Goal: Task Accomplishment & Management: Complete application form

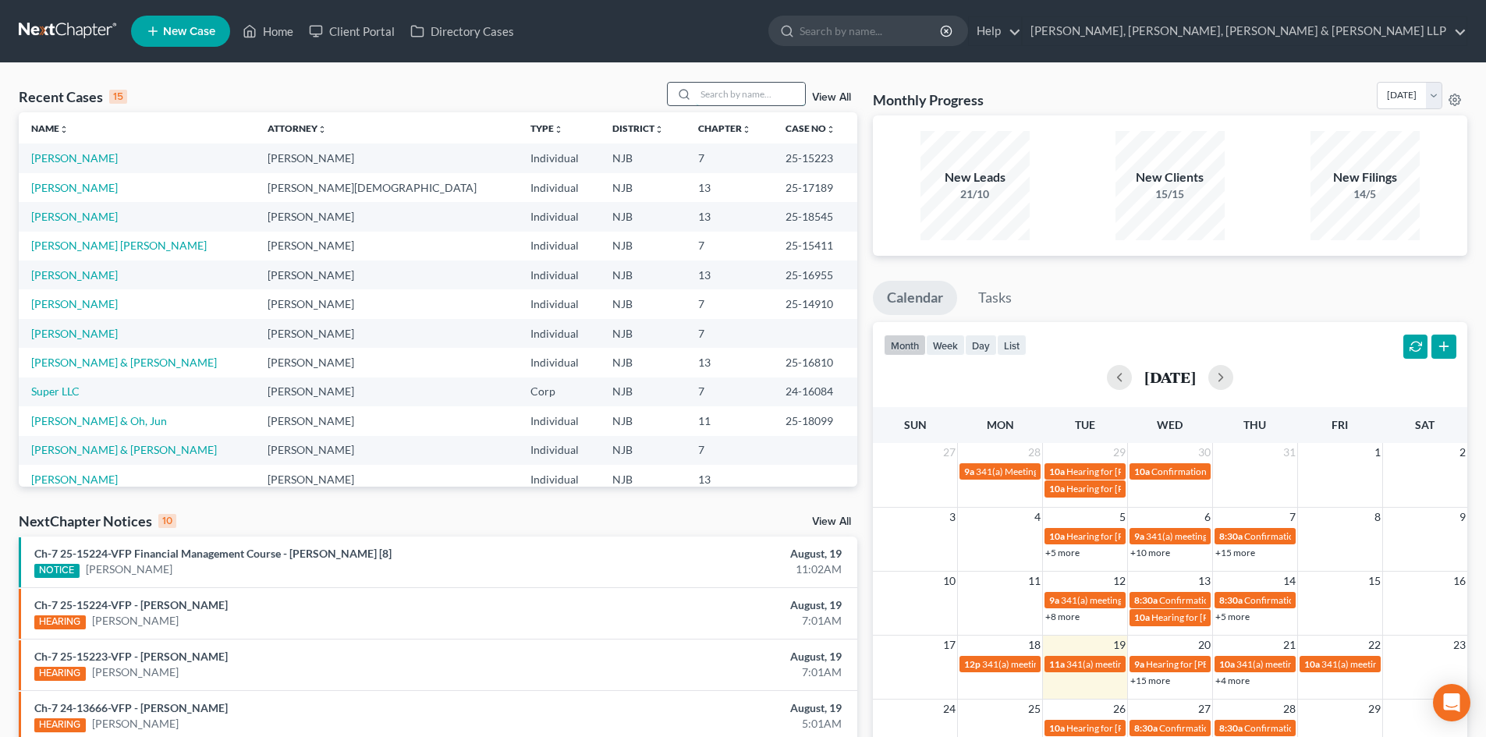
click at [736, 96] on input "search" at bounding box center [750, 94] width 109 height 23
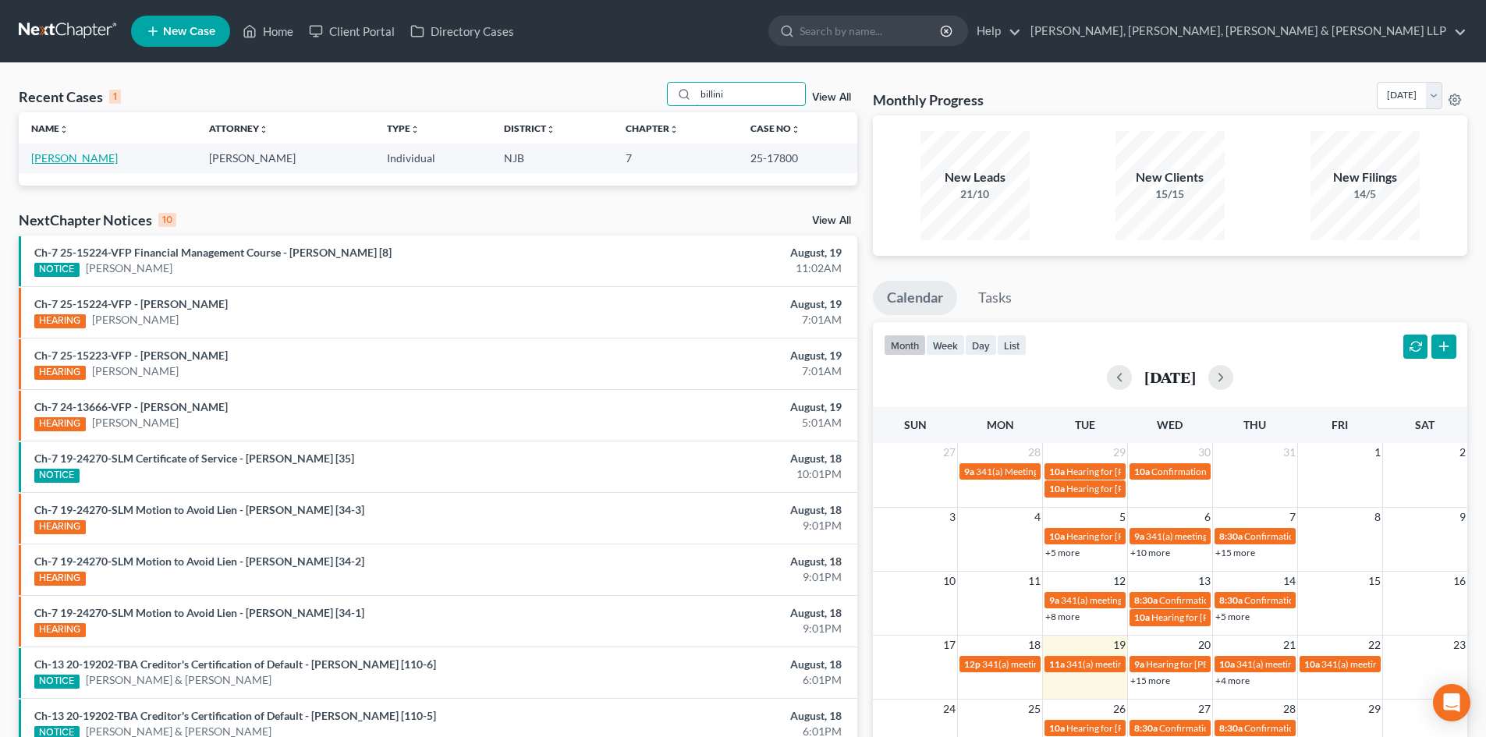
type input "billini"
click at [91, 154] on link "[PERSON_NAME]" at bounding box center [74, 157] width 87 height 13
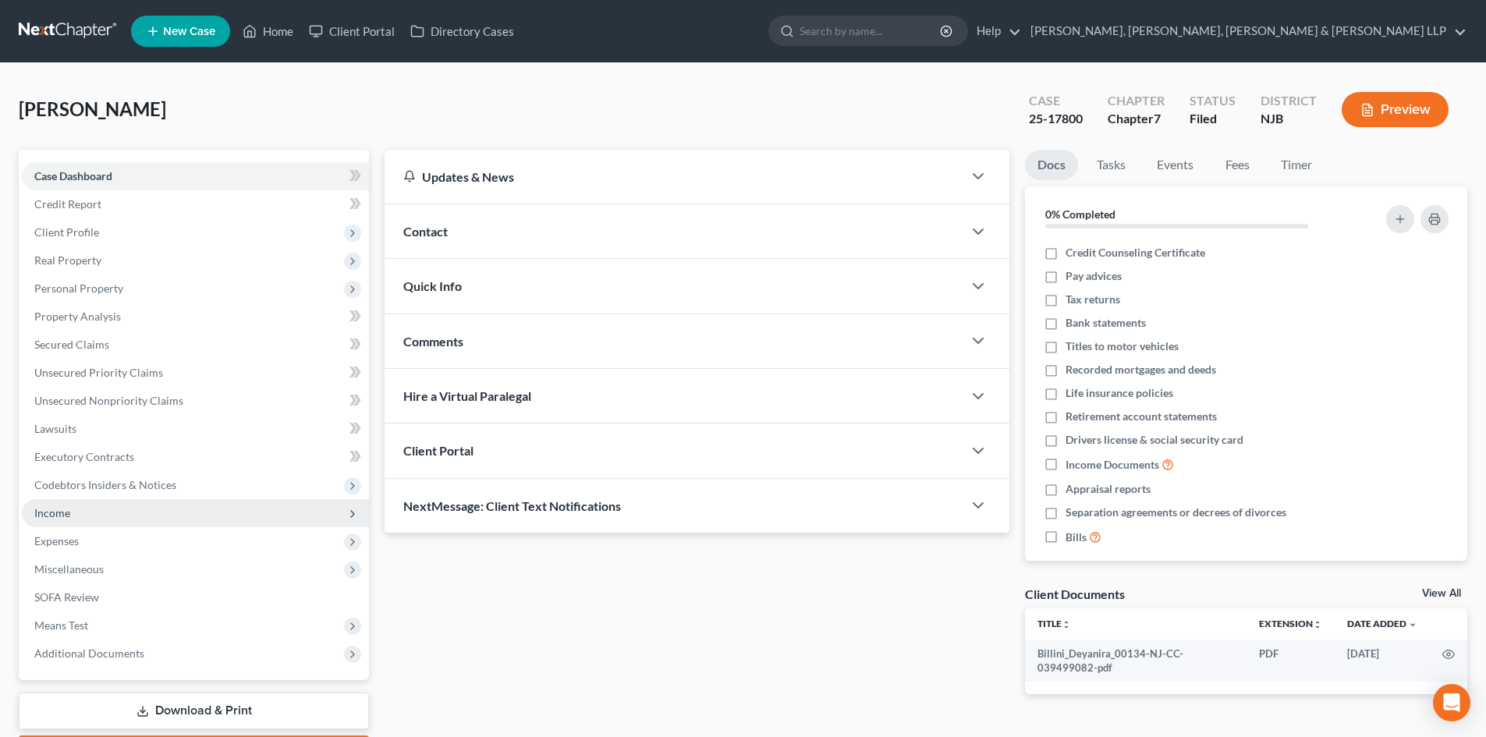
click at [80, 510] on span "Income" at bounding box center [195, 513] width 347 height 28
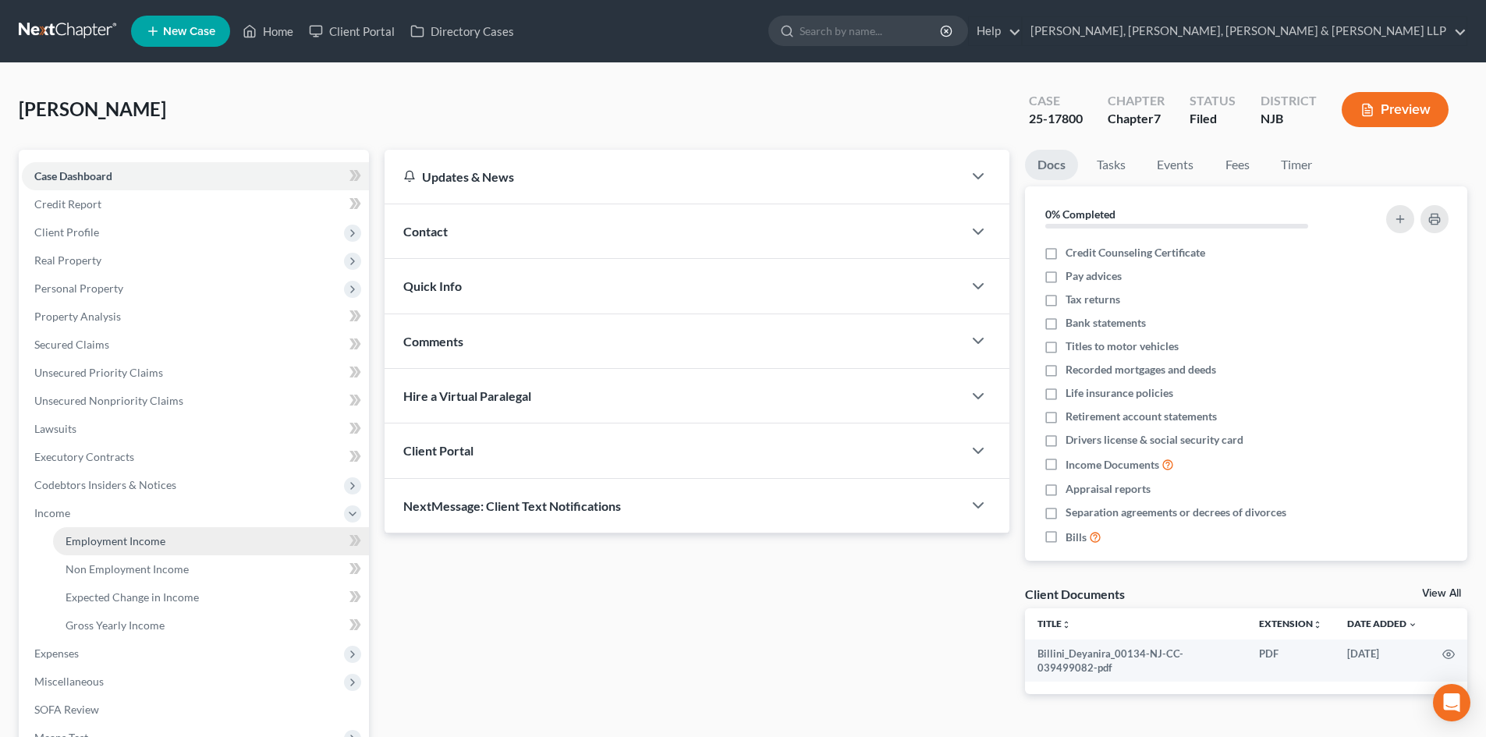
click at [115, 534] on link "Employment Income" at bounding box center [211, 541] width 316 height 28
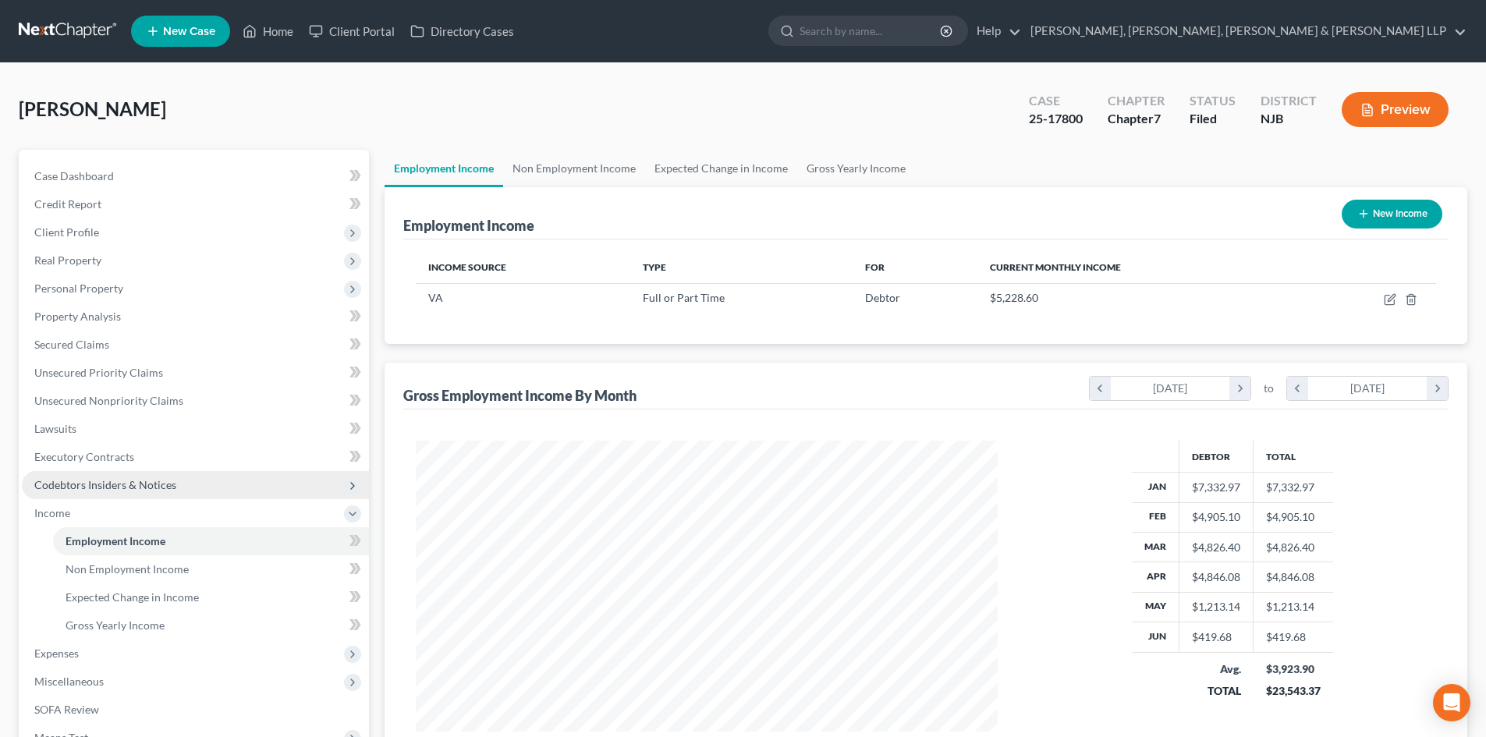
scroll to position [291, 613]
click at [83, 656] on span "Expenses" at bounding box center [195, 654] width 347 height 28
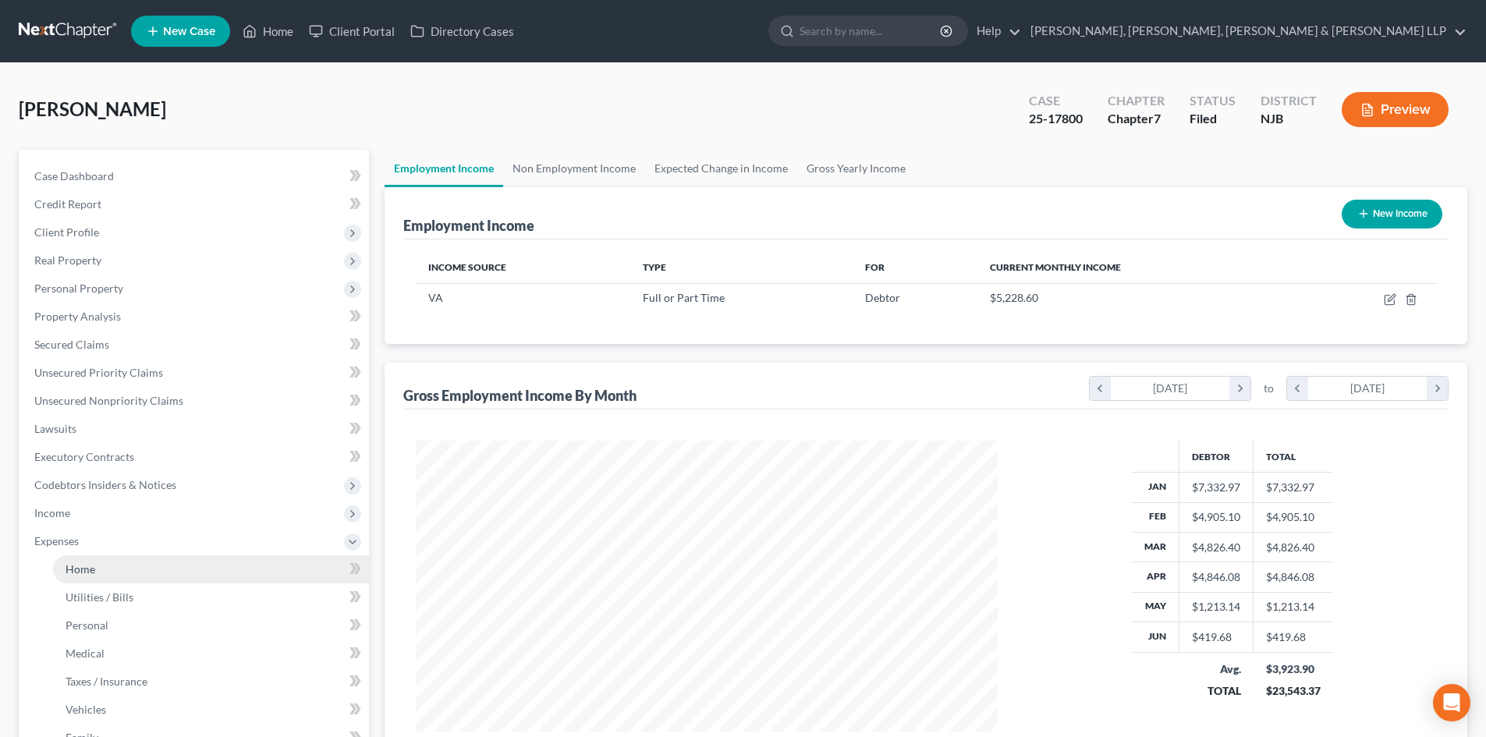
click at [111, 575] on link "Home" at bounding box center [211, 570] width 316 height 28
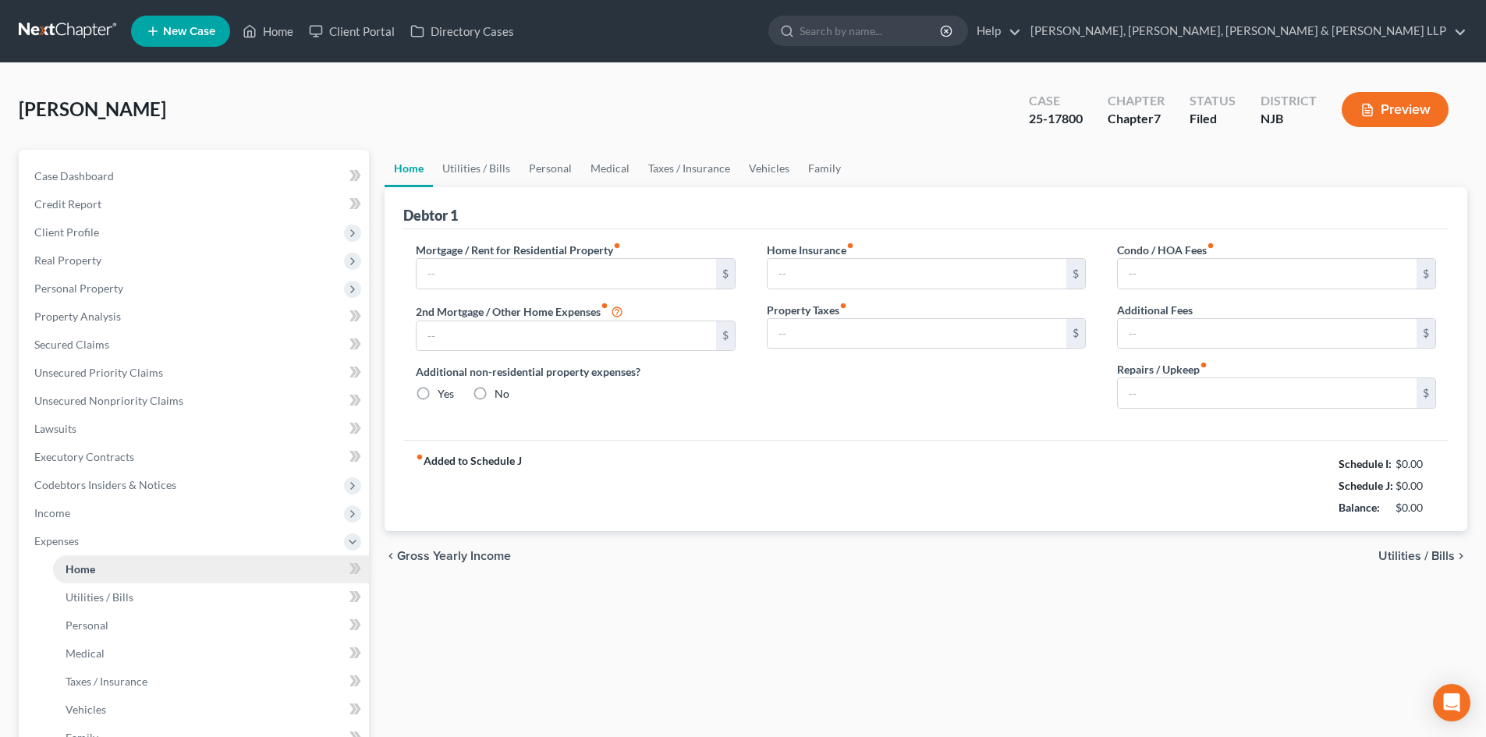
type input "1,791.83"
radio input "true"
type input "0.00"
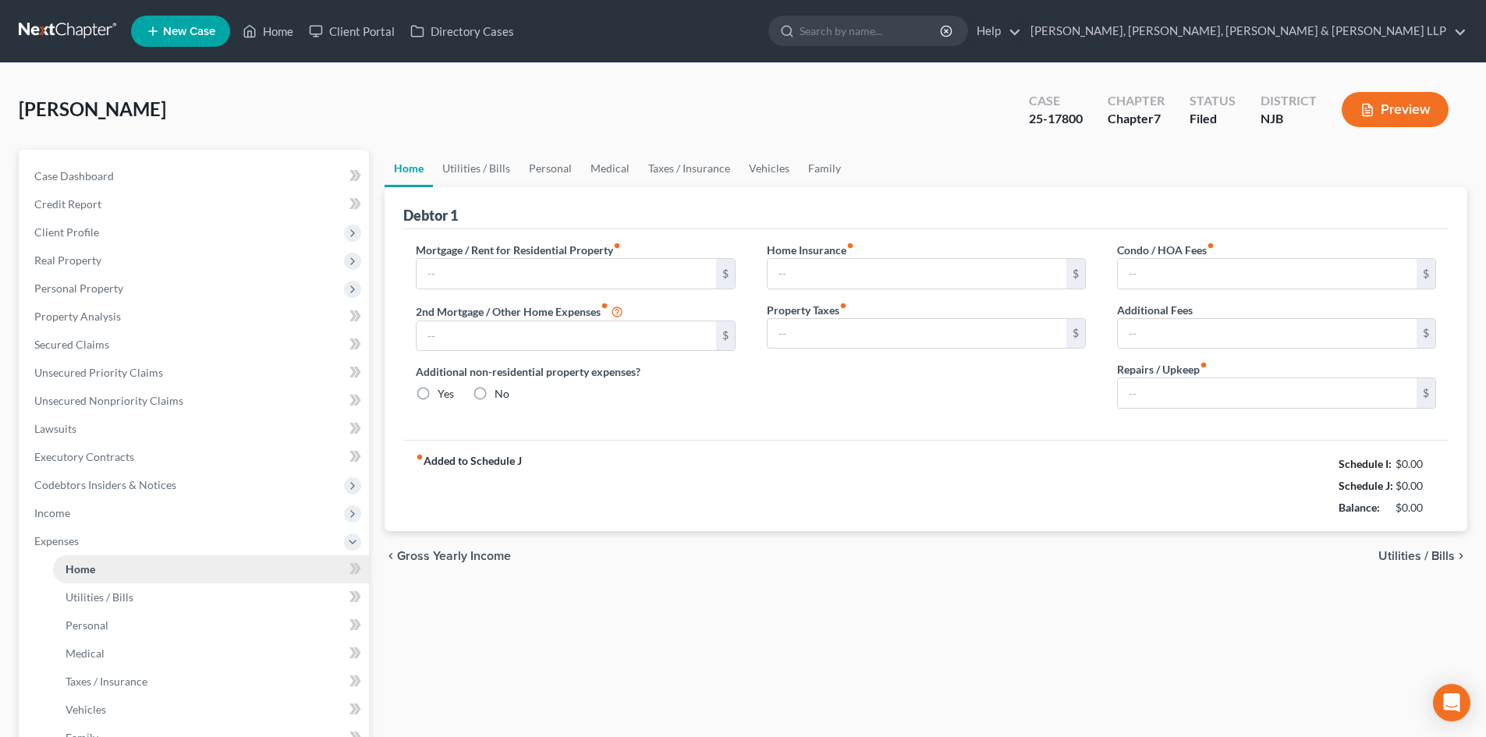
type input "0.00"
type input "100.00"
click at [130, 513] on span "Income" at bounding box center [195, 513] width 347 height 28
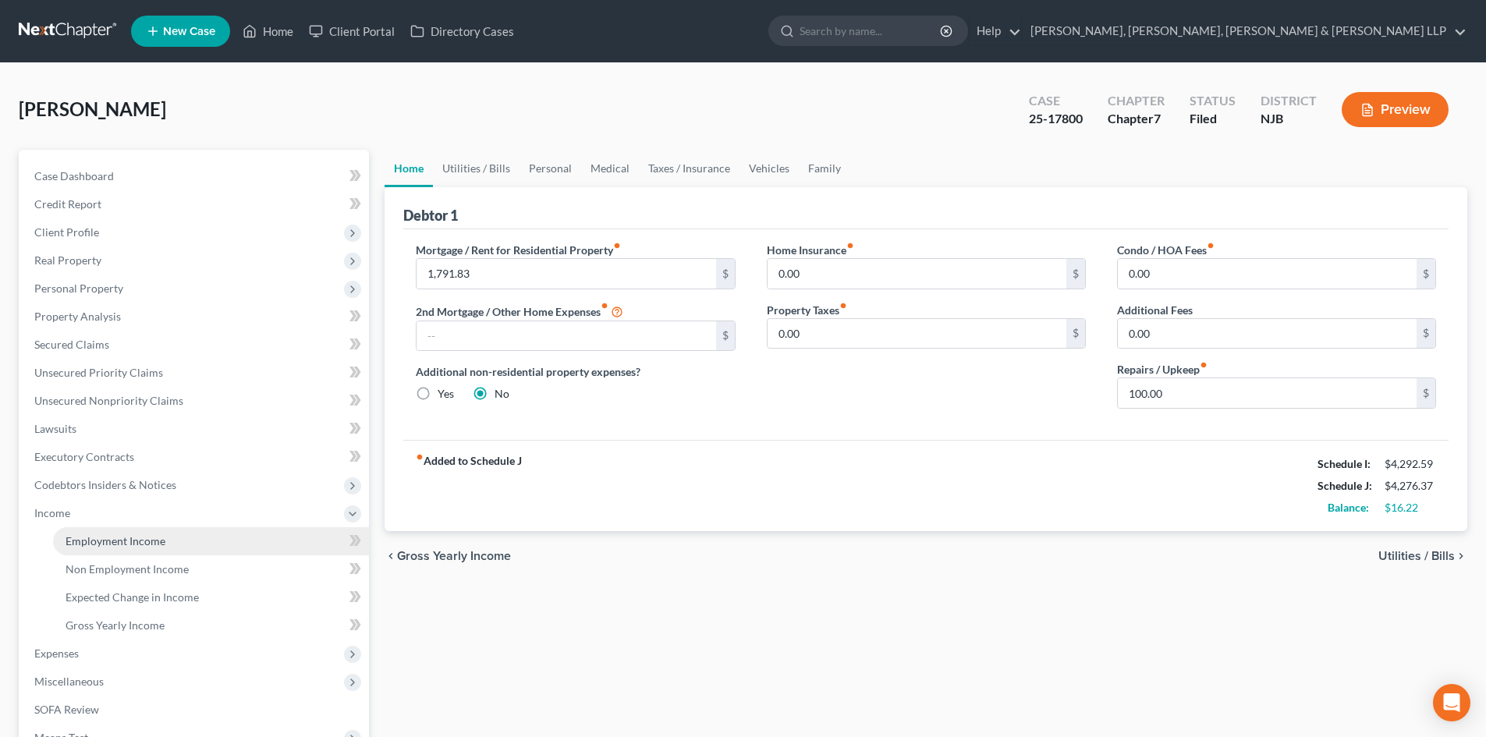
click at [122, 542] on span "Employment Income" at bounding box center [116, 541] width 100 height 13
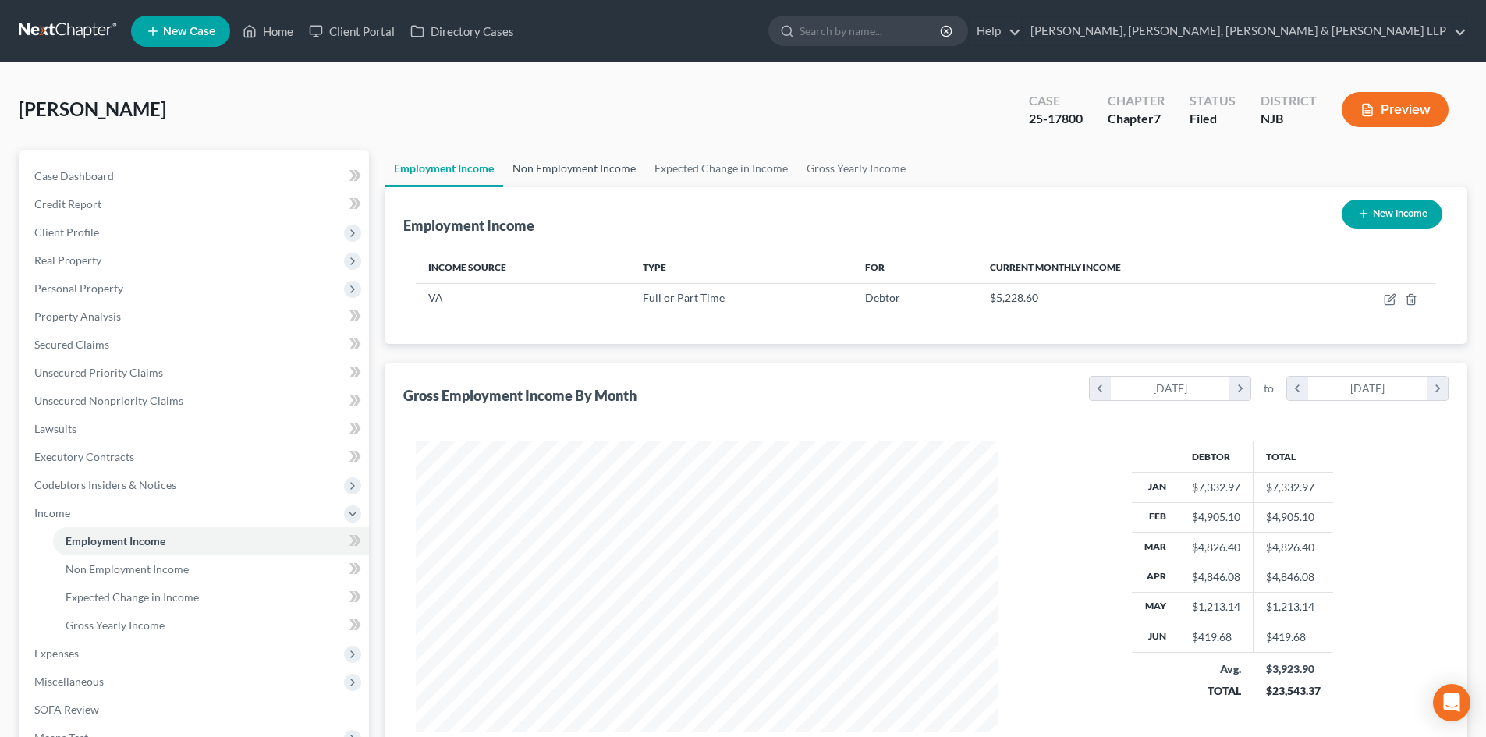
scroll to position [291, 613]
click at [567, 172] on link "Non Employment Income" at bounding box center [574, 168] width 142 height 37
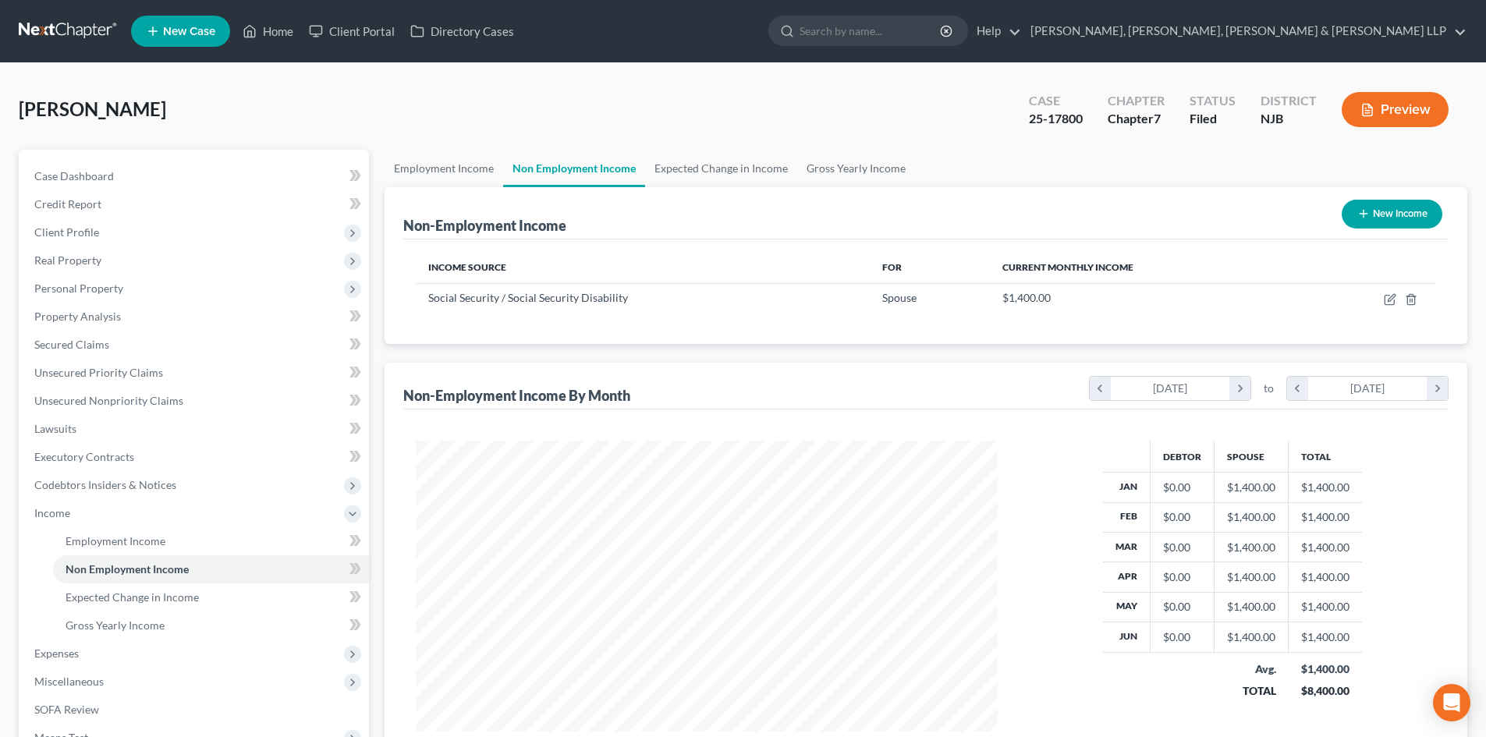
scroll to position [291, 613]
click at [290, 34] on link "Home" at bounding box center [268, 31] width 66 height 28
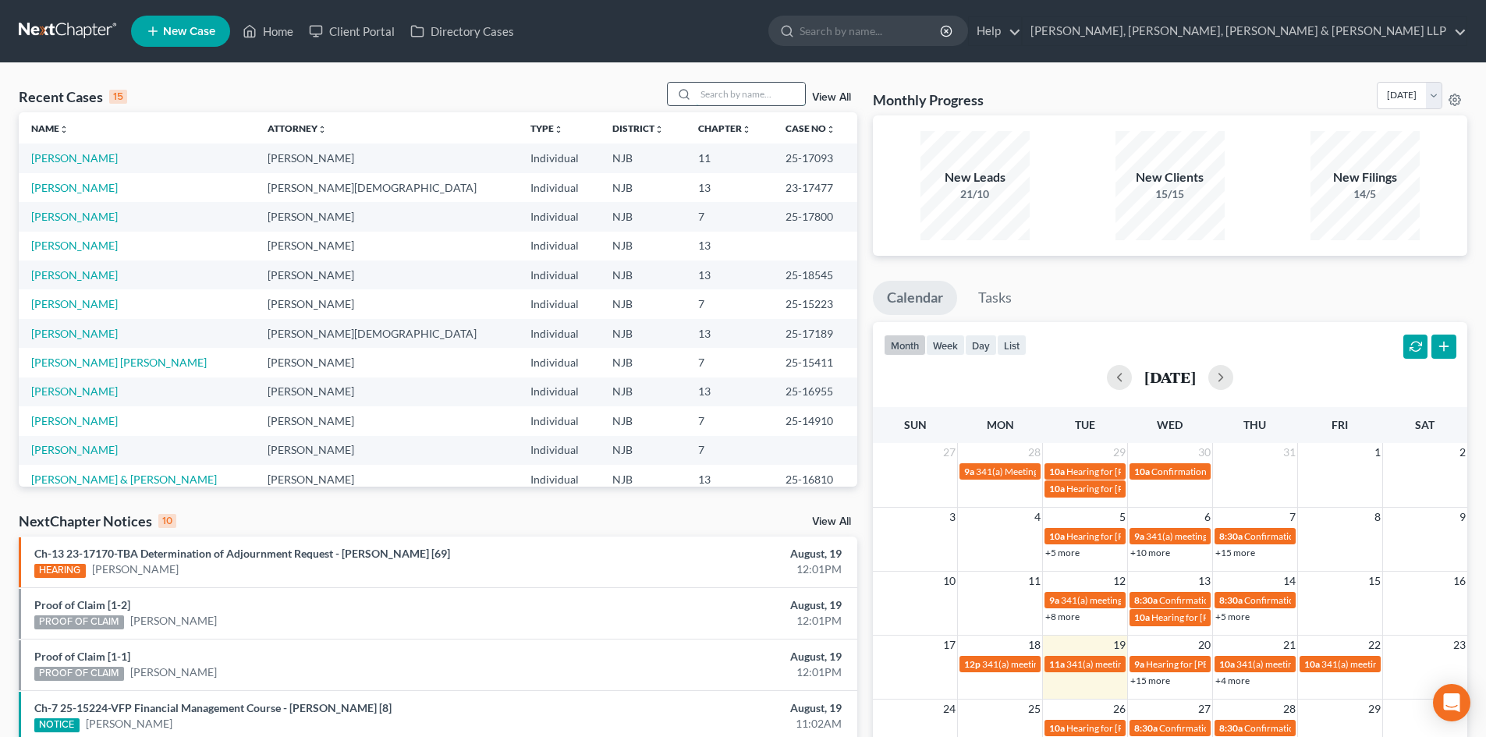
click at [706, 95] on input "search" at bounding box center [750, 94] width 109 height 23
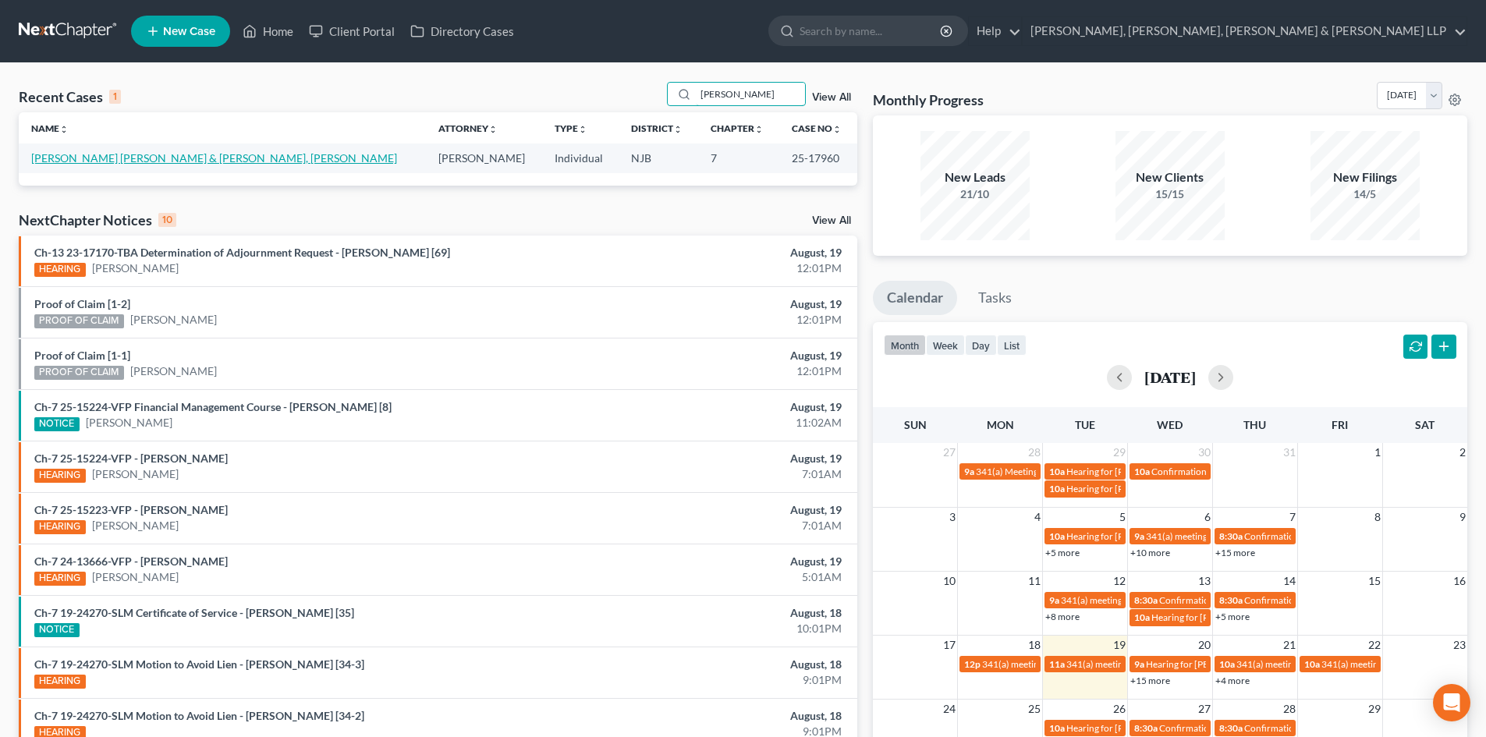
type input "[PERSON_NAME]"
click at [227, 155] on link "[PERSON_NAME] [PERSON_NAME] & [PERSON_NAME], [PERSON_NAME]" at bounding box center [214, 157] width 366 height 13
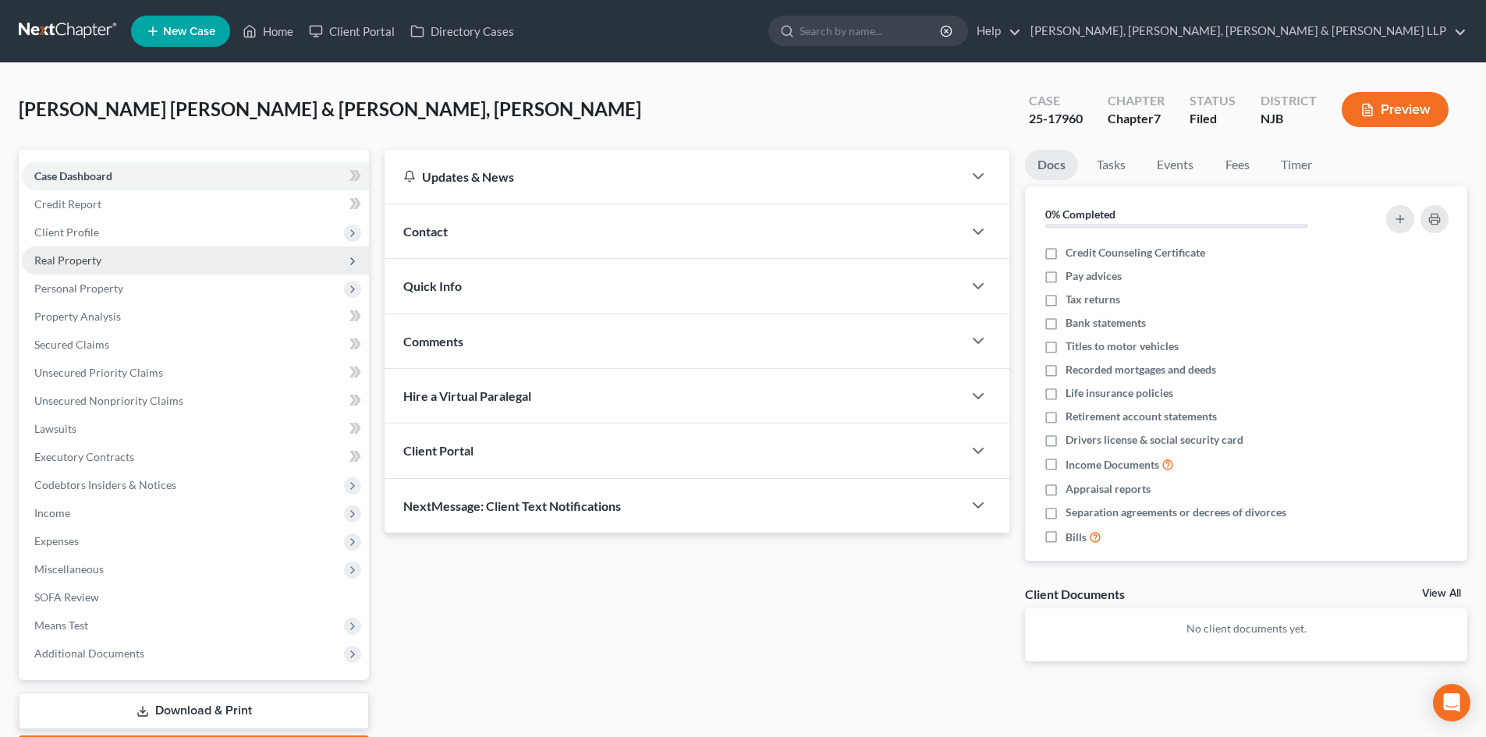
click at [149, 268] on span "Real Property" at bounding box center [195, 261] width 347 height 28
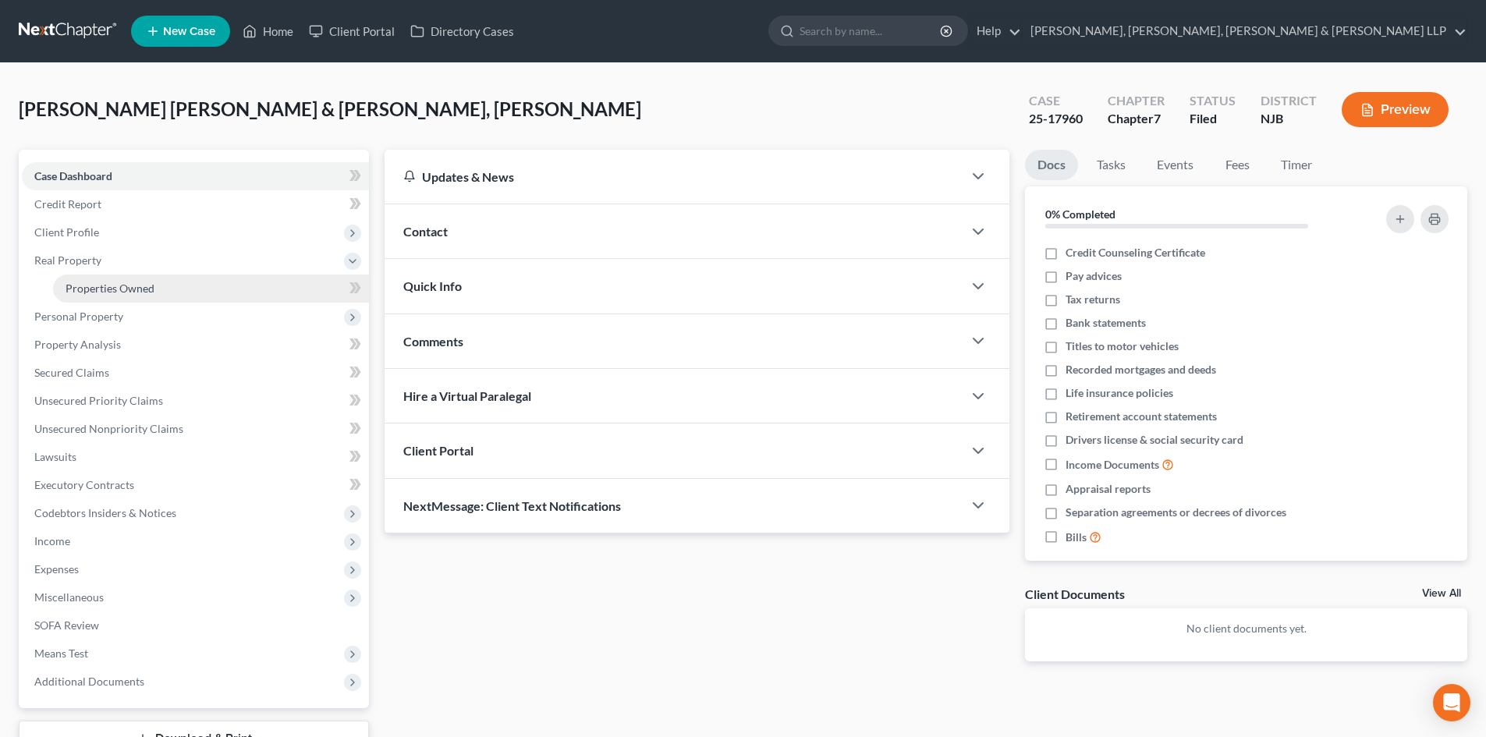
click at [158, 297] on link "Properties Owned" at bounding box center [211, 289] width 316 height 28
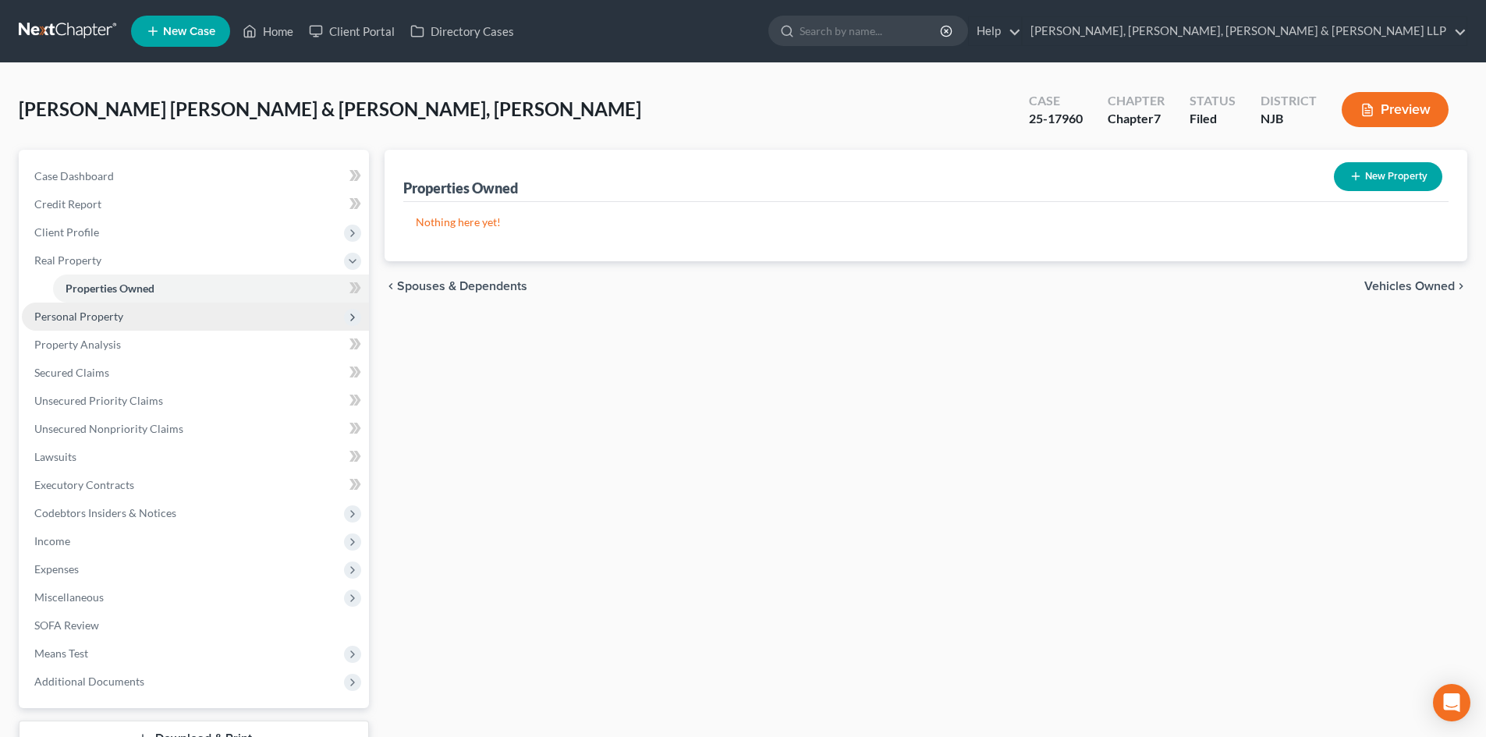
click at [155, 316] on span "Personal Property" at bounding box center [195, 317] width 347 height 28
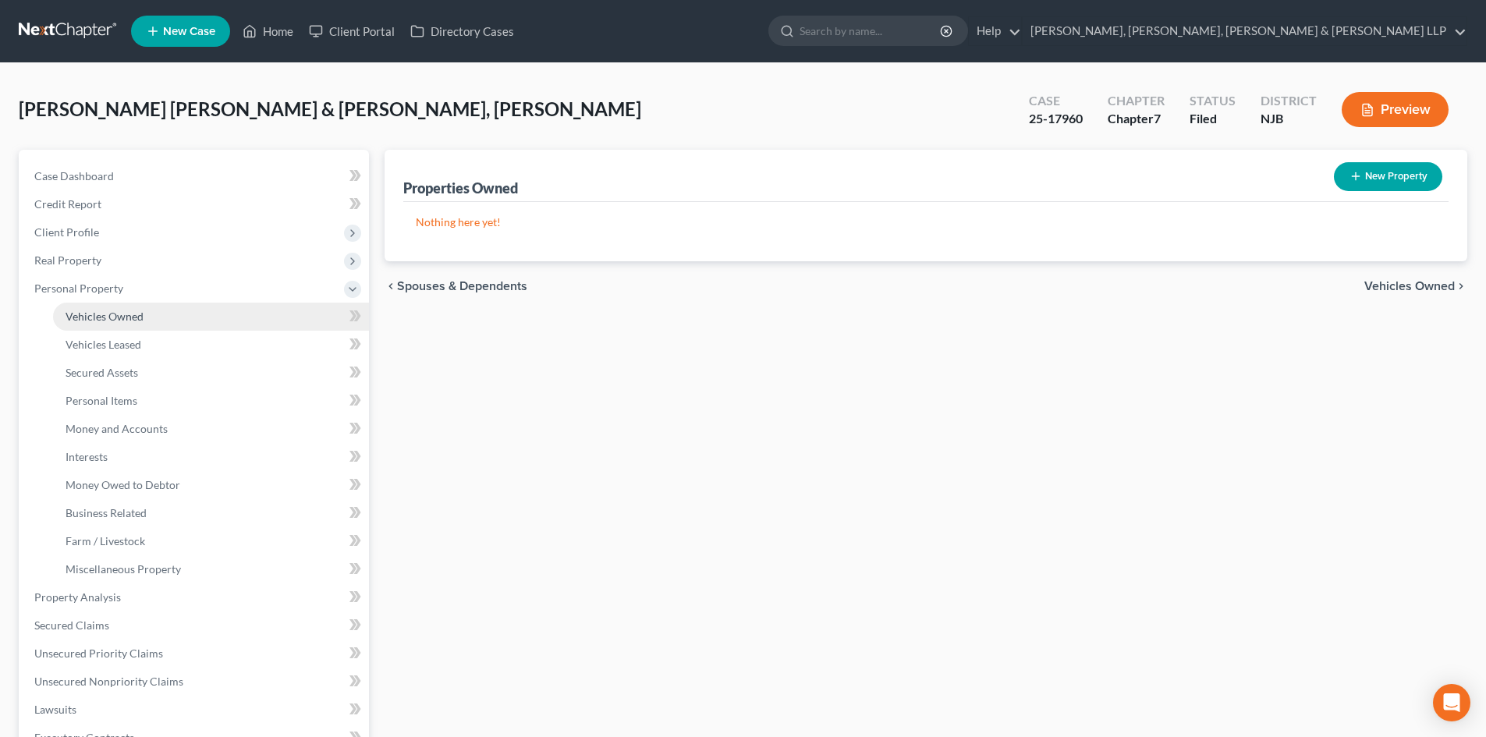
click at [159, 315] on link "Vehicles Owned" at bounding box center [211, 317] width 316 height 28
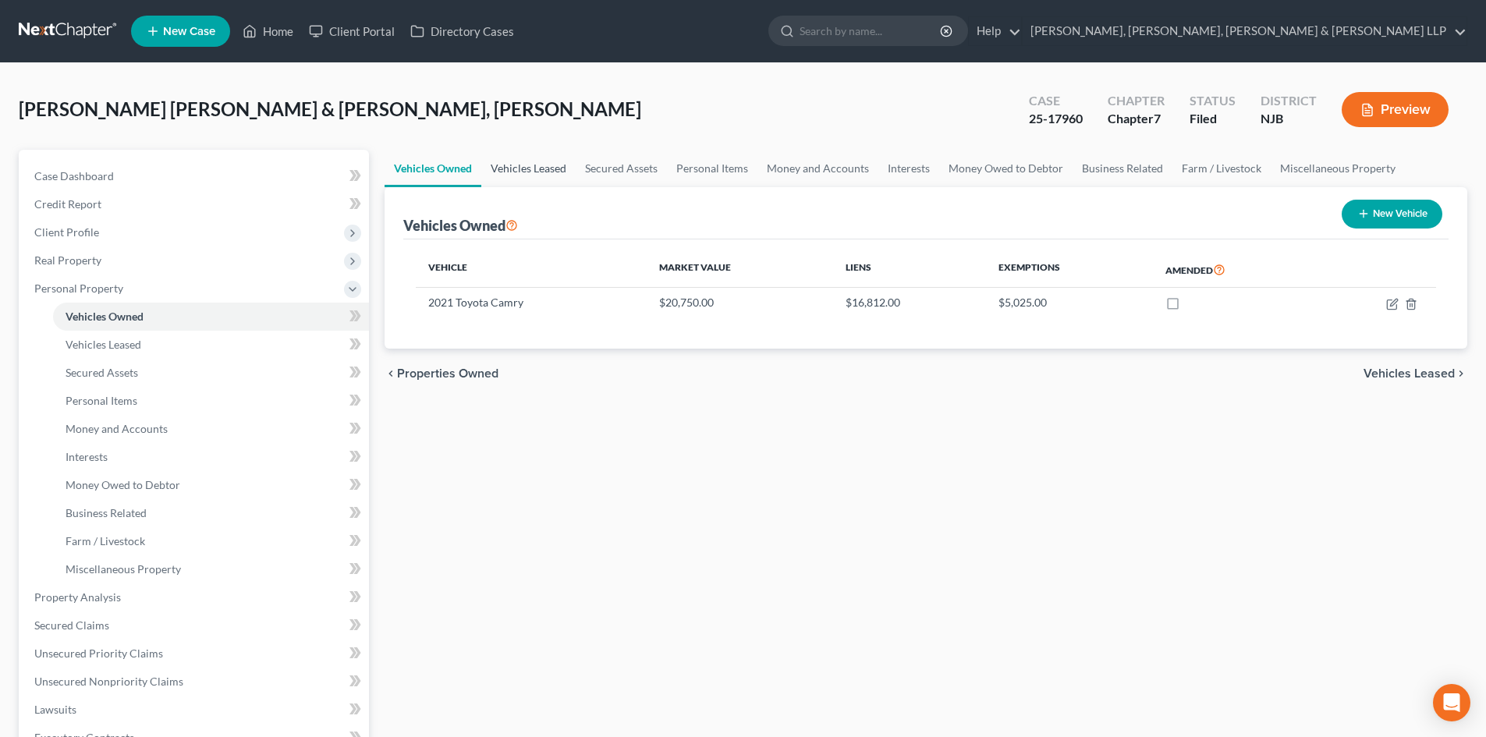
click at [524, 176] on link "Vehicles Leased" at bounding box center [528, 168] width 94 height 37
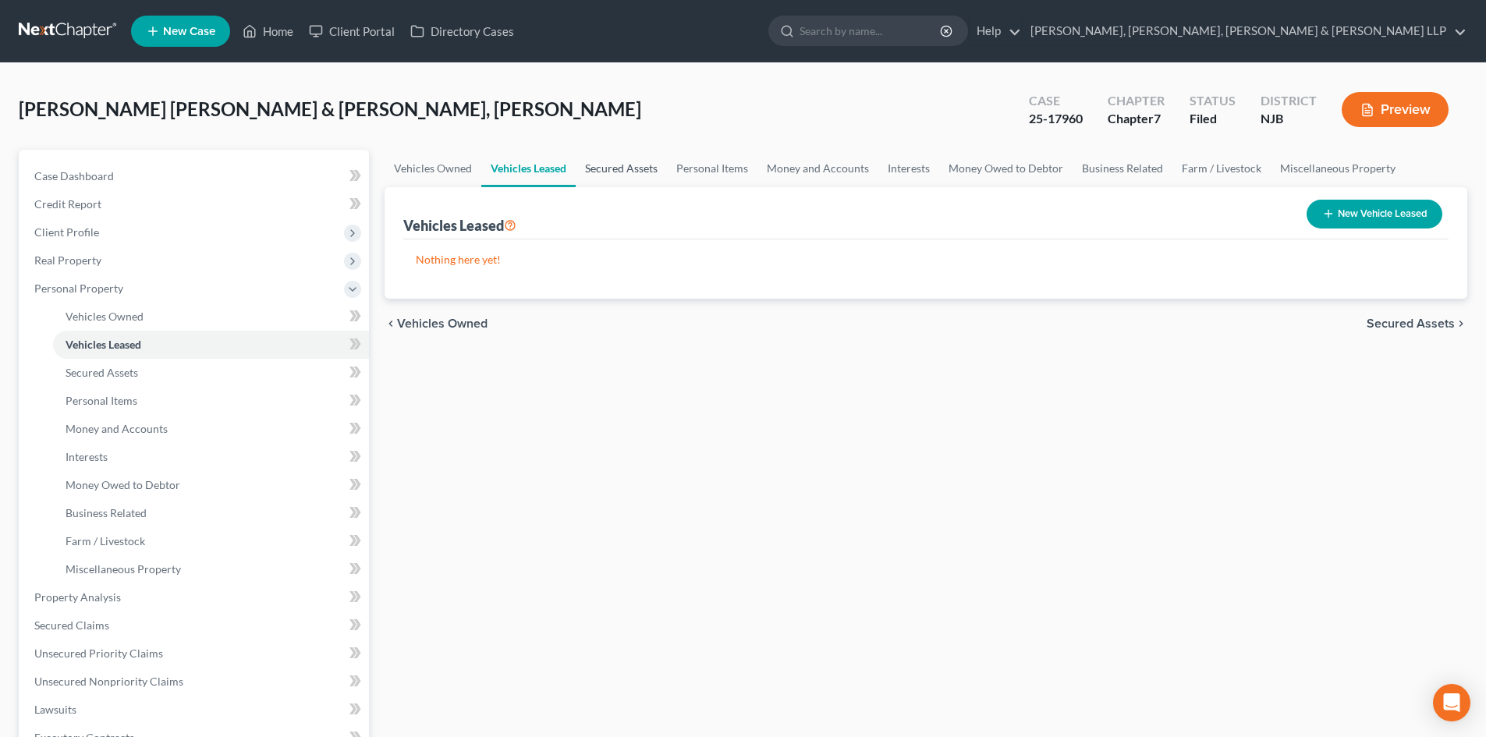
click at [603, 174] on link "Secured Assets" at bounding box center [621, 168] width 91 height 37
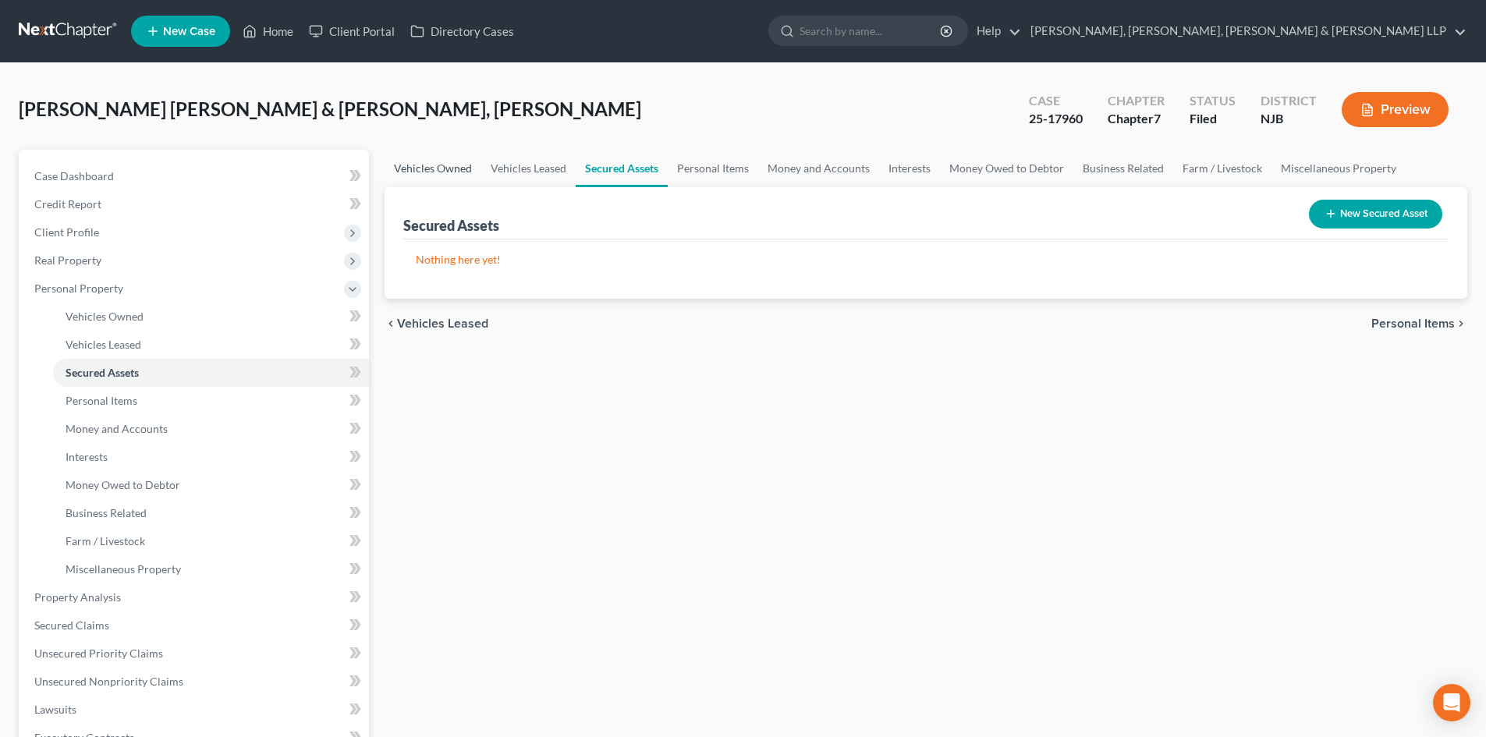
click at [425, 175] on link "Vehicles Owned" at bounding box center [433, 168] width 97 height 37
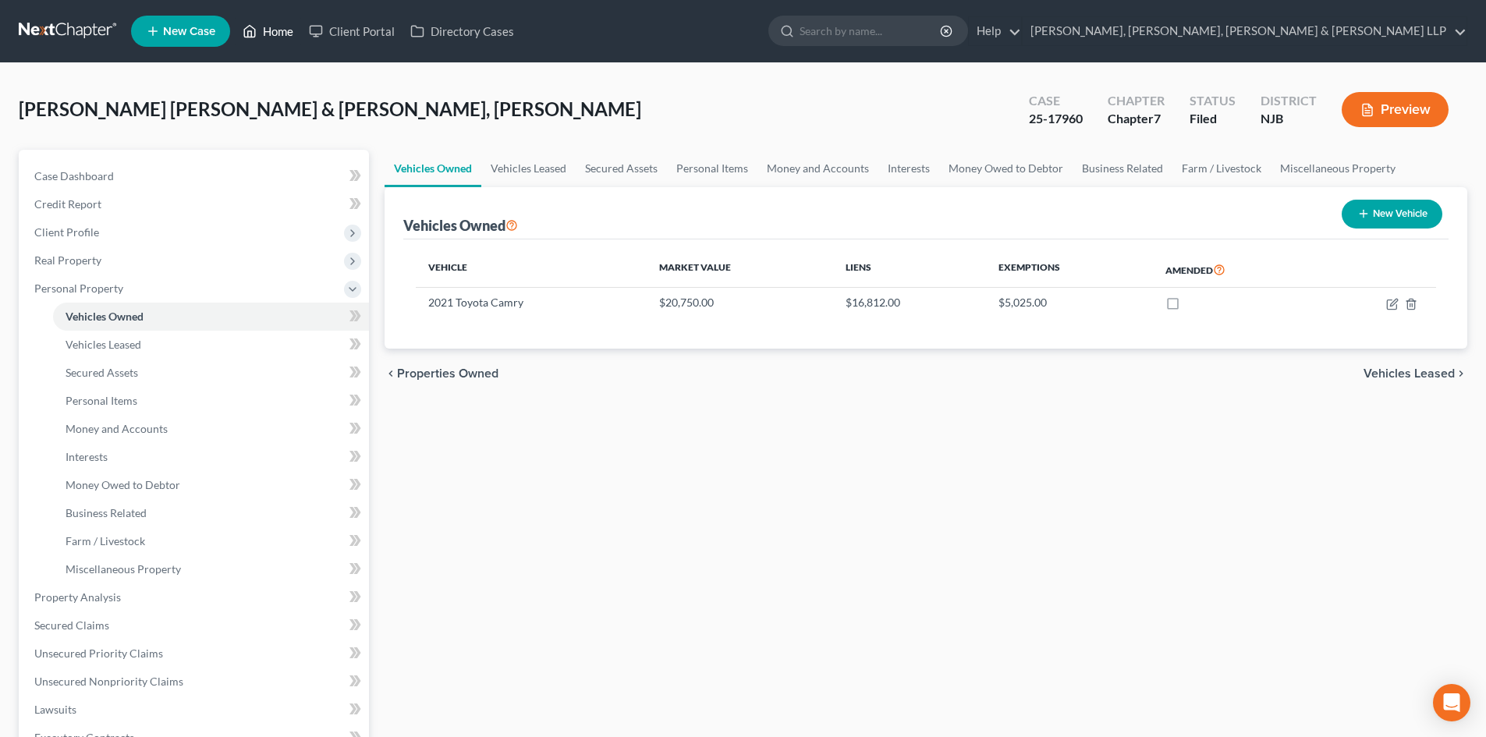
click at [287, 27] on link "Home" at bounding box center [268, 31] width 66 height 28
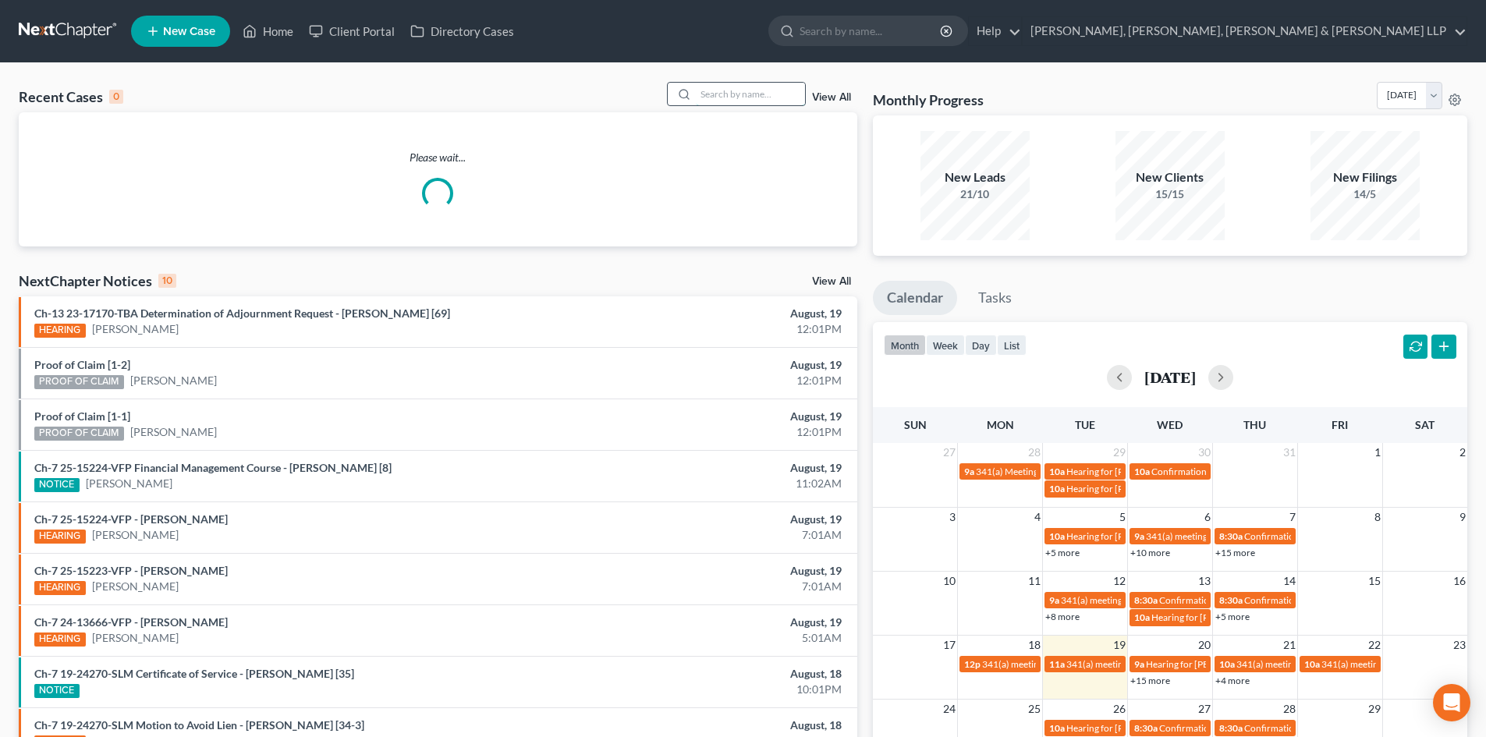
click at [793, 102] on input "search" at bounding box center [750, 94] width 109 height 23
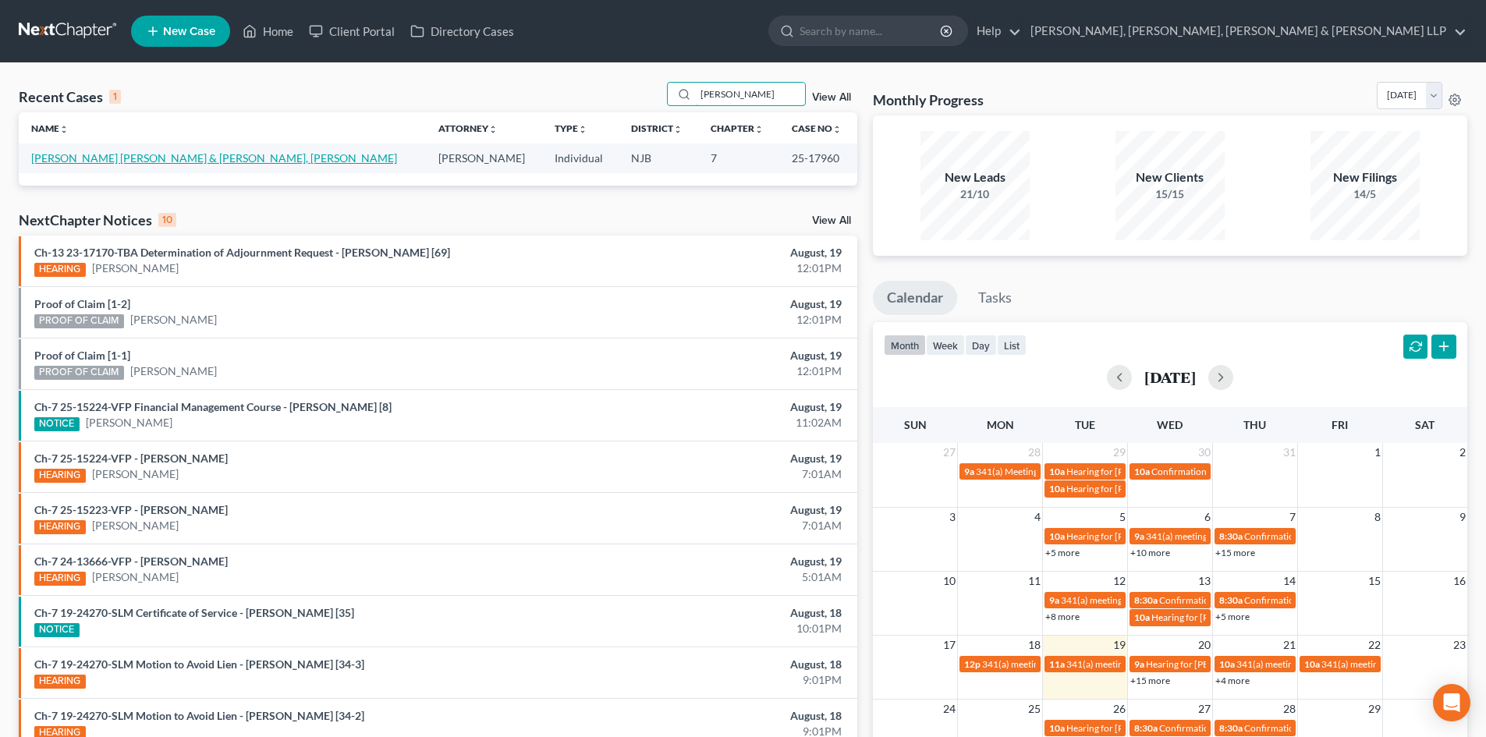
type input "[PERSON_NAME]"
click at [97, 162] on link "[PERSON_NAME] [PERSON_NAME] & [PERSON_NAME], [PERSON_NAME]" at bounding box center [214, 157] width 366 height 13
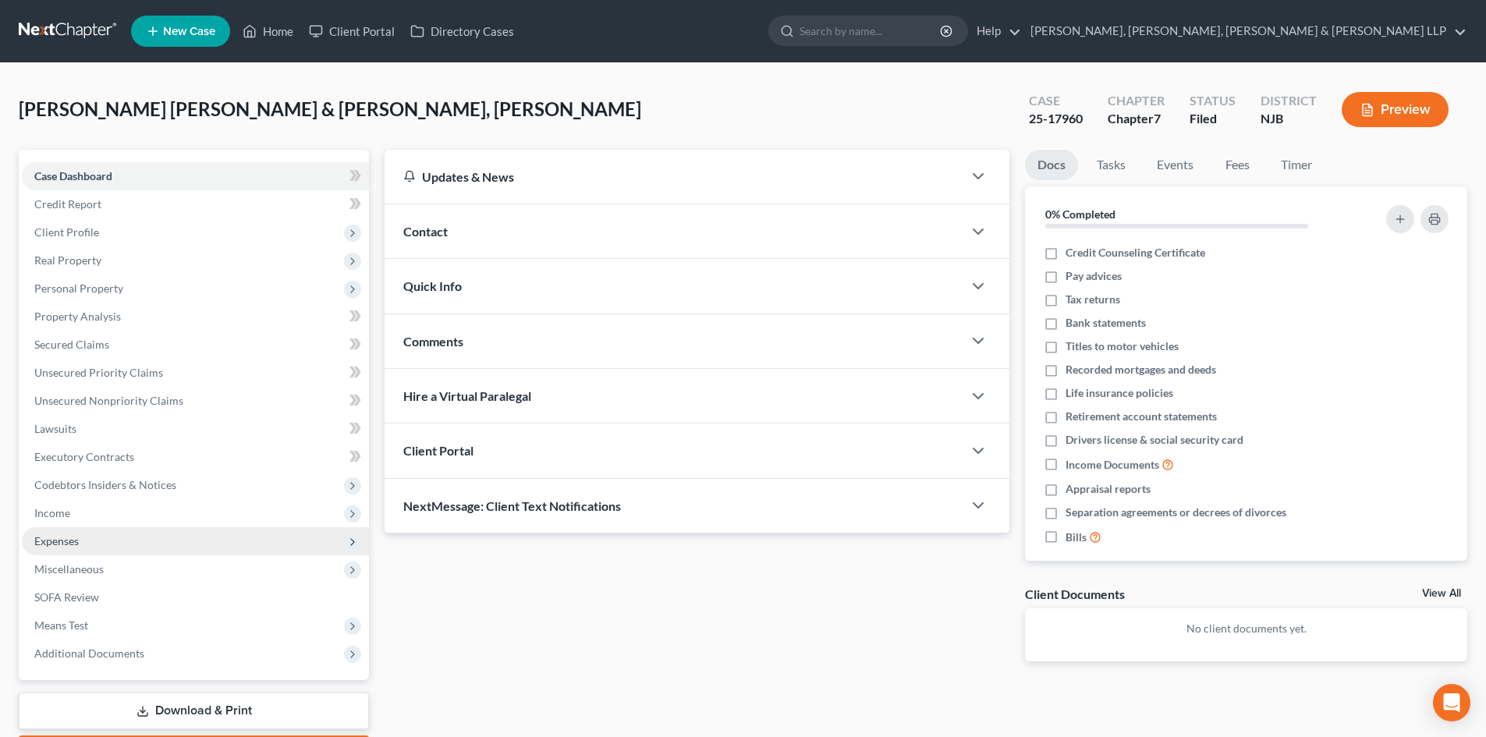
click at [59, 538] on span "Expenses" at bounding box center [56, 541] width 44 height 13
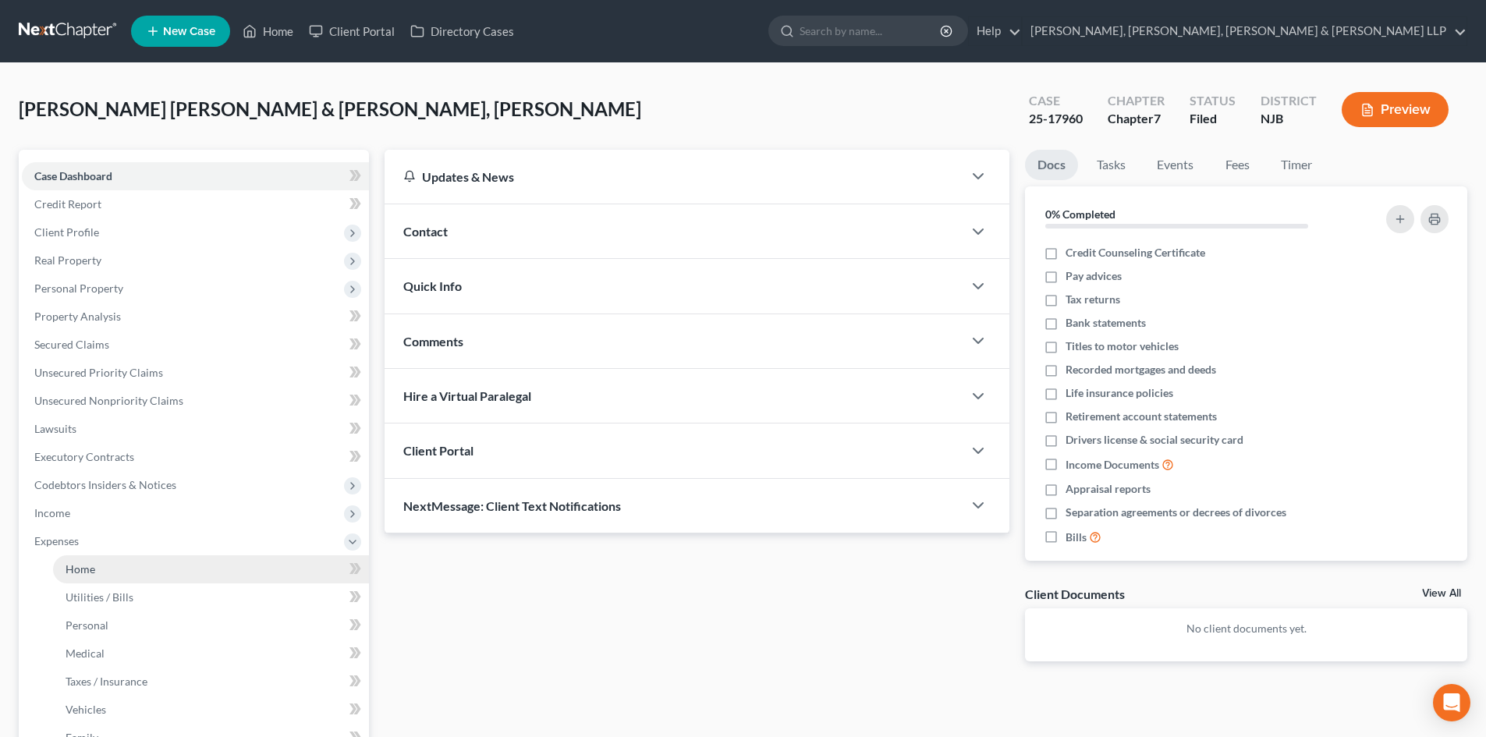
click at [83, 570] on span "Home" at bounding box center [81, 569] width 30 height 13
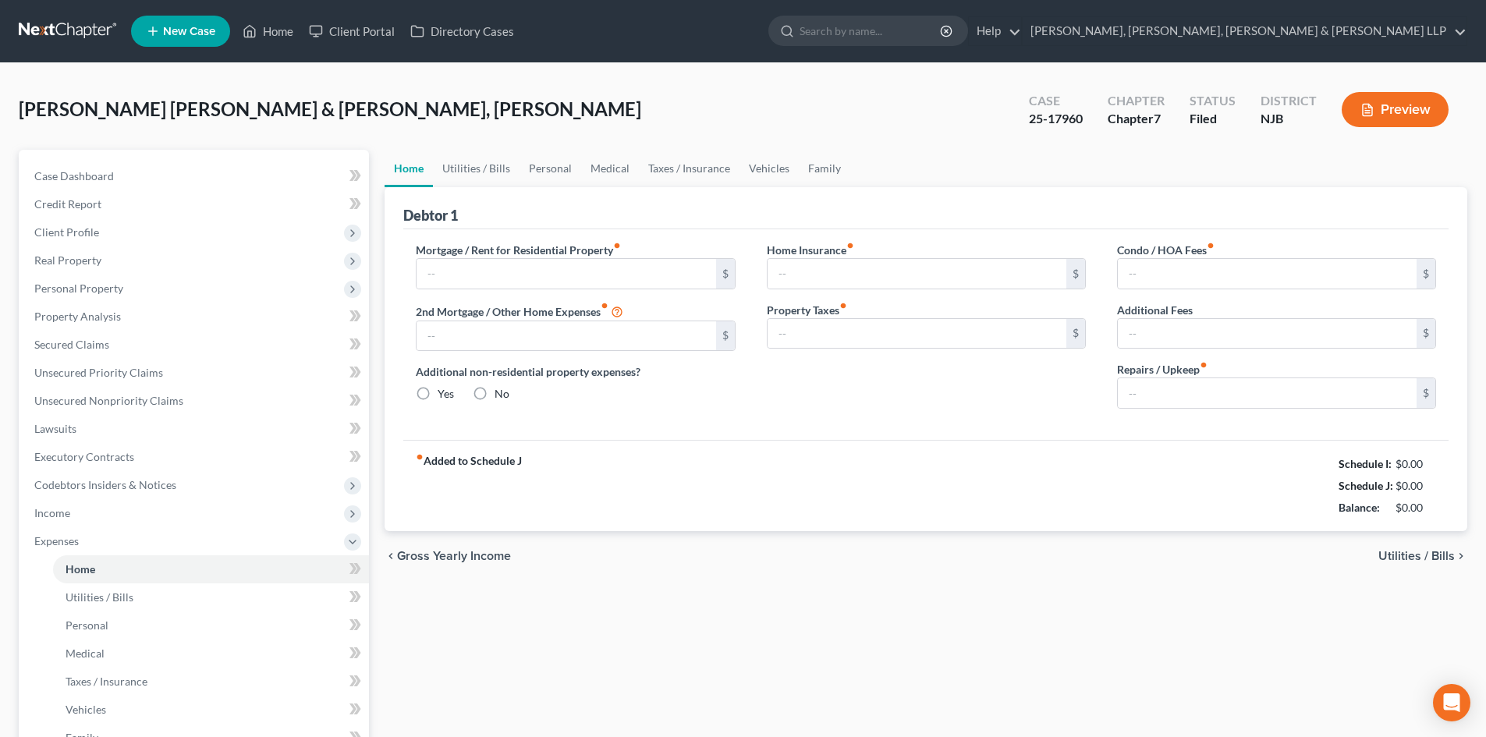
type input "2,100.00"
type input "0.00"
radio input "true"
type input "0.00"
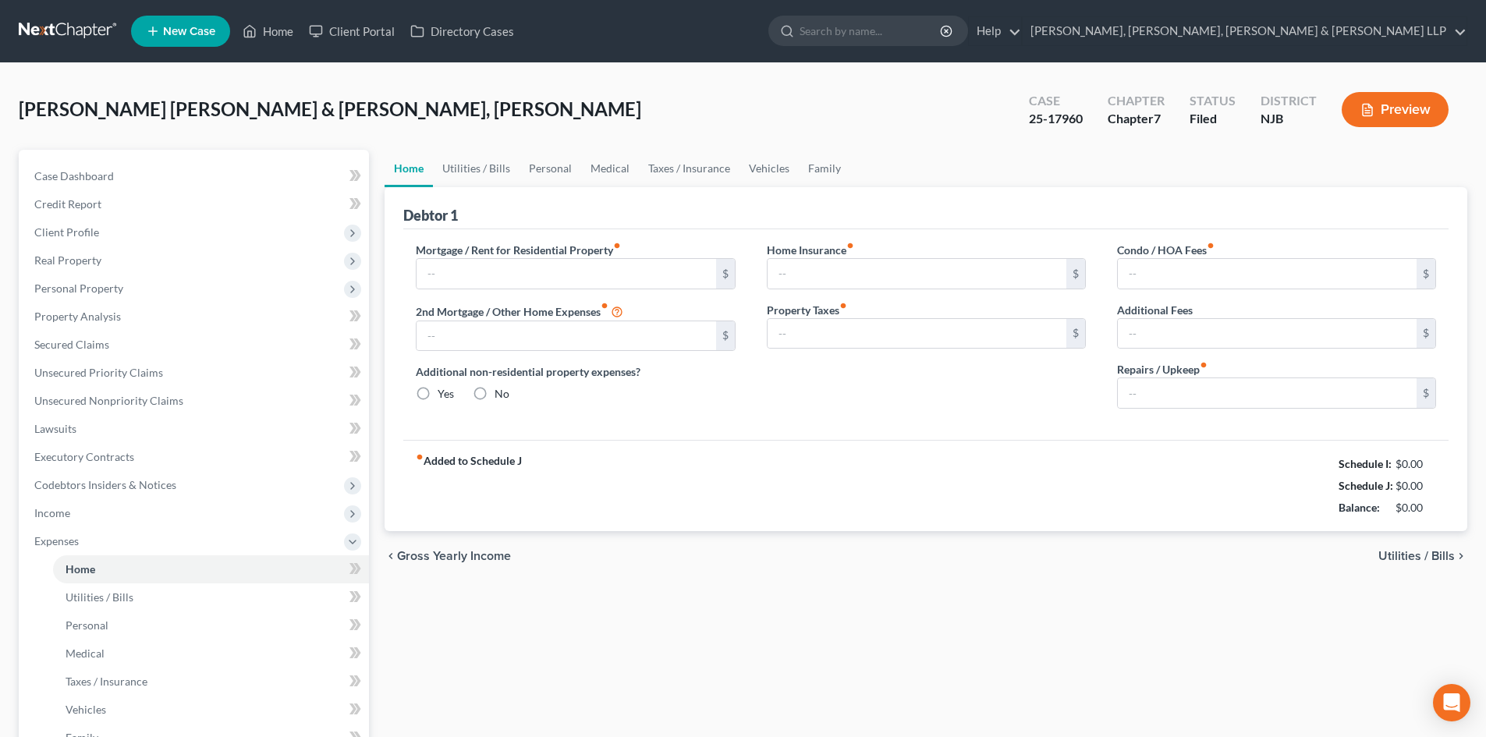
type input "0.00"
type input "150.00"
drag, startPoint x: 1433, startPoint y: 467, endPoint x: 1392, endPoint y: 467, distance: 41.4
click at [1392, 467] on div "$5,319.25" at bounding box center [1411, 464] width 52 height 16
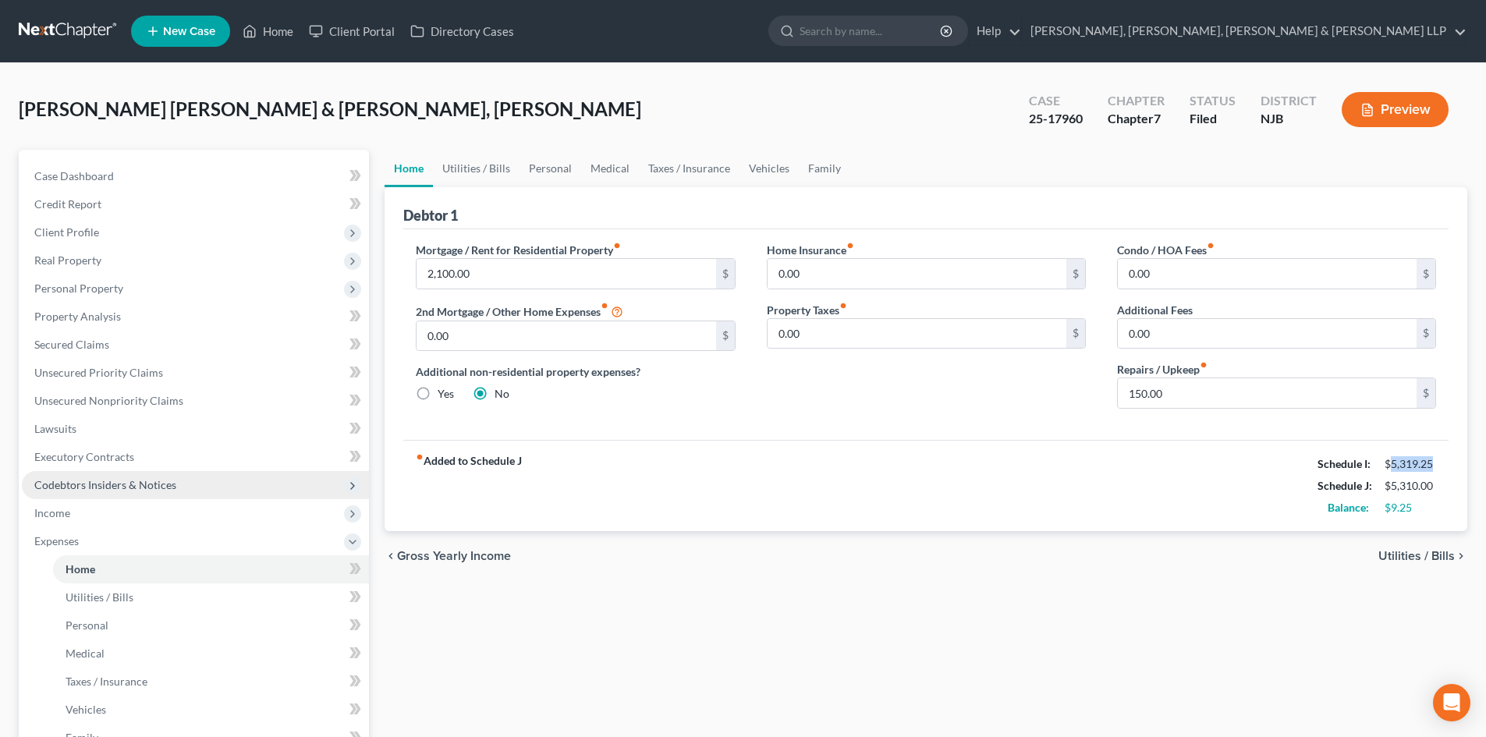
copy div "5,319.25"
drag, startPoint x: 1416, startPoint y: 484, endPoint x: 1393, endPoint y: 485, distance: 23.5
click at [1392, 485] on div "$5,310.00" at bounding box center [1411, 486] width 52 height 16
drag, startPoint x: 1426, startPoint y: 487, endPoint x: 1389, endPoint y: 483, distance: 37.7
click at [1389, 483] on div "$5,310.00" at bounding box center [1410, 486] width 67 height 16
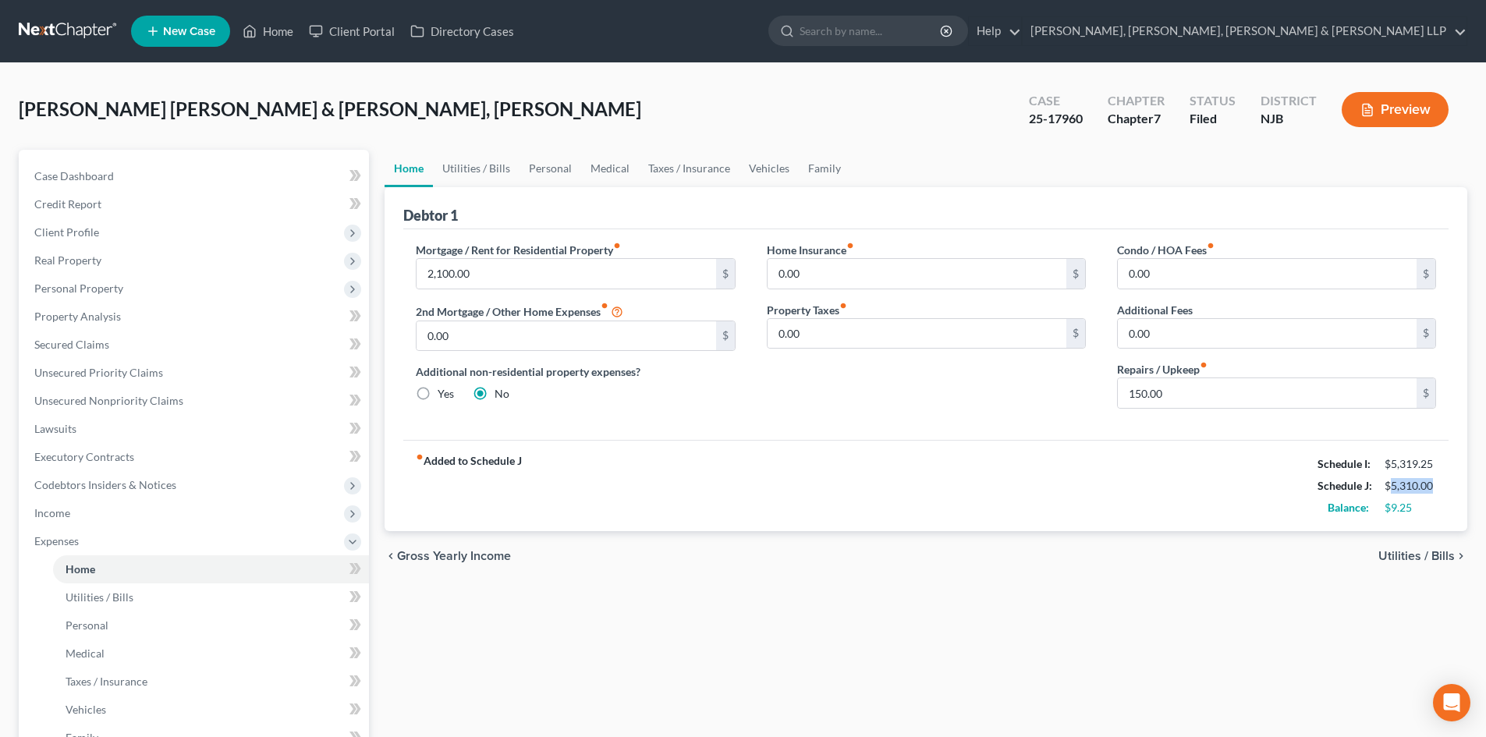
copy div "5,310.00"
drag, startPoint x: 1435, startPoint y: 465, endPoint x: 1391, endPoint y: 466, distance: 43.7
click at [1391, 466] on div "$5,319.25" at bounding box center [1411, 464] width 52 height 16
copy div "5,319.25"
click at [283, 34] on link "Home" at bounding box center [268, 31] width 66 height 28
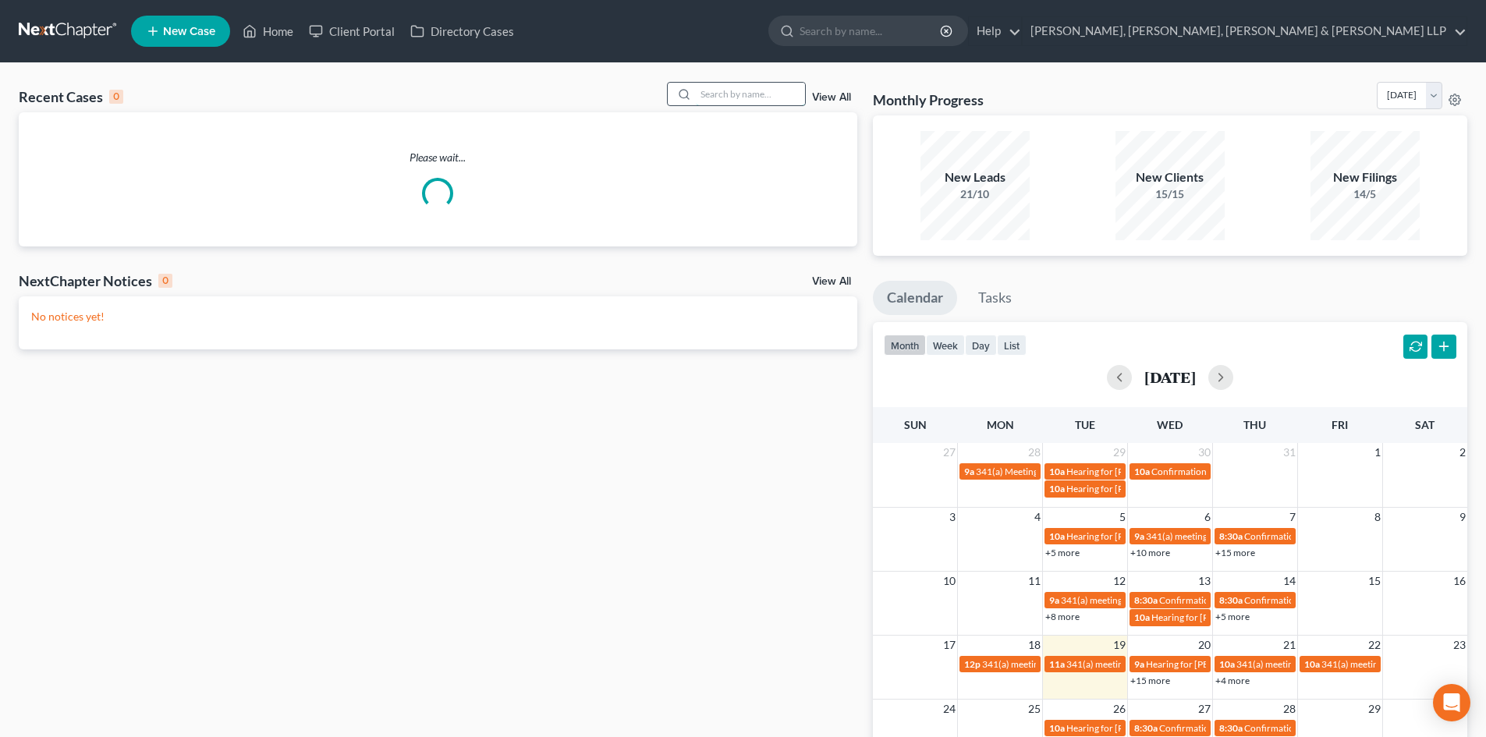
click at [747, 96] on input "search" at bounding box center [750, 94] width 109 height 23
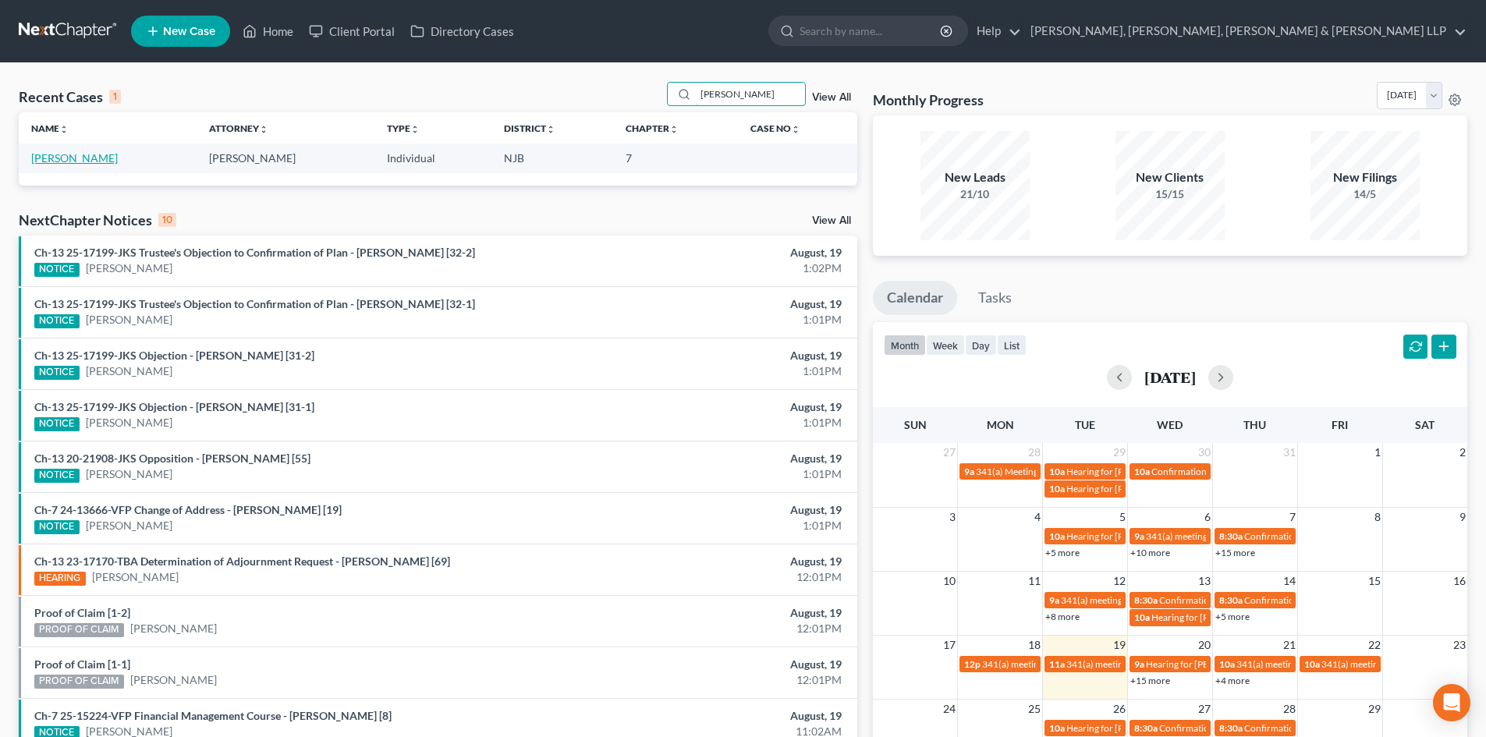
type input "[PERSON_NAME]"
click at [78, 162] on link "[PERSON_NAME]" at bounding box center [74, 157] width 87 height 13
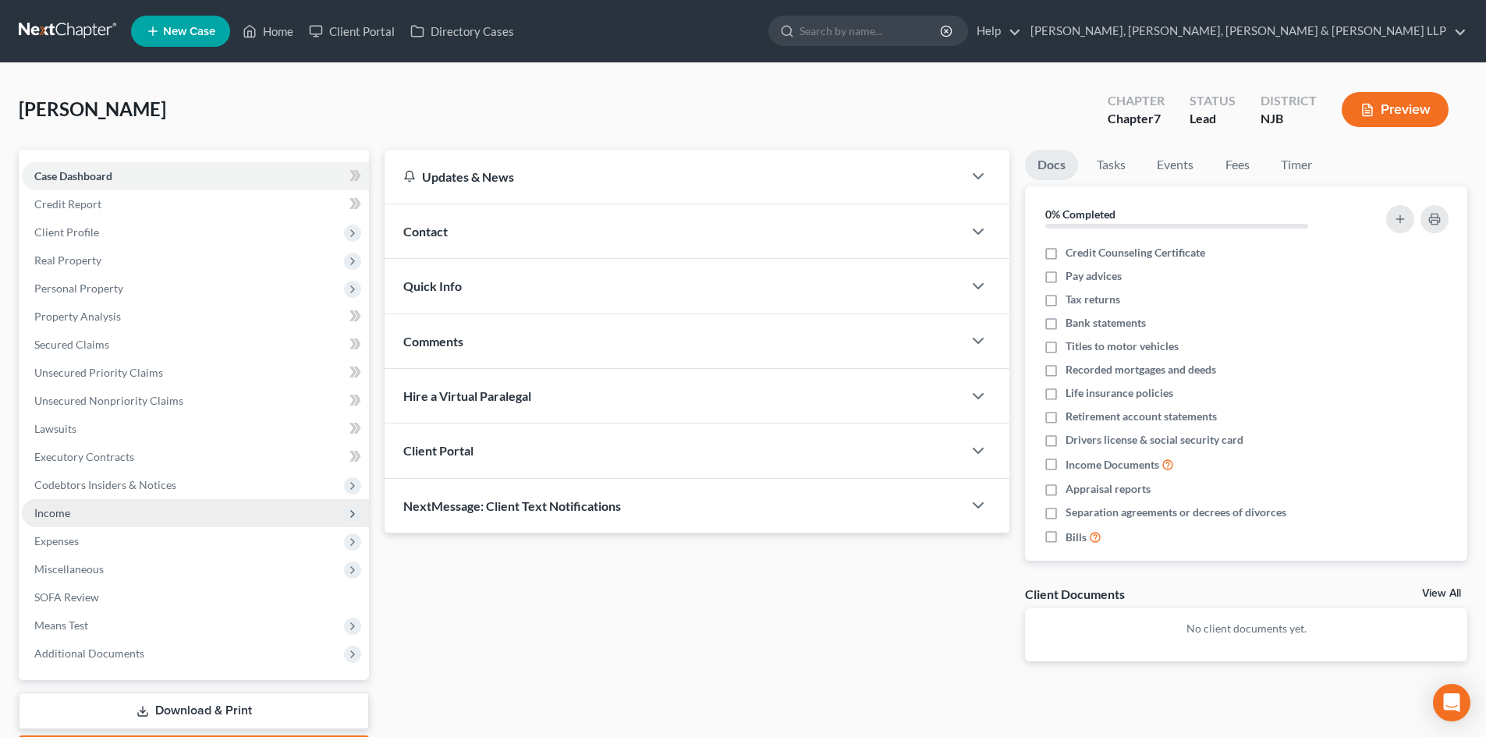
click at [69, 511] on span "Income" at bounding box center [52, 512] width 36 height 13
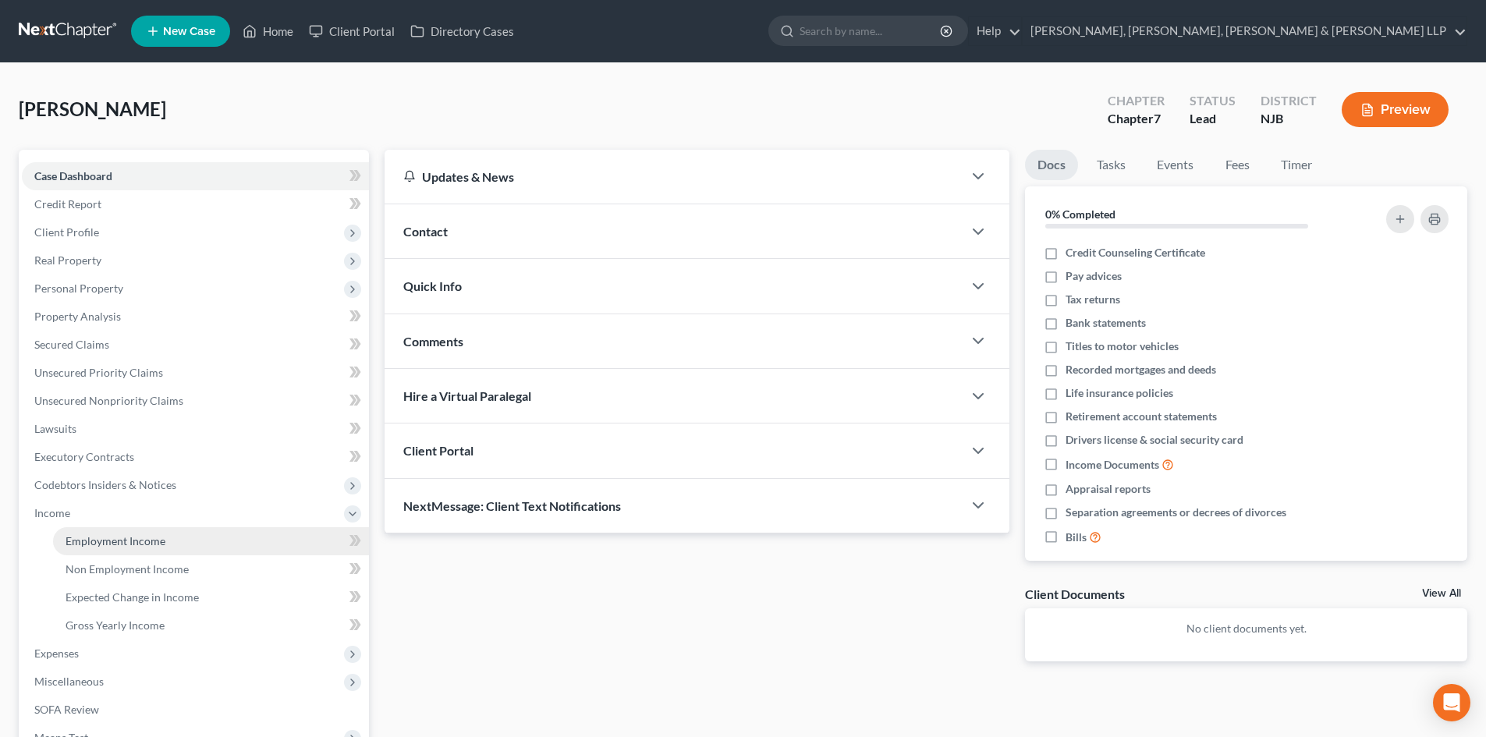
click at [98, 535] on span "Employment Income" at bounding box center [116, 541] width 100 height 13
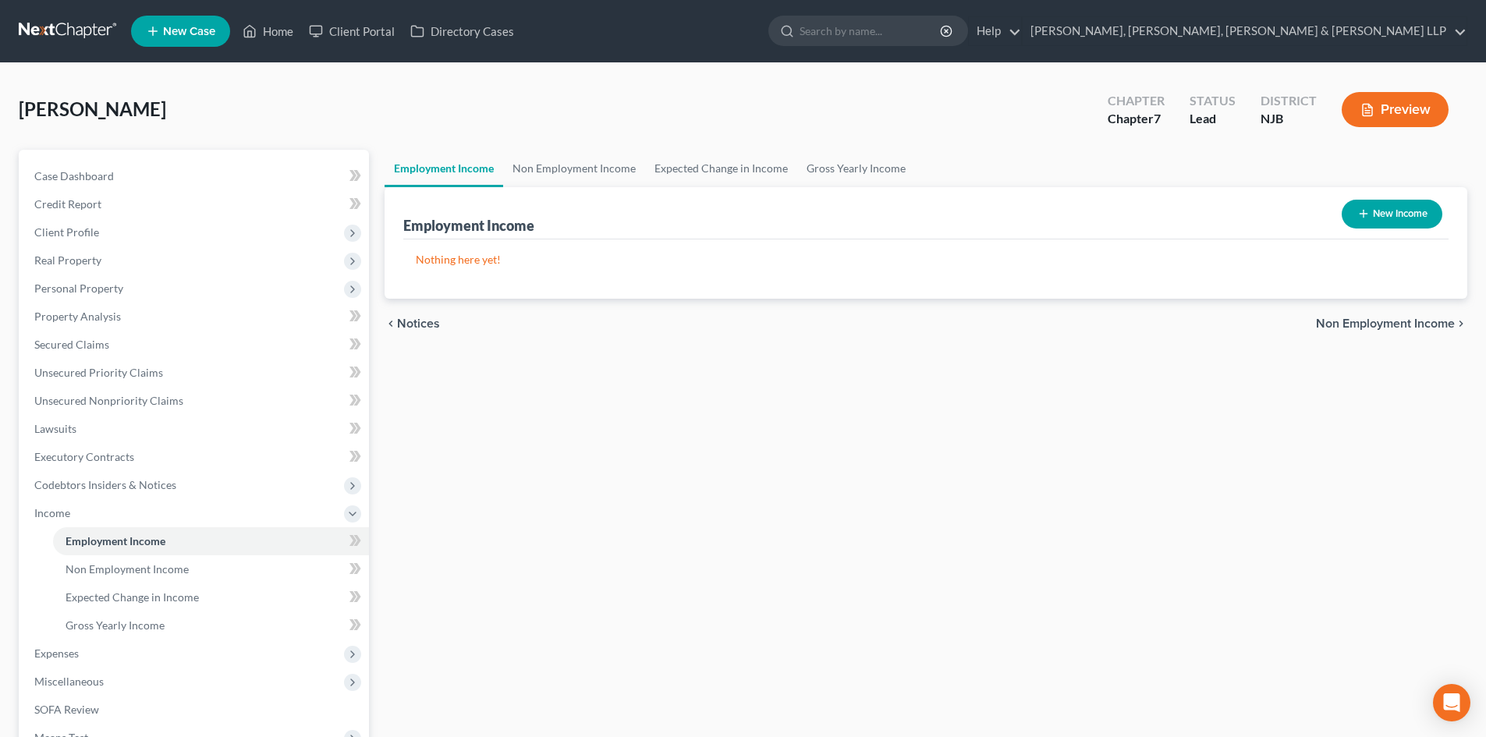
click at [1386, 214] on button "New Income" at bounding box center [1392, 214] width 101 height 29
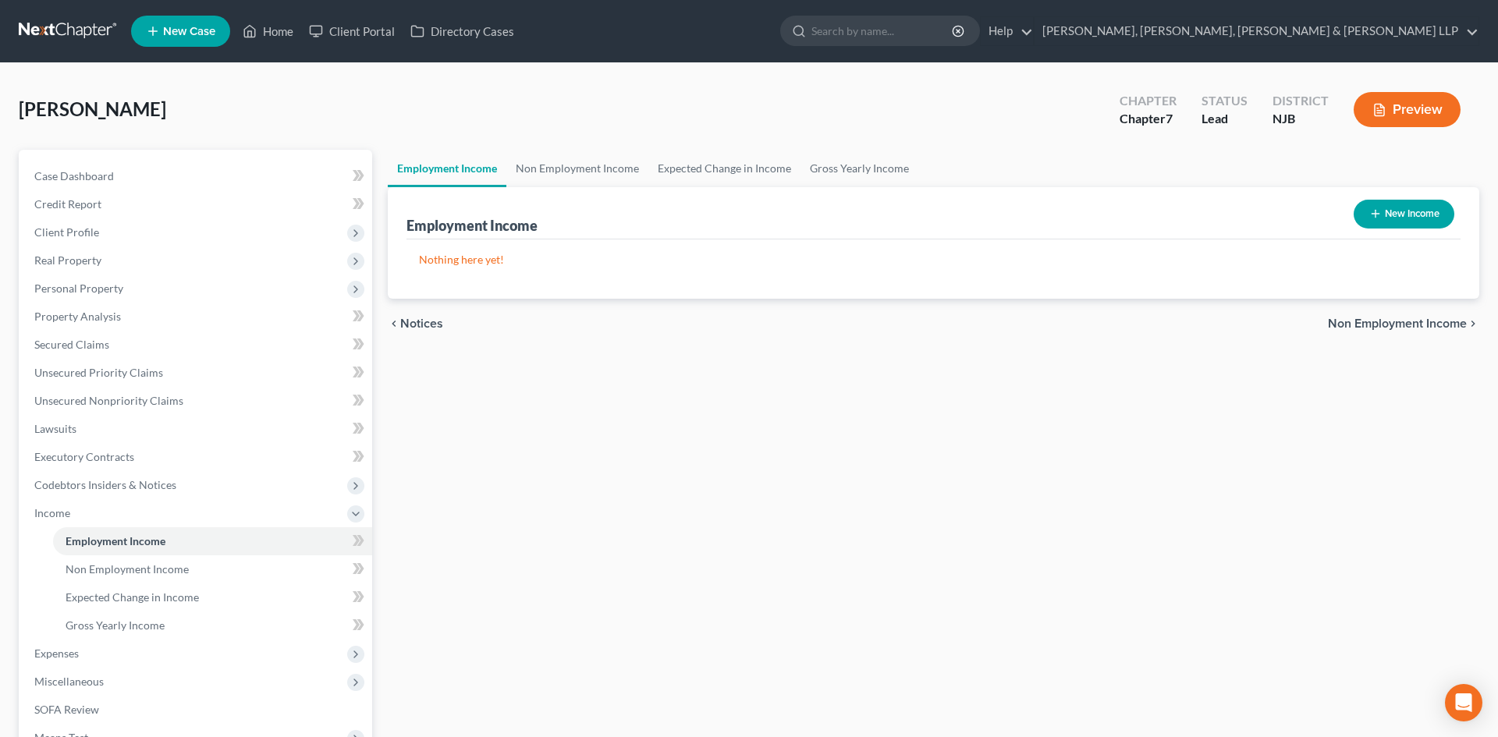
select select "0"
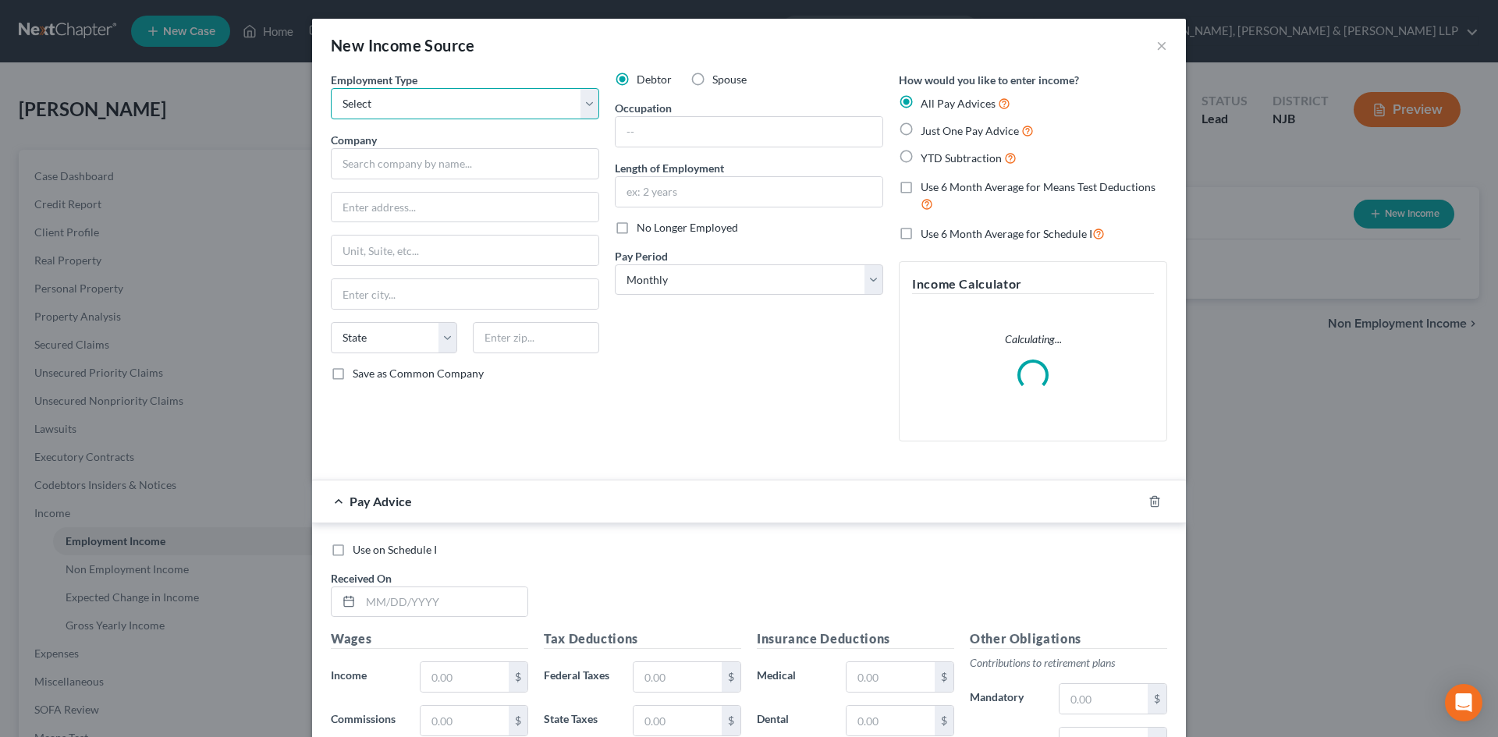
drag, startPoint x: 567, startPoint y: 113, endPoint x: 559, endPoint y: 119, distance: 8.9
click at [567, 113] on select "Select Full or [DEMOGRAPHIC_DATA] Employment Self Employment" at bounding box center [465, 103] width 268 height 31
select select "0"
click at [331, 88] on select "Select Full or [DEMOGRAPHIC_DATA] Employment Self Employment" at bounding box center [465, 103] width 268 height 31
click at [464, 158] on input "text" at bounding box center [465, 163] width 268 height 31
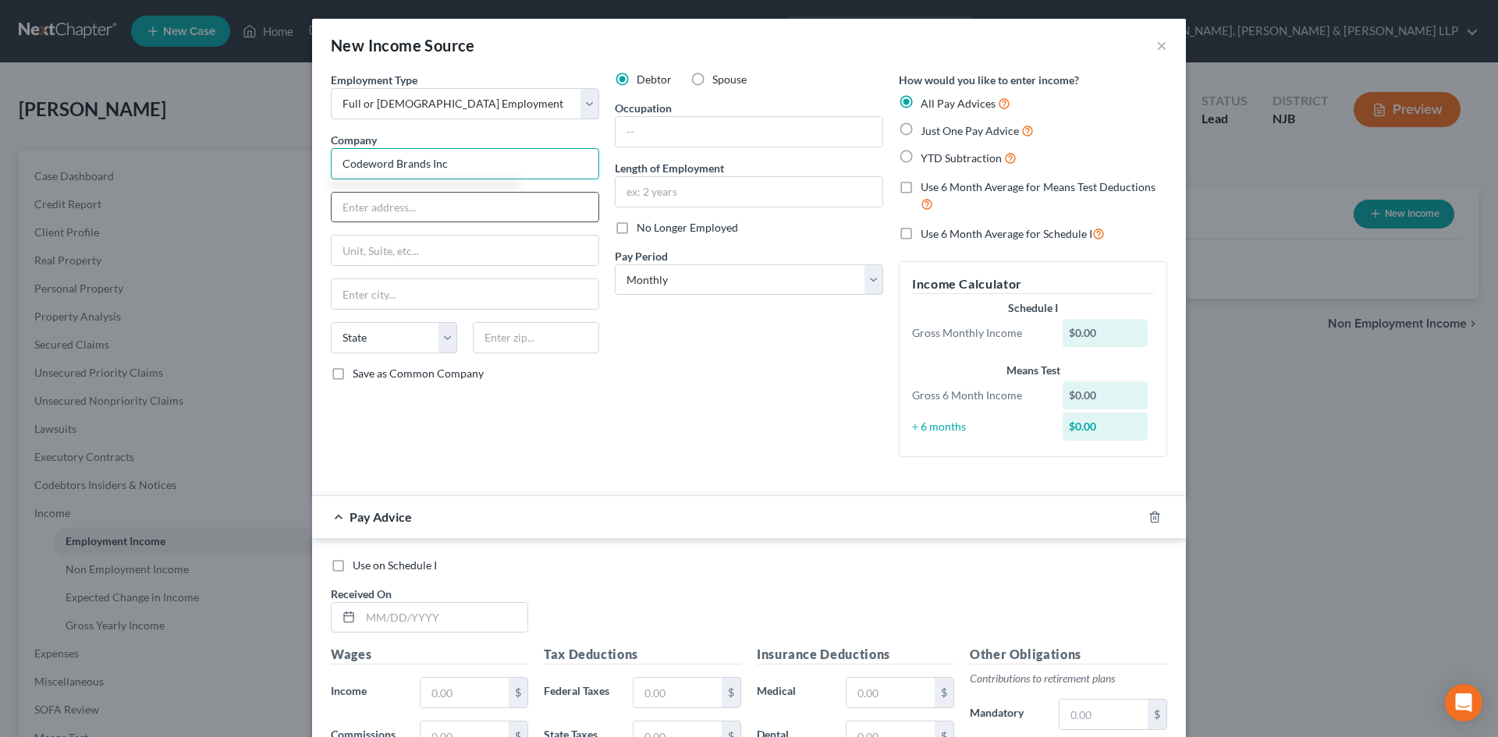
type input "Codeword Brands Inc"
click at [485, 206] on input "text" at bounding box center [465, 208] width 267 height 30
type input "[STREET_ADDRESS][PERSON_NAME]"
click at [570, 338] on input "text" at bounding box center [536, 337] width 126 height 31
type input "07601"
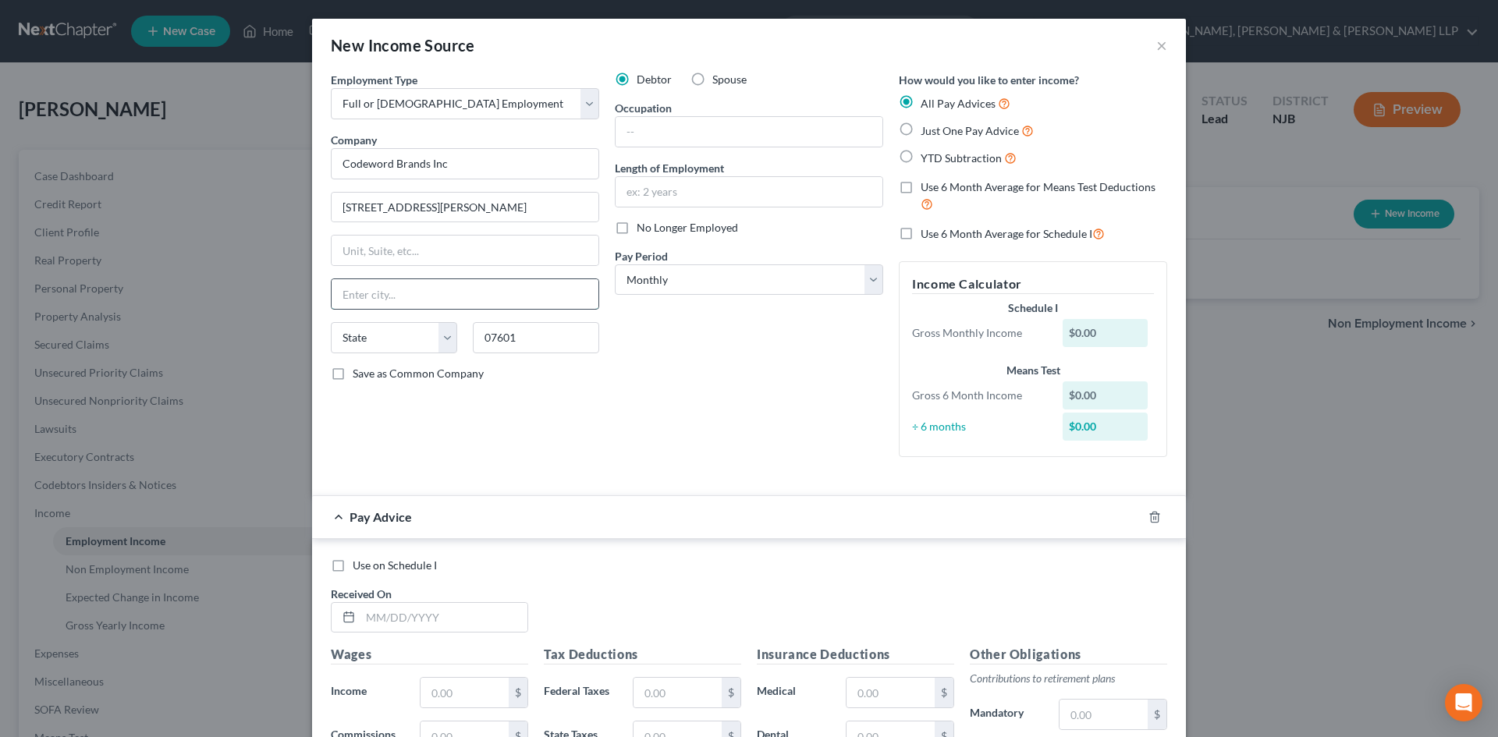
type input "Hackensack"
select select "33"
click at [549, 295] on input "Hackensack" at bounding box center [465, 294] width 267 height 30
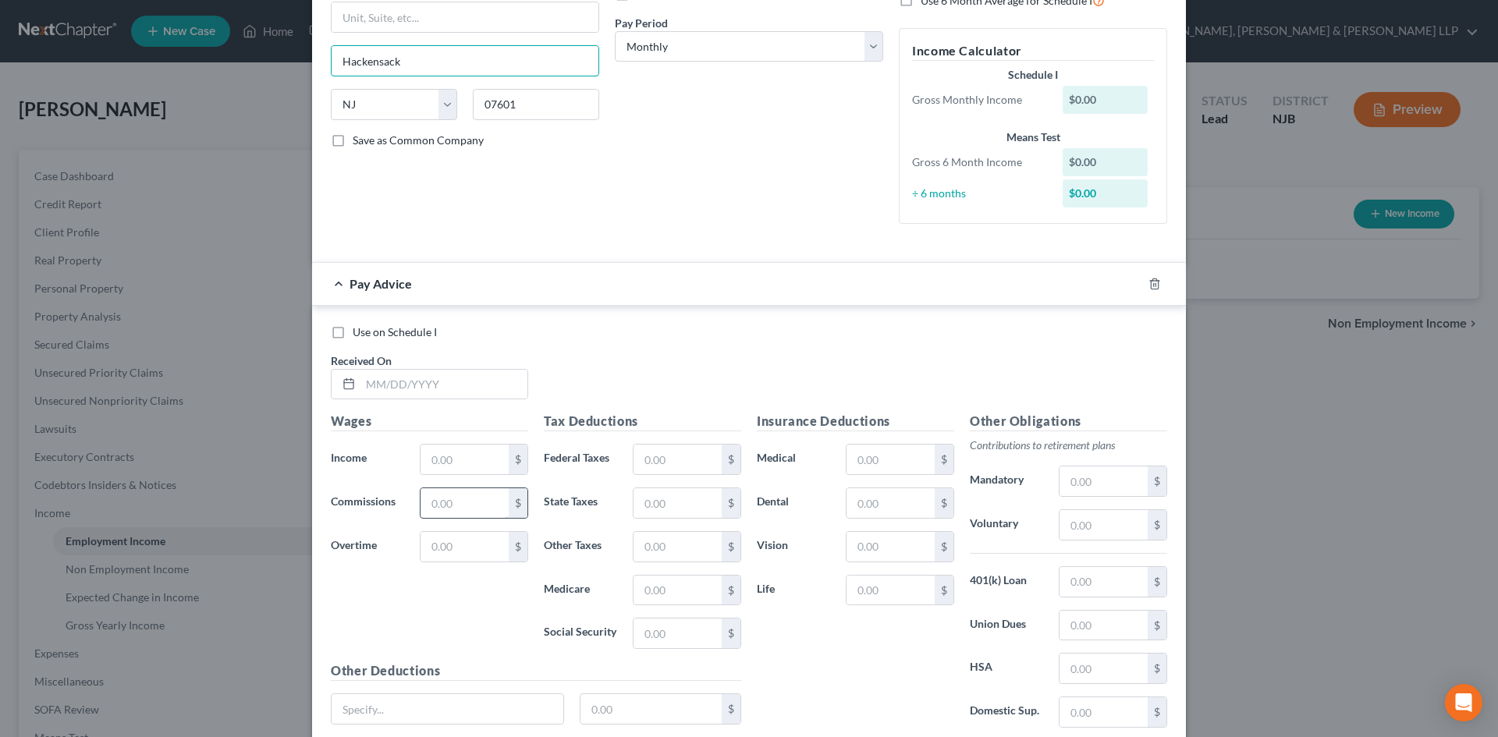
scroll to position [234, 0]
click at [376, 393] on input "text" at bounding box center [444, 384] width 167 height 30
click at [461, 454] on input "text" at bounding box center [465, 459] width 88 height 30
click at [331, 397] on div "[DATE]" at bounding box center [429, 383] width 197 height 31
type input "[DATE]"
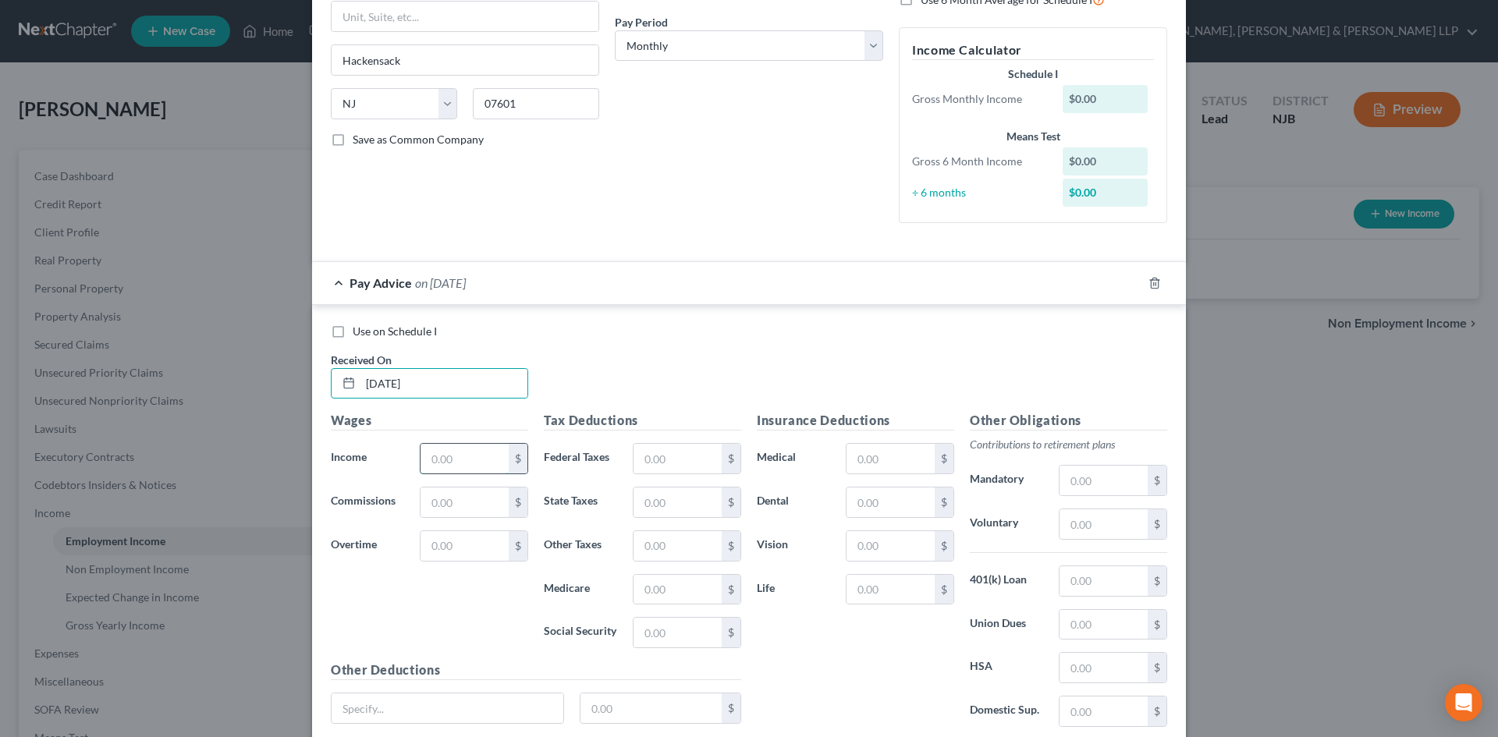
click at [424, 456] on input "text" at bounding box center [465, 459] width 88 height 30
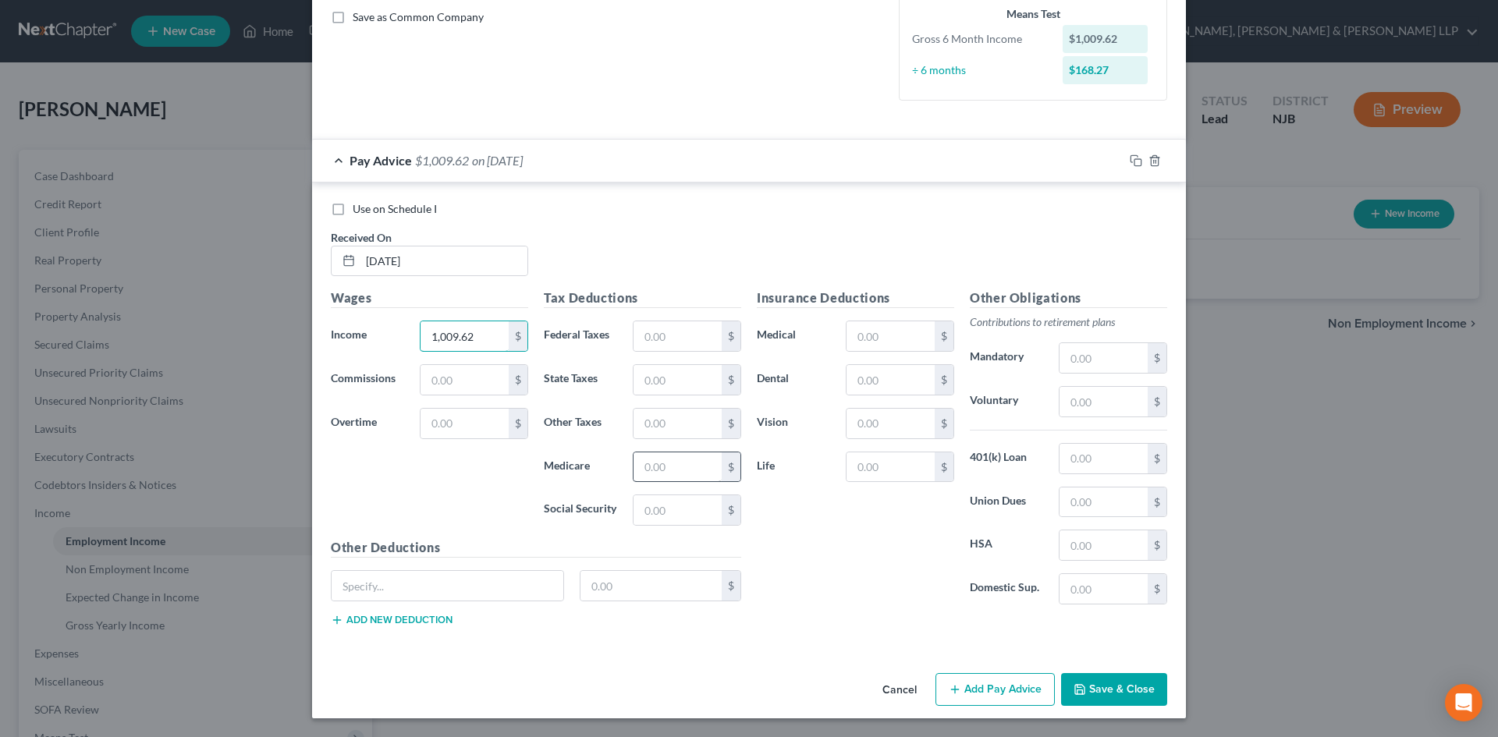
type input "1,009.62"
drag, startPoint x: 647, startPoint y: 461, endPoint x: 642, endPoint y: 453, distance: 9.1
click at [646, 462] on input "text" at bounding box center [678, 468] width 88 height 30
type input "14.64"
drag, startPoint x: 665, startPoint y: 502, endPoint x: 658, endPoint y: 497, distance: 8.4
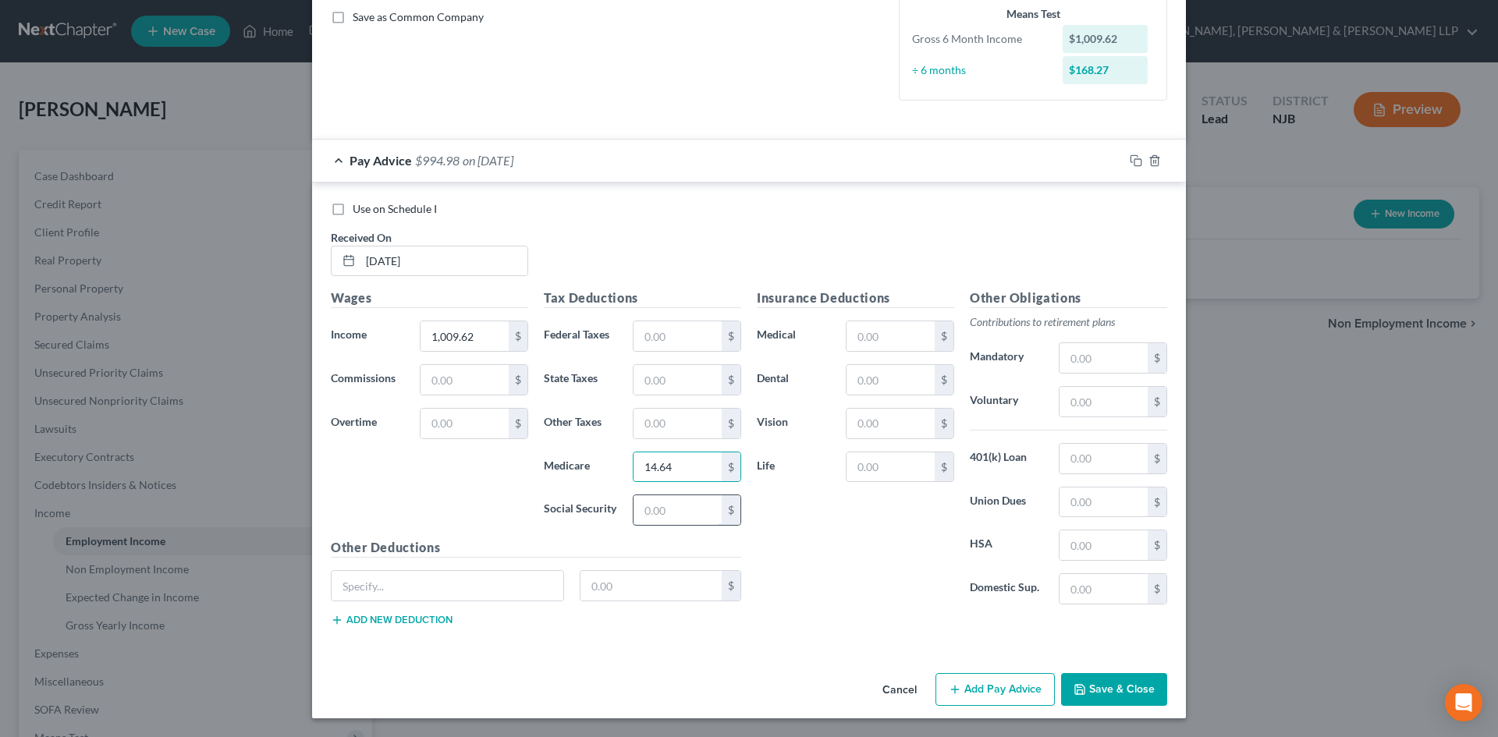
click at [665, 502] on input "text" at bounding box center [678, 510] width 88 height 30
type input "62.60"
click at [663, 383] on input "text" at bounding box center [678, 380] width 88 height 30
type input "16.35"
click at [676, 417] on input "text" at bounding box center [678, 424] width 88 height 30
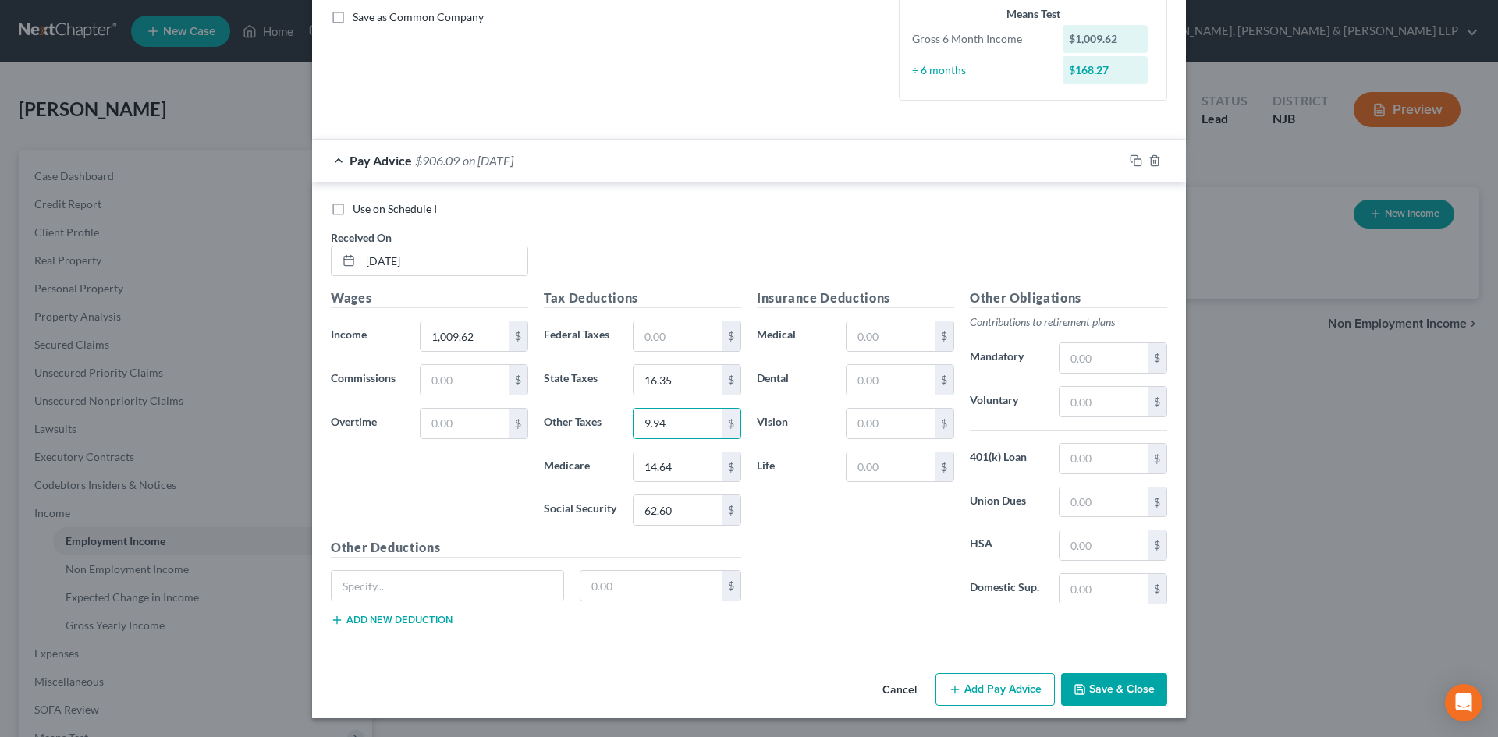
type input "9.94"
click at [982, 692] on button "Add Pay Advice" at bounding box center [995, 689] width 119 height 33
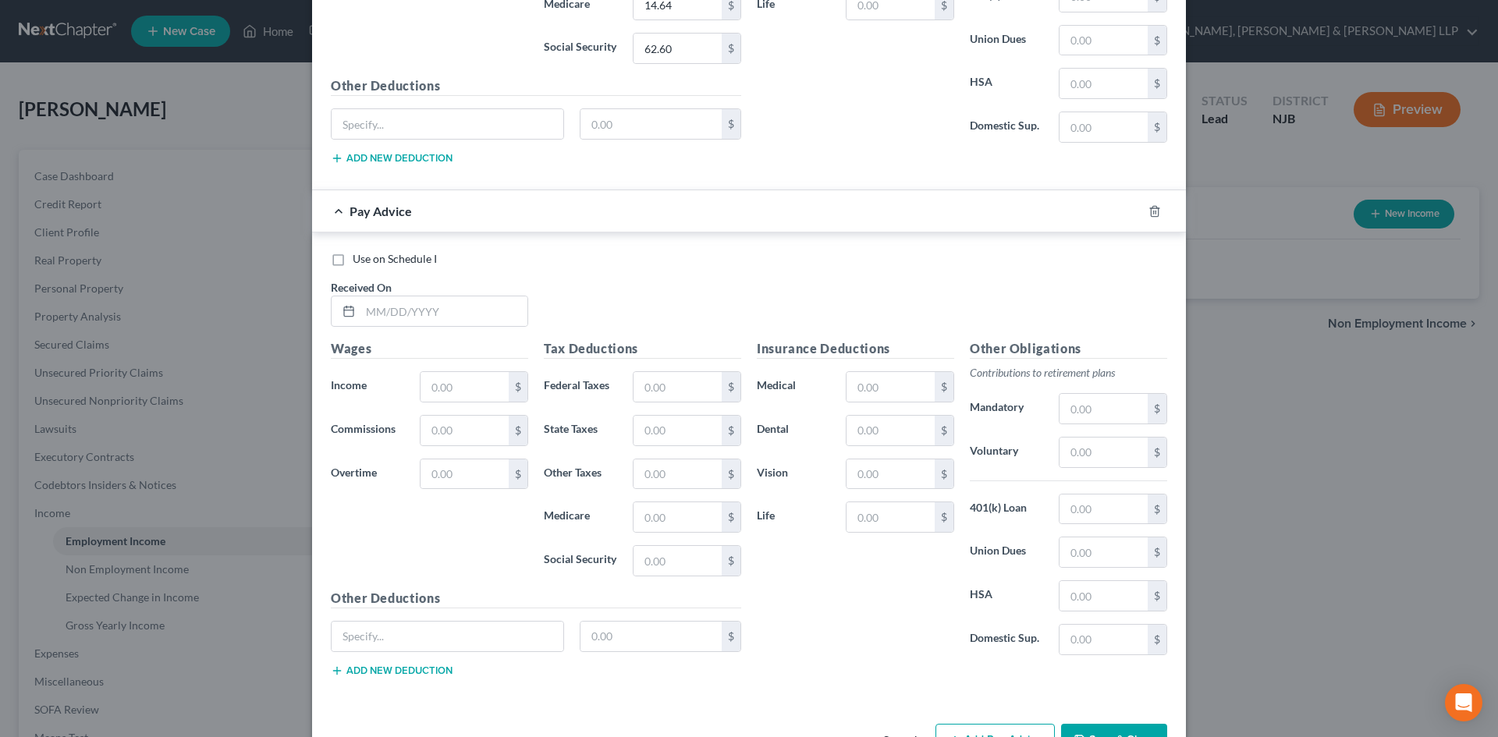
scroll to position [825, 0]
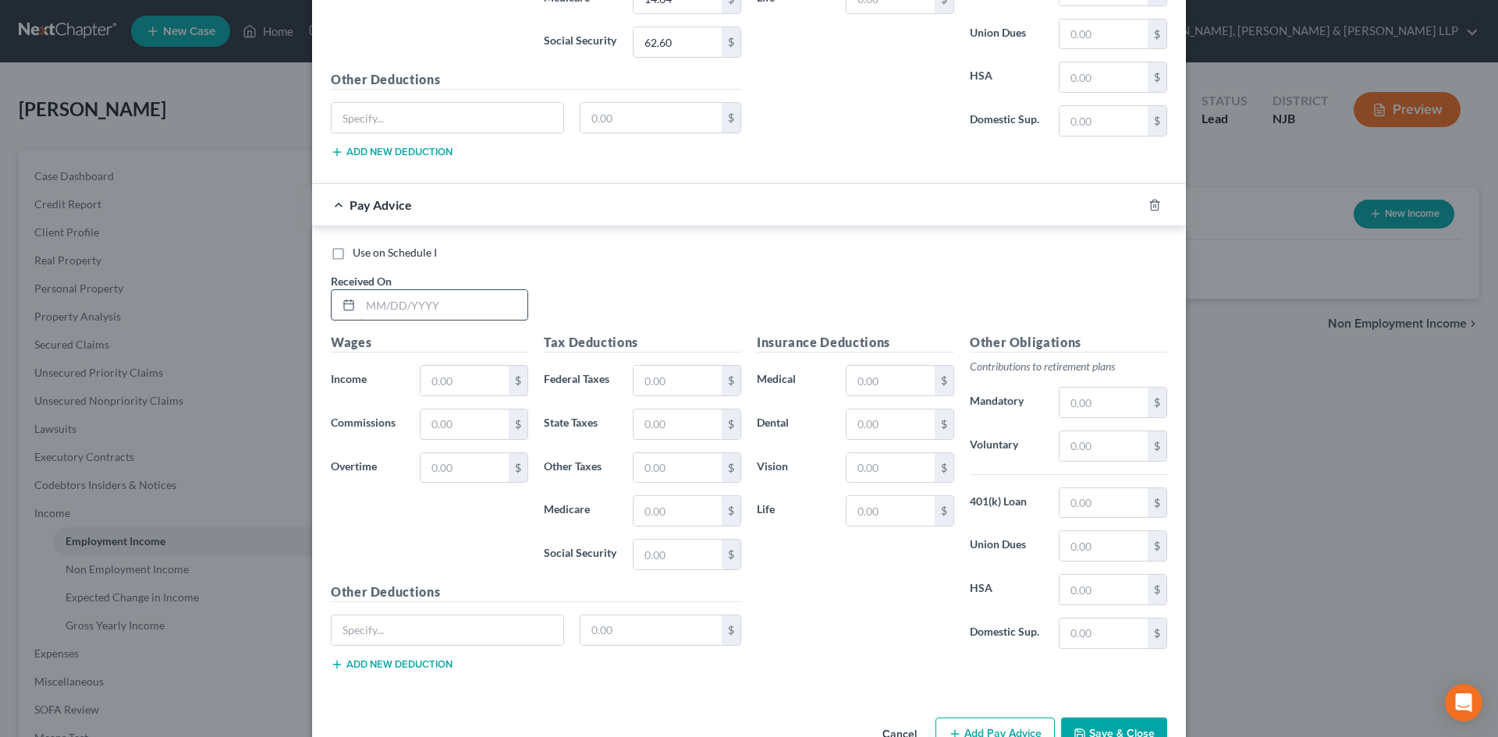
click at [466, 304] on input "text" at bounding box center [444, 305] width 167 height 30
type input "[DATE]"
click at [470, 378] on input "text" at bounding box center [465, 381] width 88 height 30
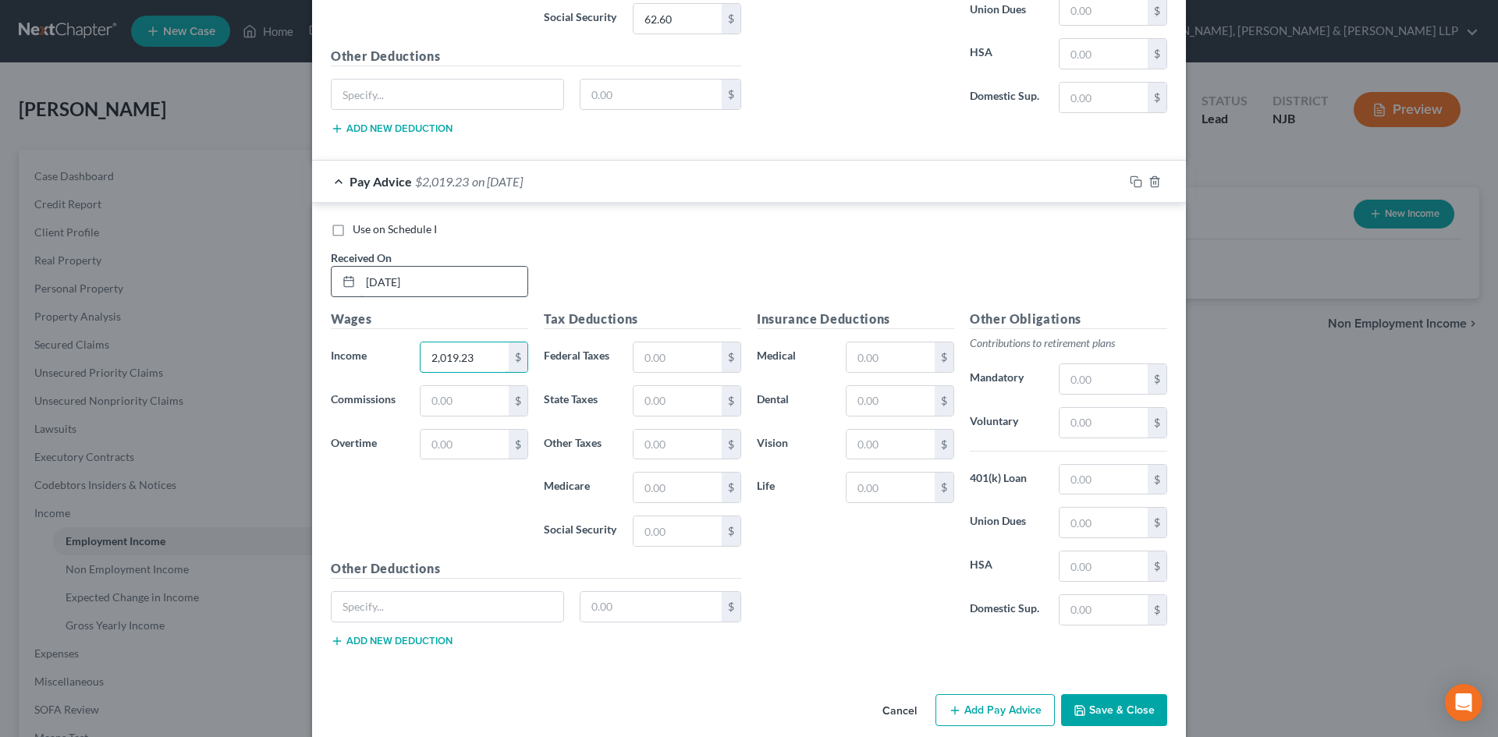
scroll to position [868, 0]
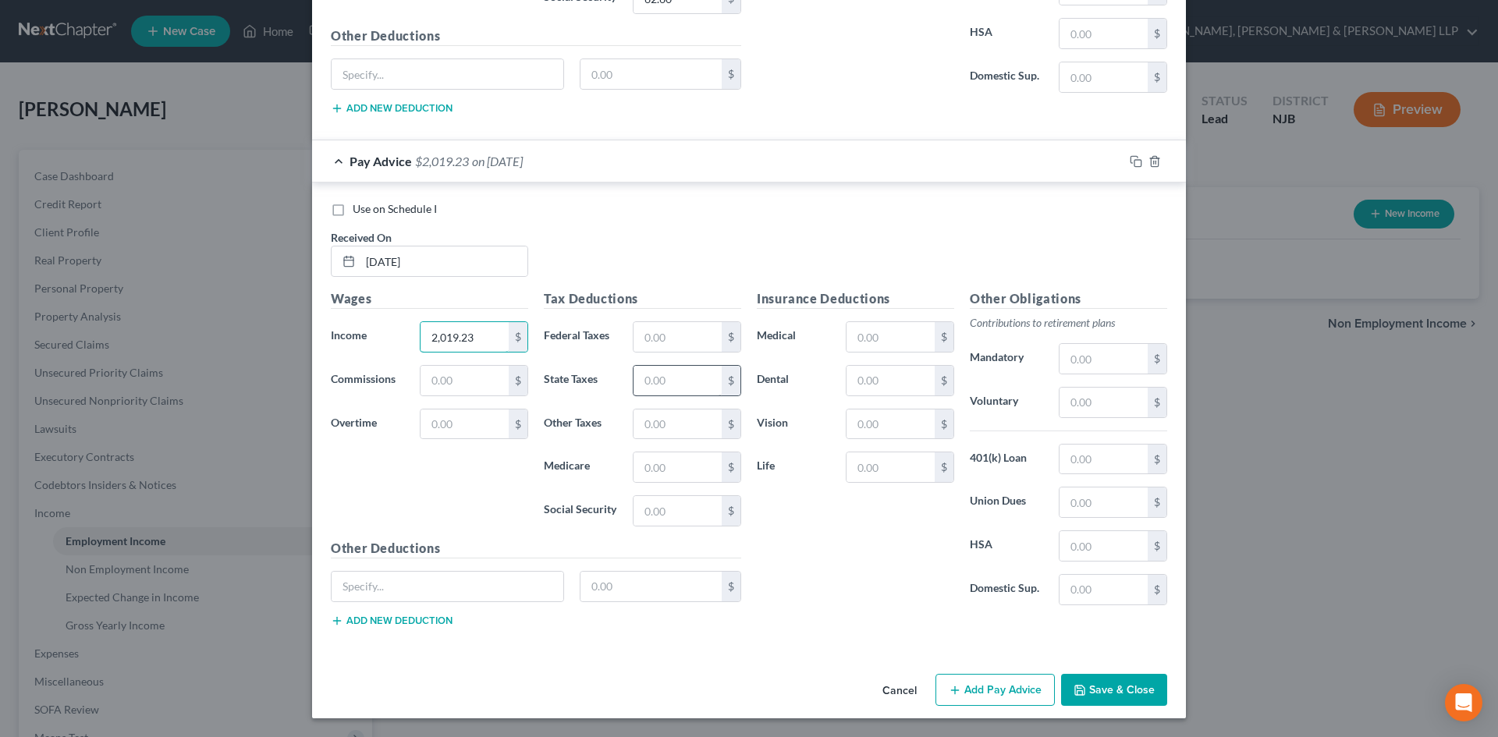
type input "2,019.23"
click at [661, 378] on input "text" at bounding box center [678, 381] width 88 height 30
type input "37.21"
click at [682, 472] on input "text" at bounding box center [678, 468] width 88 height 30
type input "29.28"
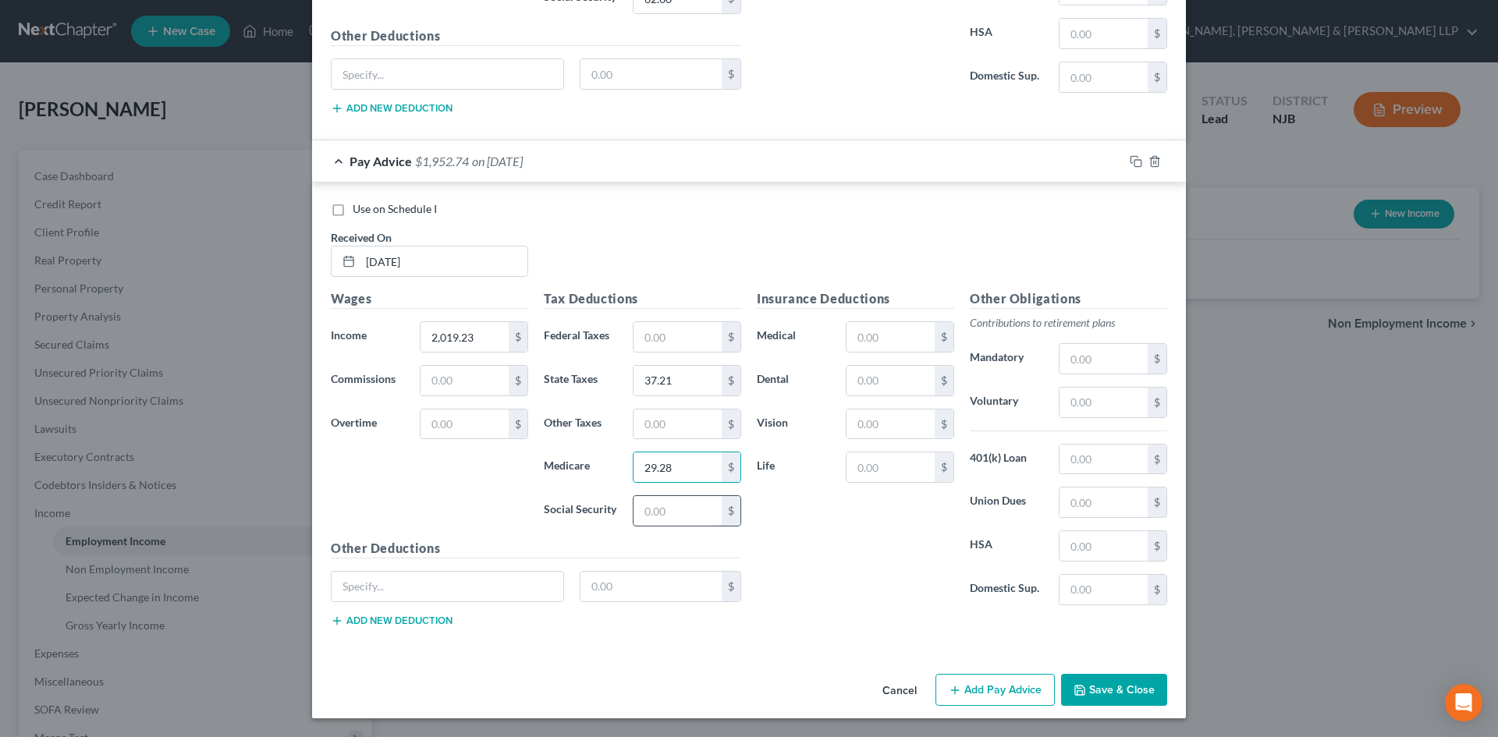
click at [682, 510] on input "text" at bounding box center [678, 511] width 88 height 30
type input "125.19"
click at [691, 424] on input "text" at bounding box center [678, 425] width 88 height 30
type input "19.91"
click at [1019, 686] on button "Add Pay Advice" at bounding box center [995, 690] width 119 height 33
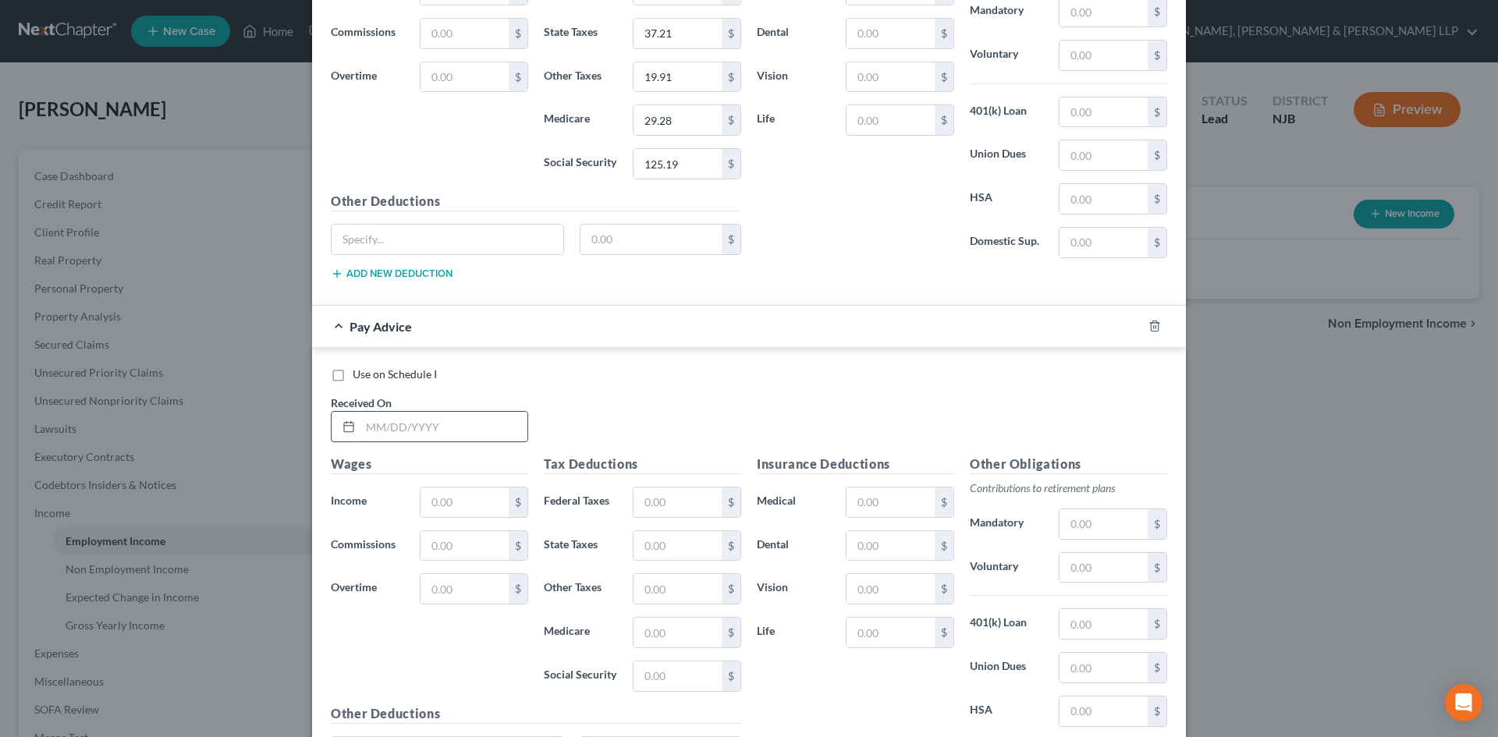
scroll to position [1259, 0]
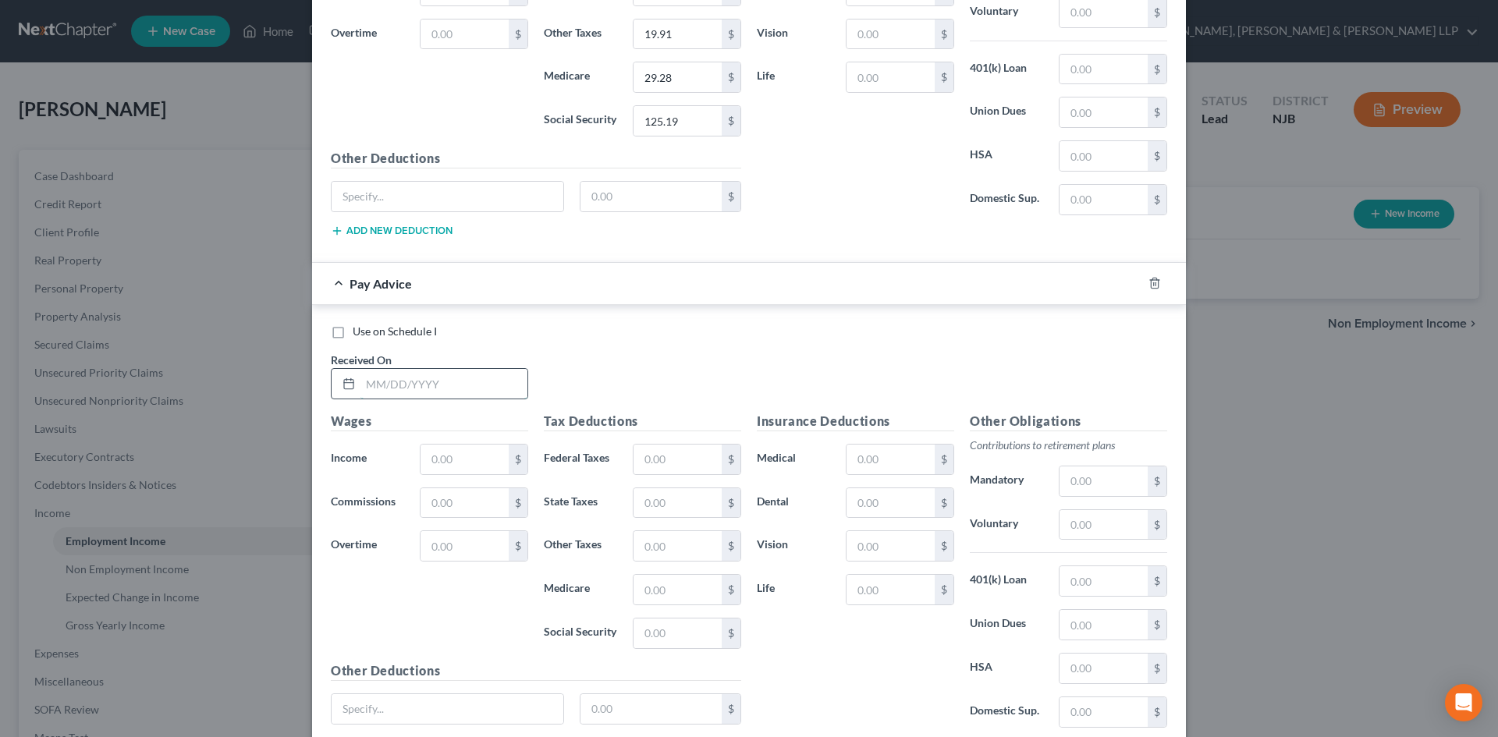
click at [417, 385] on input "text" at bounding box center [444, 384] width 167 height 30
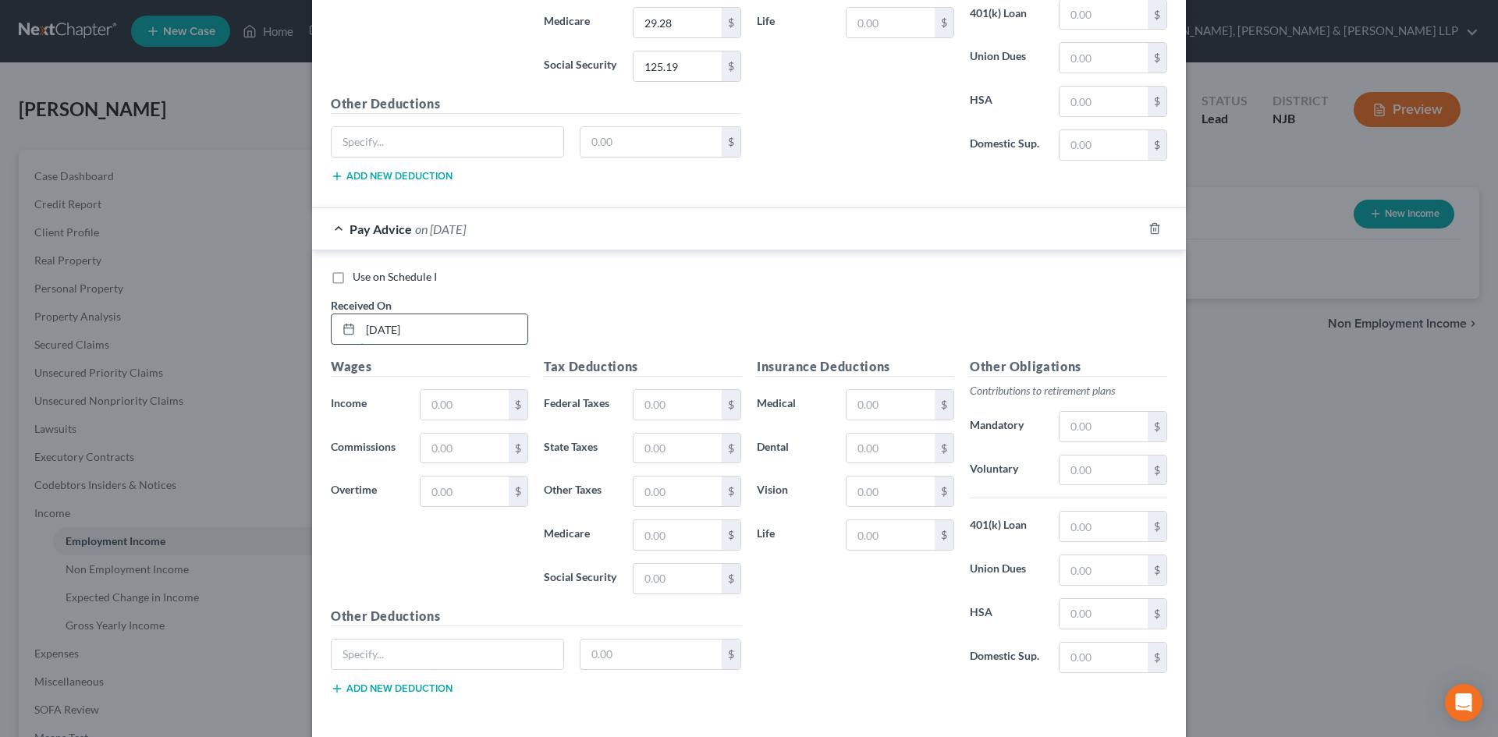
scroll to position [1381, 0]
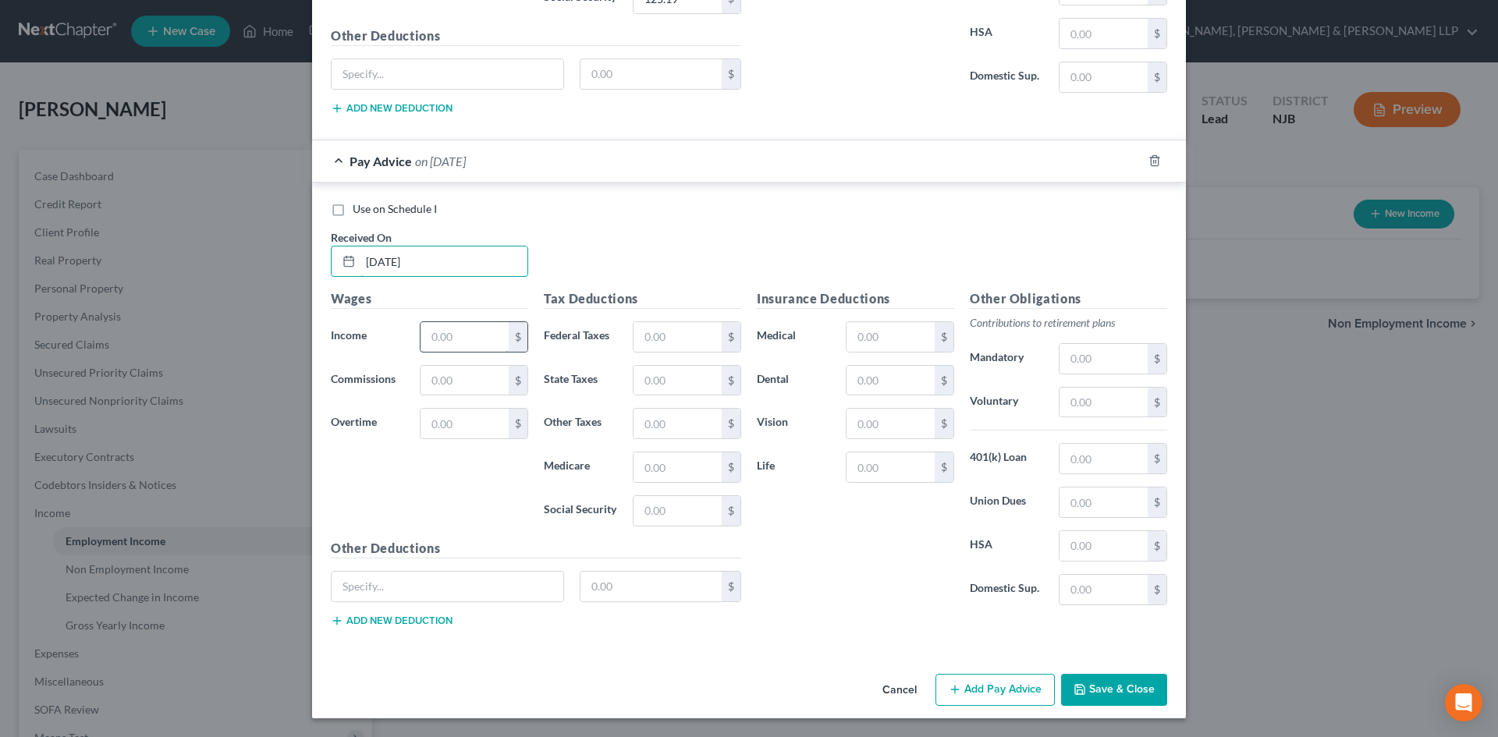
type input "[DATE]"
click at [442, 332] on input "text" at bounding box center [465, 337] width 88 height 30
type input "2,019.23"
click at [672, 336] on input "text" at bounding box center [678, 337] width 88 height 30
click at [643, 382] on input "text" at bounding box center [678, 381] width 88 height 30
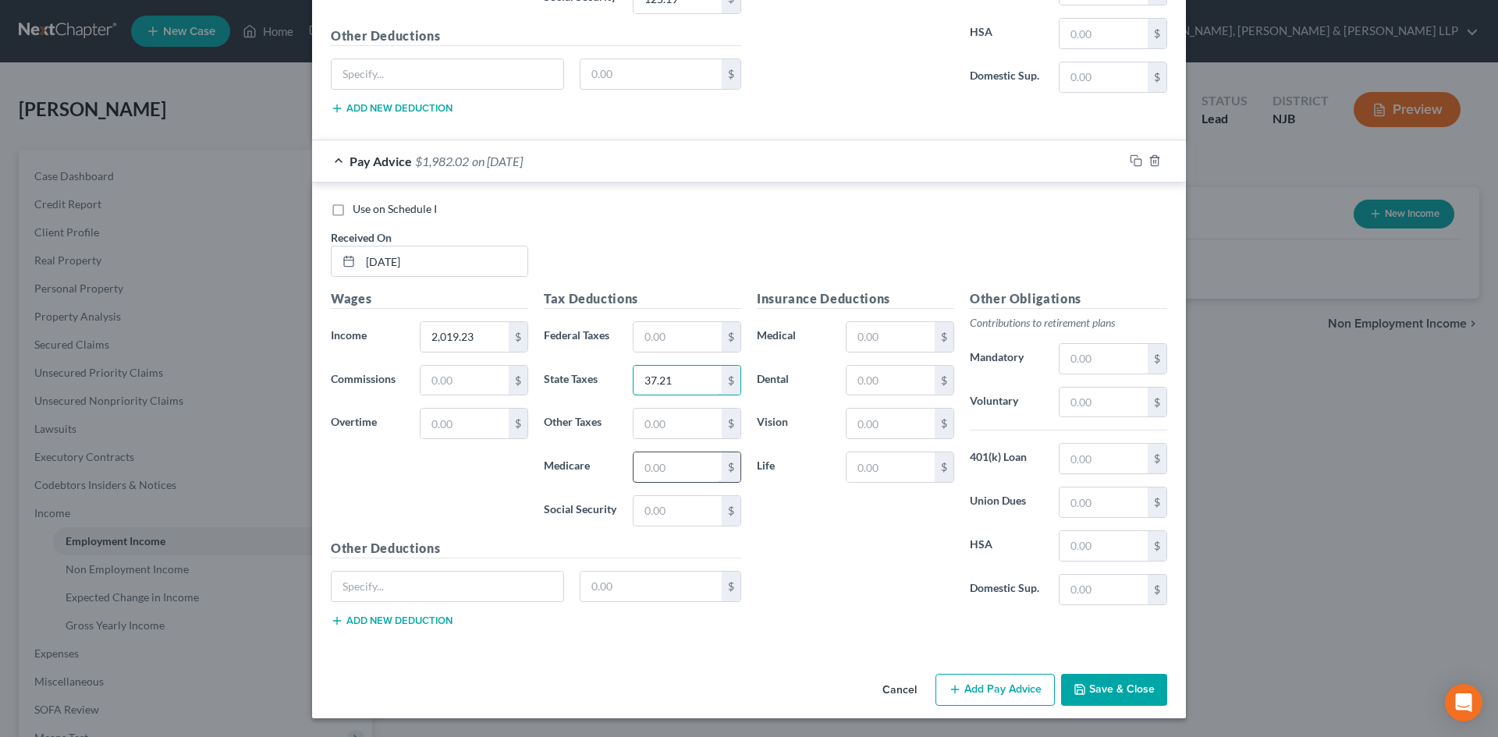
type input "37.21"
click at [664, 471] on input "text" at bounding box center [678, 468] width 88 height 30
type input "29.28"
click at [664, 523] on input "text" at bounding box center [678, 511] width 88 height 30
type input "125.19"
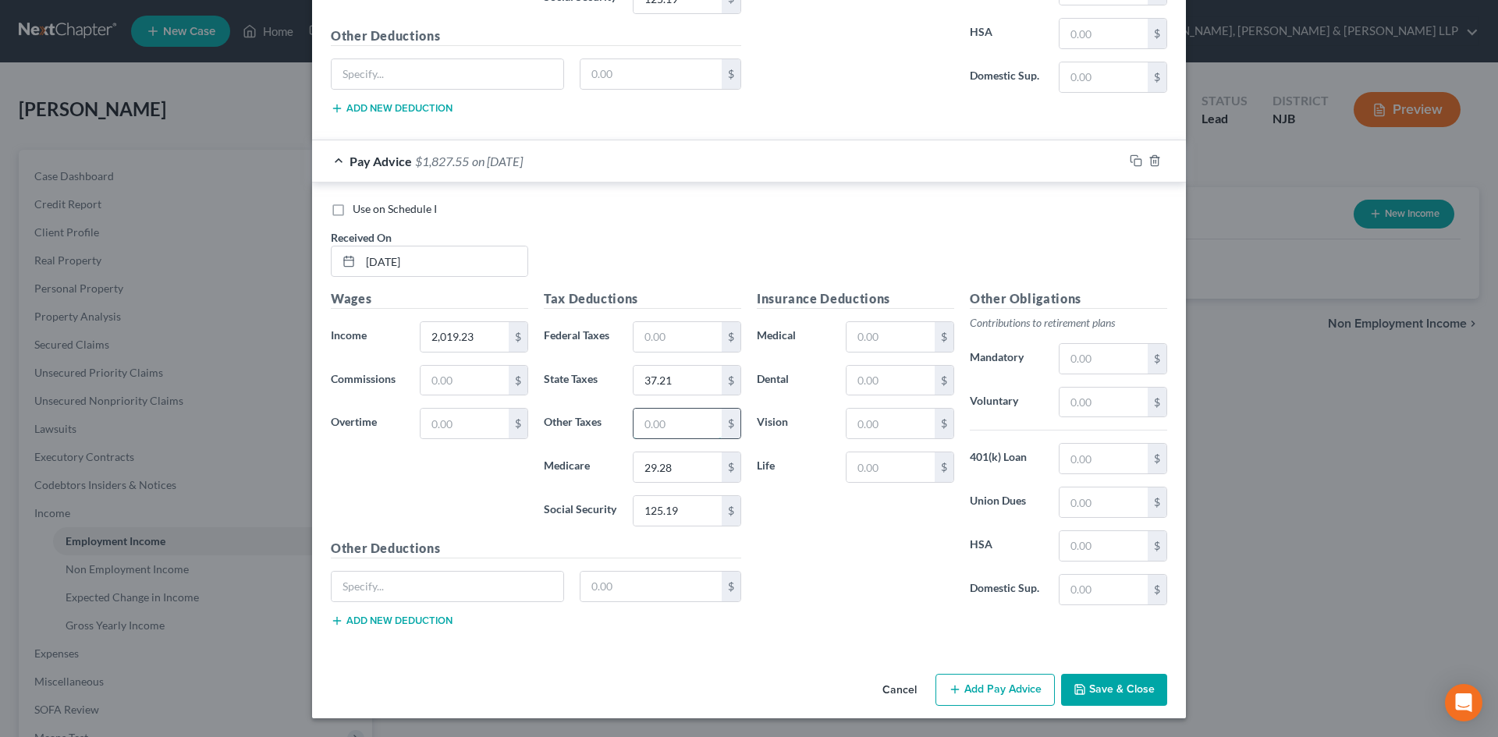
click at [691, 425] on input "text" at bounding box center [678, 424] width 88 height 30
type input "19.88"
click at [954, 683] on button "Add Pay Advice" at bounding box center [995, 690] width 119 height 33
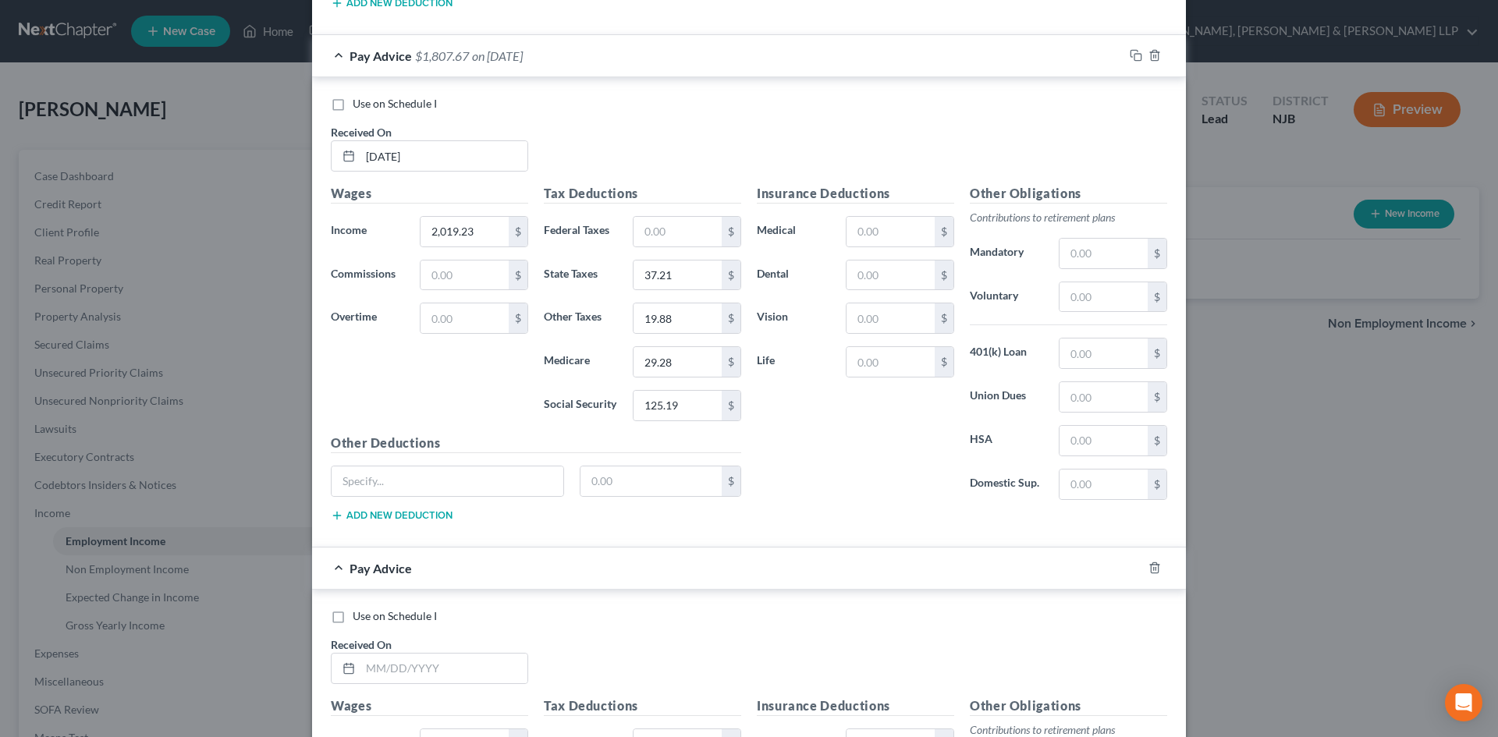
scroll to position [1693, 0]
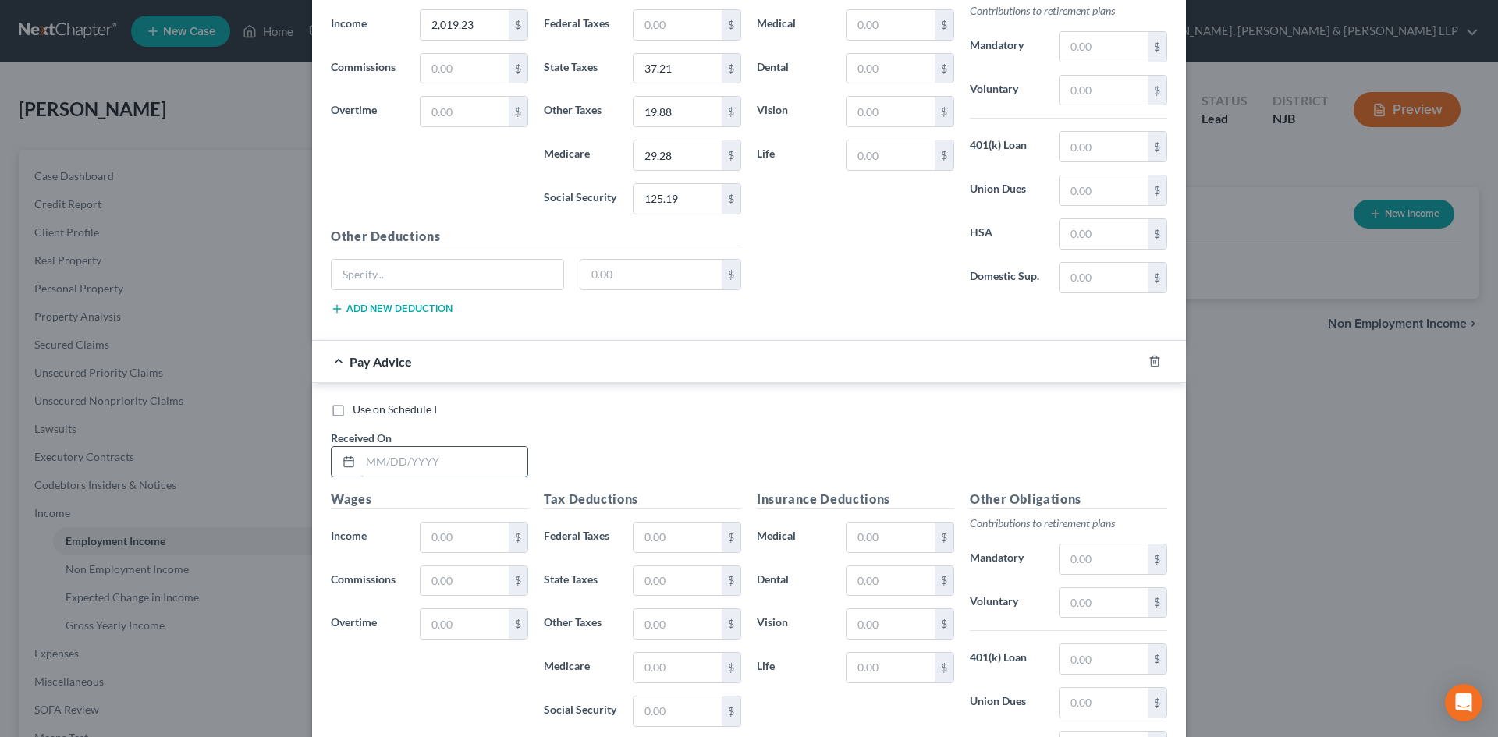
click at [435, 464] on input "text" at bounding box center [444, 462] width 167 height 30
type input "[DATE]"
click at [467, 528] on input "text" at bounding box center [465, 538] width 88 height 30
type input "2,019.23"
click at [667, 571] on input "text" at bounding box center [678, 582] width 88 height 30
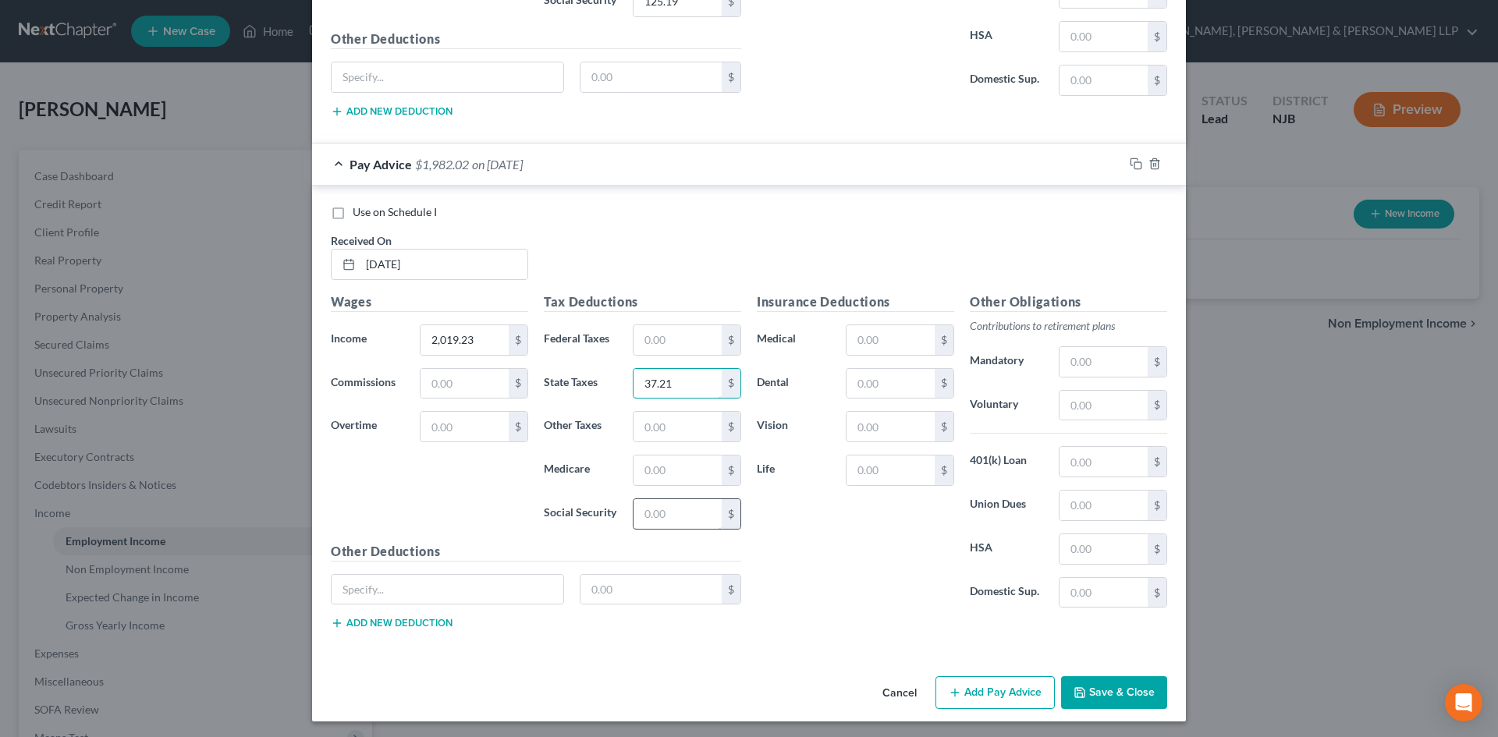
scroll to position [1894, 0]
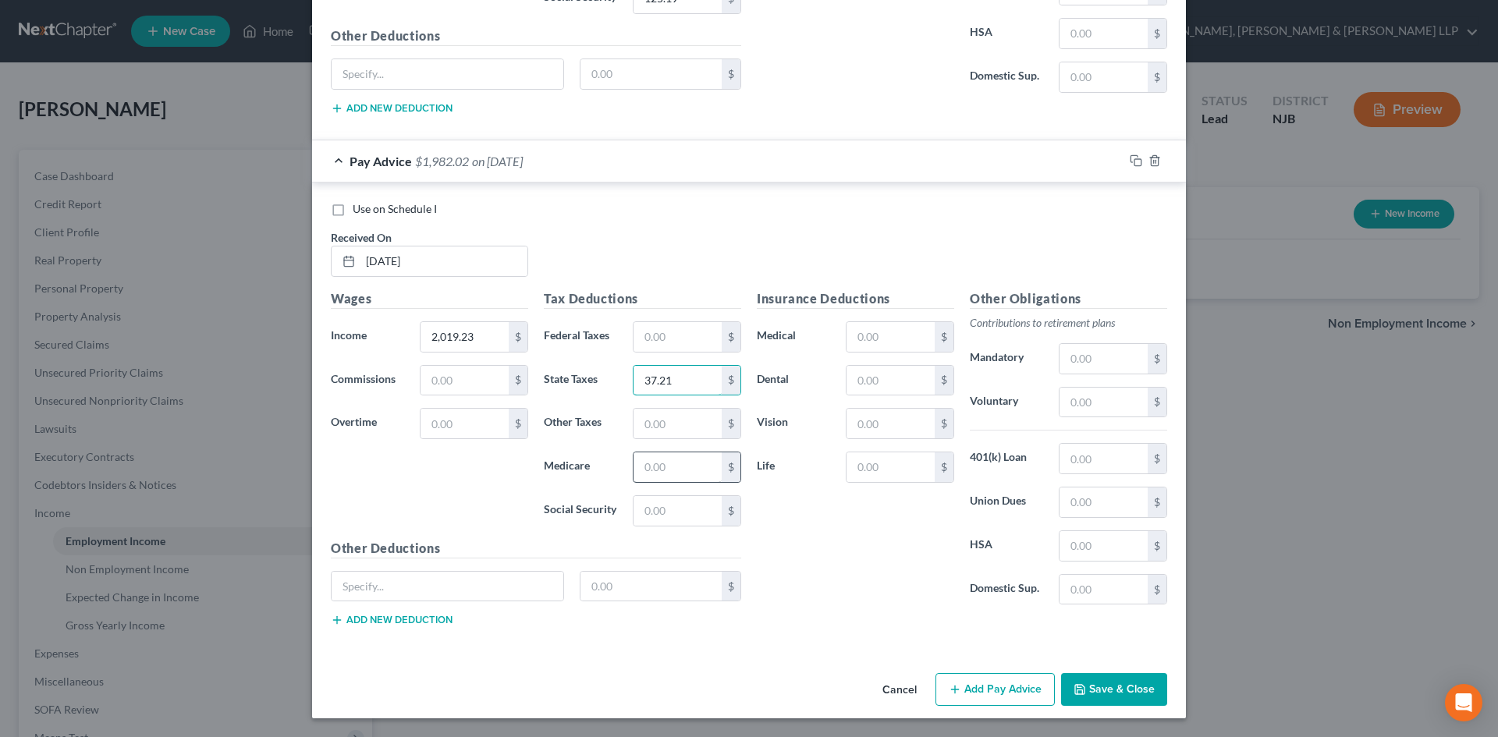
type input "37.21"
click at [654, 464] on input "text" at bounding box center [678, 468] width 88 height 30
type input "29.28"
drag, startPoint x: 663, startPoint y: 488, endPoint x: 663, endPoint y: 500, distance: 11.7
click at [663, 490] on div "Tax Deductions Federal Taxes $ State Taxes 37.21 $ Other Taxes $ Medicare 29.28…" at bounding box center [642, 414] width 213 height 250
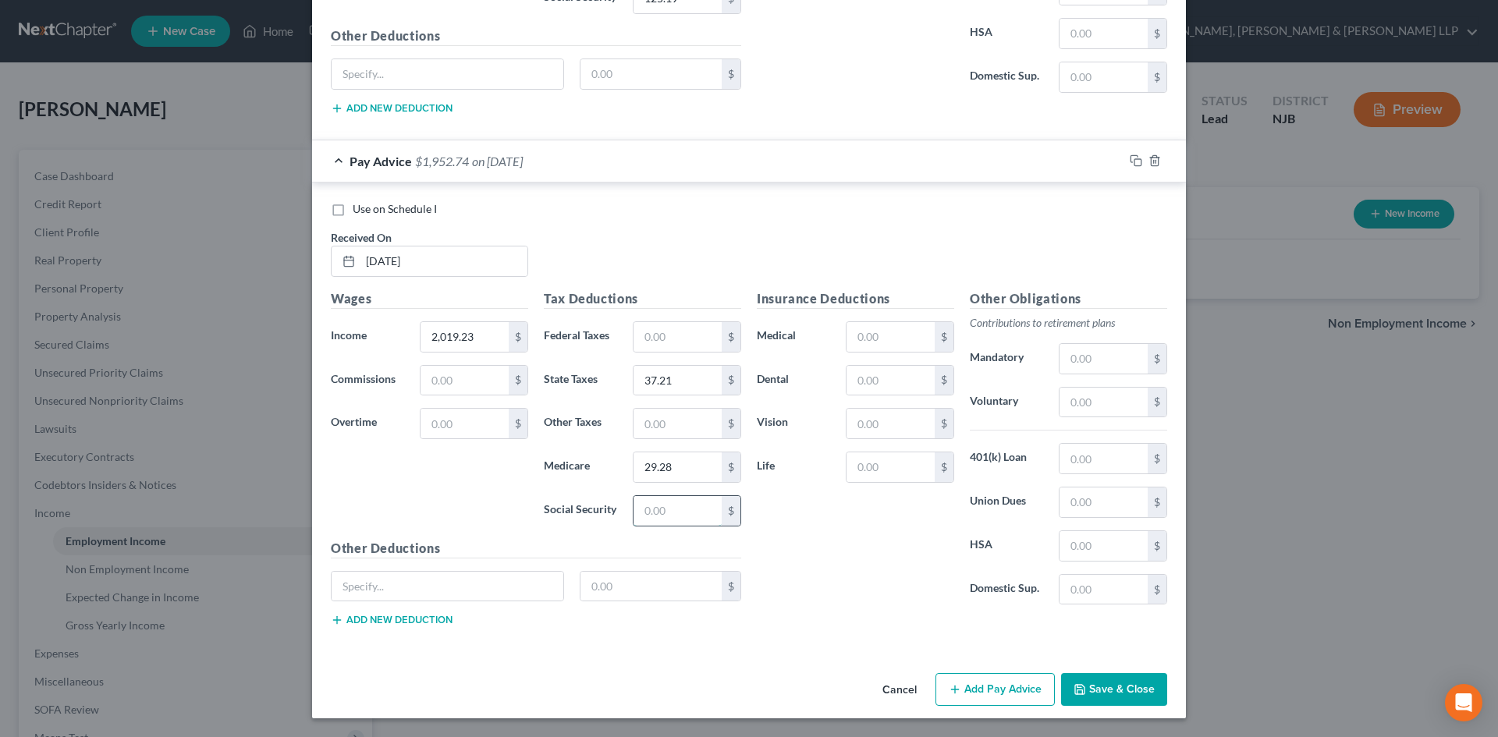
click at [663, 506] on input "text" at bounding box center [678, 511] width 88 height 30
type input "125.19"
click at [667, 433] on input "text" at bounding box center [678, 424] width 88 height 30
type input "19.88"
click at [984, 696] on button "Add Pay Advice" at bounding box center [995, 689] width 119 height 33
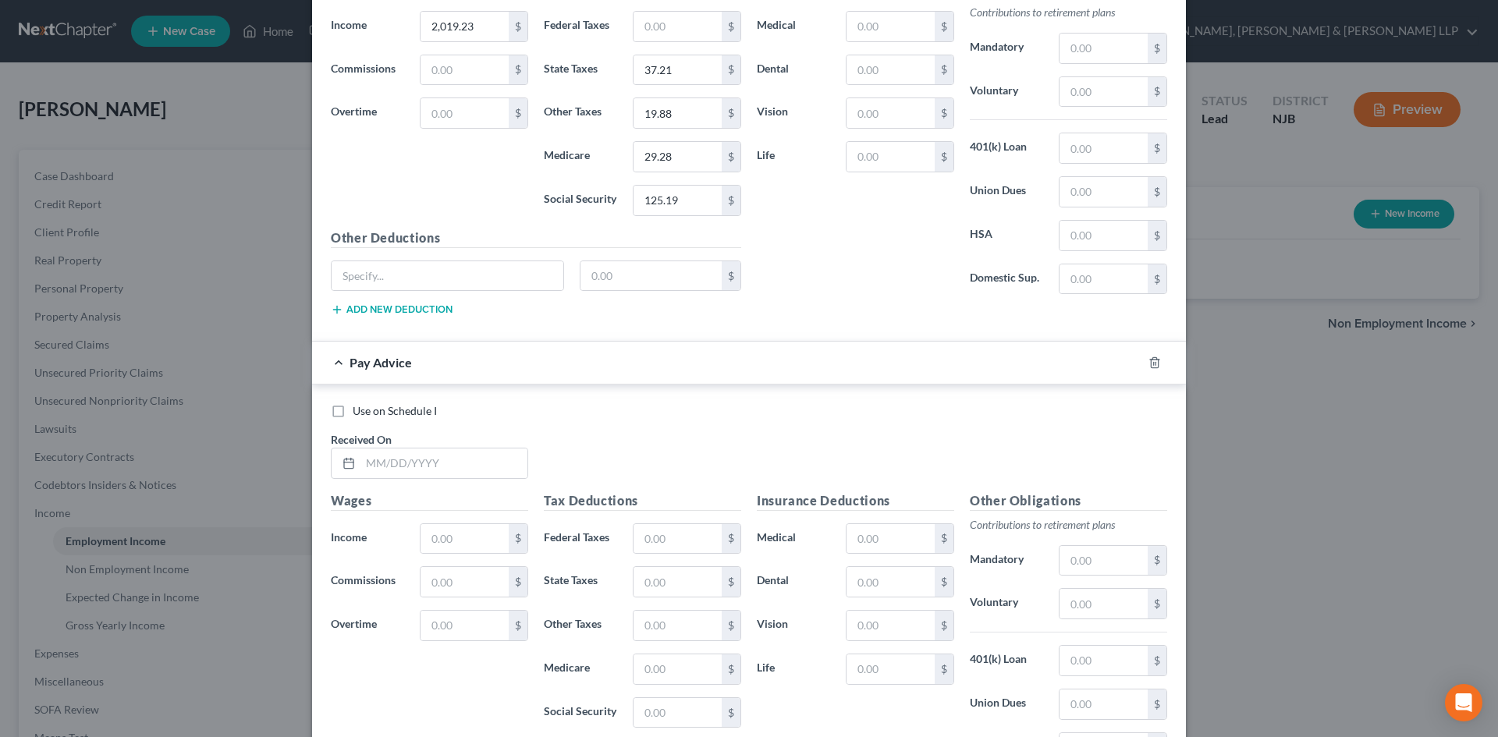
scroll to position [2206, 0]
click at [446, 472] on input "text" at bounding box center [444, 462] width 167 height 30
type input "[DATE]"
click at [455, 540] on input "text" at bounding box center [465, 538] width 88 height 30
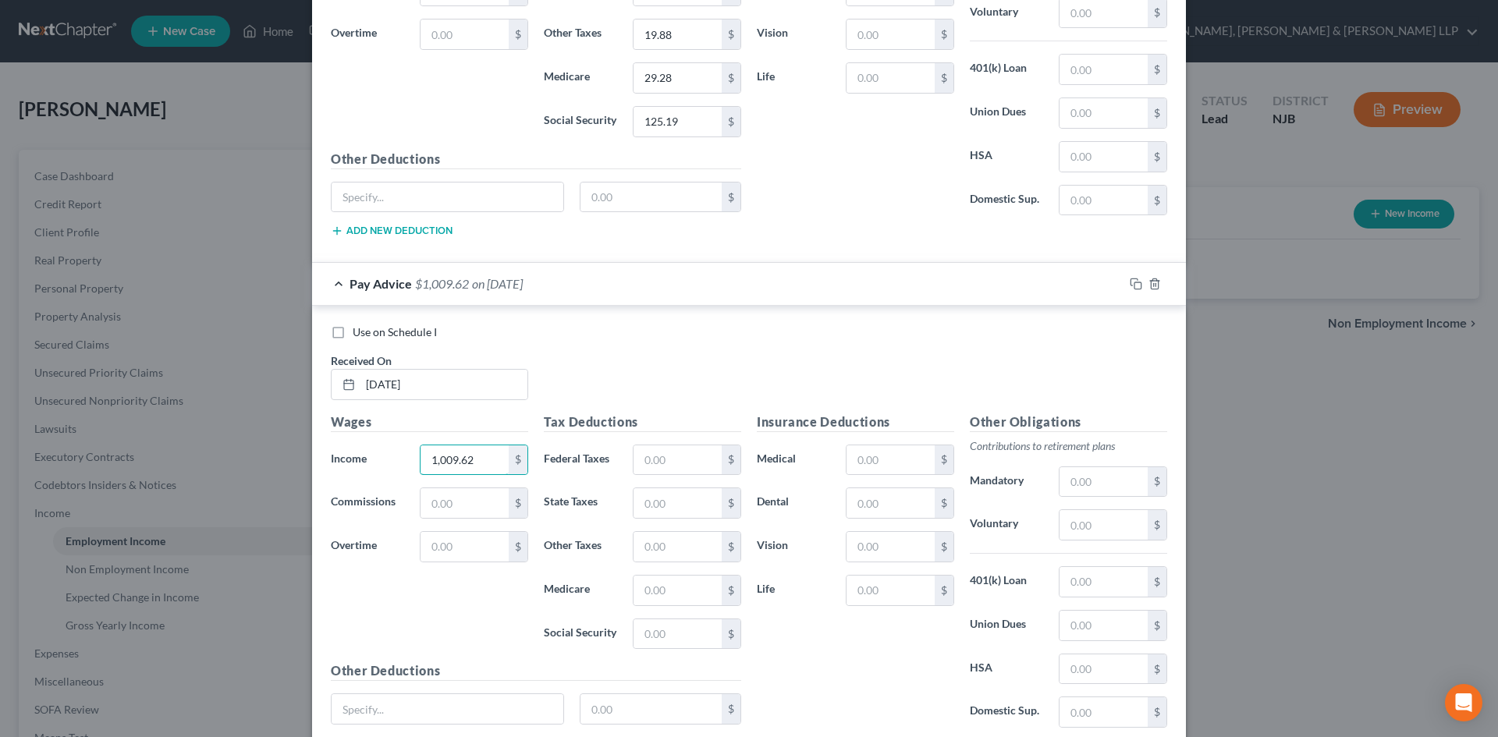
scroll to position [2406, 0]
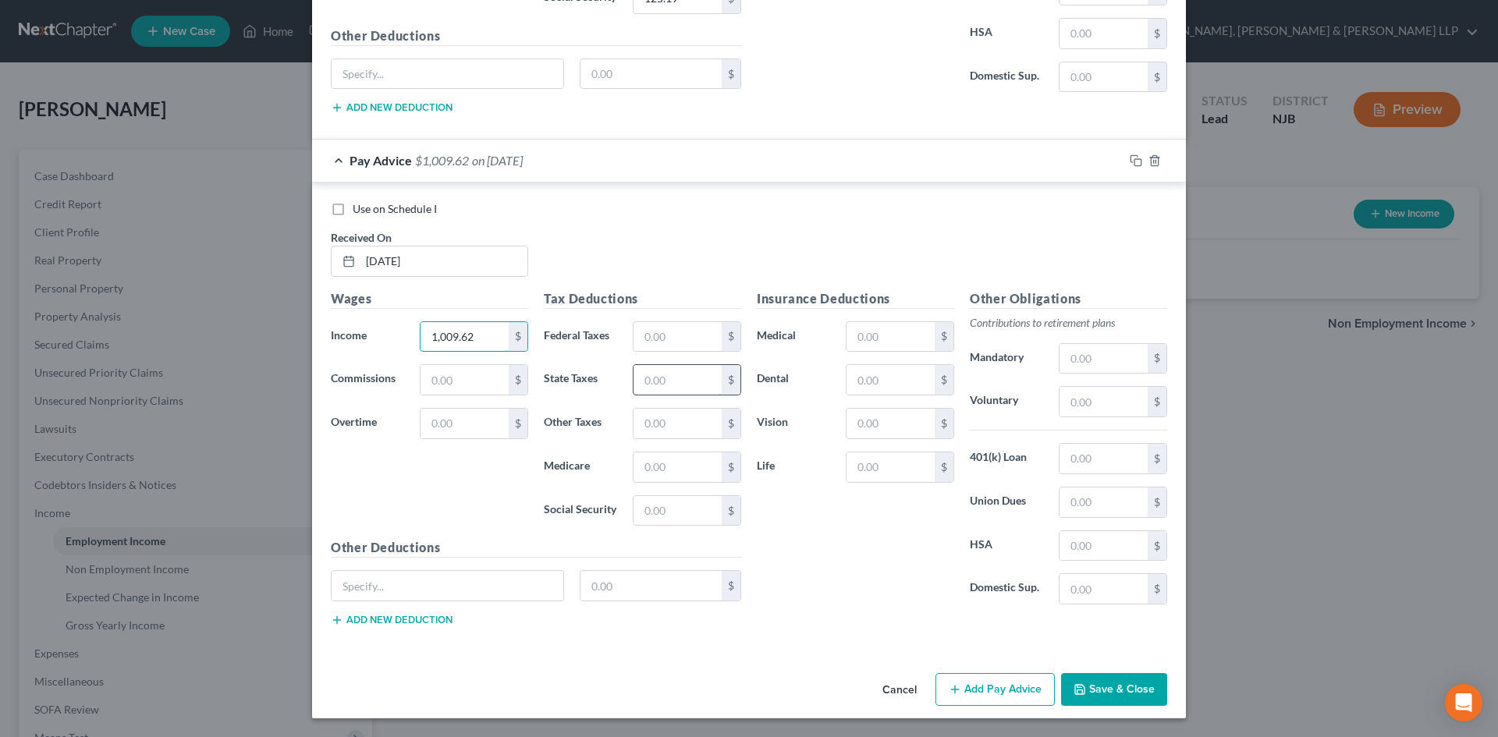
type input "1,009.62"
click at [655, 387] on input "text" at bounding box center [678, 380] width 88 height 30
type input "16.35"
click at [694, 473] on input "text" at bounding box center [678, 468] width 88 height 30
type input "14.64"
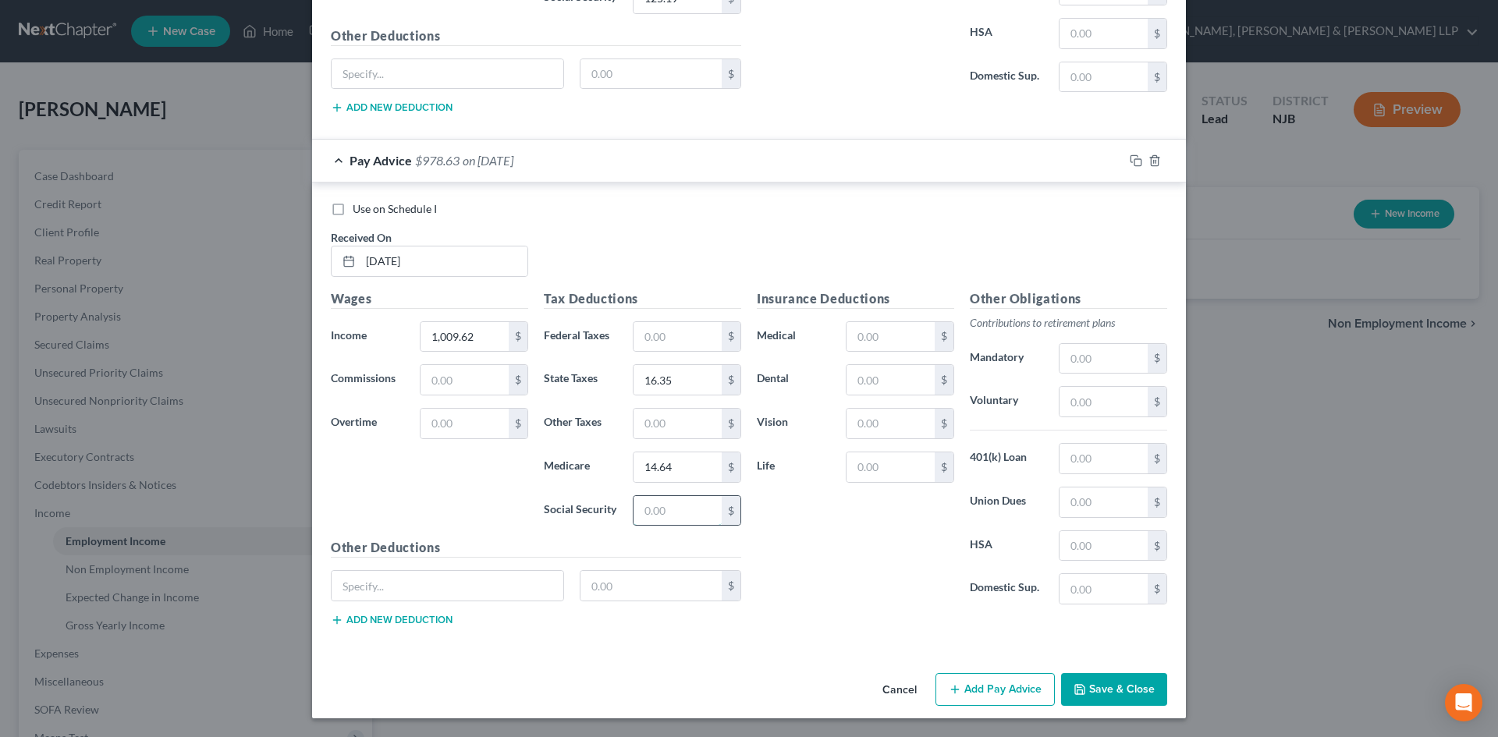
click at [666, 518] on input "text" at bounding box center [678, 511] width 88 height 30
type input "62.60"
click at [655, 429] on input "text" at bounding box center [678, 424] width 88 height 30
type input "9.94"
click at [1112, 698] on button "Save & Close" at bounding box center [1114, 689] width 106 height 33
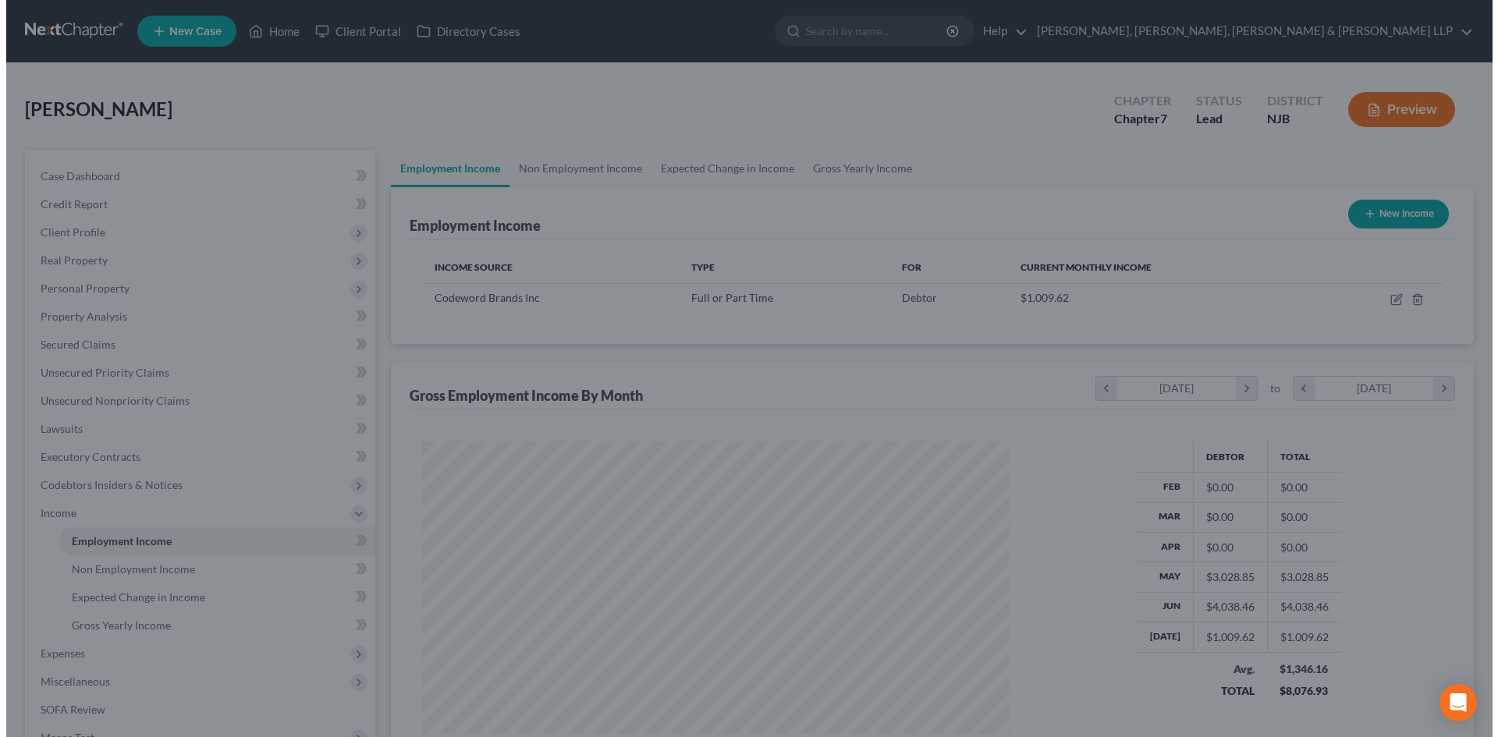
scroll to position [780013, 779691]
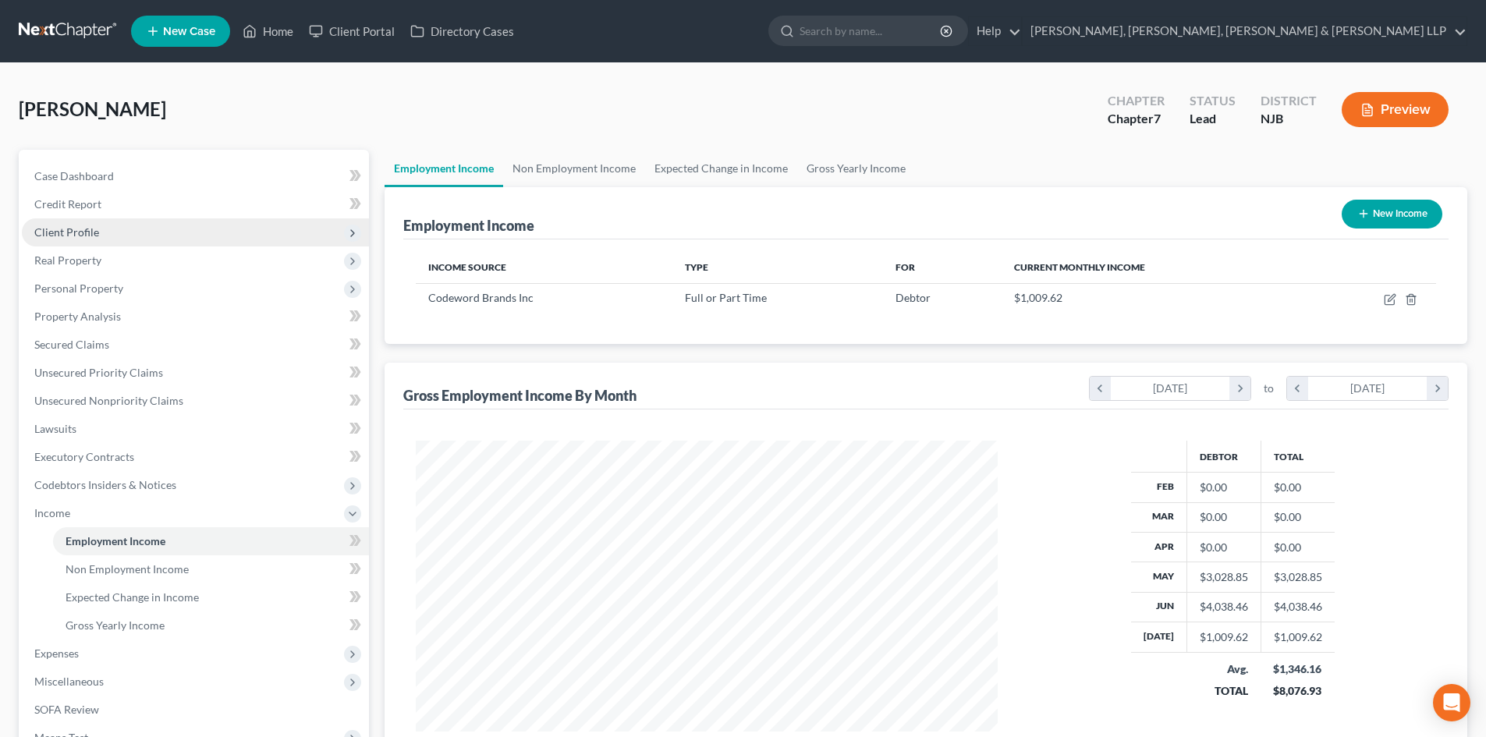
click at [109, 226] on span "Client Profile" at bounding box center [195, 232] width 347 height 28
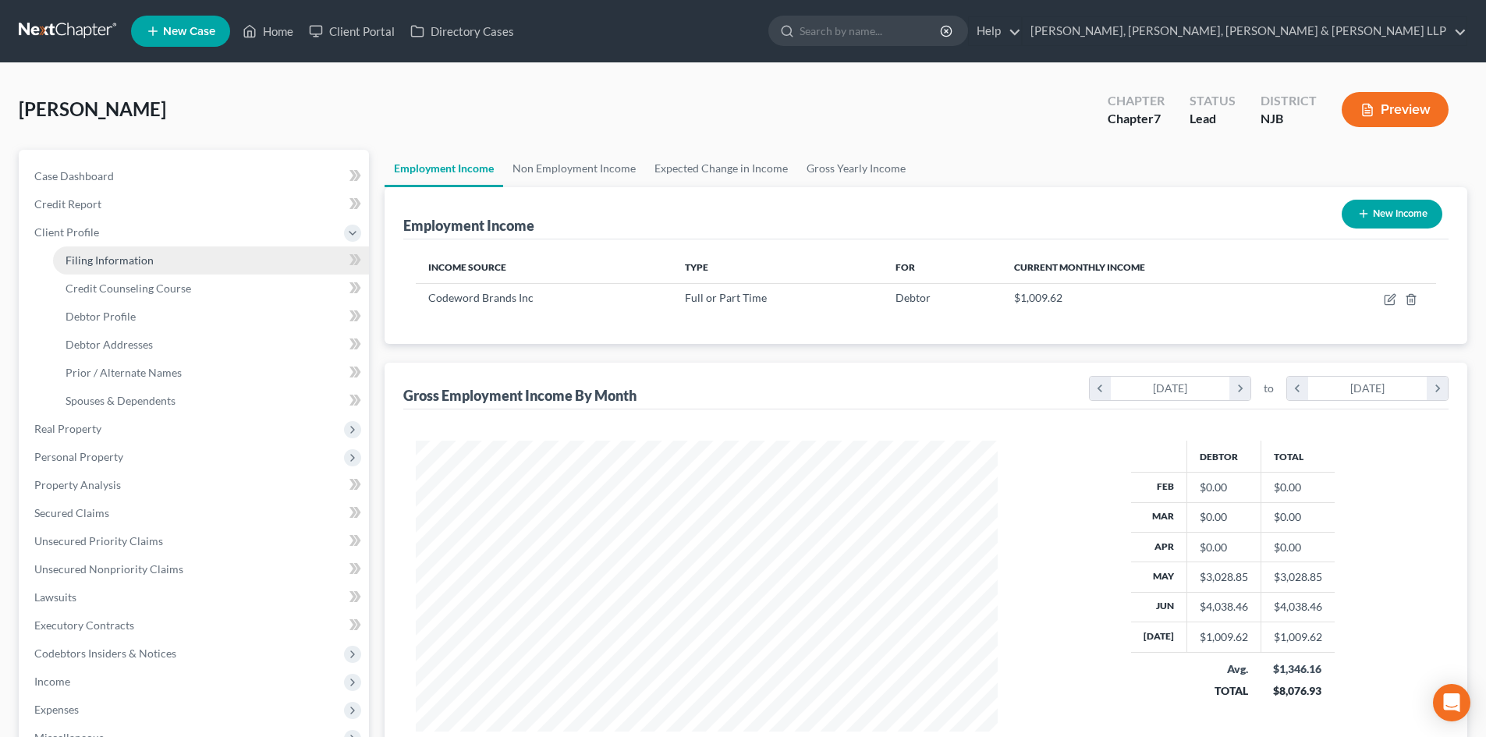
click at [121, 258] on span "Filing Information" at bounding box center [110, 260] width 88 height 13
select select "1"
select select "0"
select select "51"
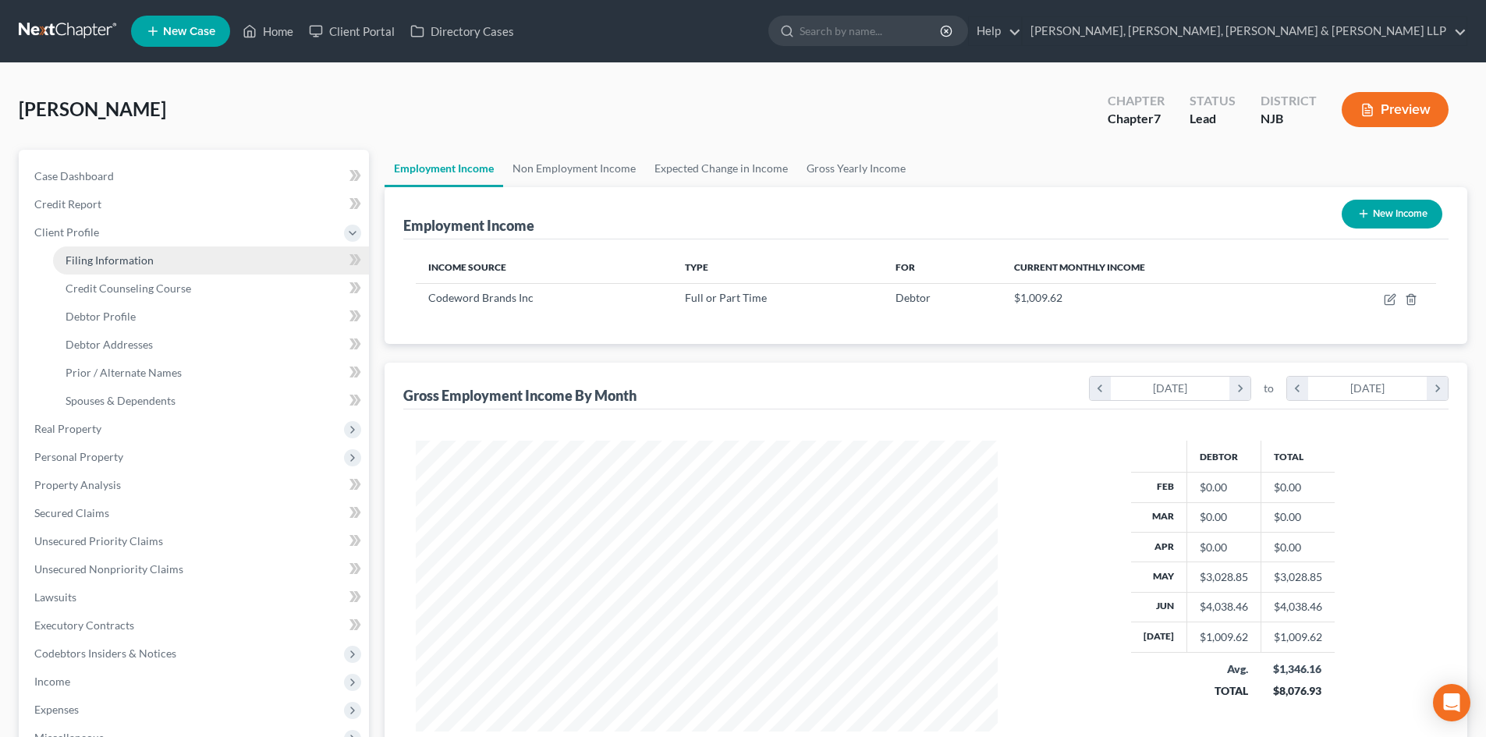
select select "5"
select select "0"
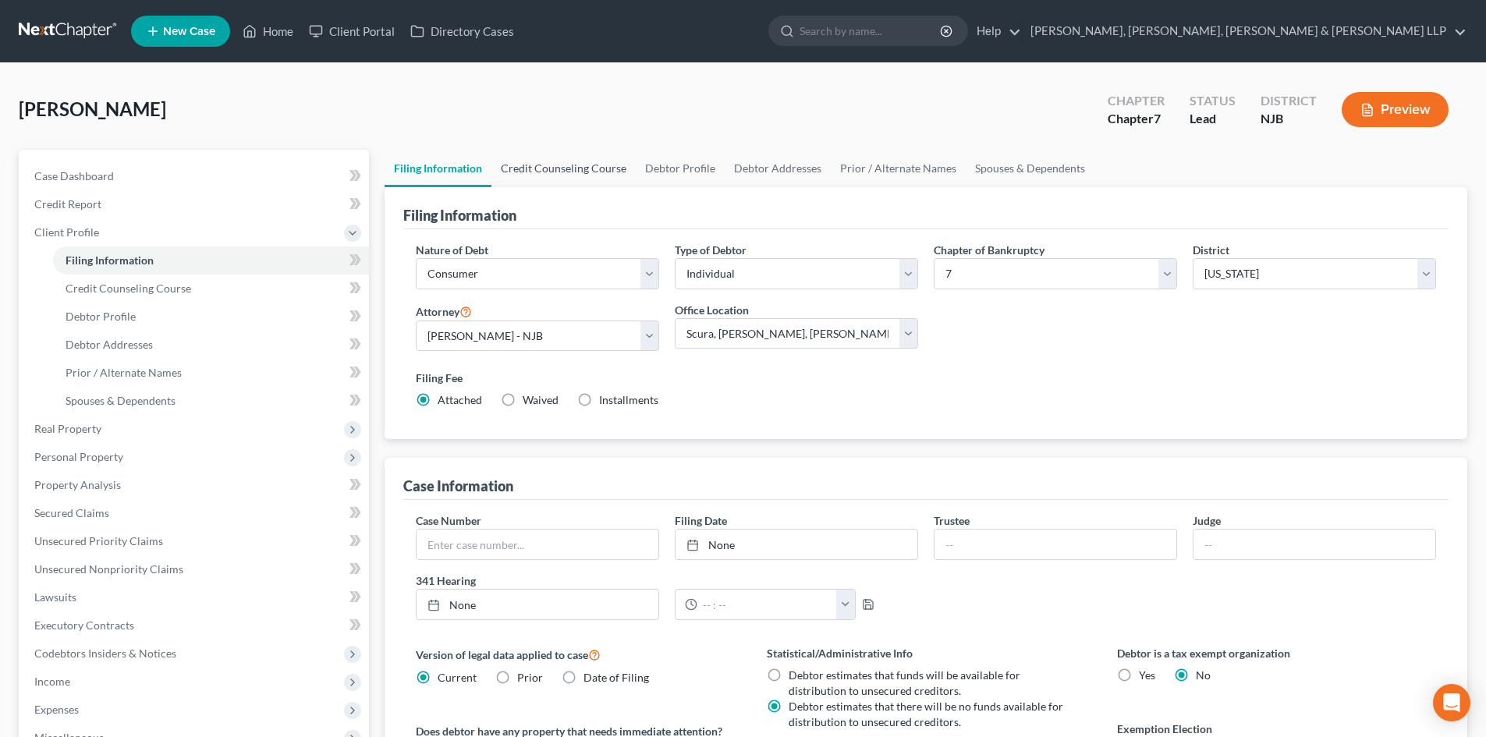
click at [559, 160] on link "Credit Counseling Course" at bounding box center [564, 168] width 144 height 37
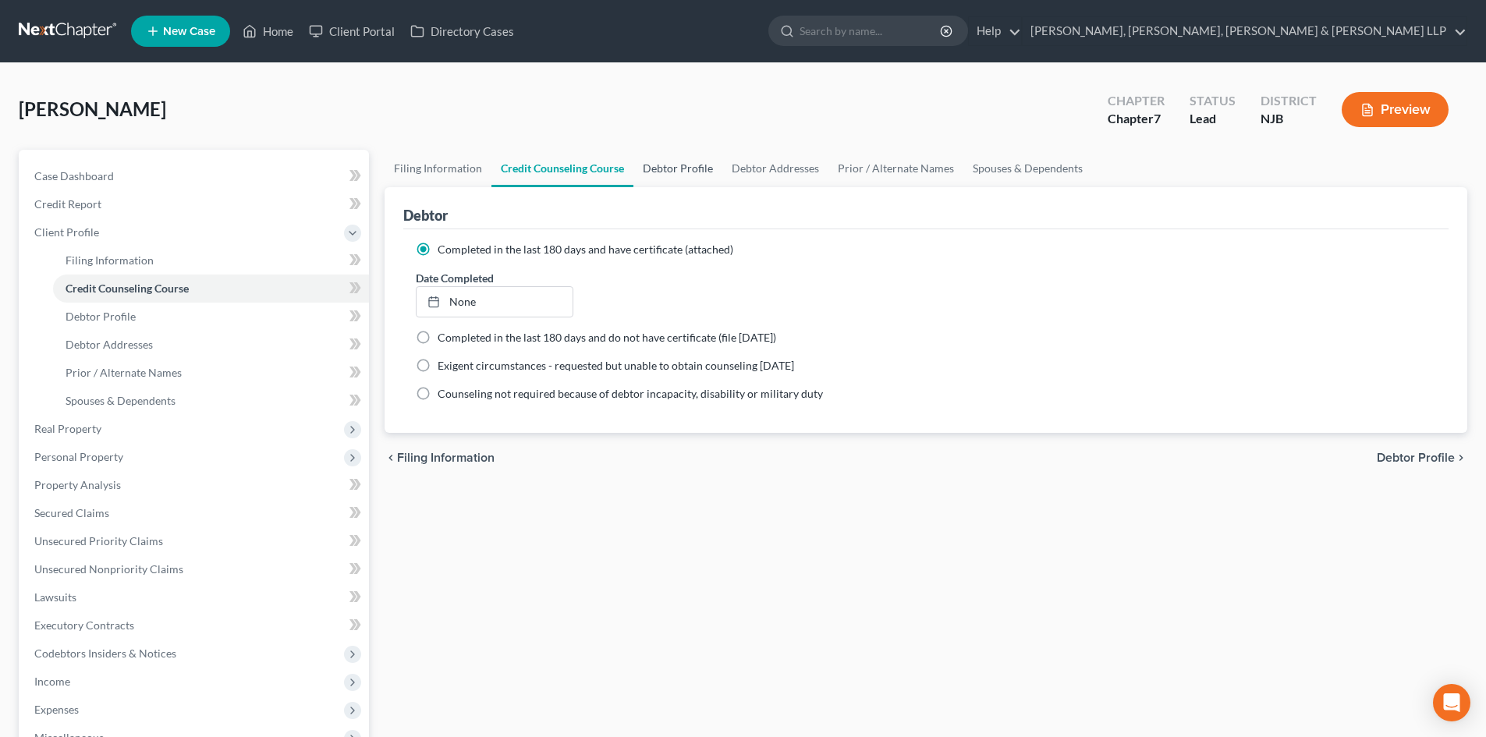
click at [668, 165] on link "Debtor Profile" at bounding box center [678, 168] width 89 height 37
select select "0"
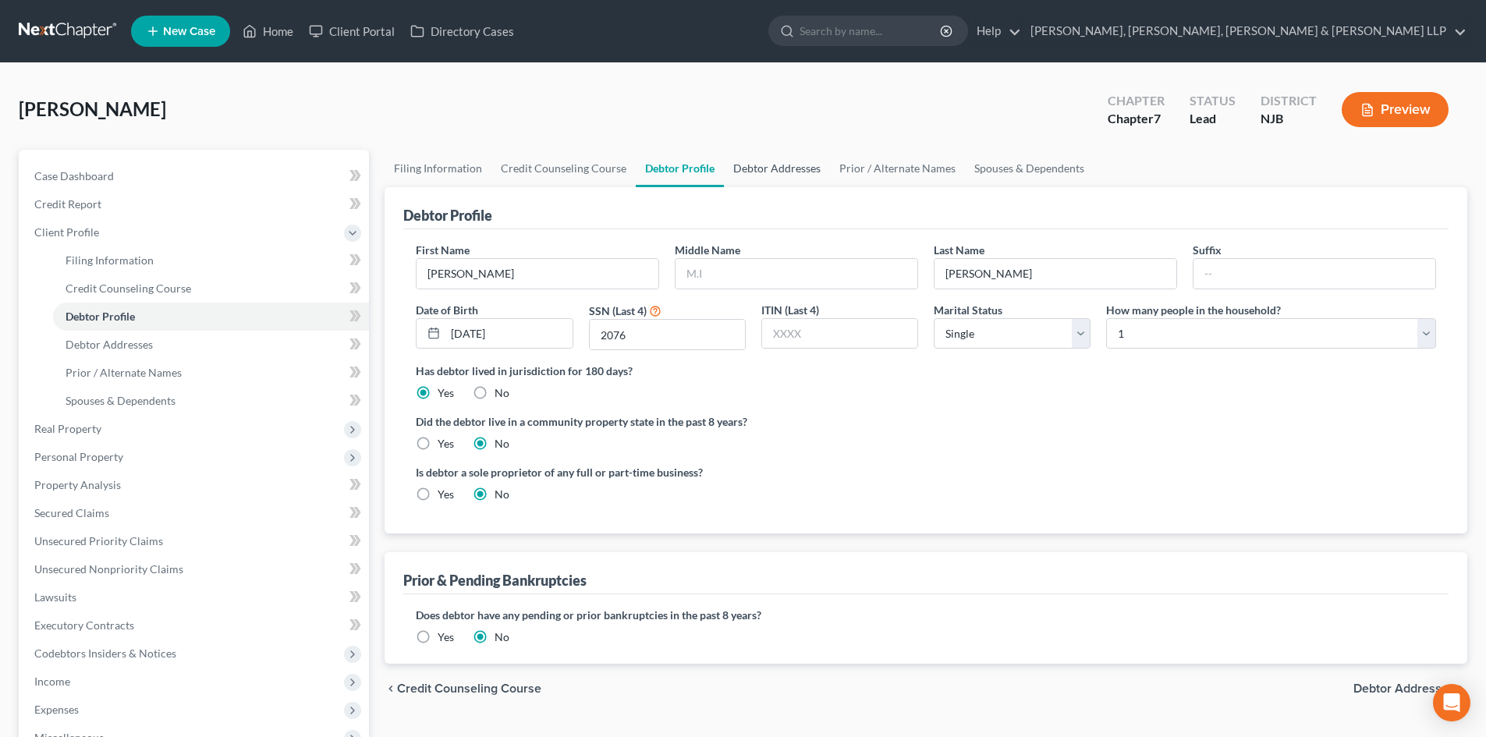
click at [743, 169] on link "Debtor Addresses" at bounding box center [777, 168] width 106 height 37
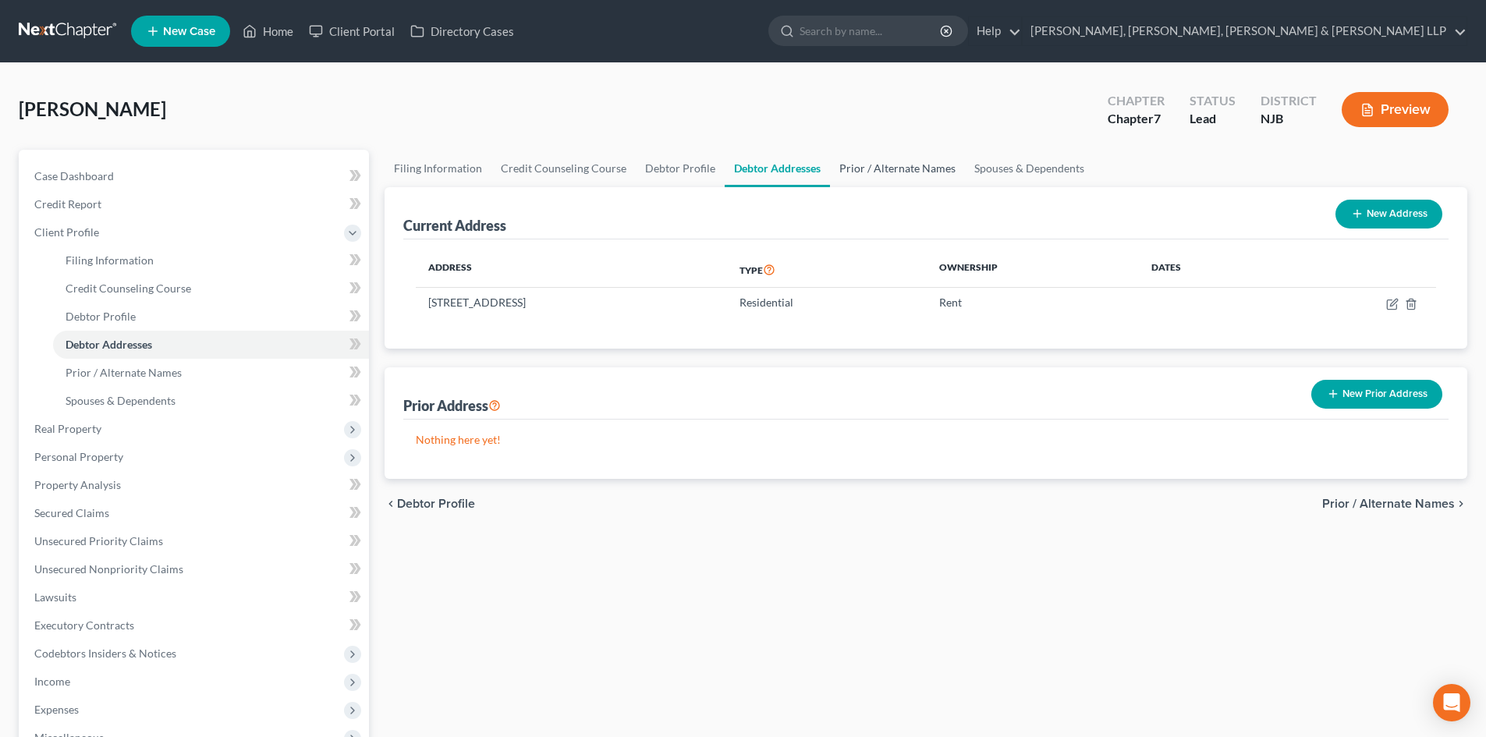
drag, startPoint x: 864, startPoint y: 177, endPoint x: 911, endPoint y: 177, distance: 47.6
click at [865, 177] on link "Prior / Alternate Names" at bounding box center [897, 168] width 135 height 37
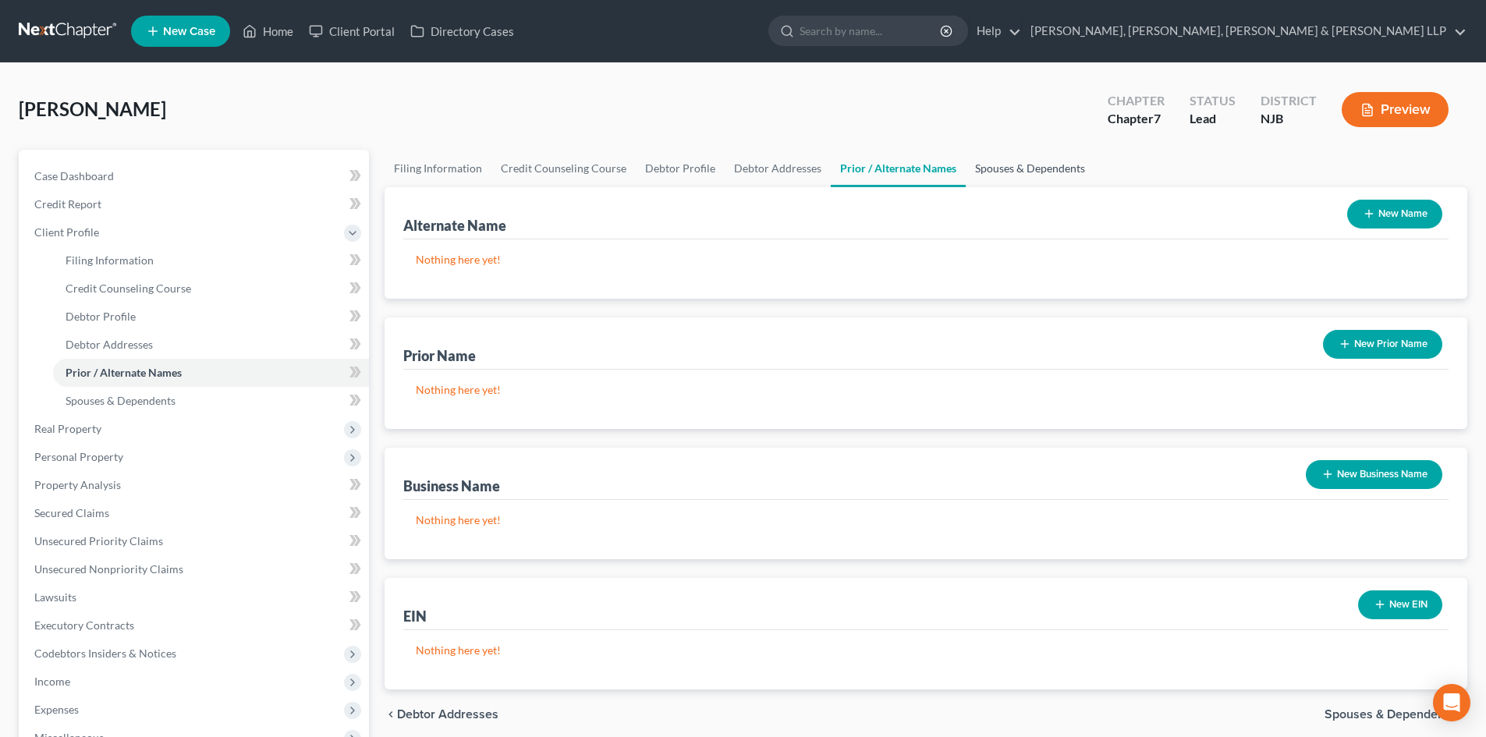
click at [1026, 176] on link "Spouses & Dependents" at bounding box center [1030, 168] width 129 height 37
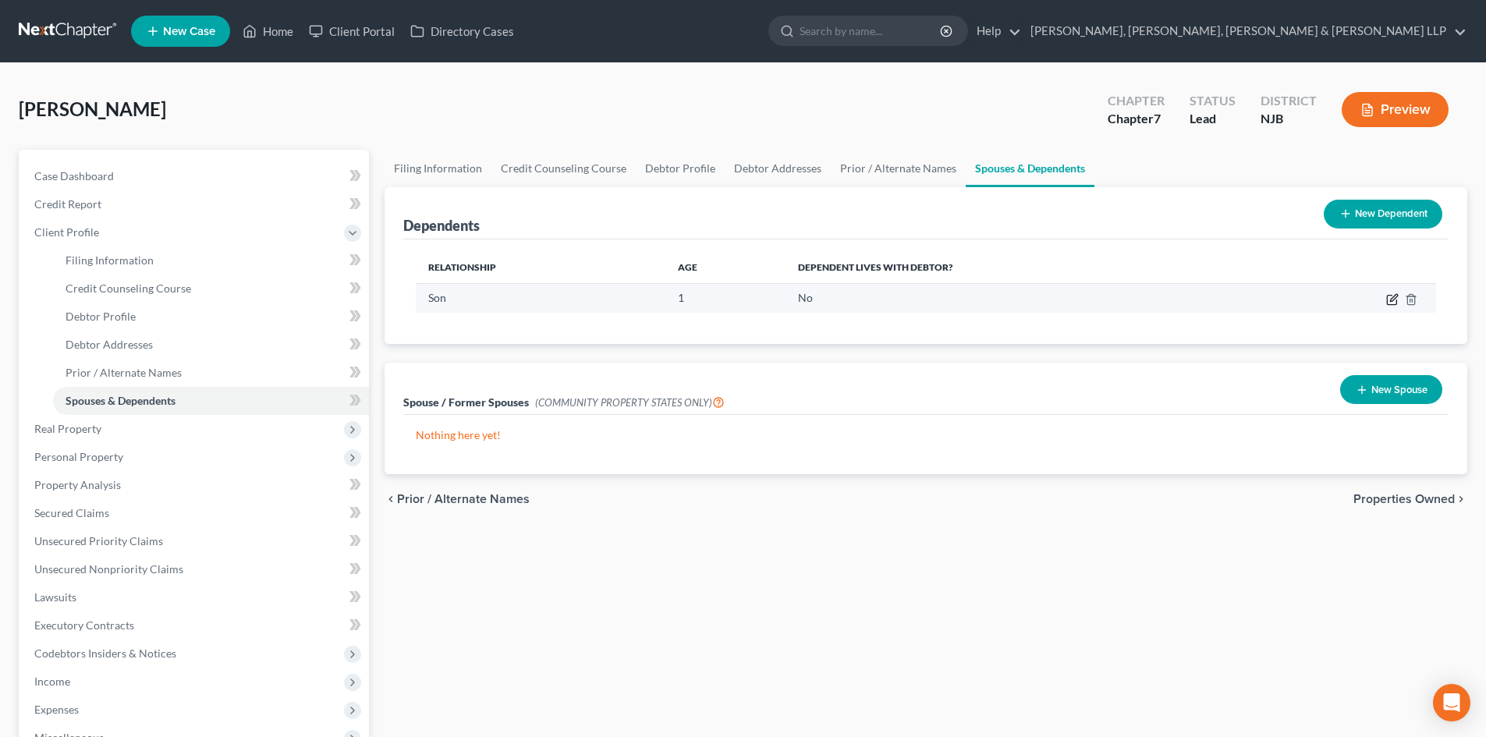
click at [1397, 300] on icon "button" at bounding box center [1391, 300] width 9 height 9
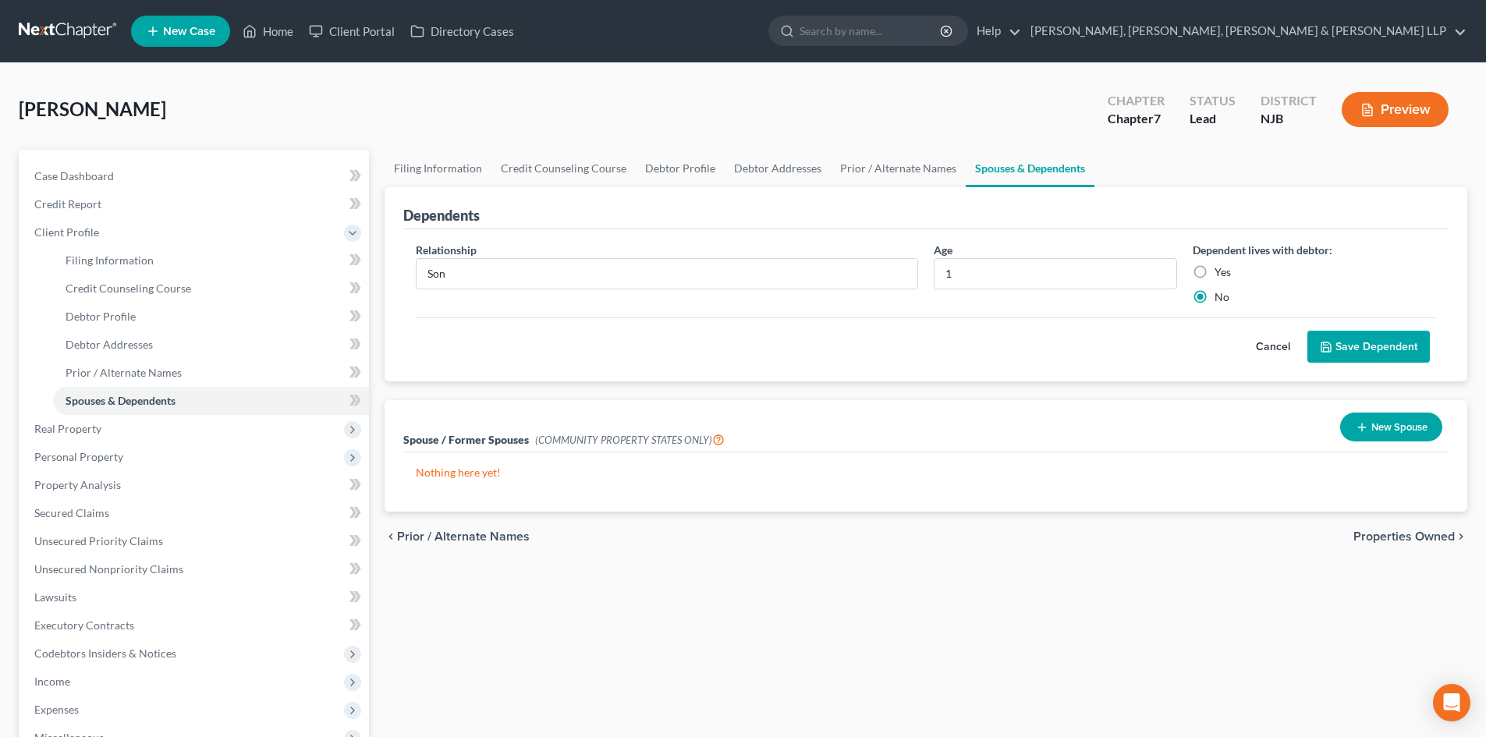
click at [1215, 273] on label "Yes" at bounding box center [1223, 273] width 16 height 16
click at [1221, 273] on input "Yes" at bounding box center [1226, 270] width 10 height 10
radio input "true"
click at [1339, 345] on button "Save Dependent" at bounding box center [1369, 347] width 123 height 33
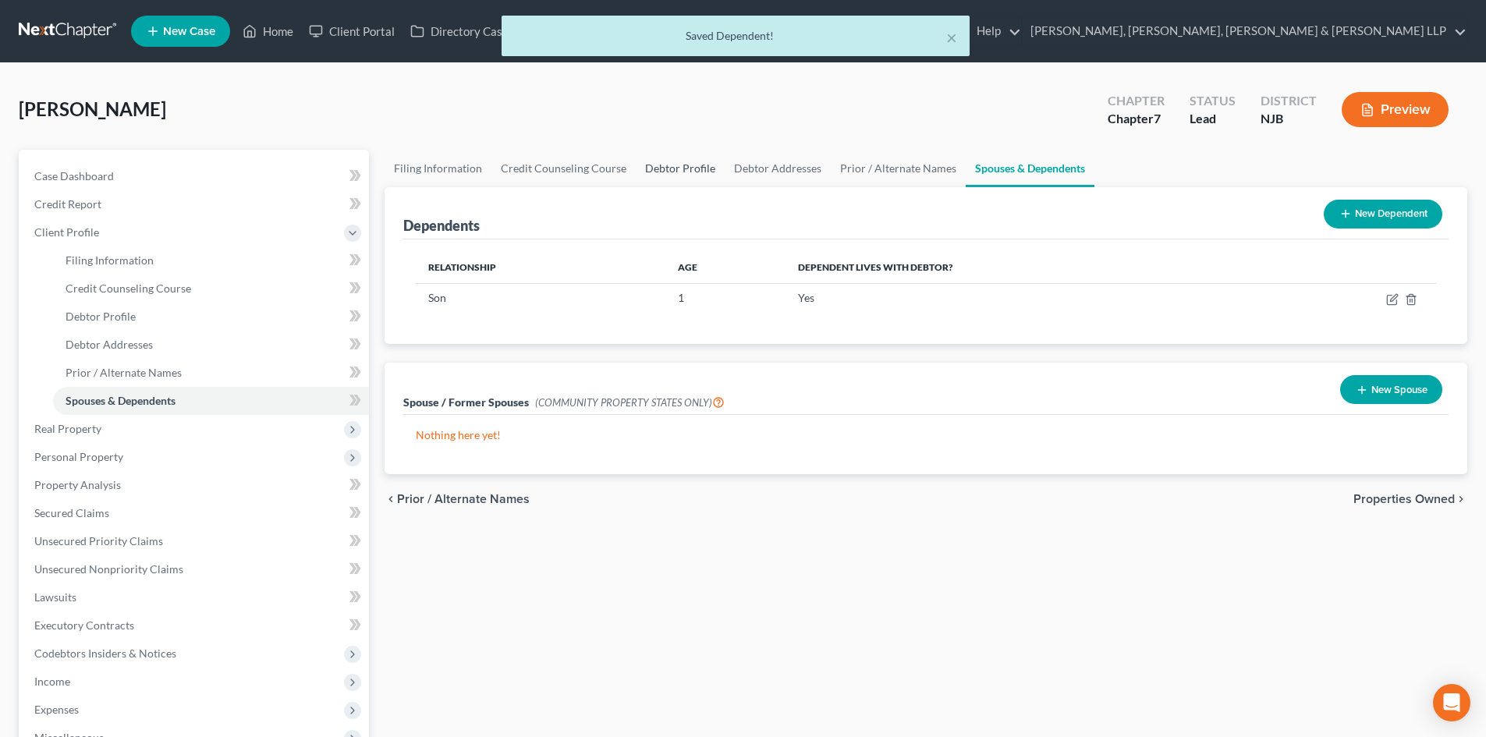
click at [687, 169] on link "Debtor Profile" at bounding box center [680, 168] width 89 height 37
select select "0"
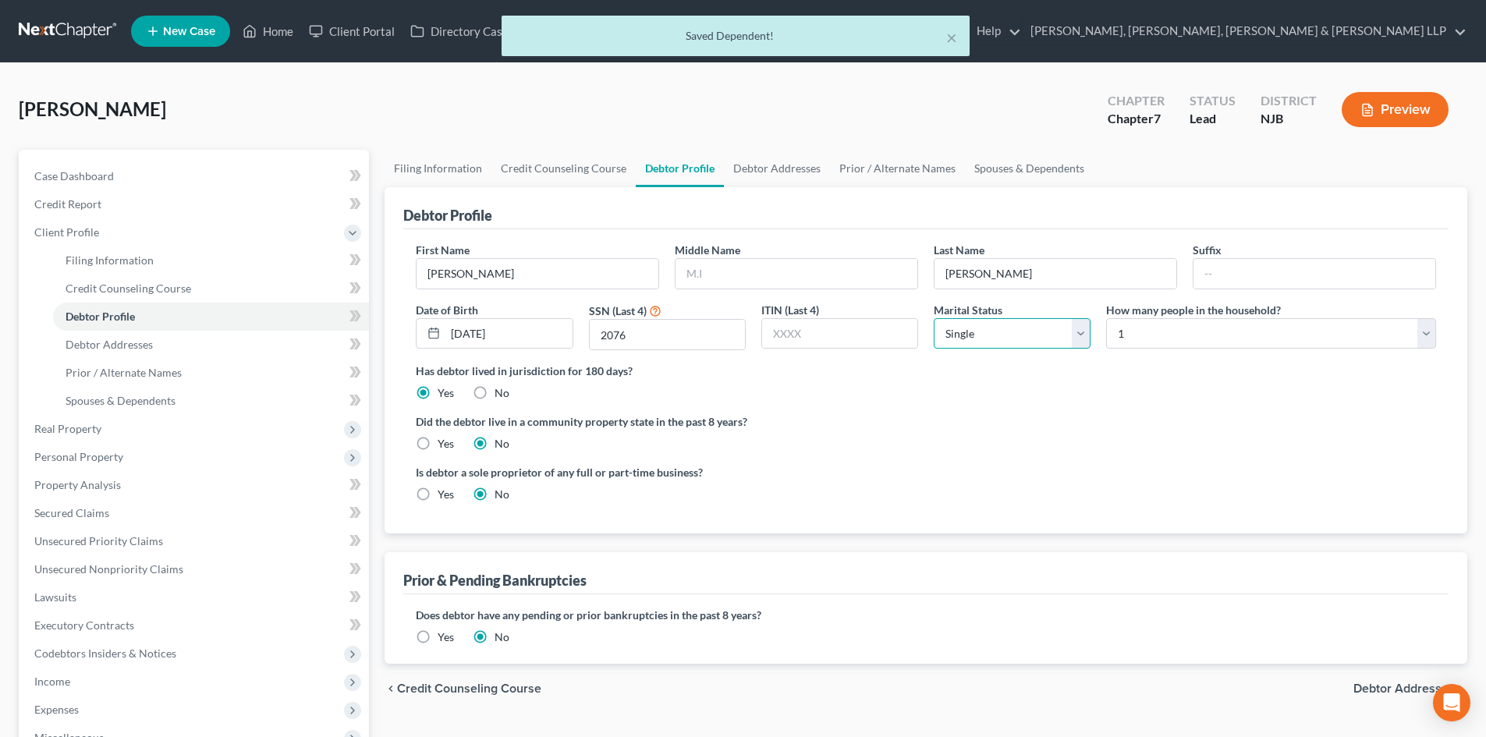
drag, startPoint x: 989, startPoint y: 332, endPoint x: 992, endPoint y: 343, distance: 11.4
click at [989, 332] on select "Select Single Married Separated Divorced Widowed" at bounding box center [1012, 333] width 157 height 31
select select "1"
click at [934, 318] on select "Select Single Married Separated Divorced Widowed" at bounding box center [1012, 333] width 157 height 31
drag, startPoint x: 1154, startPoint y: 337, endPoint x: 1156, endPoint y: 348, distance: 11.2
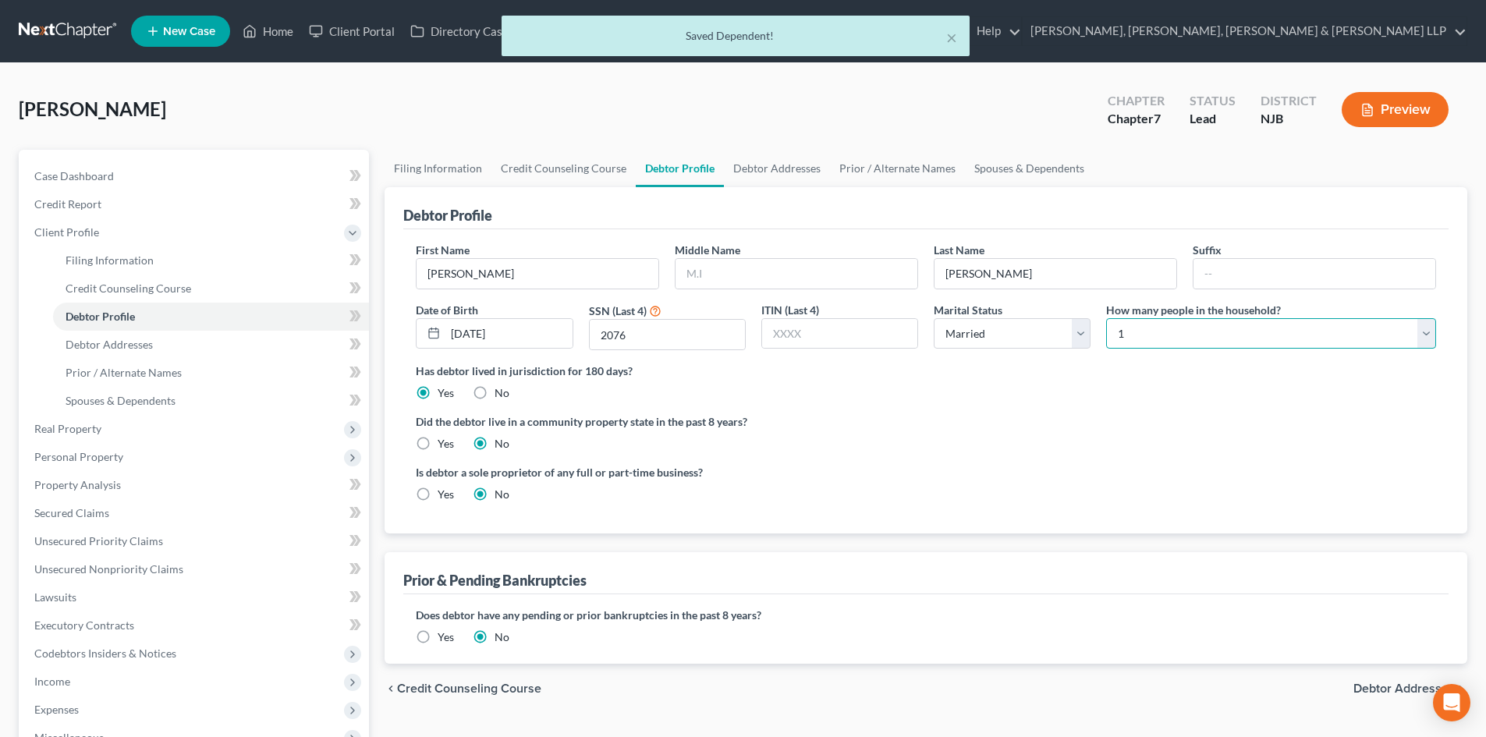
click at [1154, 336] on select "Select 1 2 3 4 5 6 7 8 9 10 11 12 13 14 15 16 17 18 19 20" at bounding box center [1271, 333] width 330 height 31
select select "2"
click at [1106, 318] on select "Select 1 2 3 4 5 6 7 8 9 10 11 12 13 14 15 16 17 18 19 20" at bounding box center [1271, 333] width 330 height 31
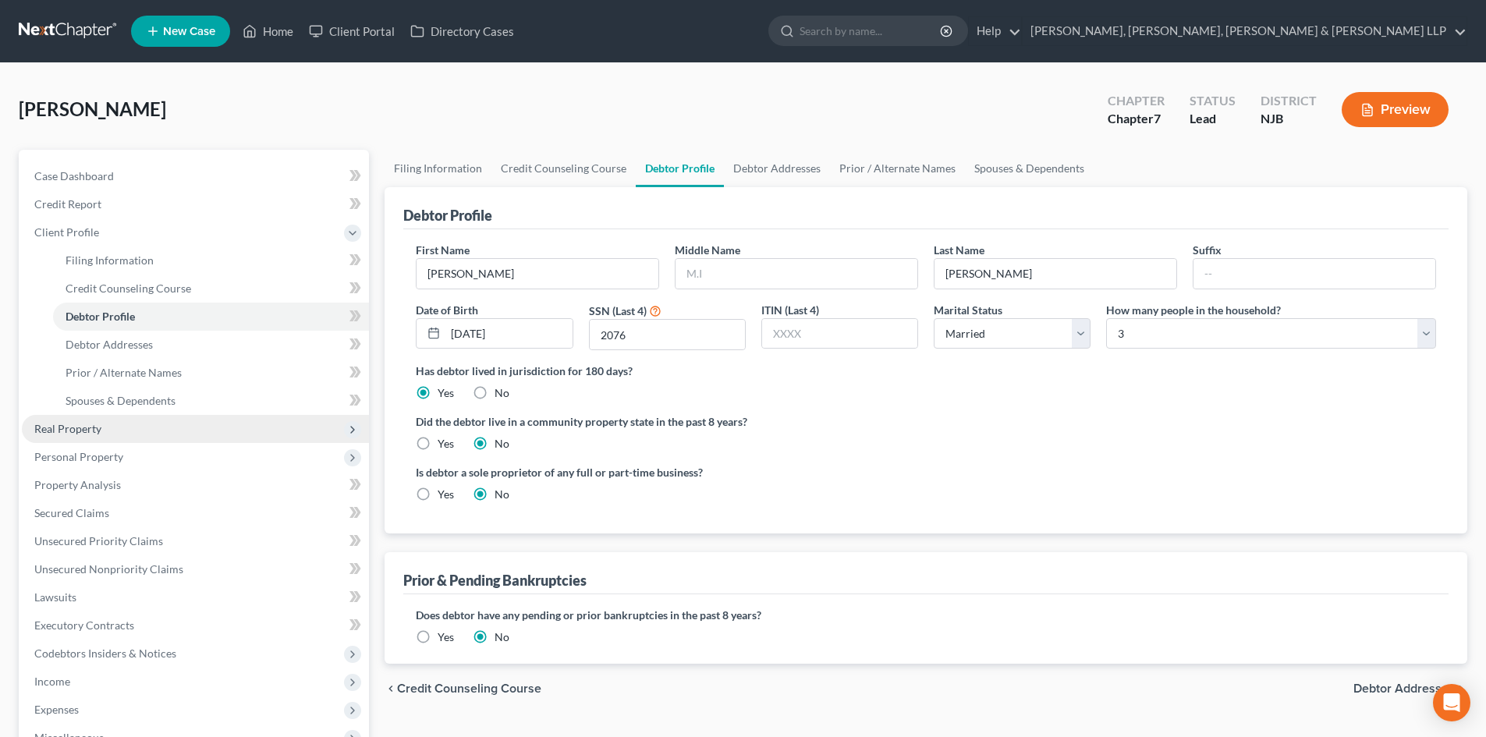
click at [111, 421] on span "Real Property" at bounding box center [195, 429] width 347 height 28
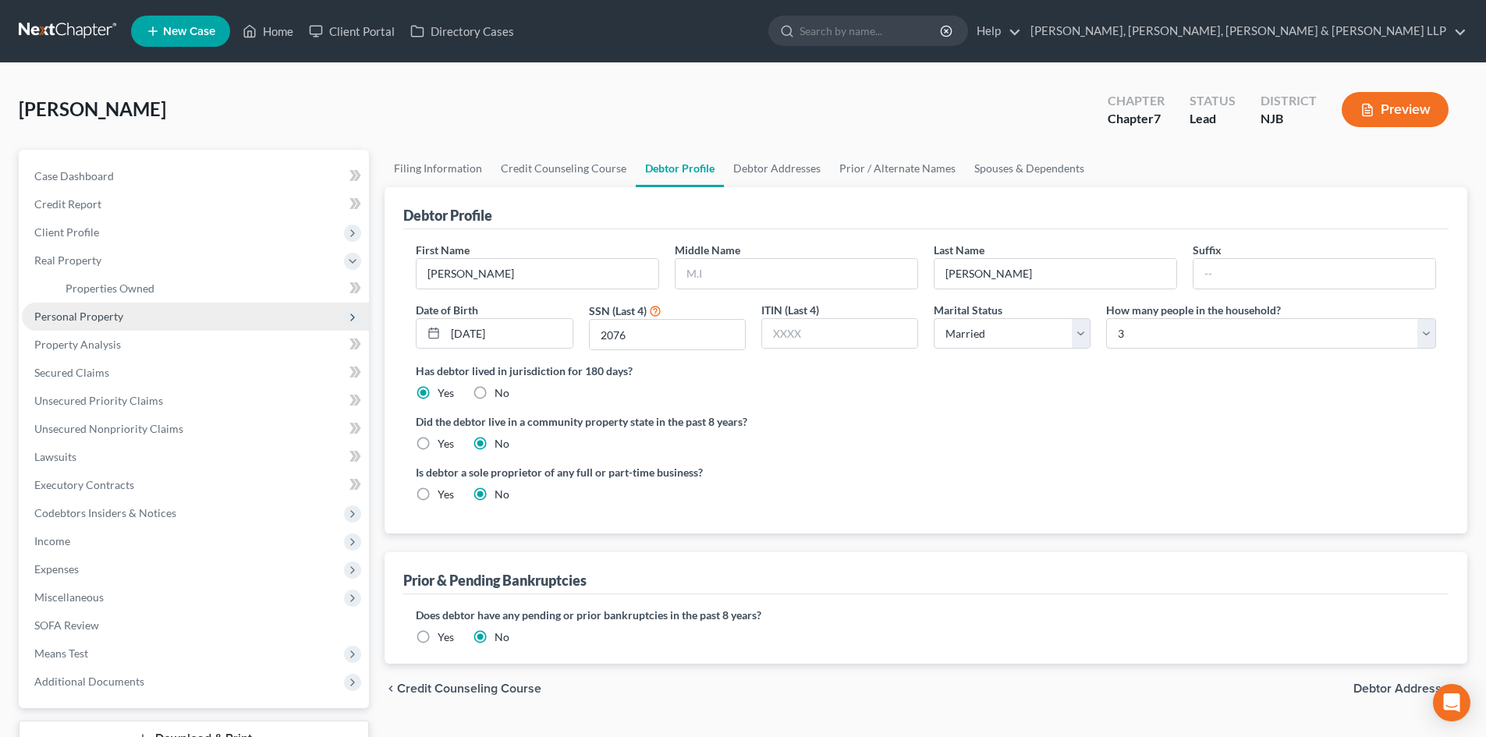
click at [124, 316] on span "Personal Property" at bounding box center [195, 317] width 347 height 28
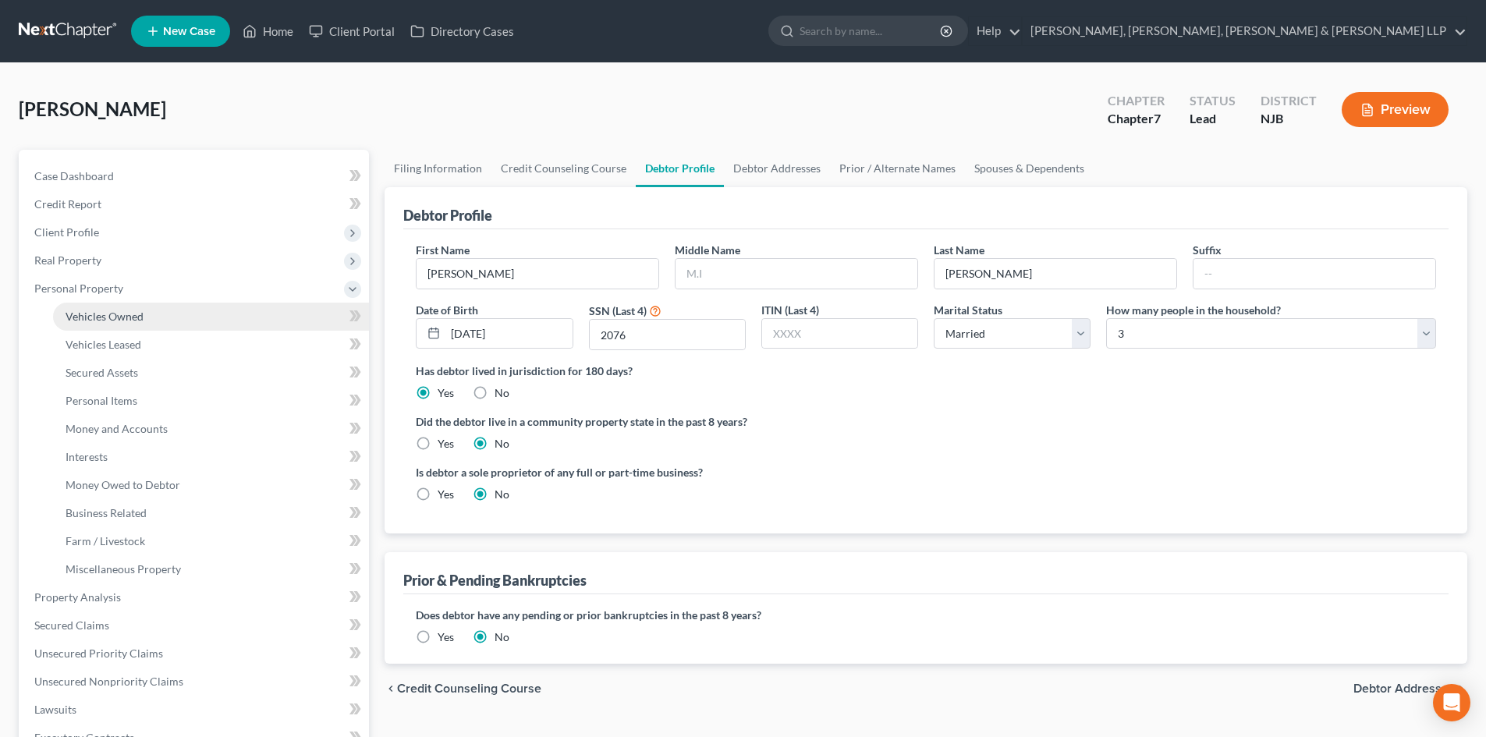
click at [157, 319] on link "Vehicles Owned" at bounding box center [211, 317] width 316 height 28
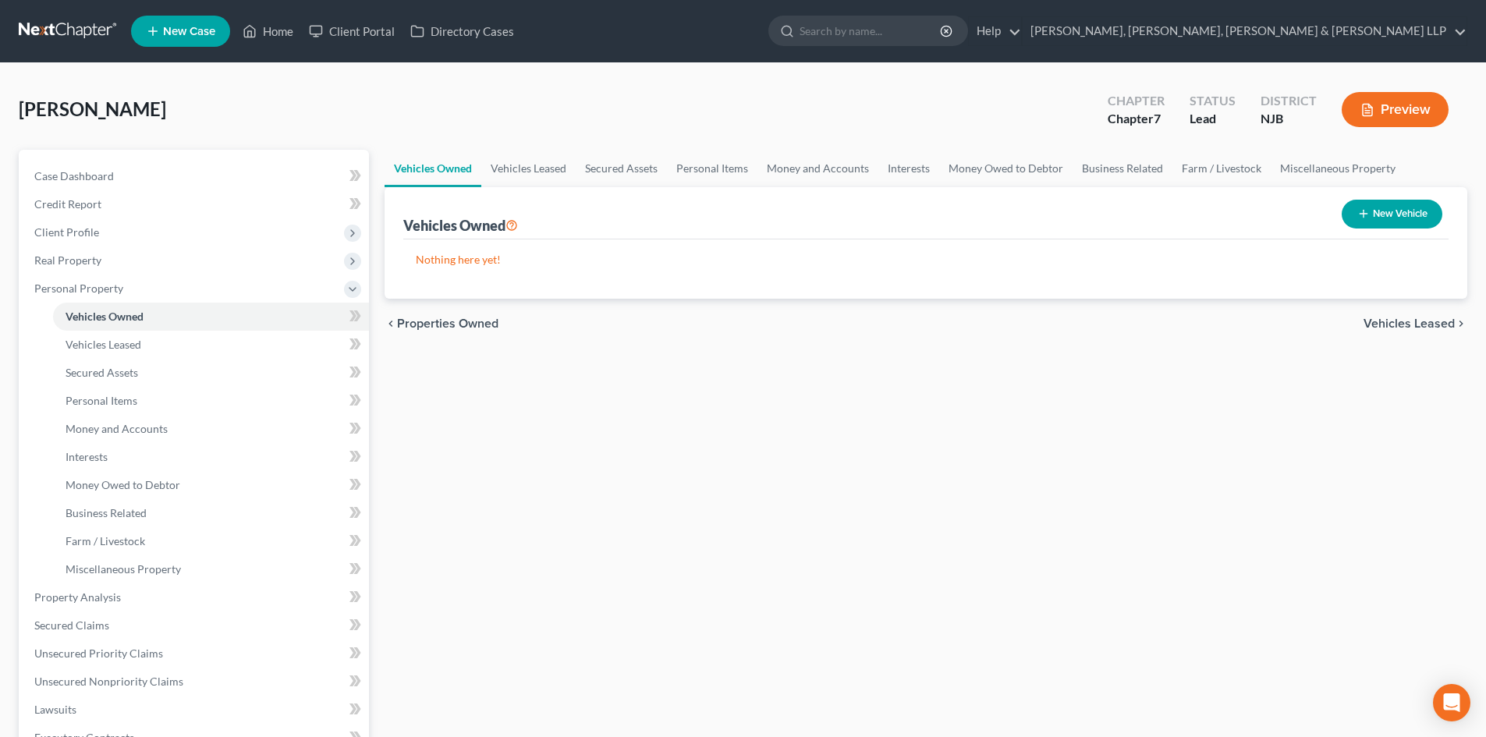
click at [1385, 215] on button "New Vehicle" at bounding box center [1392, 214] width 101 height 29
select select "0"
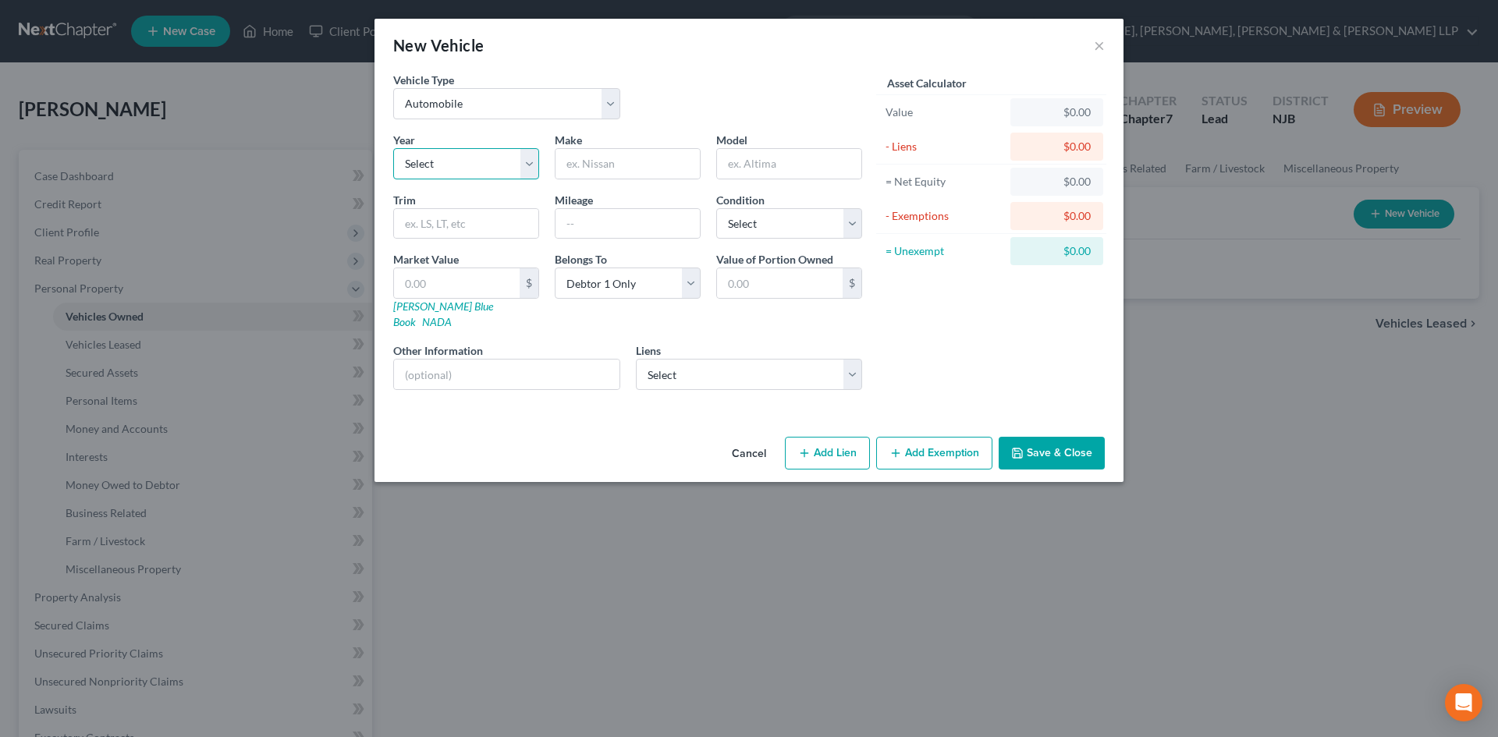
drag, startPoint x: 460, startPoint y: 162, endPoint x: 462, endPoint y: 179, distance: 16.6
click at [460, 163] on select "Select 2026 2025 2024 2023 2022 2021 2020 2019 2018 2017 2016 2015 2014 2013 20…" at bounding box center [466, 163] width 146 height 31
select select "6"
click at [393, 148] on select "Select 2026 2025 2024 2023 2022 2021 2020 2019 2018 2017 2016 2015 2014 2013 20…" at bounding box center [466, 163] width 146 height 31
click at [590, 168] on input "text" at bounding box center [628, 164] width 144 height 30
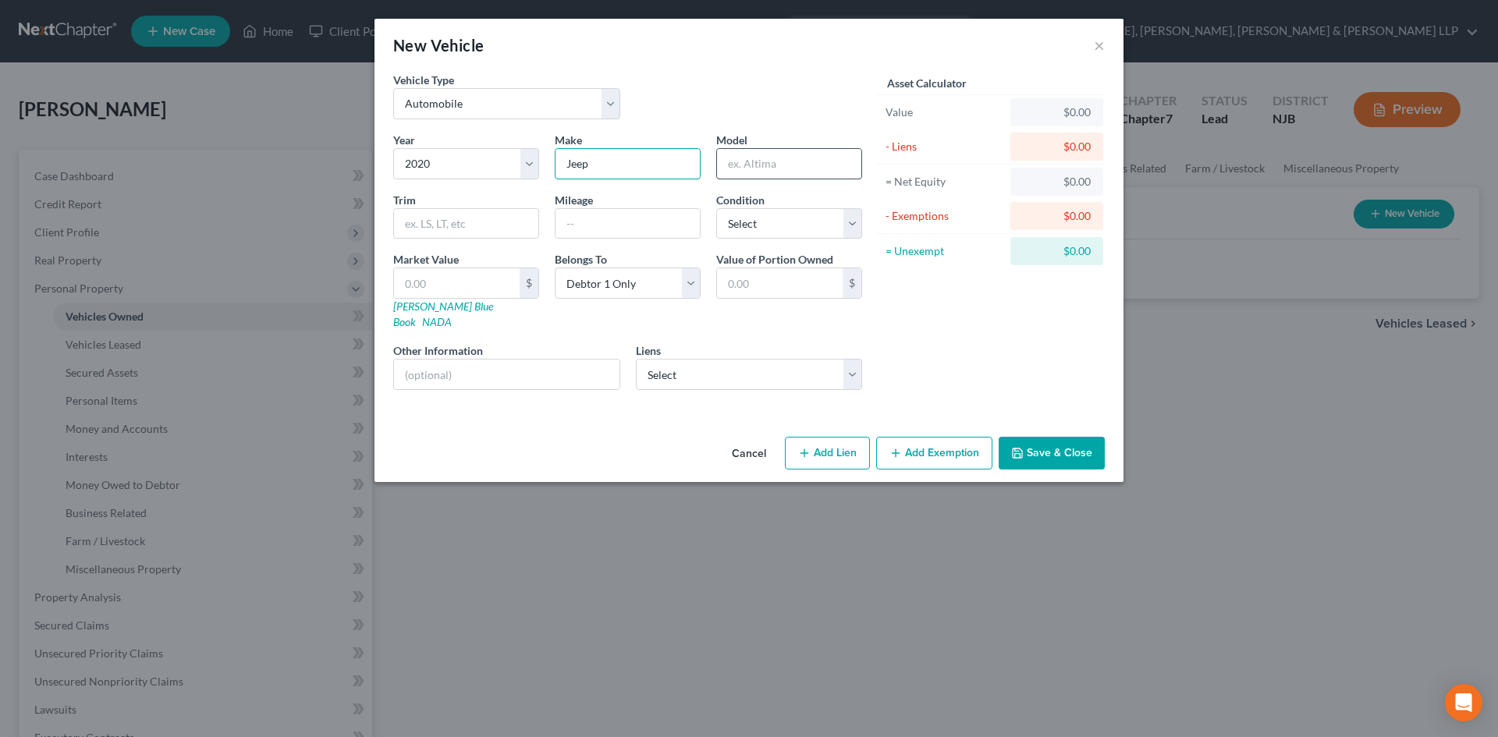
type input "Jeep"
click at [766, 168] on input "text" at bounding box center [789, 164] width 144 height 30
type input "Grand Cherokee"
click at [742, 359] on select "Select [PERSON_NAME] - $16,041.00 Chrysler Capital Cre - $7,302.00" at bounding box center [749, 374] width 227 height 31
select select "1"
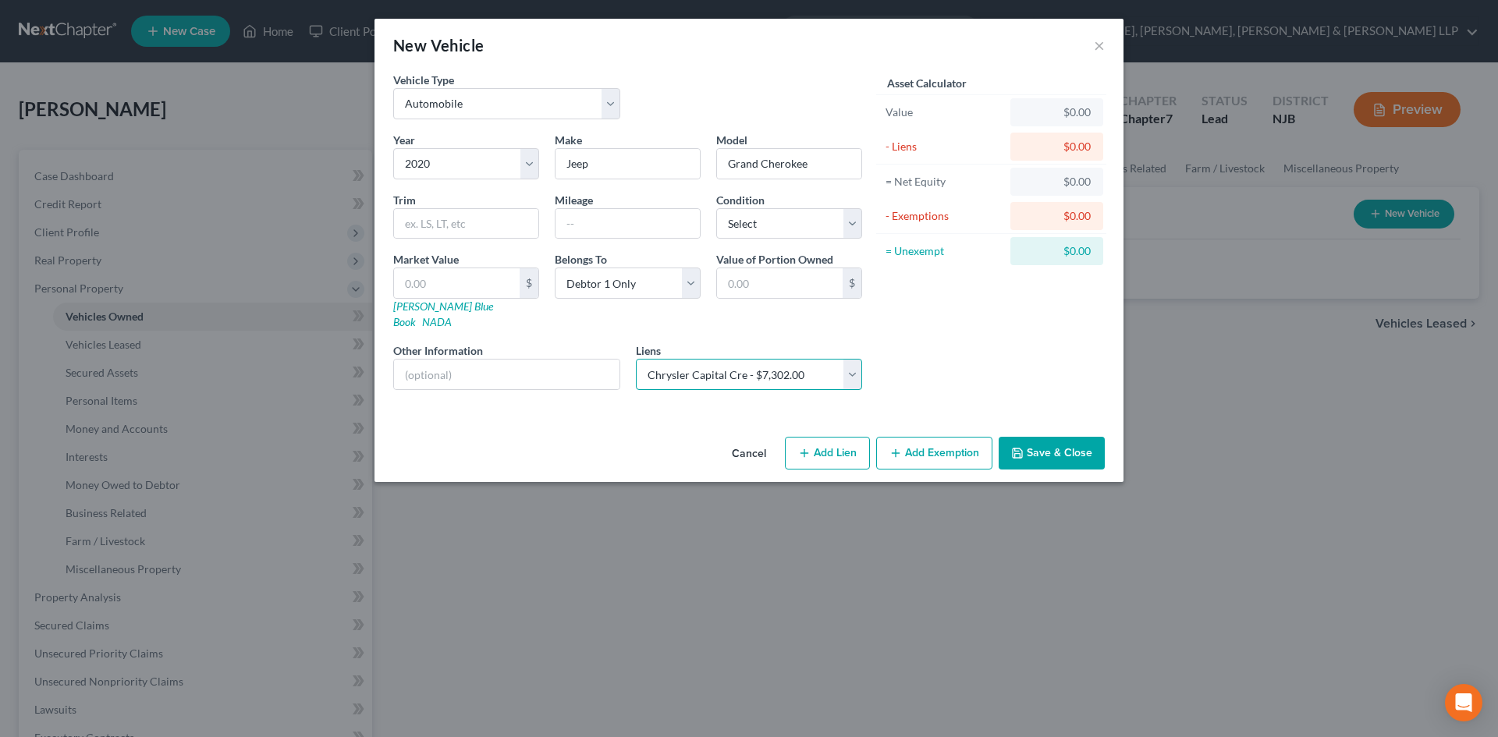
click at [636, 359] on select "Select [PERSON_NAME] - $16,041.00 Chrysler Capital Cre - $7,302.00" at bounding box center [749, 374] width 227 height 31
select select
select select "45"
select select "0"
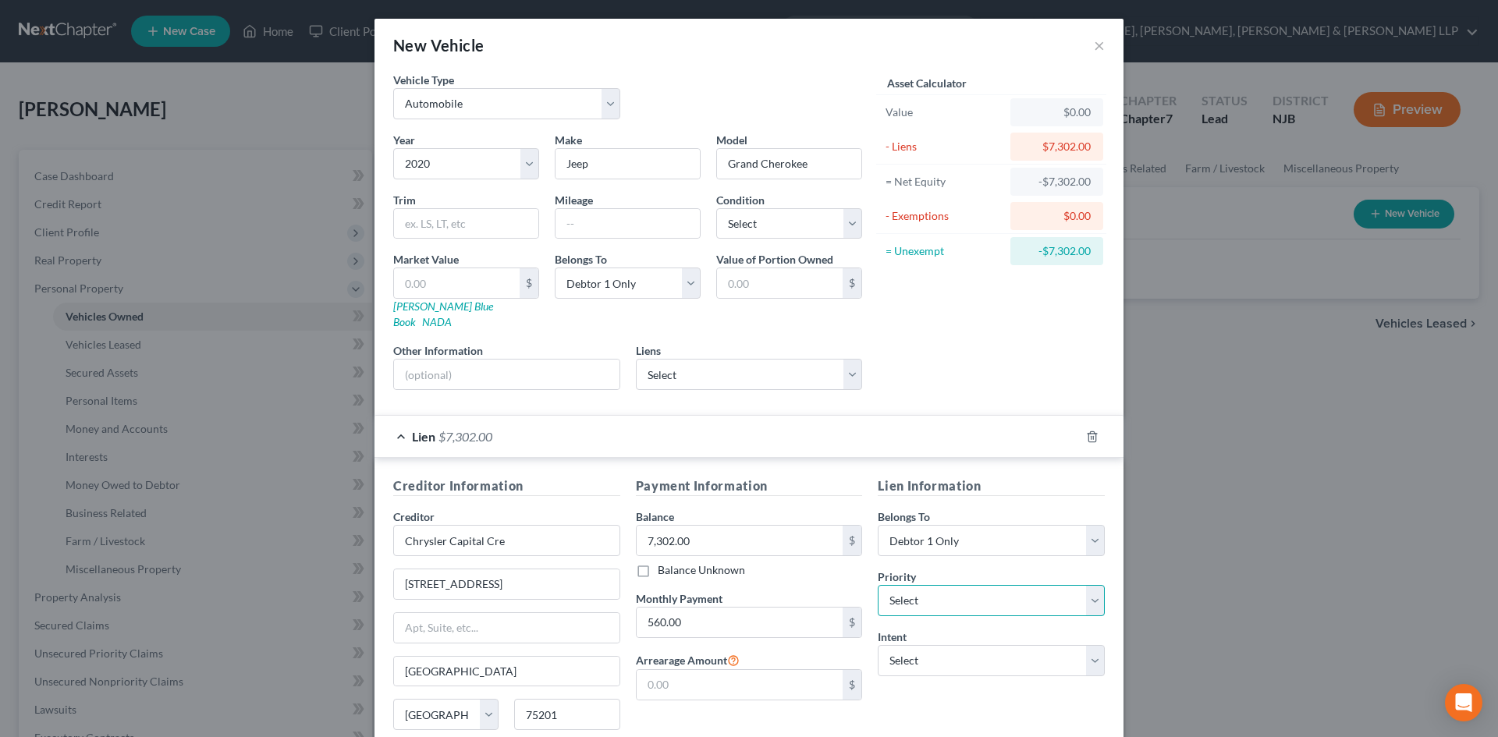
click at [906, 585] on select "Select 1st 2nd 3rd 4th 5th 6th 7th 8th 9th 10th 11th 12th 13th 14th 15th 16th 1…" at bounding box center [991, 600] width 227 height 31
select select "0"
click at [878, 585] on select "Select 1st 2nd 3rd 4th 5th 6th 7th 8th 9th 10th 11th 12th 13th 14th 15th 16th 1…" at bounding box center [991, 600] width 227 height 31
click at [968, 645] on select "Select Surrender Redeem Reaffirm Avoid Other" at bounding box center [991, 660] width 227 height 31
select select "2"
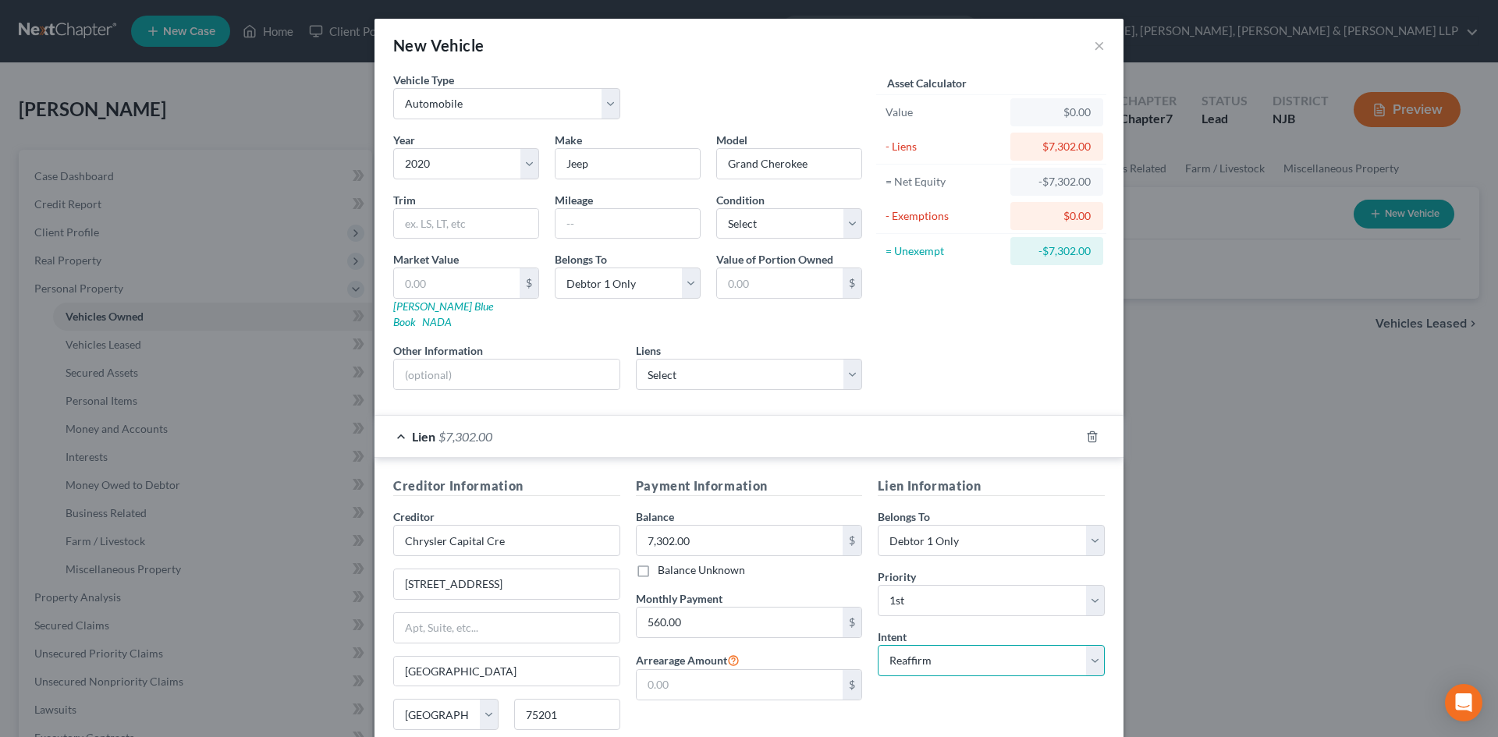
click at [878, 645] on select "Select Surrender Redeem Reaffirm Avoid Other" at bounding box center [991, 660] width 227 height 31
click at [413, 429] on span "Lien" at bounding box center [423, 436] width 23 height 15
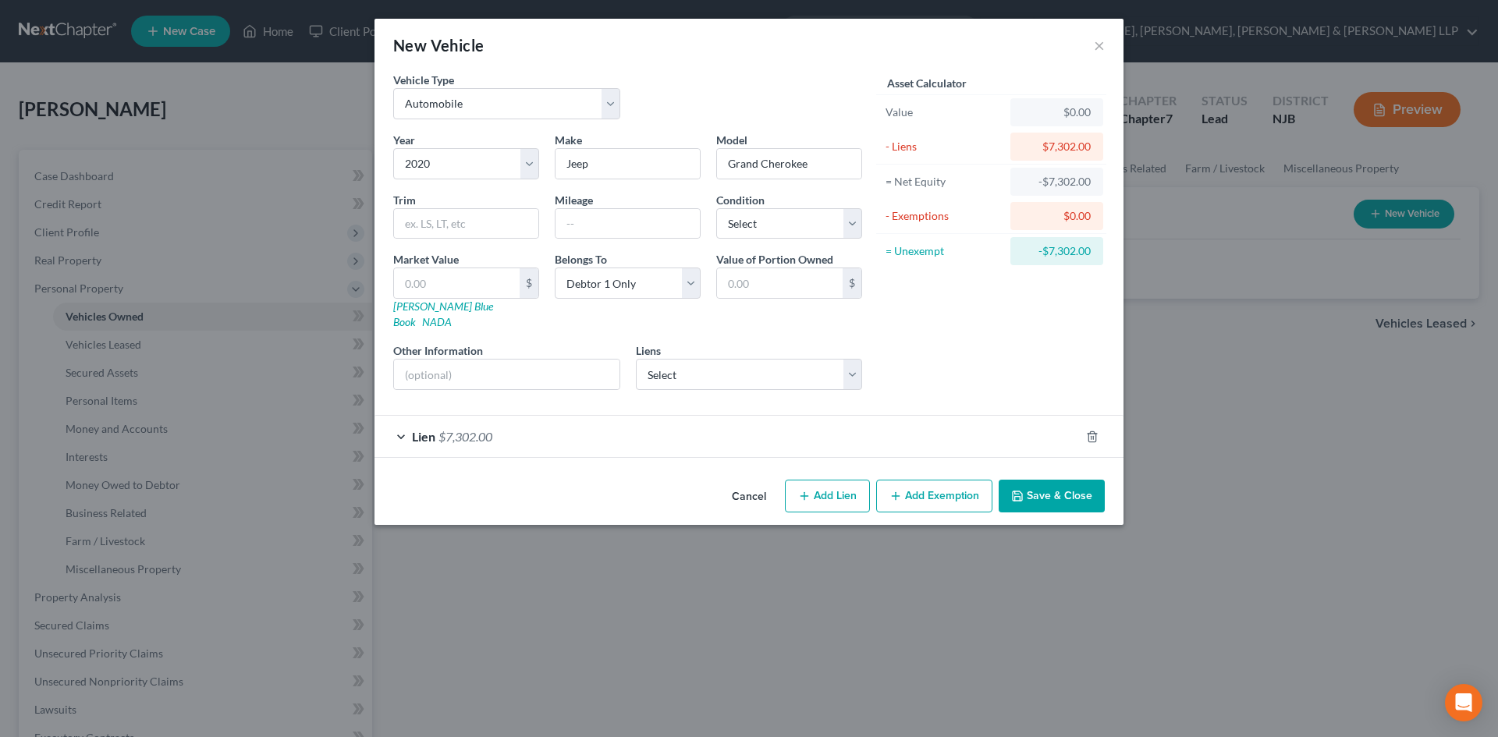
click at [1030, 480] on button "Save & Close" at bounding box center [1052, 496] width 106 height 33
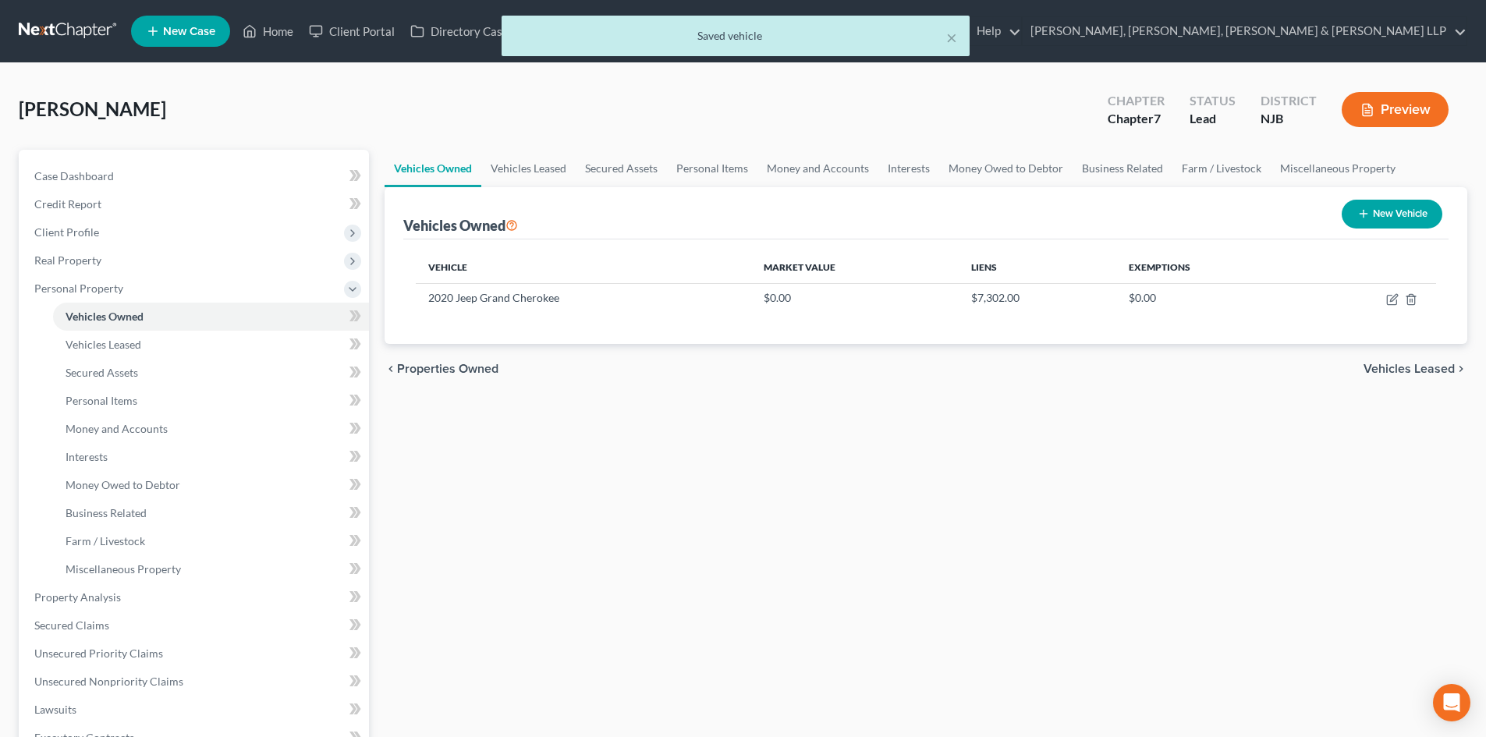
click at [1362, 233] on div "New Vehicle" at bounding box center [1392, 214] width 113 height 41
click at [1364, 224] on button "New Vehicle" at bounding box center [1392, 214] width 101 height 29
select select "0"
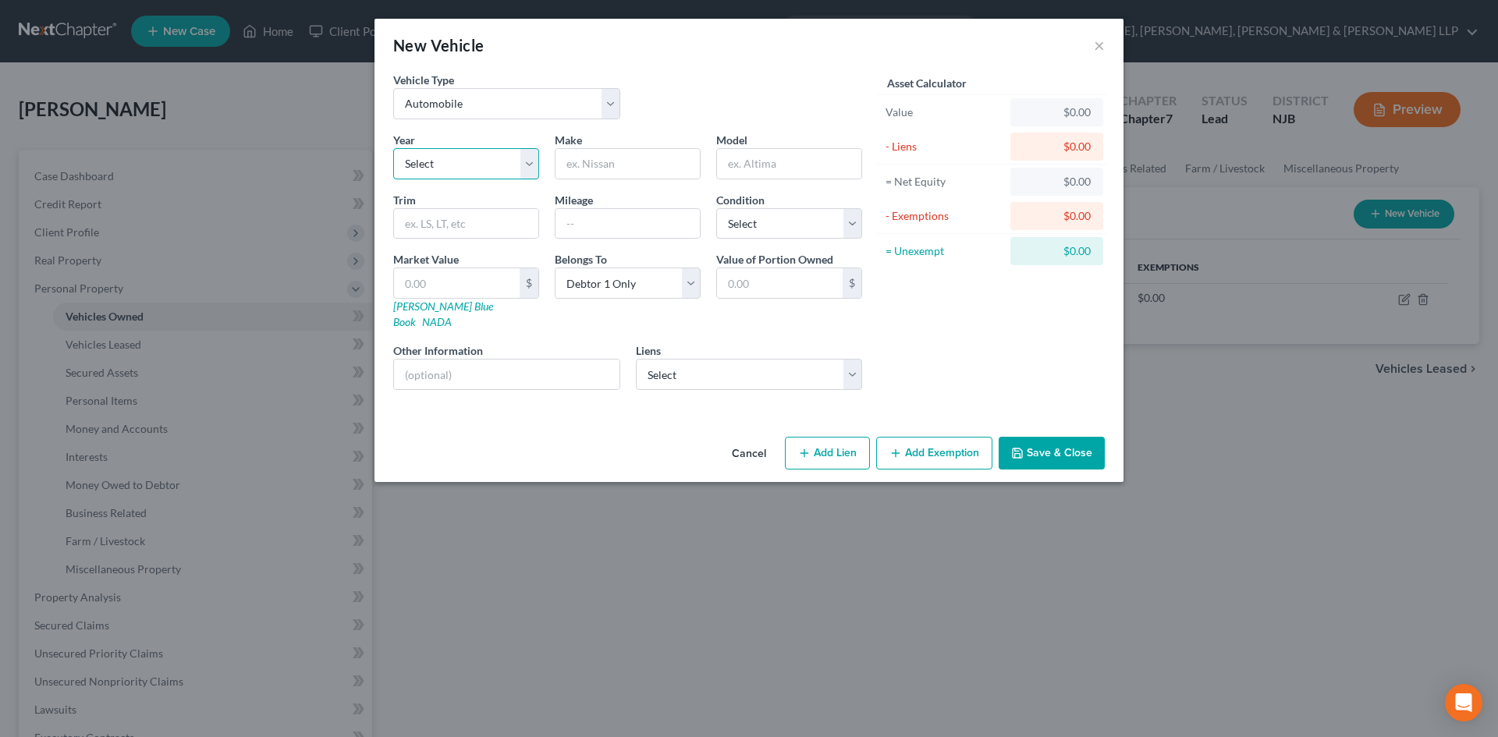
click at [464, 172] on select "Select 2026 2025 2024 2023 2022 2021 2020 2019 2018 2017 2016 2015 2014 2013 20…" at bounding box center [466, 163] width 146 height 31
select select "4"
click at [393, 148] on select "Select 2026 2025 2024 2023 2022 2021 2020 2019 2018 2017 2016 2015 2014 2013 20…" at bounding box center [466, 163] width 146 height 31
click at [609, 166] on input "text" at bounding box center [628, 164] width 144 height 30
click at [535, 98] on select "Select Automobile Truck Trailer Watercraft Aircraft Motor Home Atv Other Vehicle" at bounding box center [506, 103] width 227 height 31
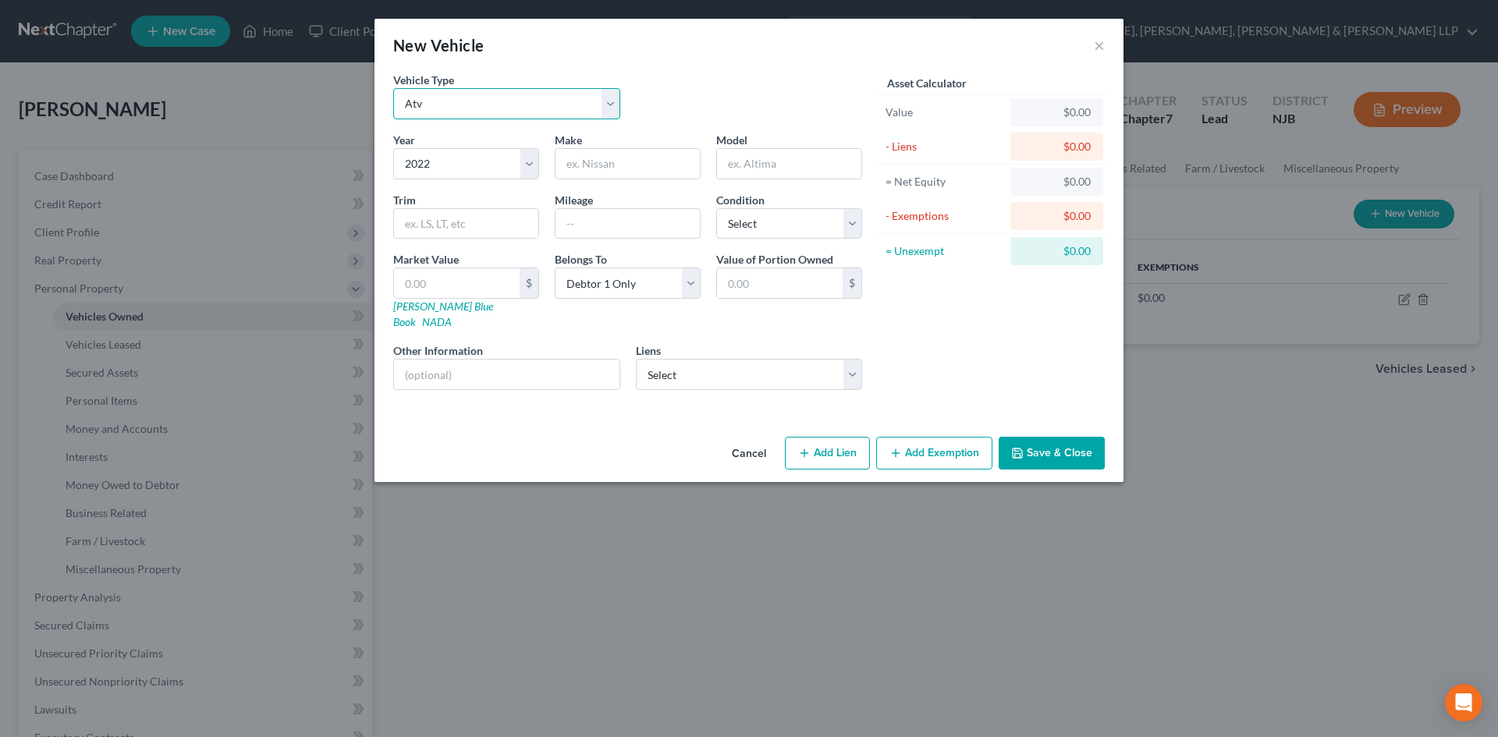
click at [393, 88] on select "Select Automobile Truck Trailer Watercraft Aircraft Motor Home Atv Other Vehicle" at bounding box center [506, 103] width 227 height 31
click at [472, 110] on select "Select Automobile Truck Trailer Watercraft Aircraft Motor Home Atv Other Vehicle" at bounding box center [506, 103] width 227 height 31
click at [393, 88] on select "Select Automobile Truck Trailer Watercraft Aircraft Motor Home Atv Other Vehicle" at bounding box center [506, 103] width 227 height 31
click at [566, 103] on select "Select Automobile Truck Trailer Watercraft Aircraft Motor Home Atv Other Vehicle" at bounding box center [506, 103] width 227 height 31
select select "0"
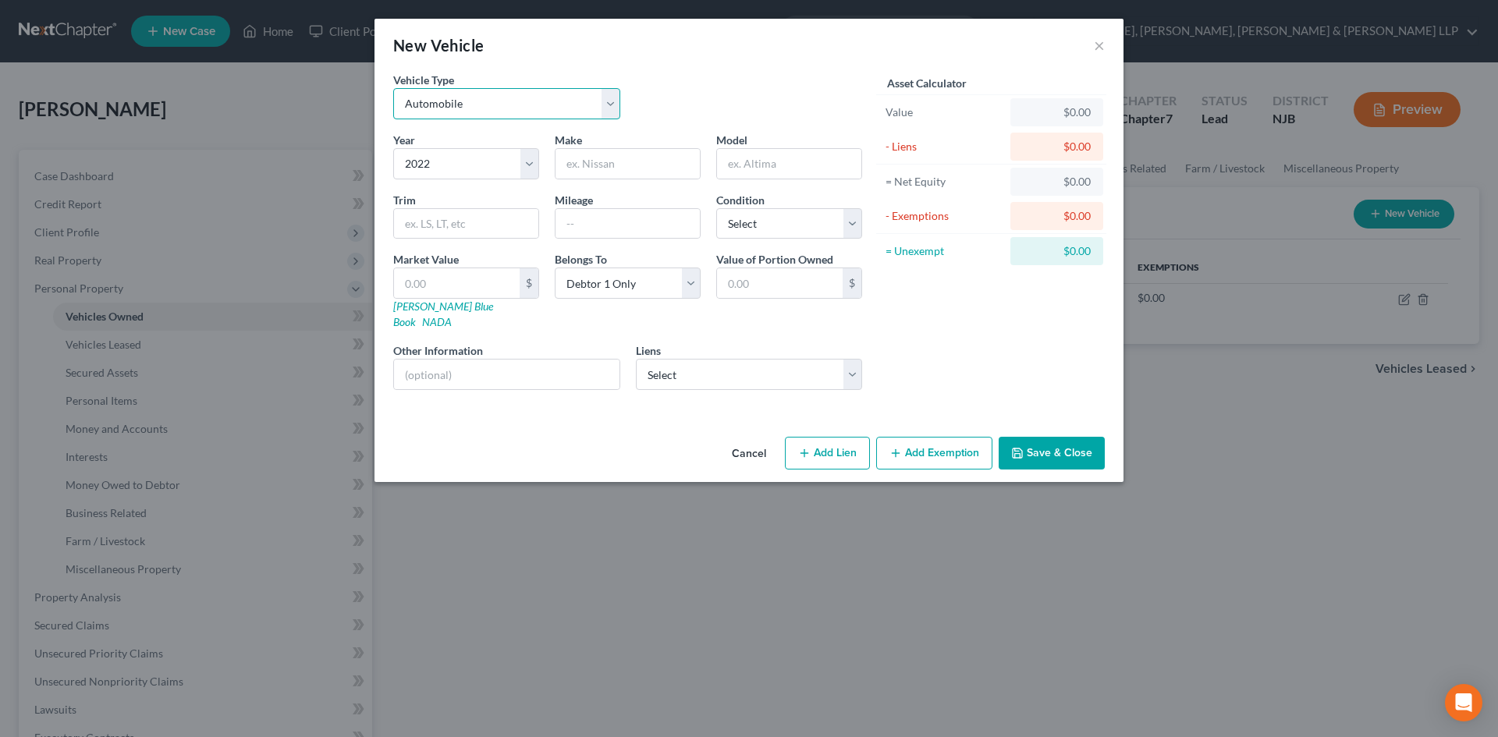
click at [393, 88] on select "Select Automobile Truck Trailer Watercraft Aircraft Motor Home Atv Other Vehicle" at bounding box center [506, 103] width 227 height 31
click at [594, 162] on input "text" at bounding box center [628, 164] width 144 height 30
type input "Road"
click at [778, 170] on input "text" at bounding box center [789, 164] width 144 height 30
type input "Glide"
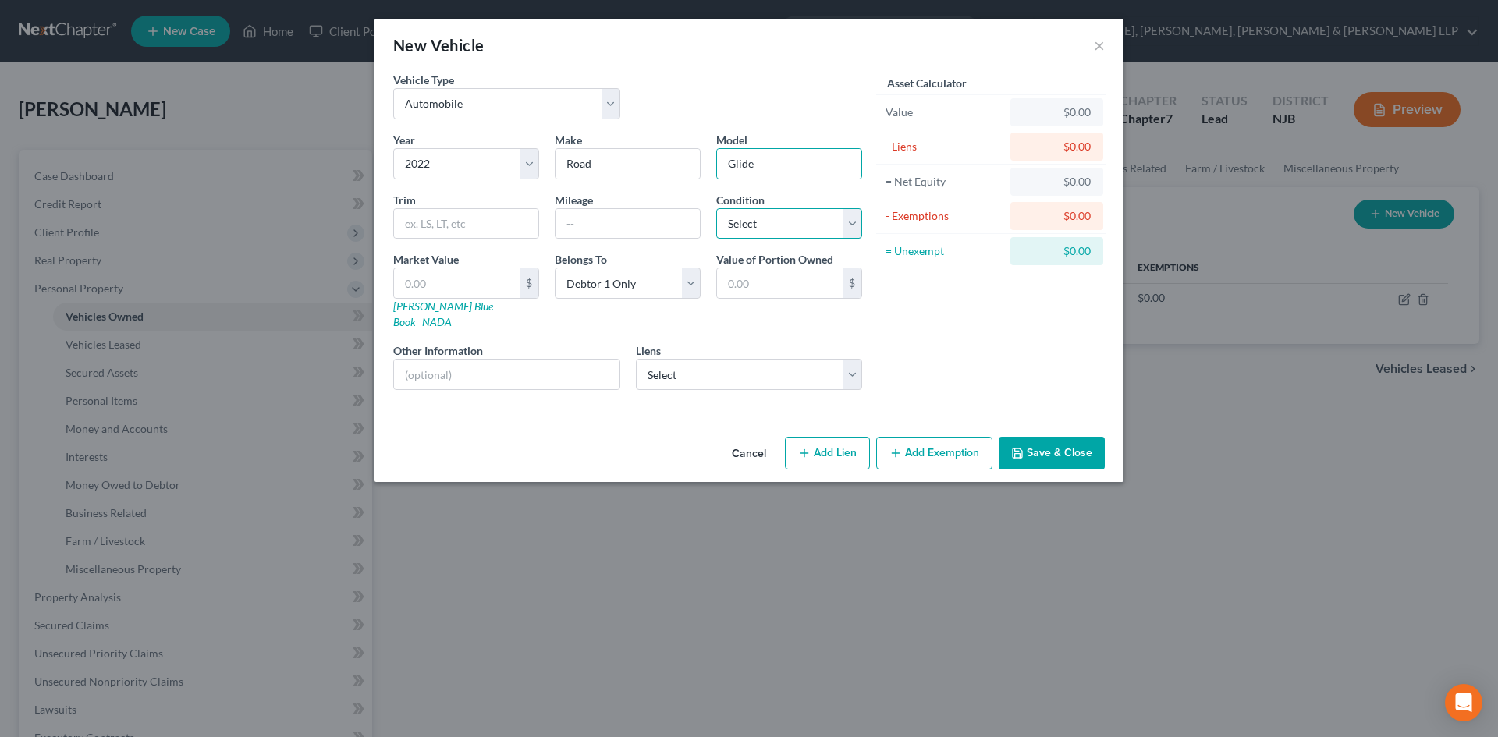
click at [780, 218] on select "Select Excellent Very Good Good Fair Poor" at bounding box center [789, 223] width 146 height 31
select select "2"
click at [716, 208] on select "Select Excellent Very Good Good Fair Poor" at bounding box center [789, 223] width 146 height 31
drag, startPoint x: 711, startPoint y: 349, endPoint x: 707, endPoint y: 365, distance: 16.8
click at [711, 359] on select "Select [PERSON_NAME] - $16,041.00" at bounding box center [749, 374] width 227 height 31
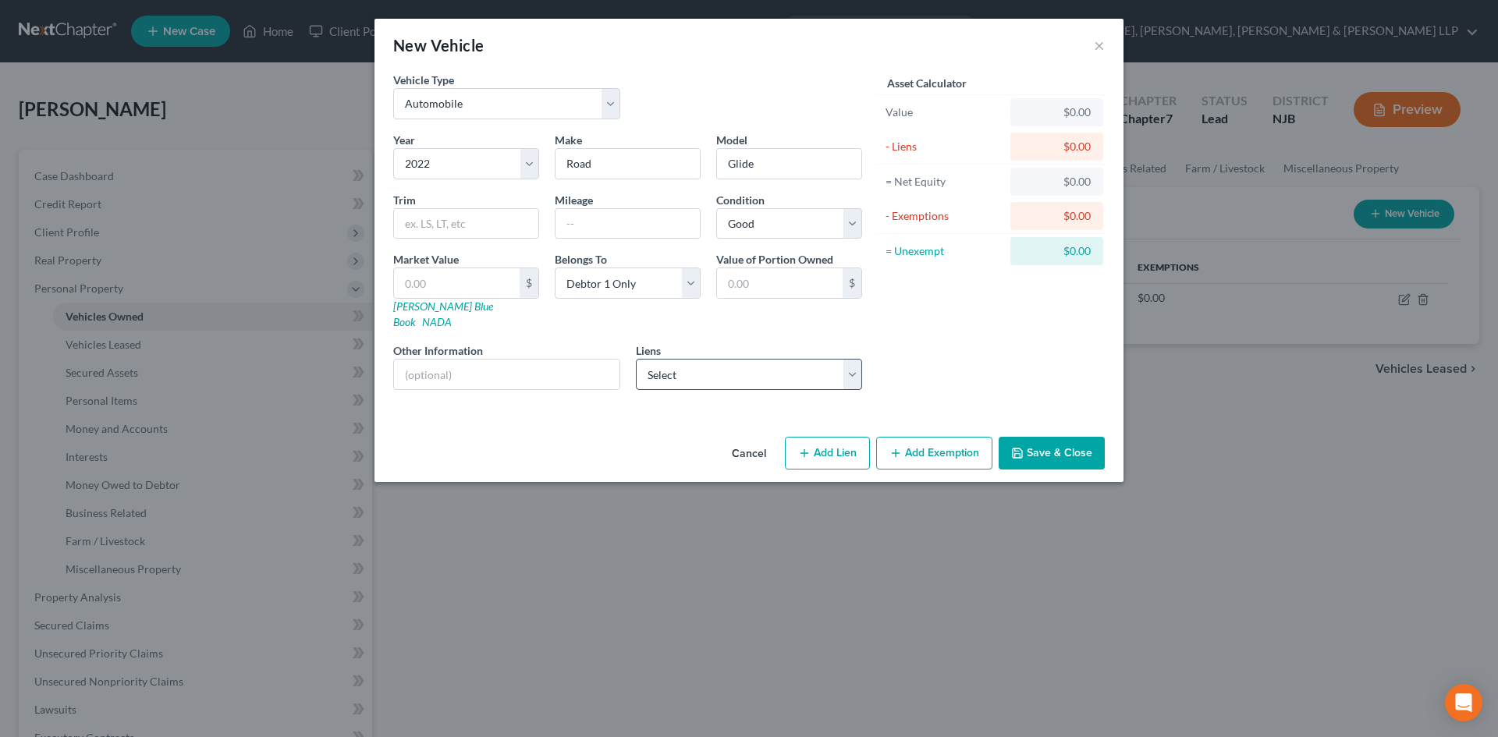
select select "31"
select select "0"
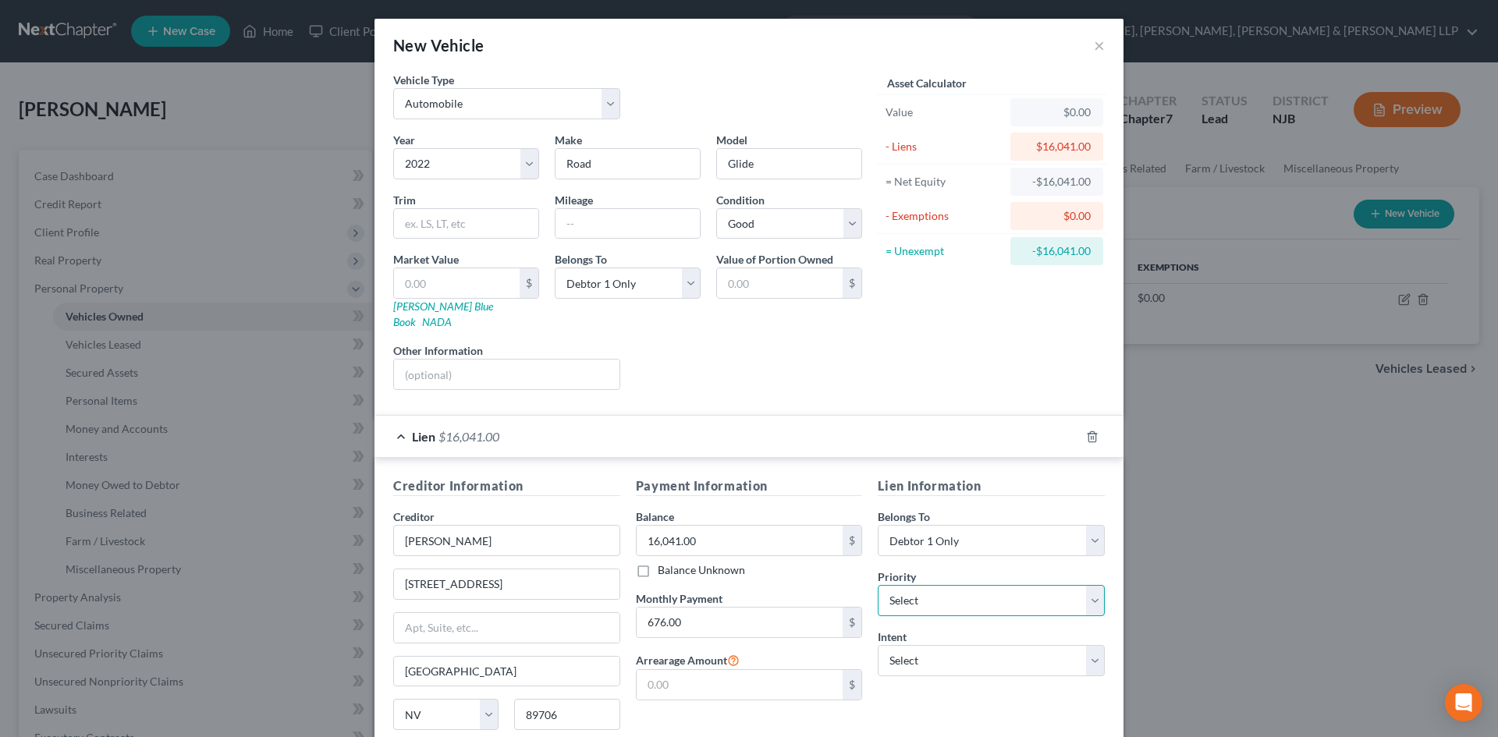
click at [942, 585] on select "Select 1st 2nd 3rd 4th 5th 6th 7th 8th 9th 10th 11th 12th 13th 14th 15th 16th 1…" at bounding box center [991, 600] width 227 height 31
select select "0"
click at [878, 585] on select "Select 1st 2nd 3rd 4th 5th 6th 7th 8th 9th 10th 11th 12th 13th 14th 15th 16th 1…" at bounding box center [991, 600] width 227 height 31
click at [917, 645] on select "Select Surrender Redeem Reaffirm Avoid Other" at bounding box center [991, 660] width 227 height 31
select select "2"
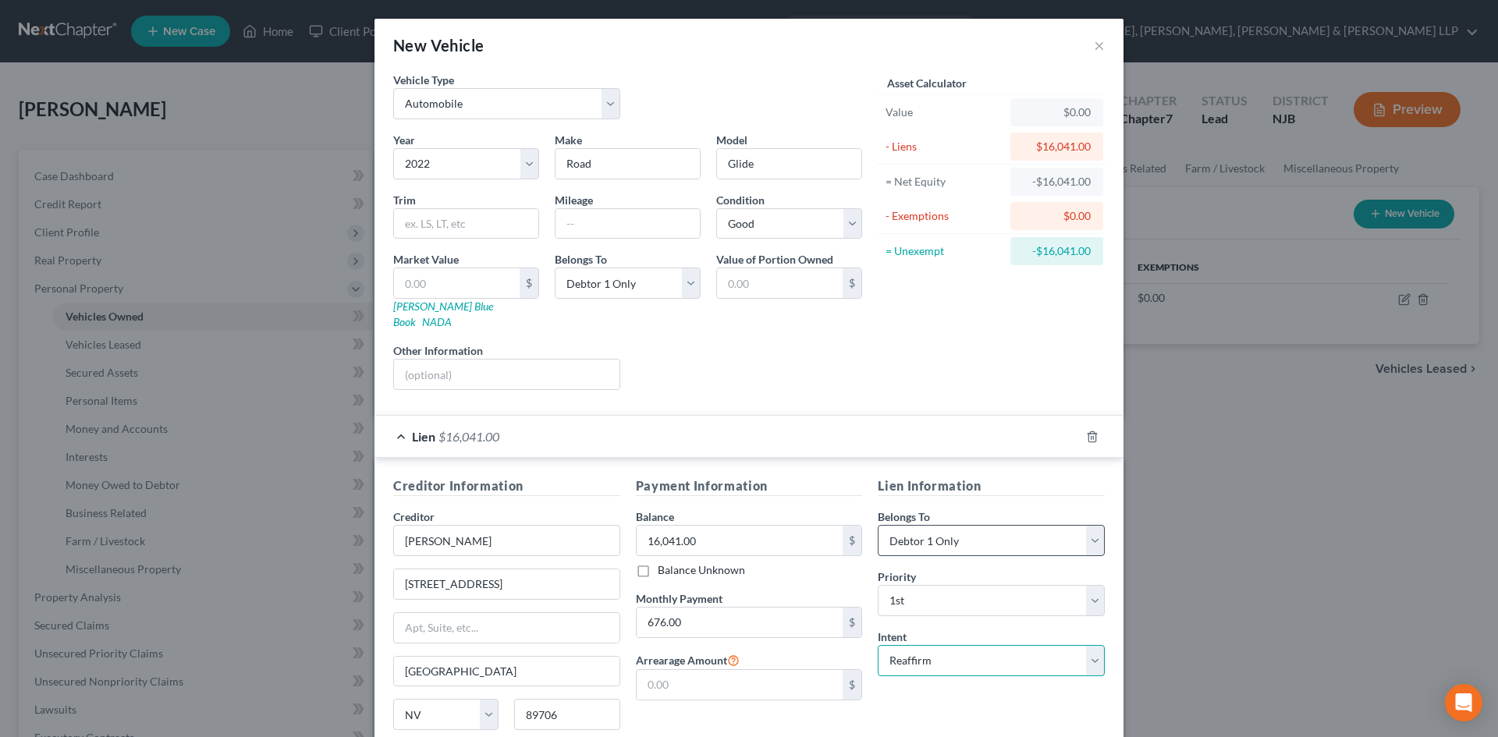
click at [878, 645] on select "Select Surrender Redeem Reaffirm Avoid Other" at bounding box center [991, 660] width 227 height 31
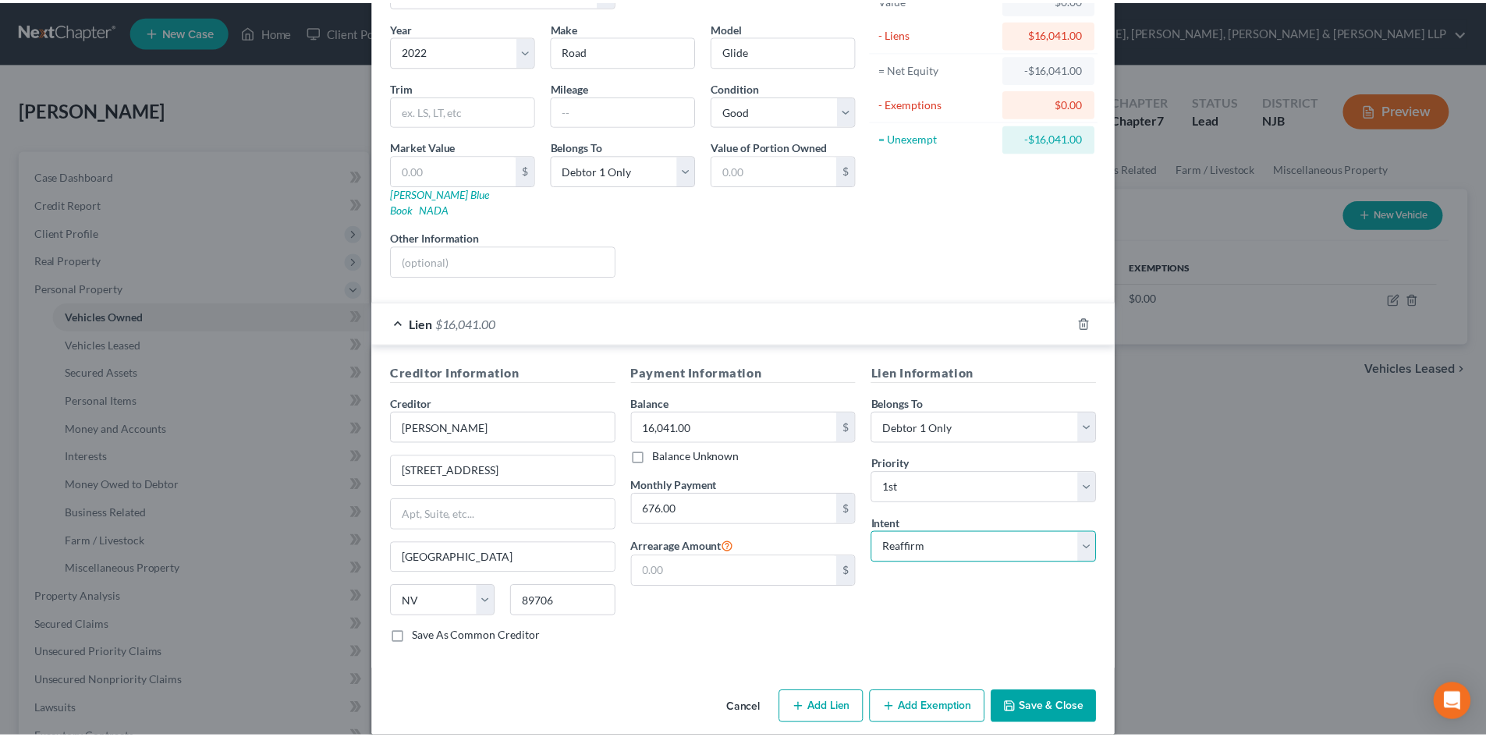
scroll to position [116, 0]
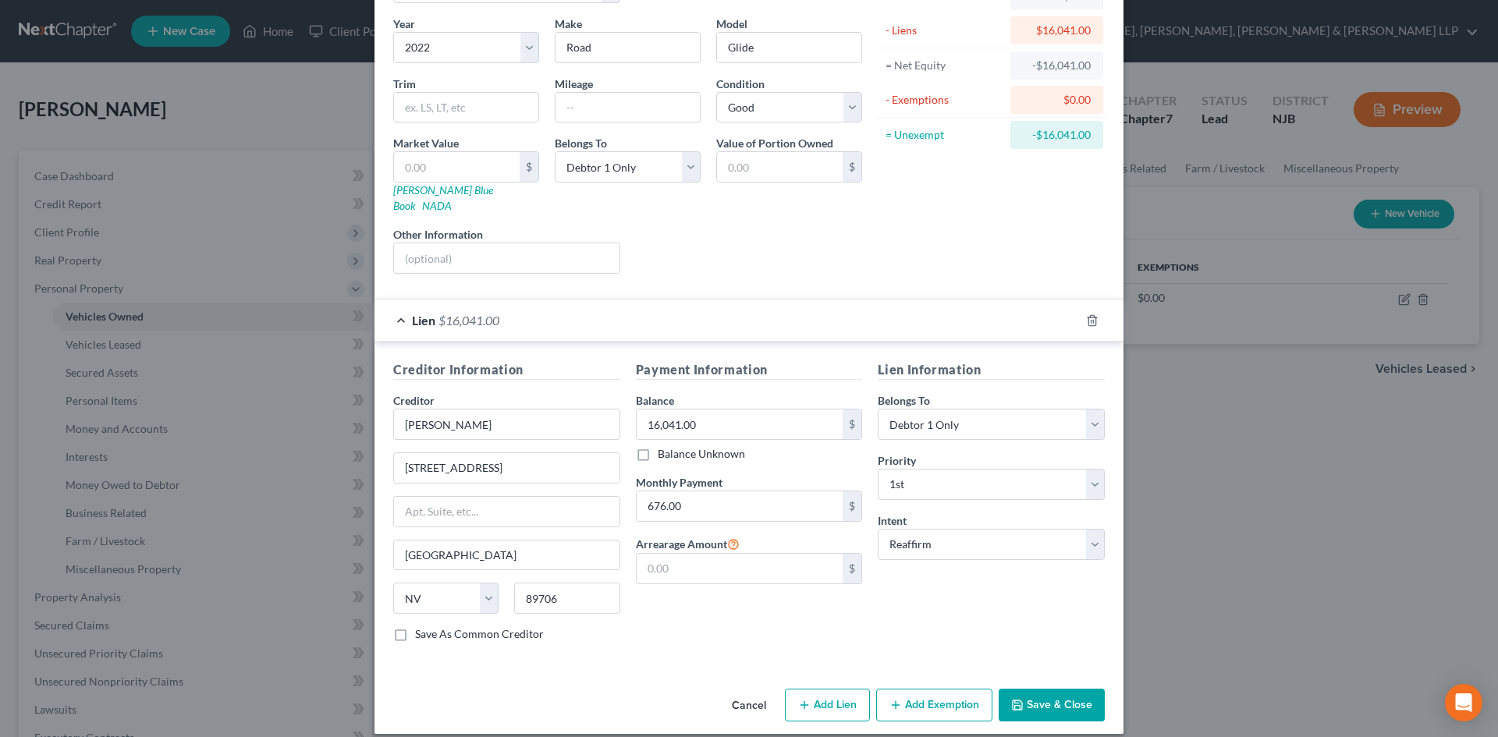
click at [1046, 689] on button "Save & Close" at bounding box center [1052, 705] width 106 height 33
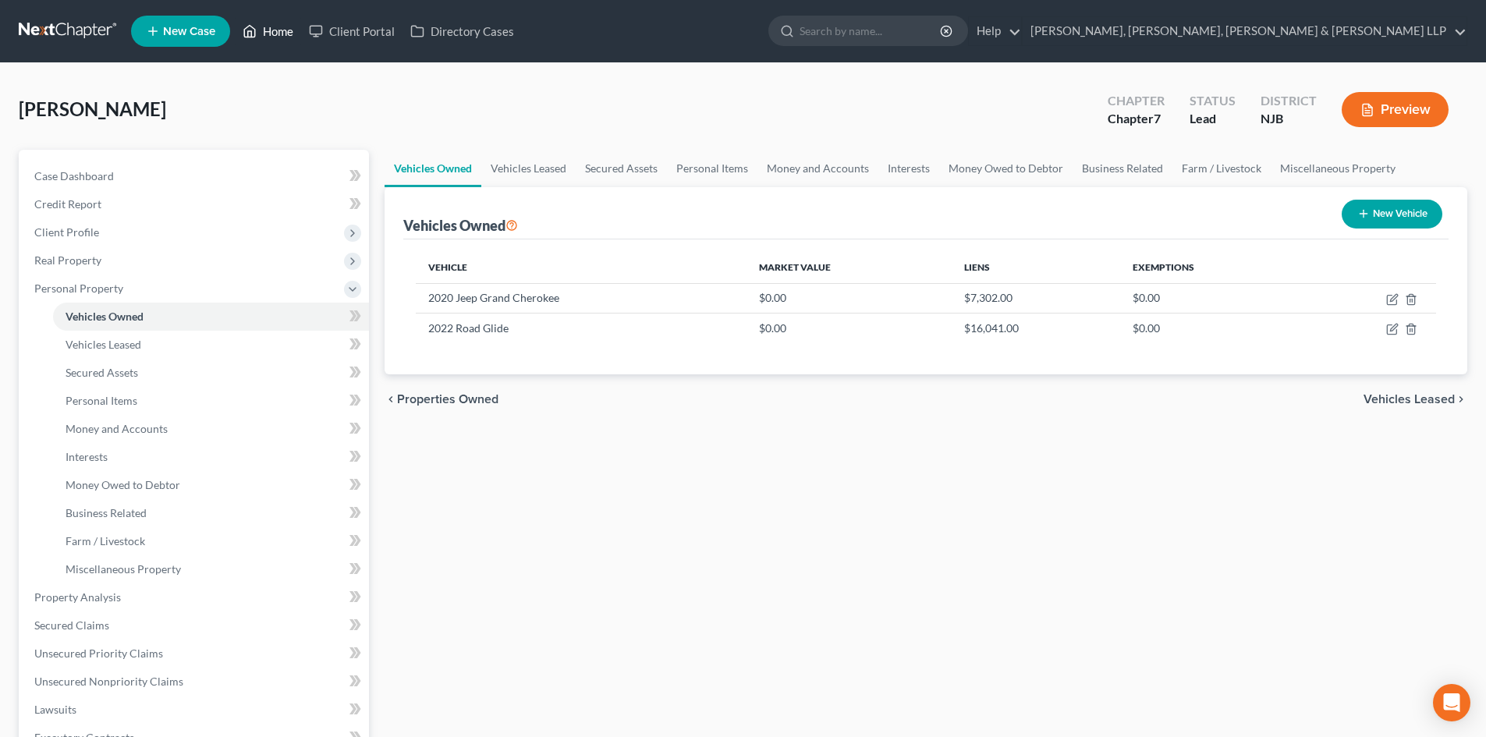
click at [274, 32] on link "Home" at bounding box center [268, 31] width 66 height 28
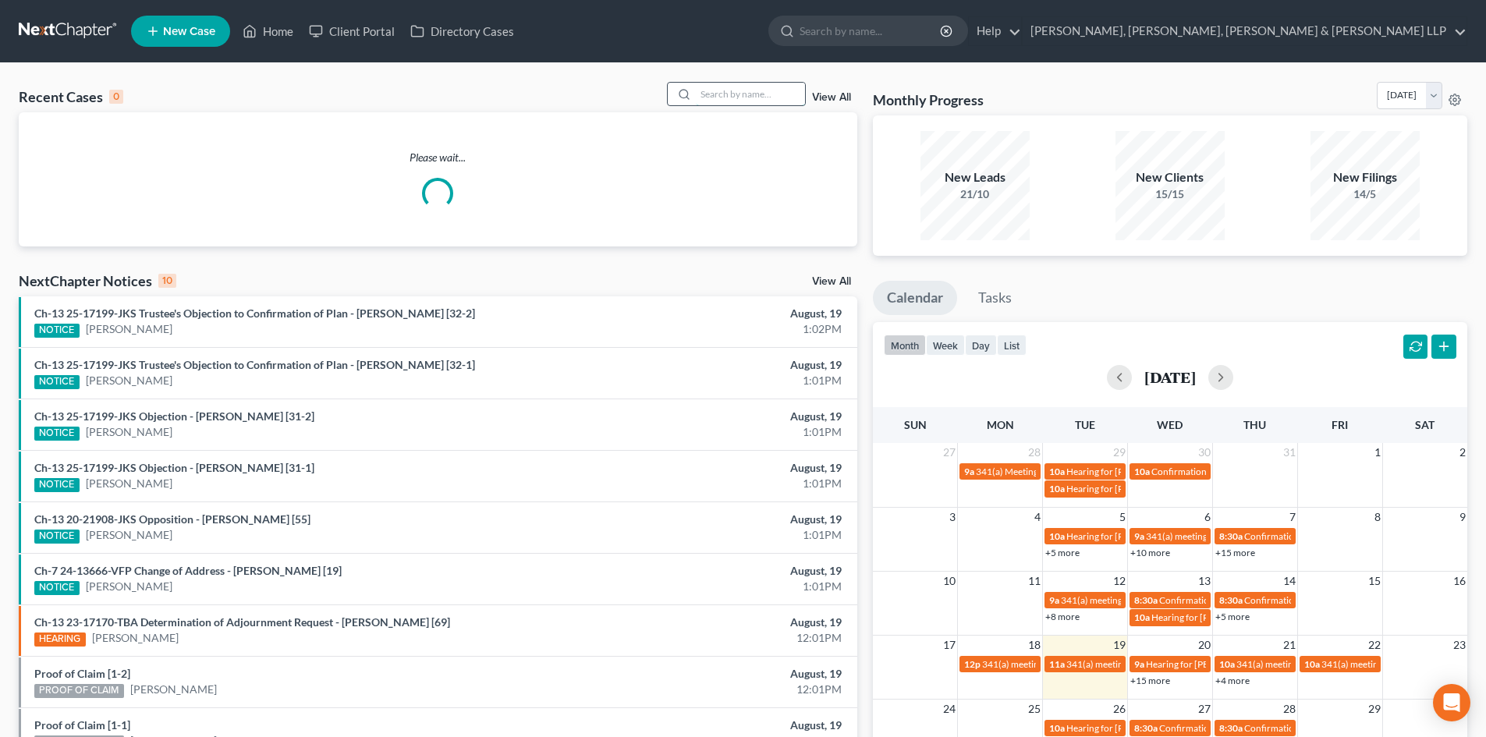
click at [779, 94] on input "search" at bounding box center [750, 94] width 109 height 23
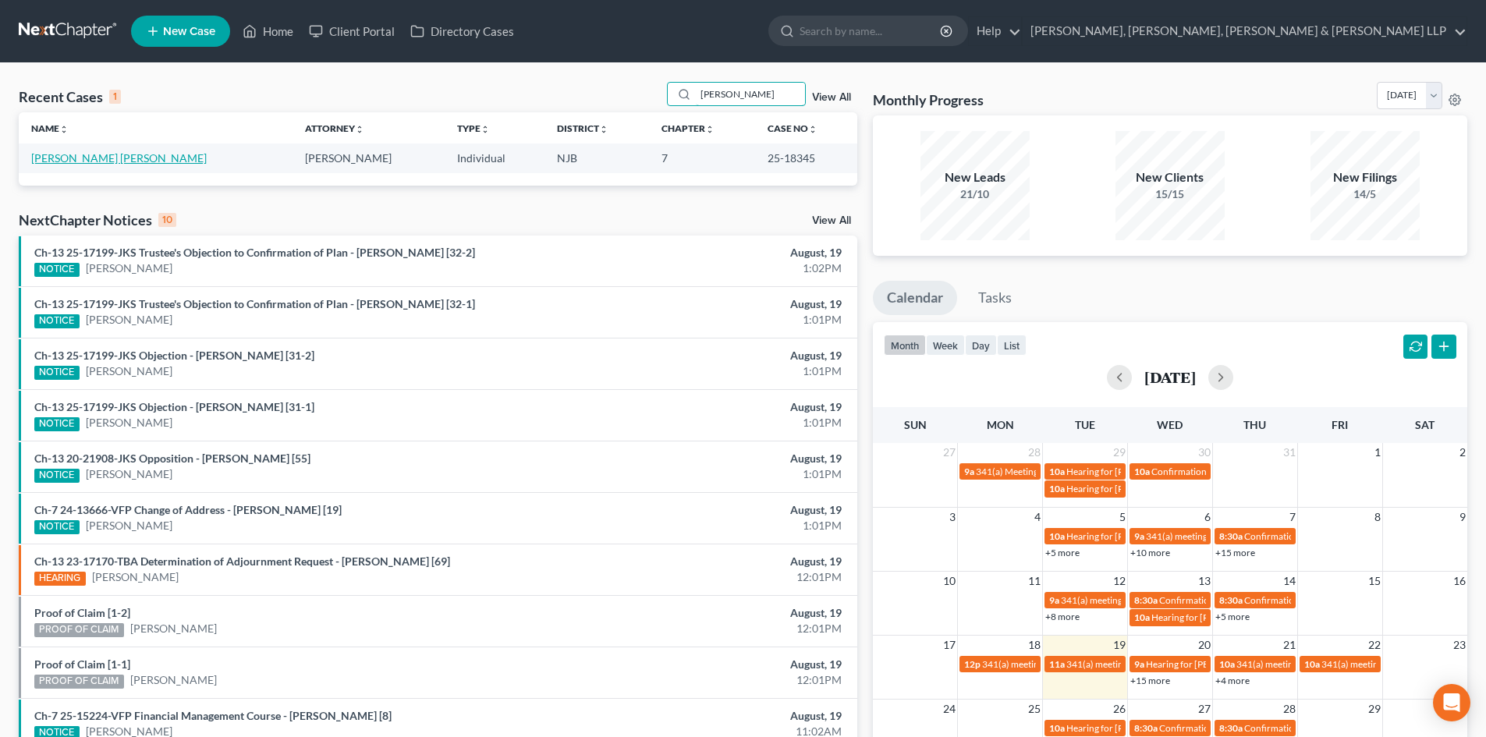
type input "[PERSON_NAME]"
click at [95, 162] on link "[PERSON_NAME] [PERSON_NAME]" at bounding box center [119, 157] width 176 height 13
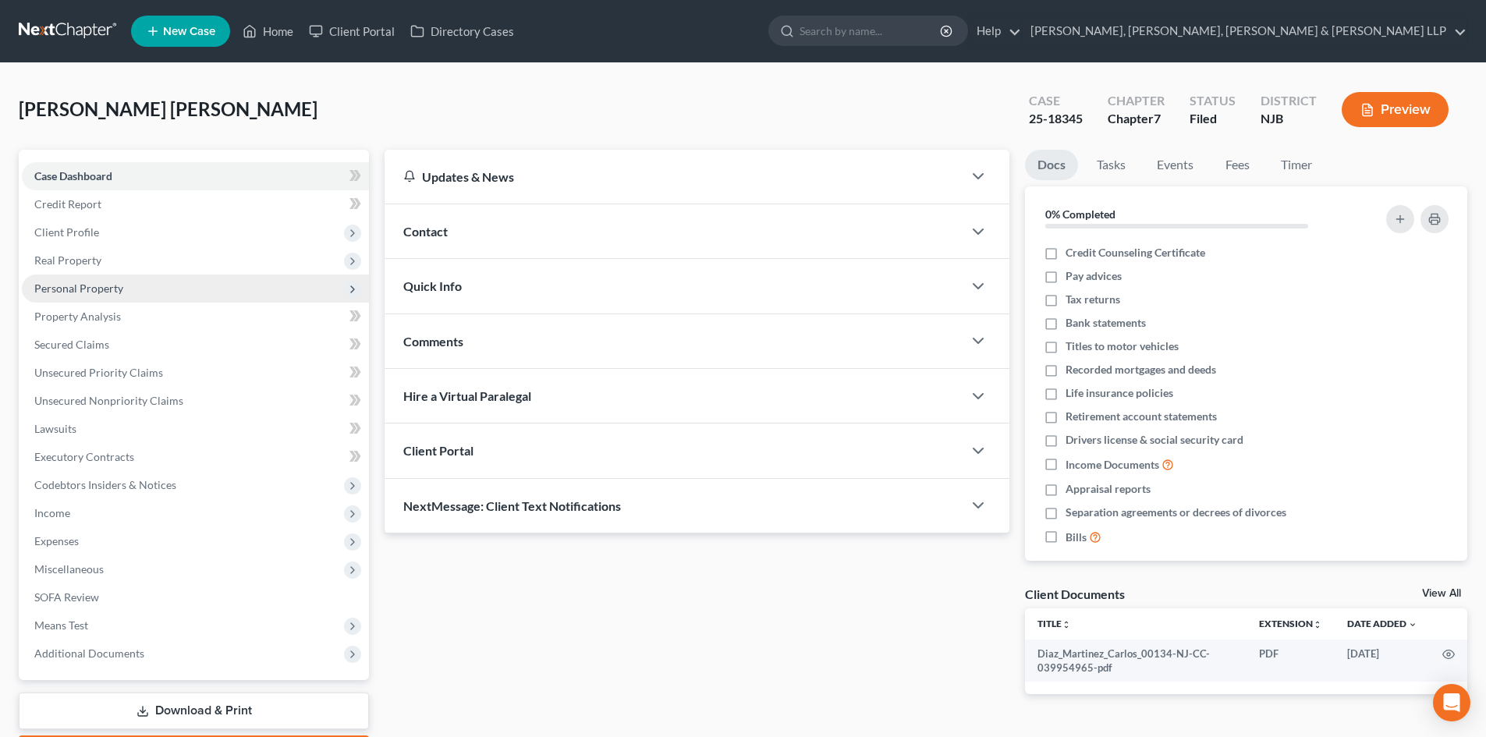
click at [116, 292] on span "Personal Property" at bounding box center [78, 288] width 89 height 13
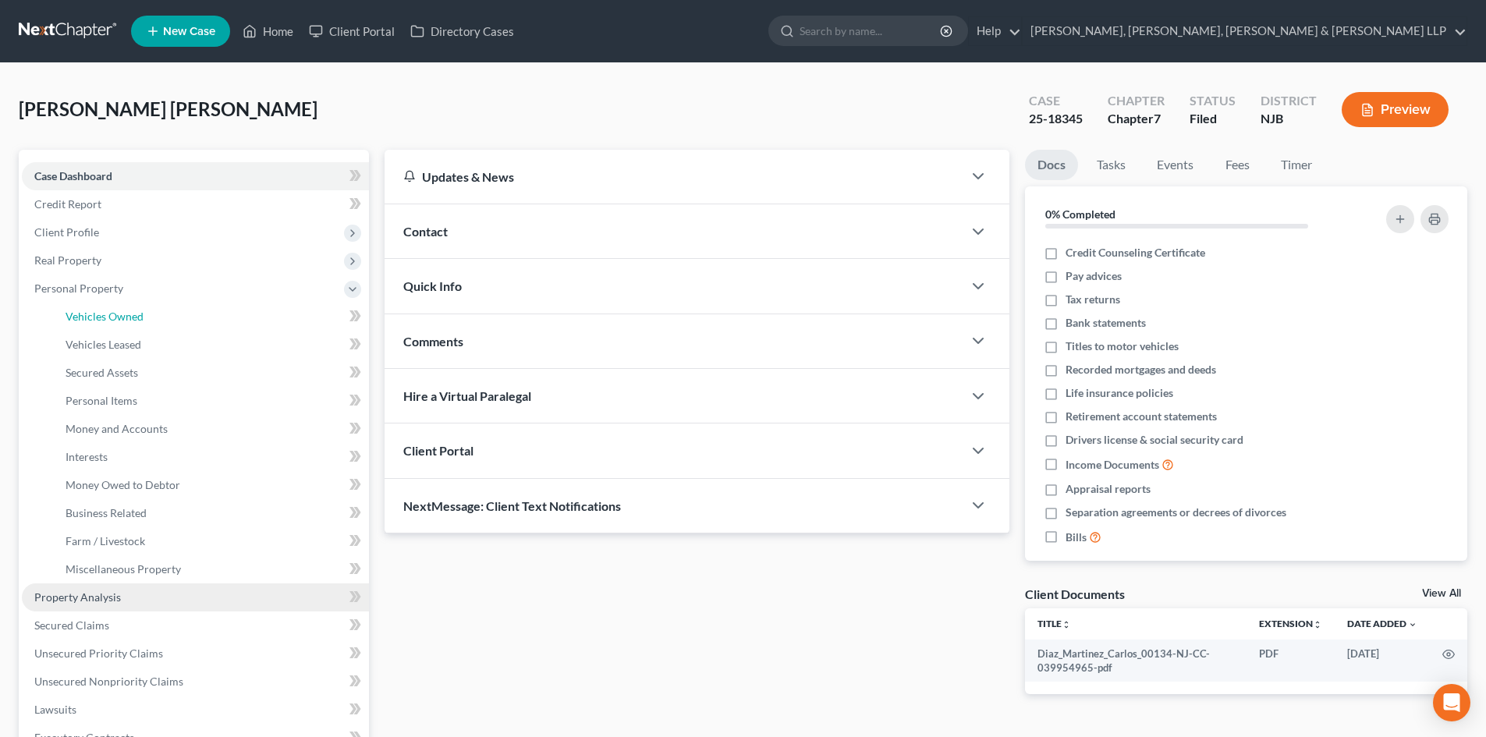
click at [116, 314] on span "Vehicles Owned" at bounding box center [105, 316] width 78 height 13
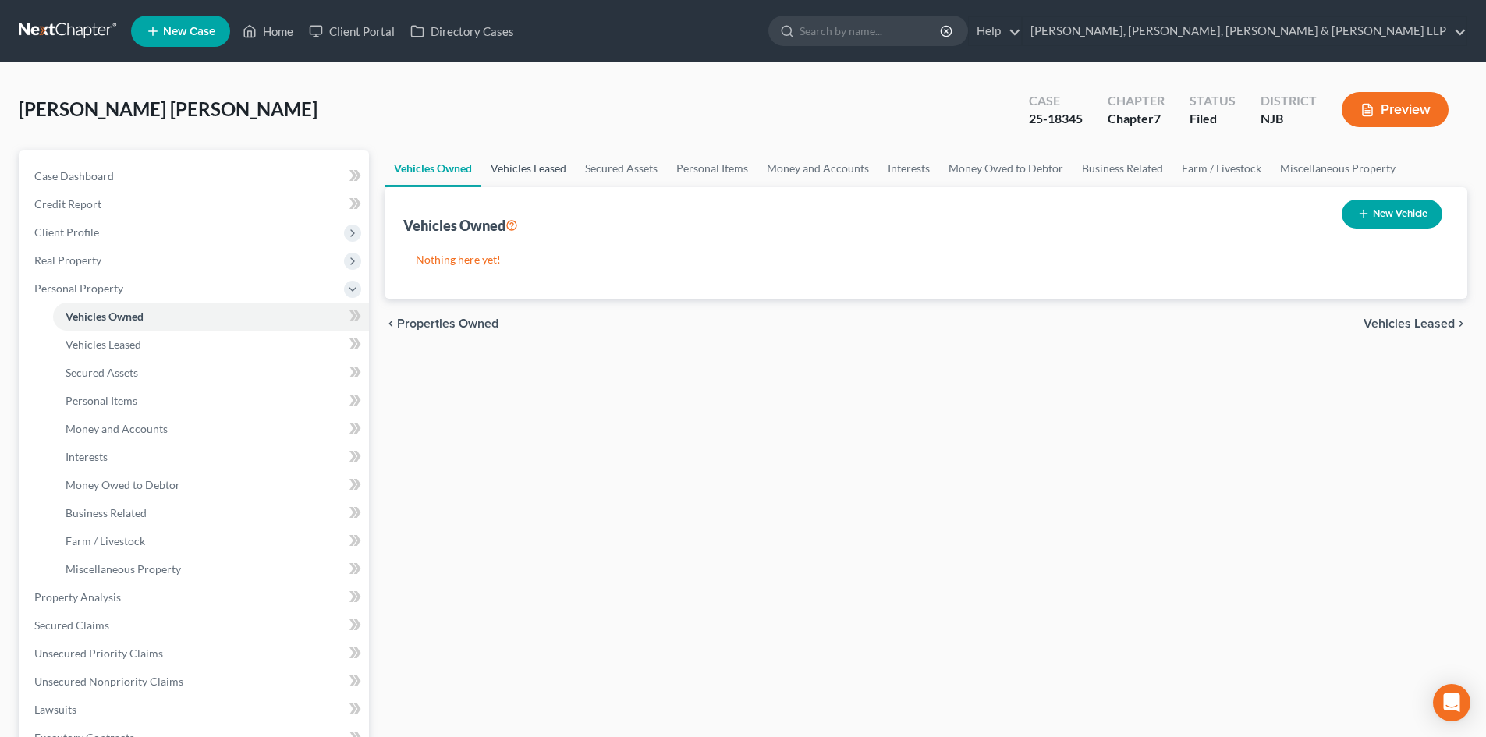
click at [534, 176] on link "Vehicles Leased" at bounding box center [528, 168] width 94 height 37
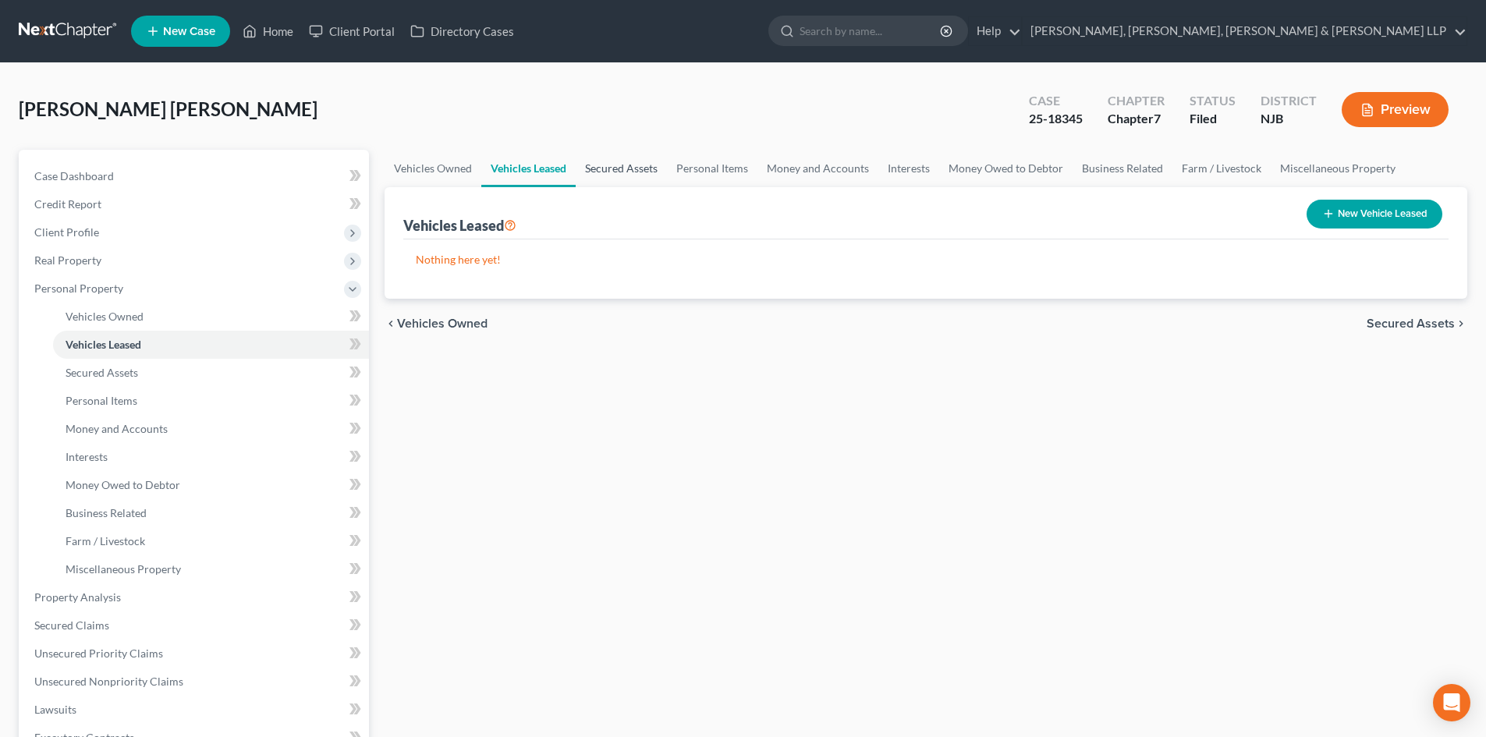
click at [606, 166] on link "Secured Assets" at bounding box center [621, 168] width 91 height 37
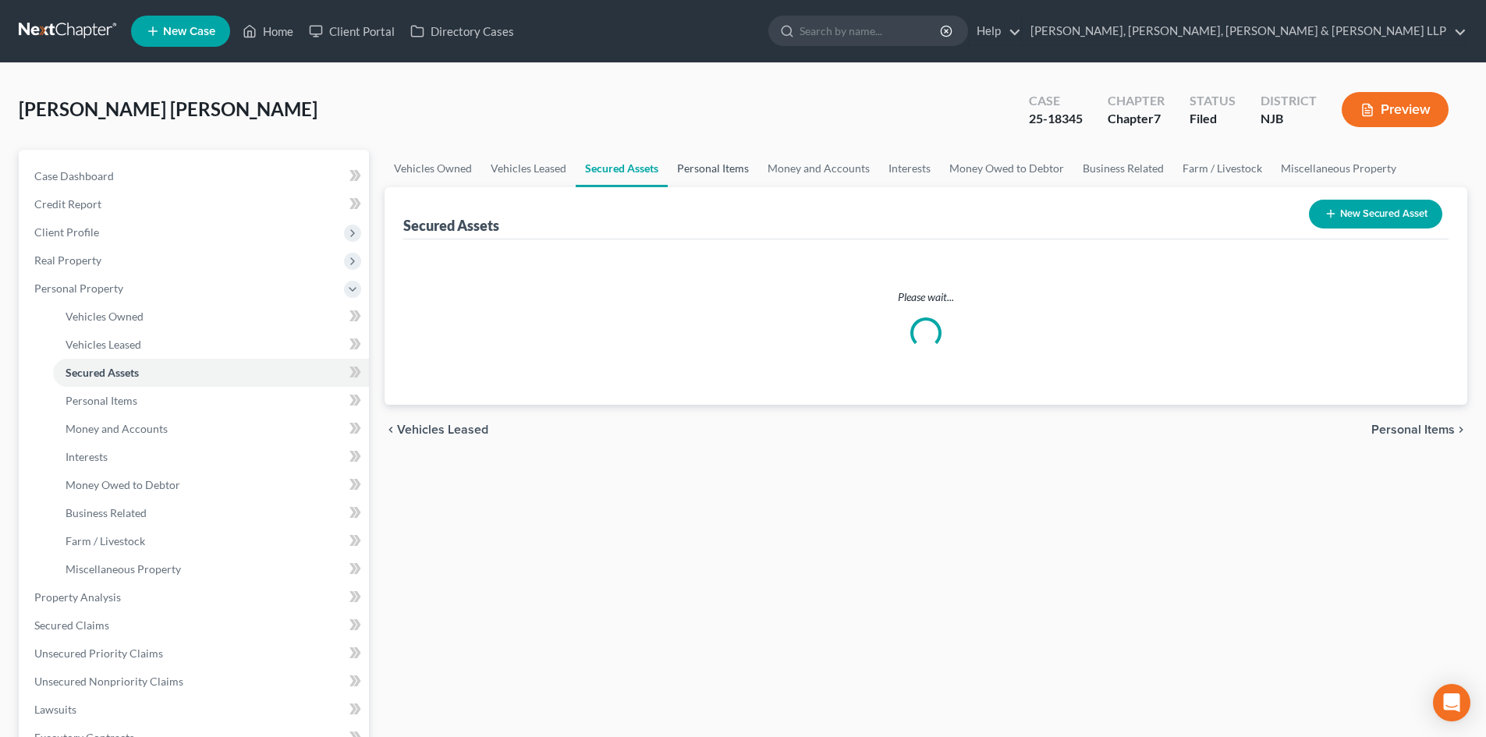
click at [705, 172] on link "Personal Items" at bounding box center [713, 168] width 91 height 37
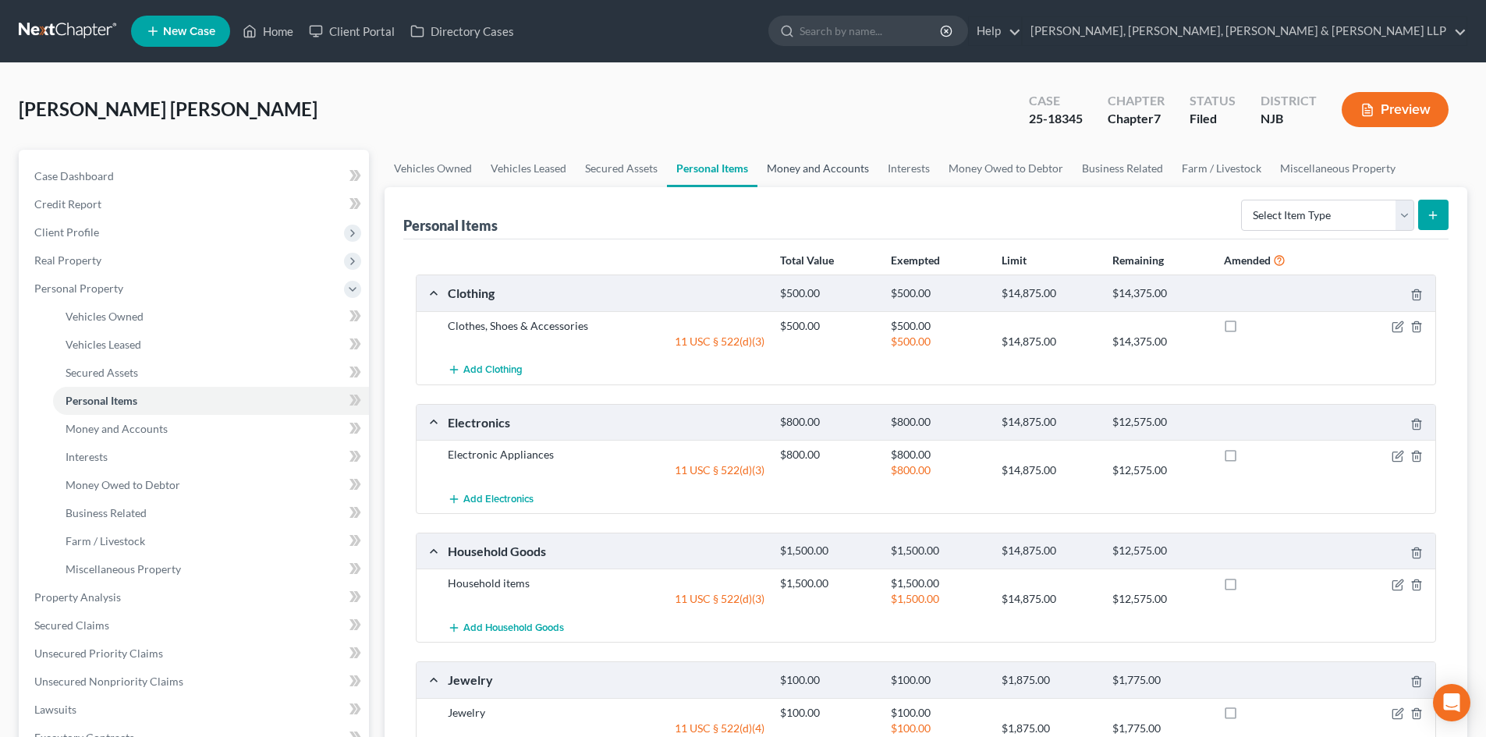
click at [788, 178] on link "Money and Accounts" at bounding box center [818, 168] width 121 height 37
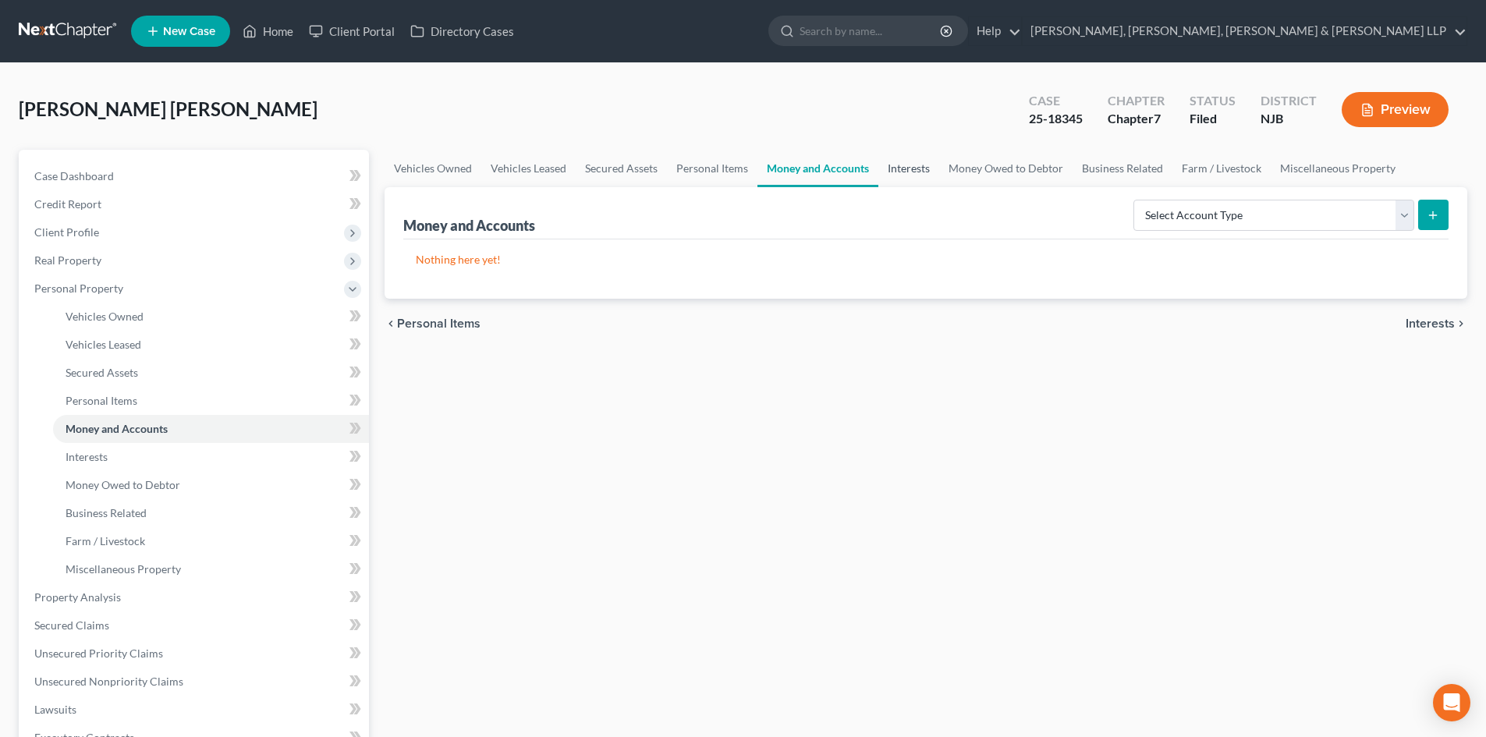
click at [890, 168] on link "Interests" at bounding box center [909, 168] width 61 height 37
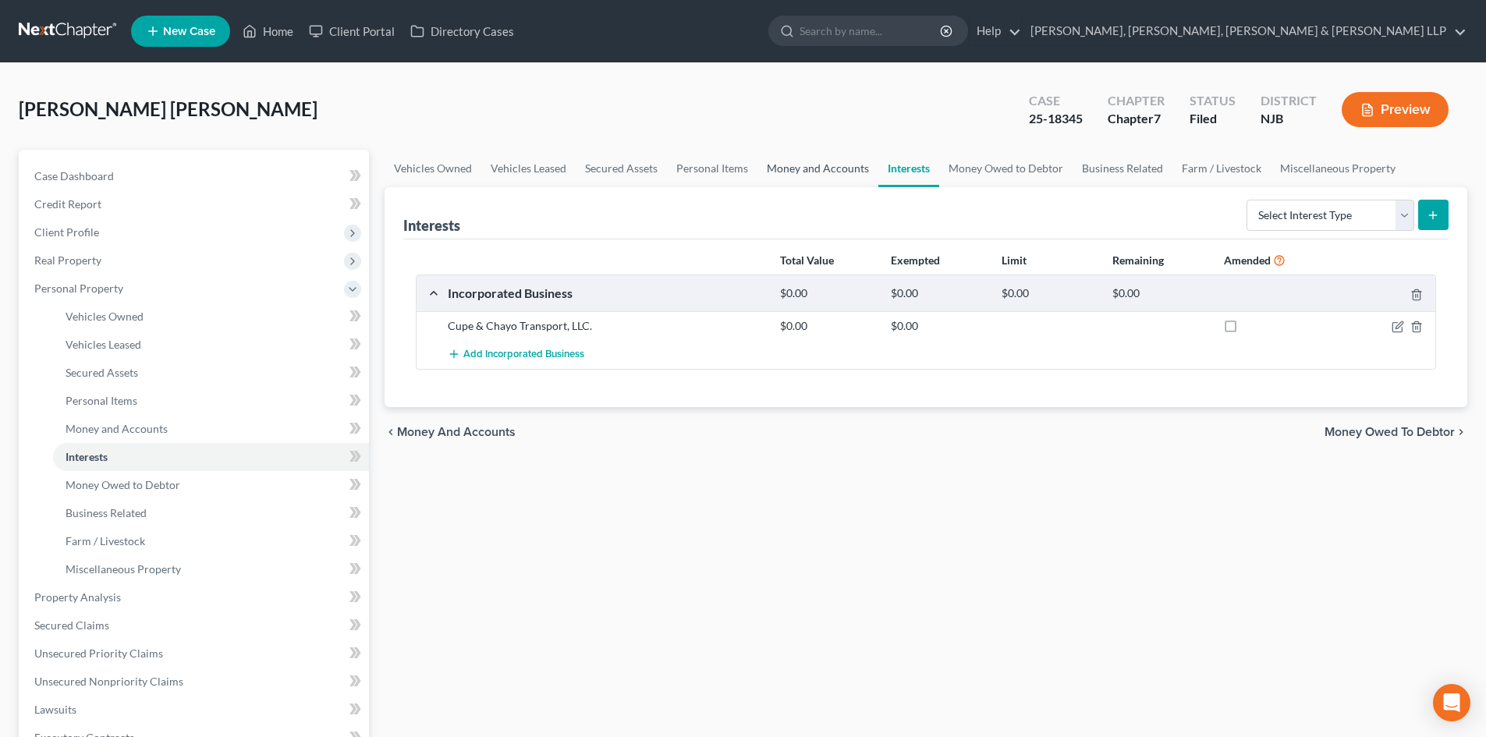
click at [836, 169] on link "Money and Accounts" at bounding box center [818, 168] width 121 height 37
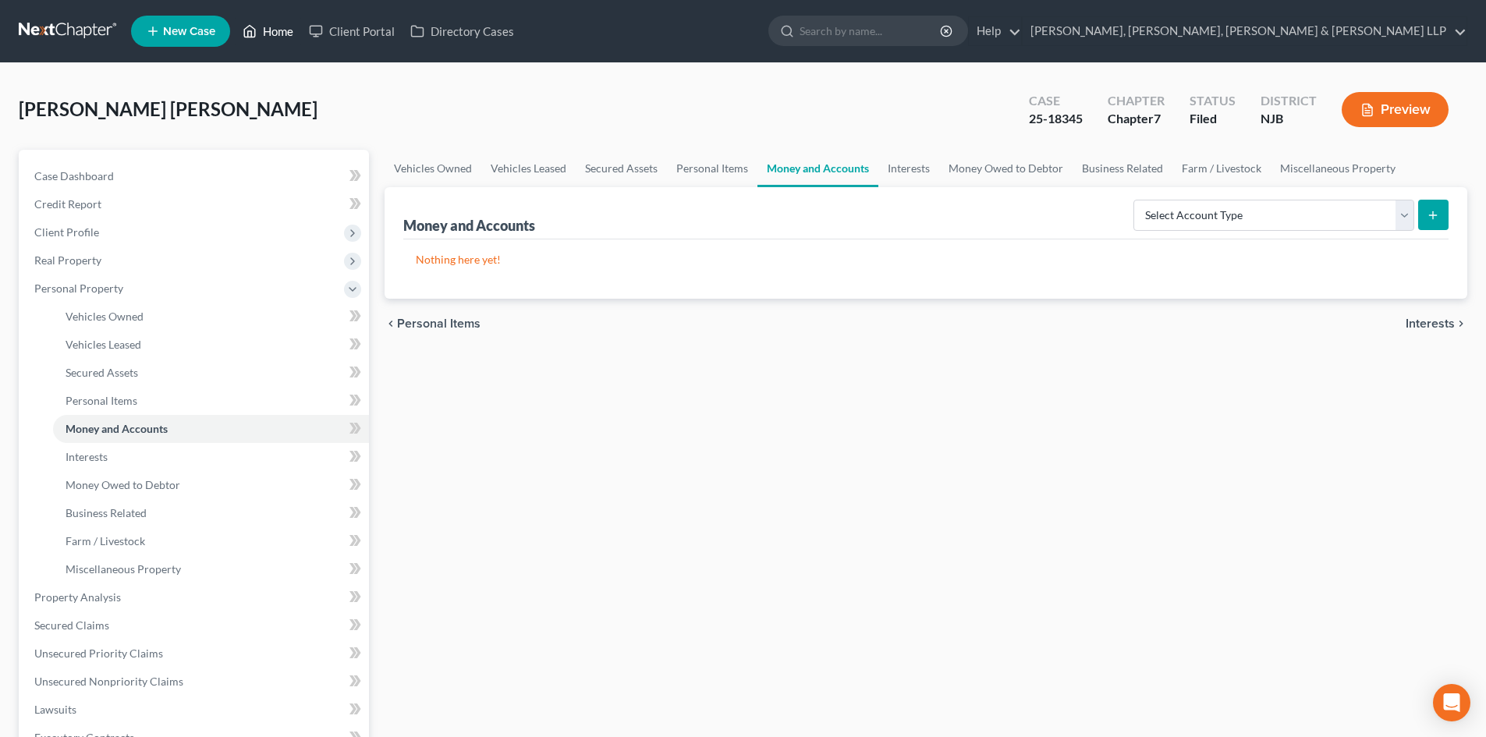
click at [288, 32] on link "Home" at bounding box center [268, 31] width 66 height 28
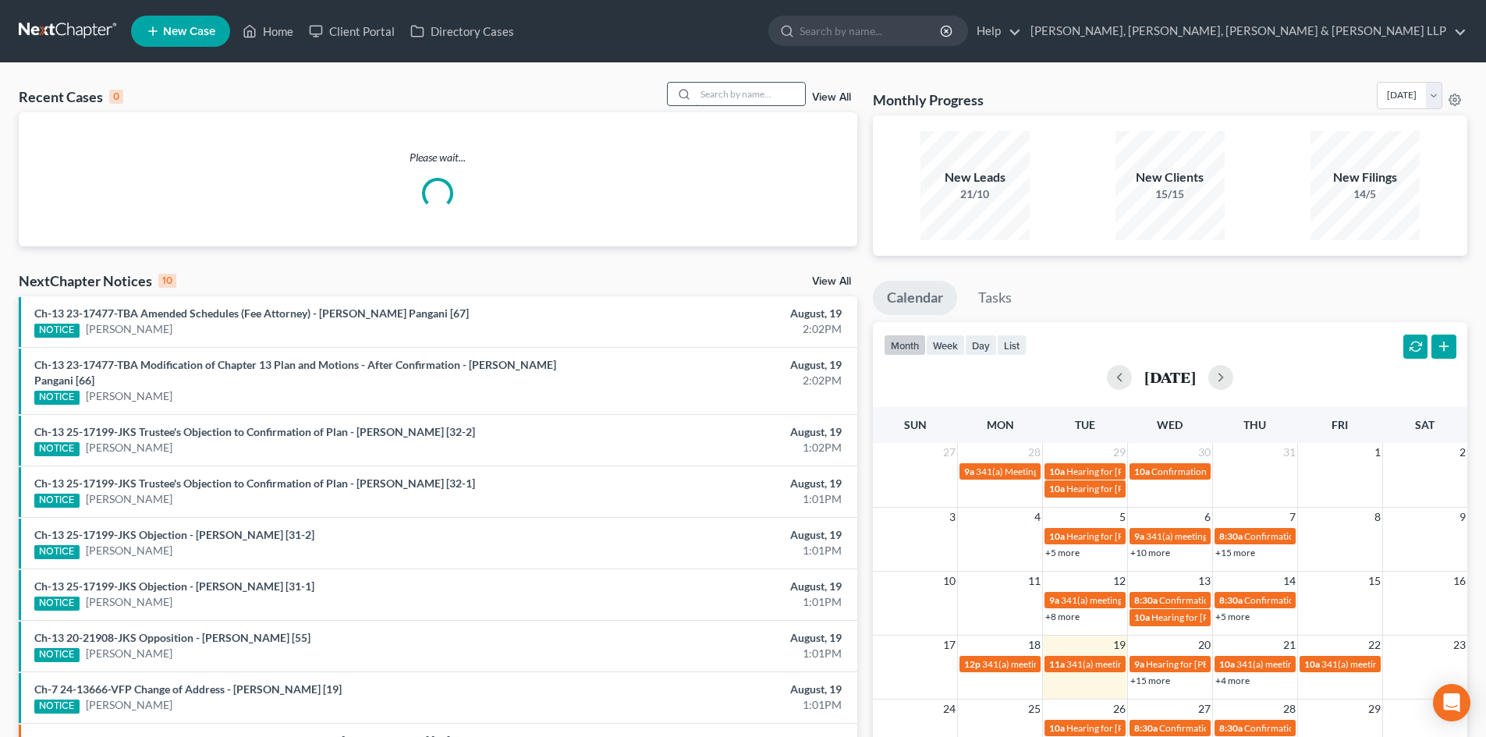
click at [718, 94] on input "search" at bounding box center [750, 94] width 109 height 23
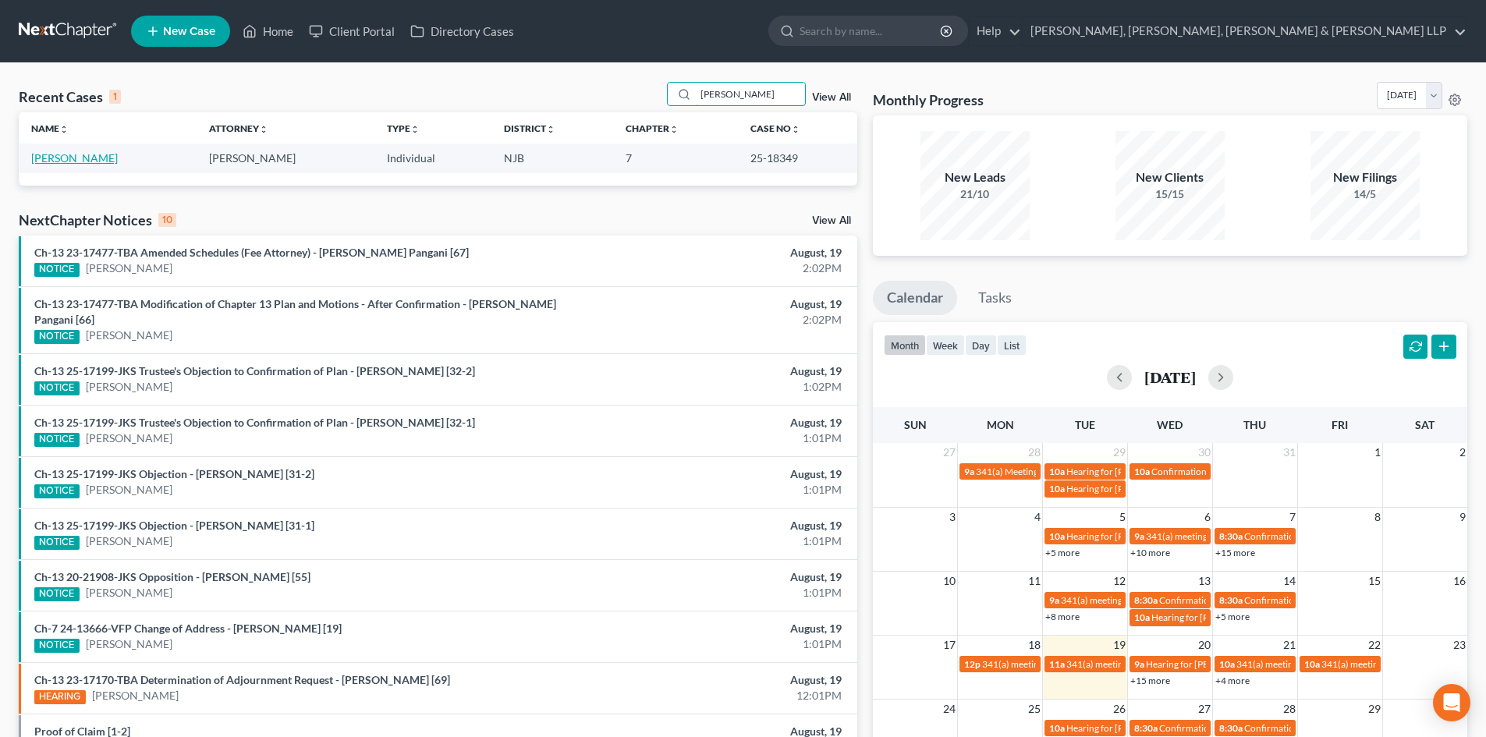
type input "[PERSON_NAME]"
click at [91, 158] on link "[PERSON_NAME]" at bounding box center [74, 157] width 87 height 13
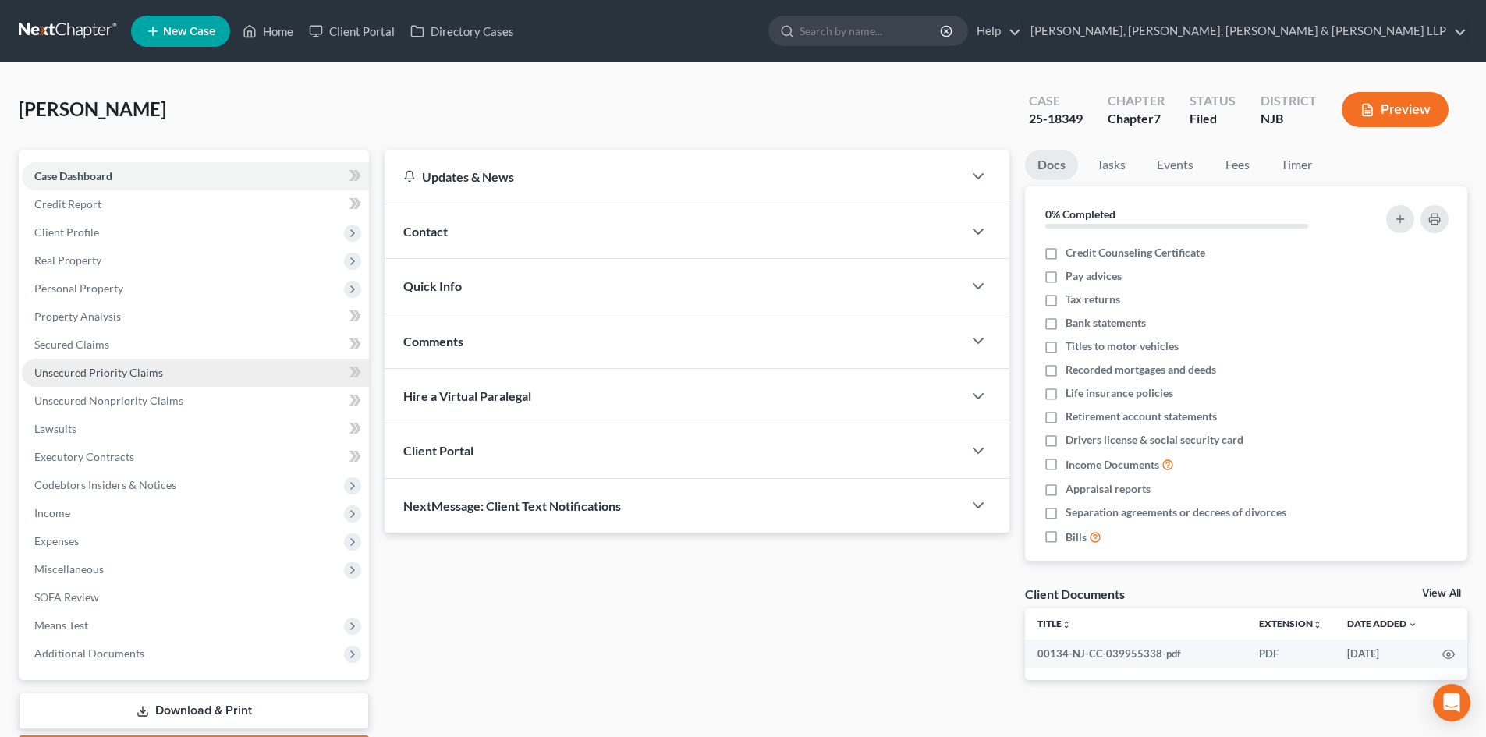
click at [101, 368] on span "Unsecured Priority Claims" at bounding box center [98, 372] width 129 height 13
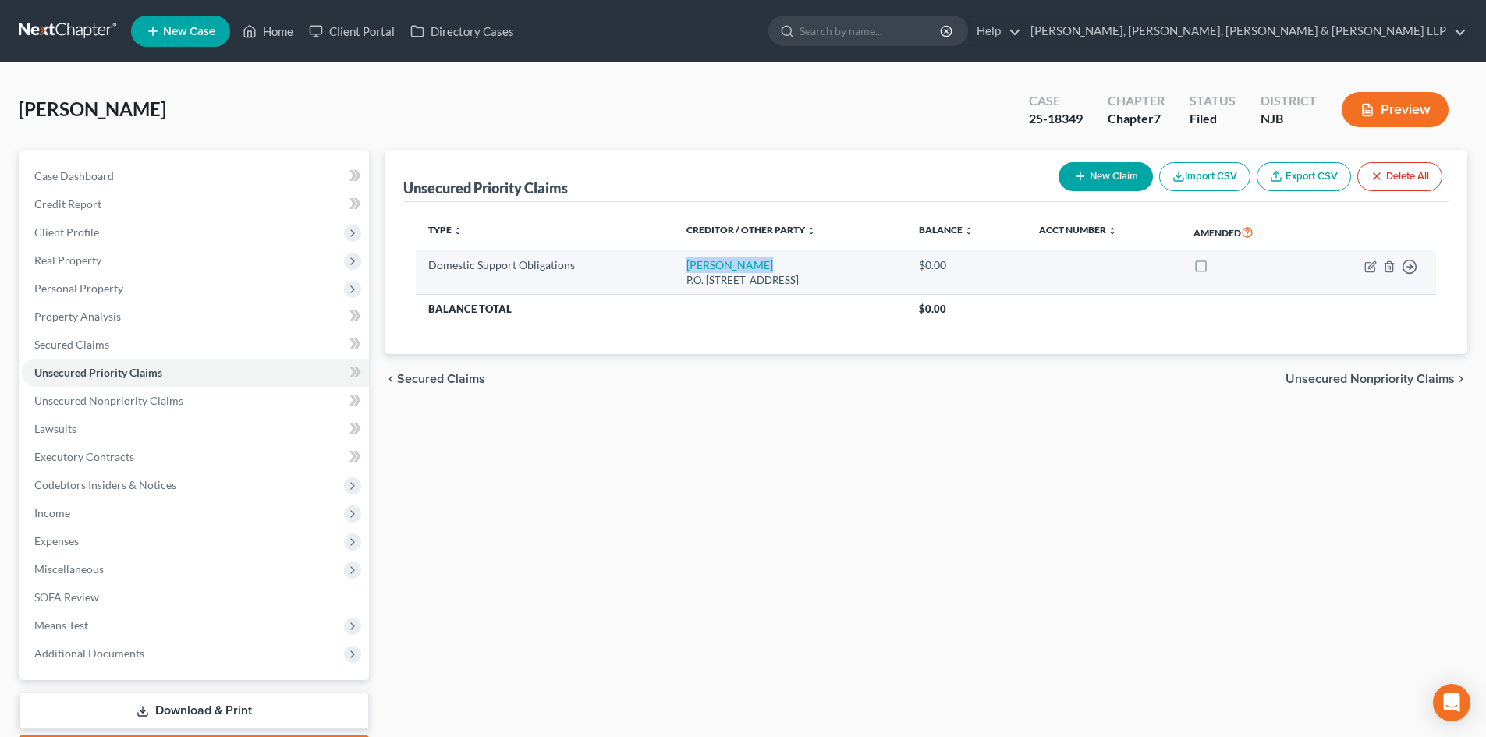
drag, startPoint x: 716, startPoint y: 265, endPoint x: 675, endPoint y: 270, distance: 40.9
click at [675, 270] on td "[PERSON_NAME] P.O. [STREET_ADDRESS]" at bounding box center [790, 272] width 233 height 44
drag, startPoint x: 765, startPoint y: 283, endPoint x: 672, endPoint y: 286, distance: 93.7
click at [674, 286] on td "[PERSON_NAME] P.O. [STREET_ADDRESS]" at bounding box center [790, 272] width 233 height 44
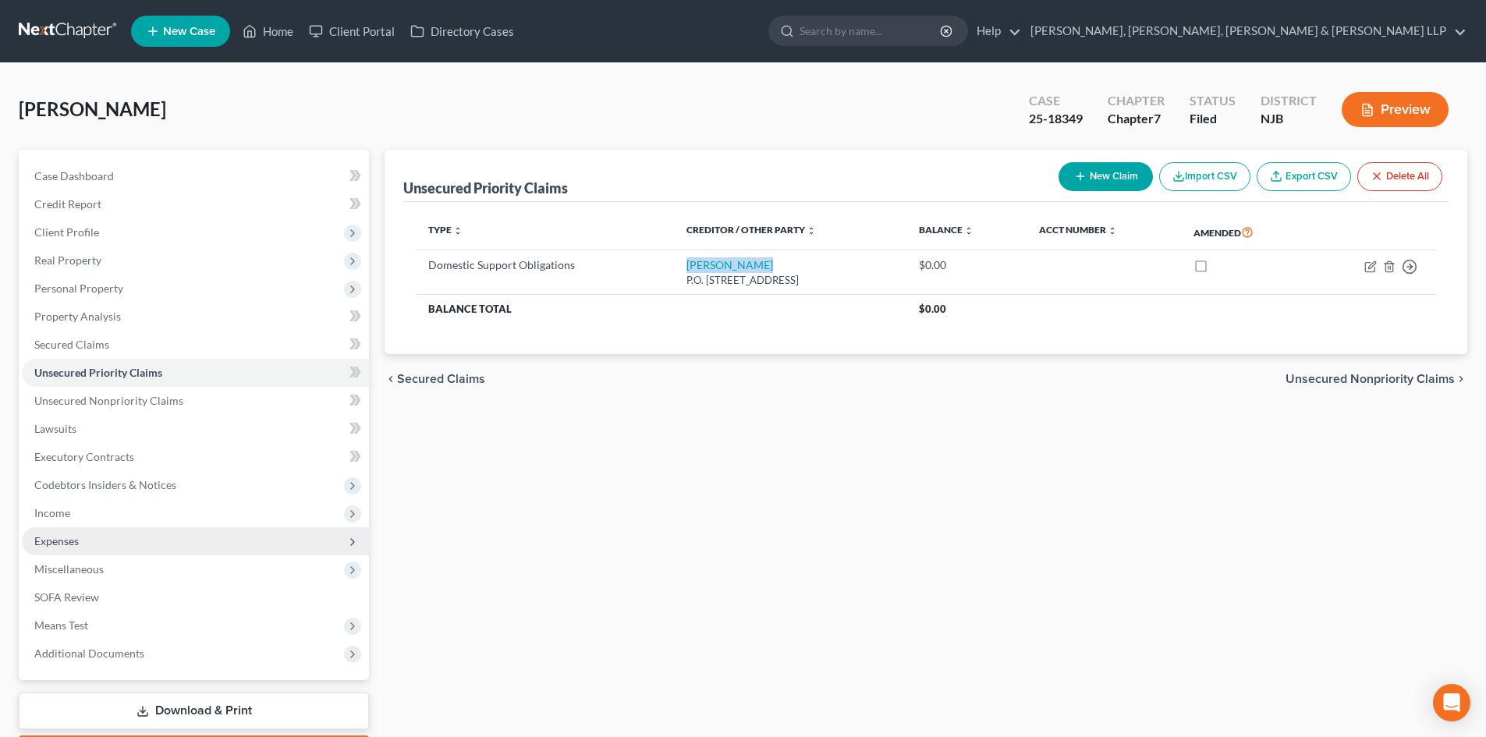
click at [91, 527] on span "Expenses" at bounding box center [195, 541] width 347 height 28
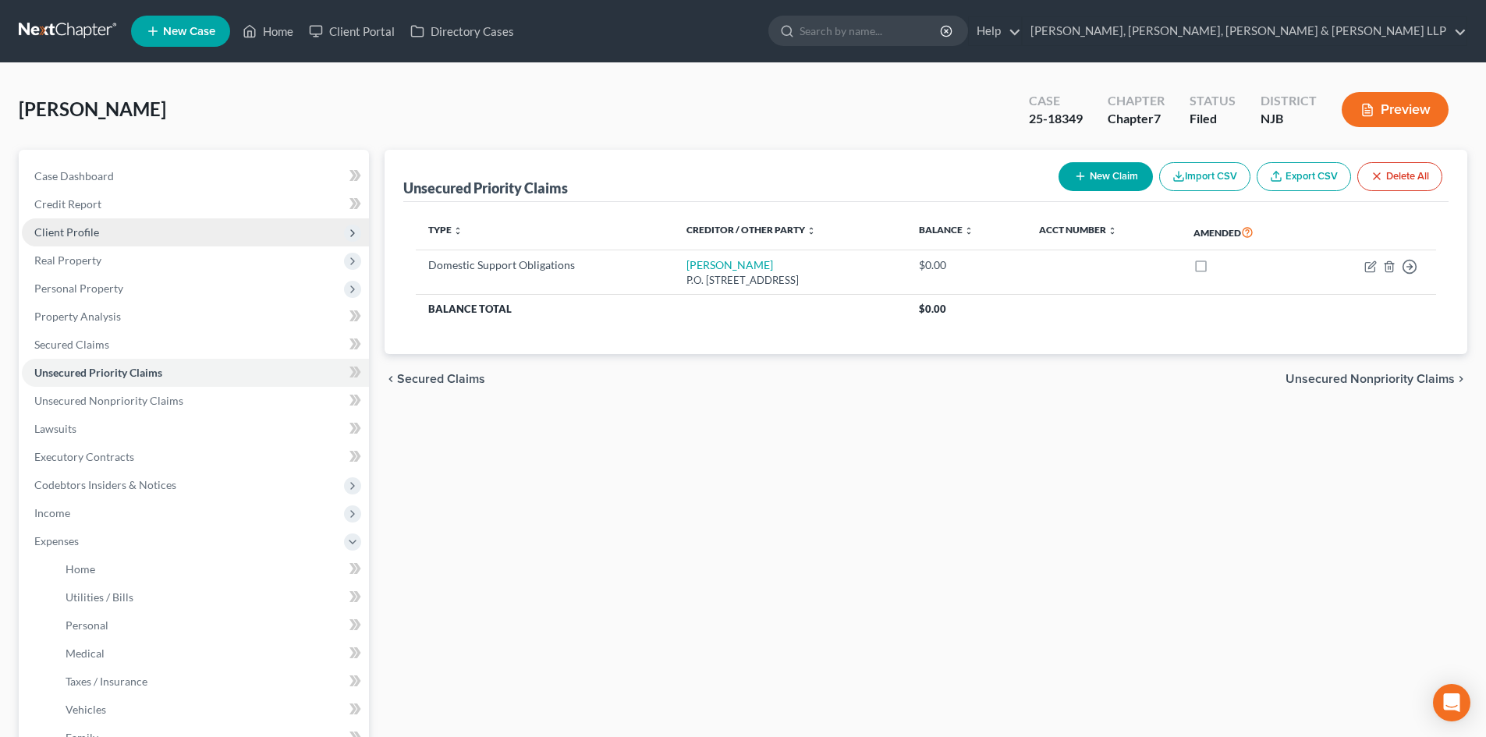
click at [106, 238] on span "Client Profile" at bounding box center [195, 232] width 347 height 28
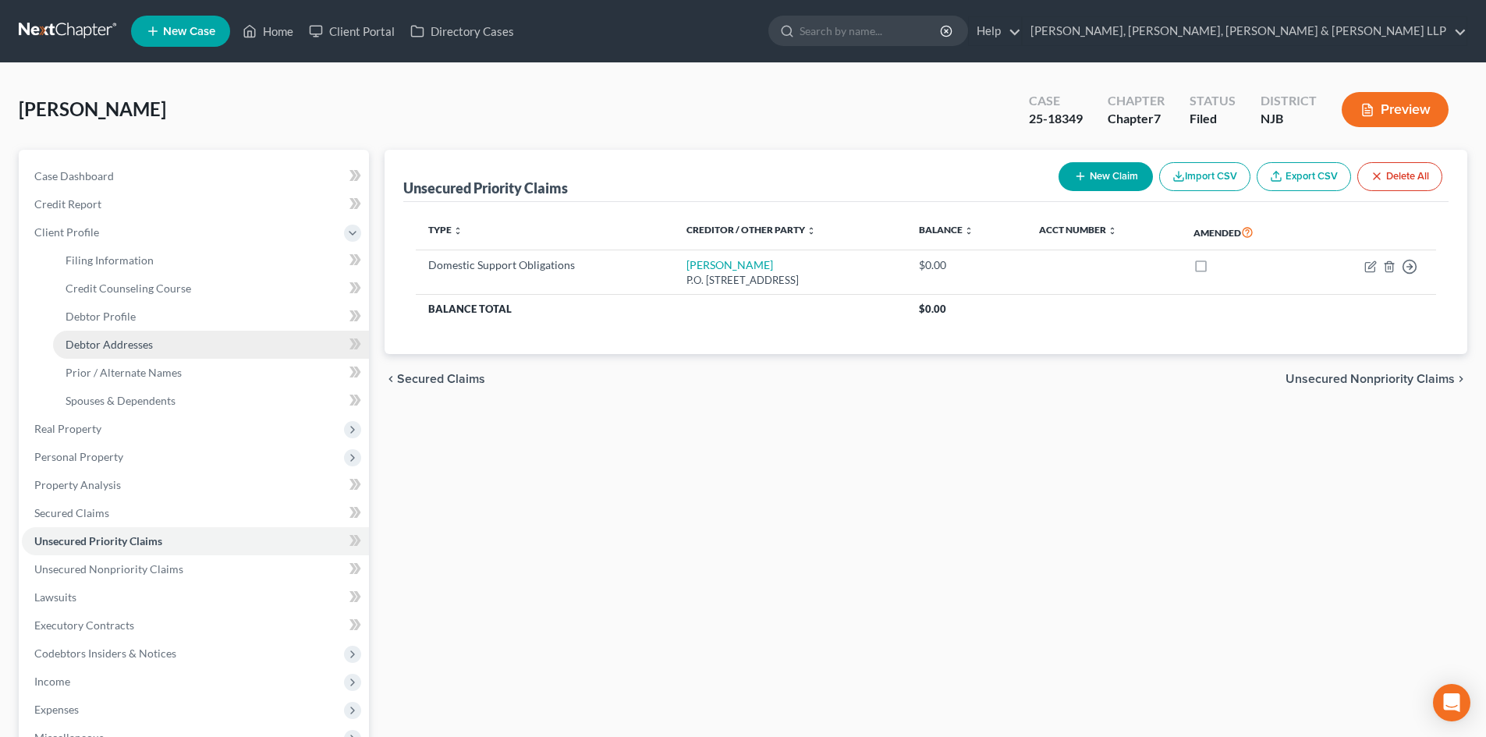
click at [117, 349] on span "Debtor Addresses" at bounding box center [109, 344] width 87 height 13
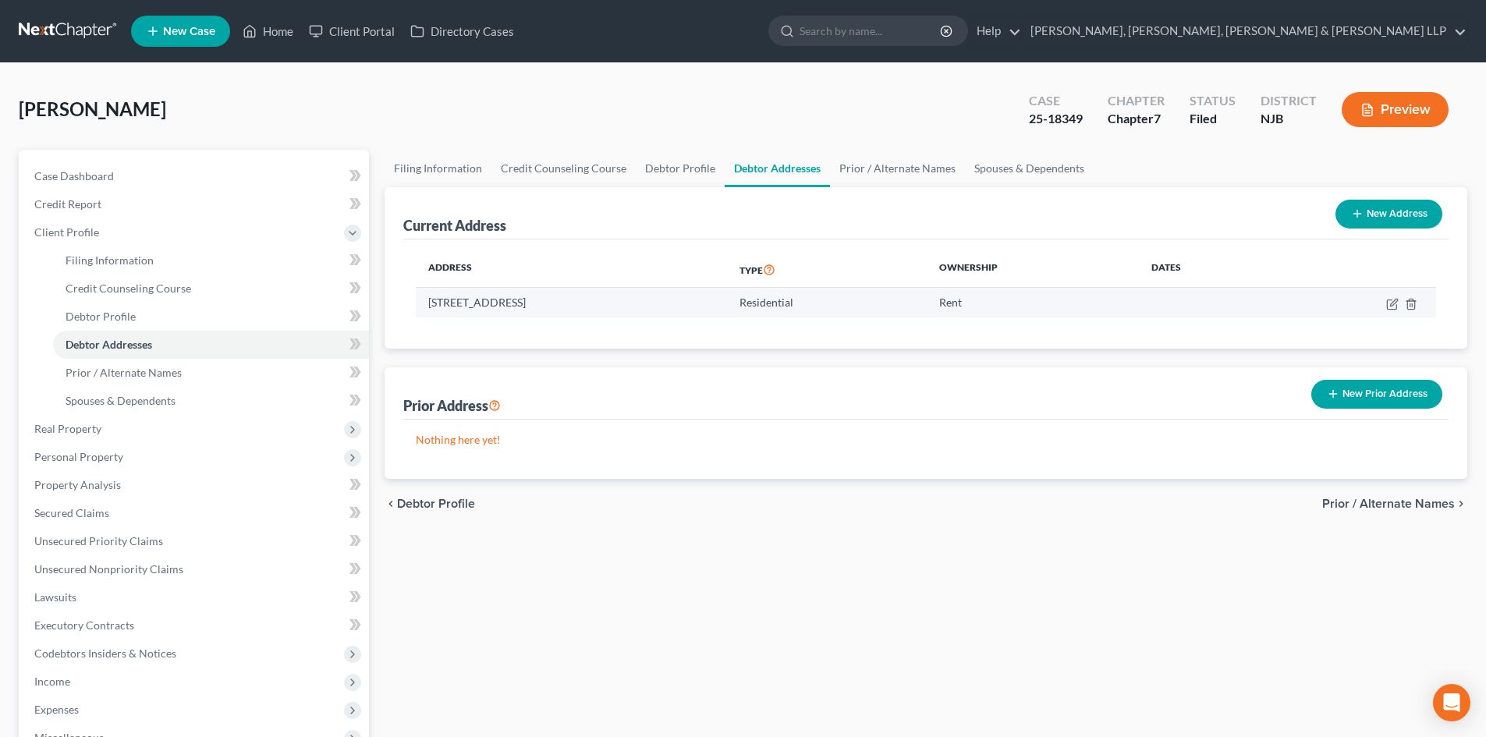
drag, startPoint x: 608, startPoint y: 305, endPoint x: 428, endPoint y: 300, distance: 180.3
click at [428, 300] on td "[STREET_ADDRESS]" at bounding box center [571, 303] width 311 height 30
copy td "[STREET_ADDRESS]"
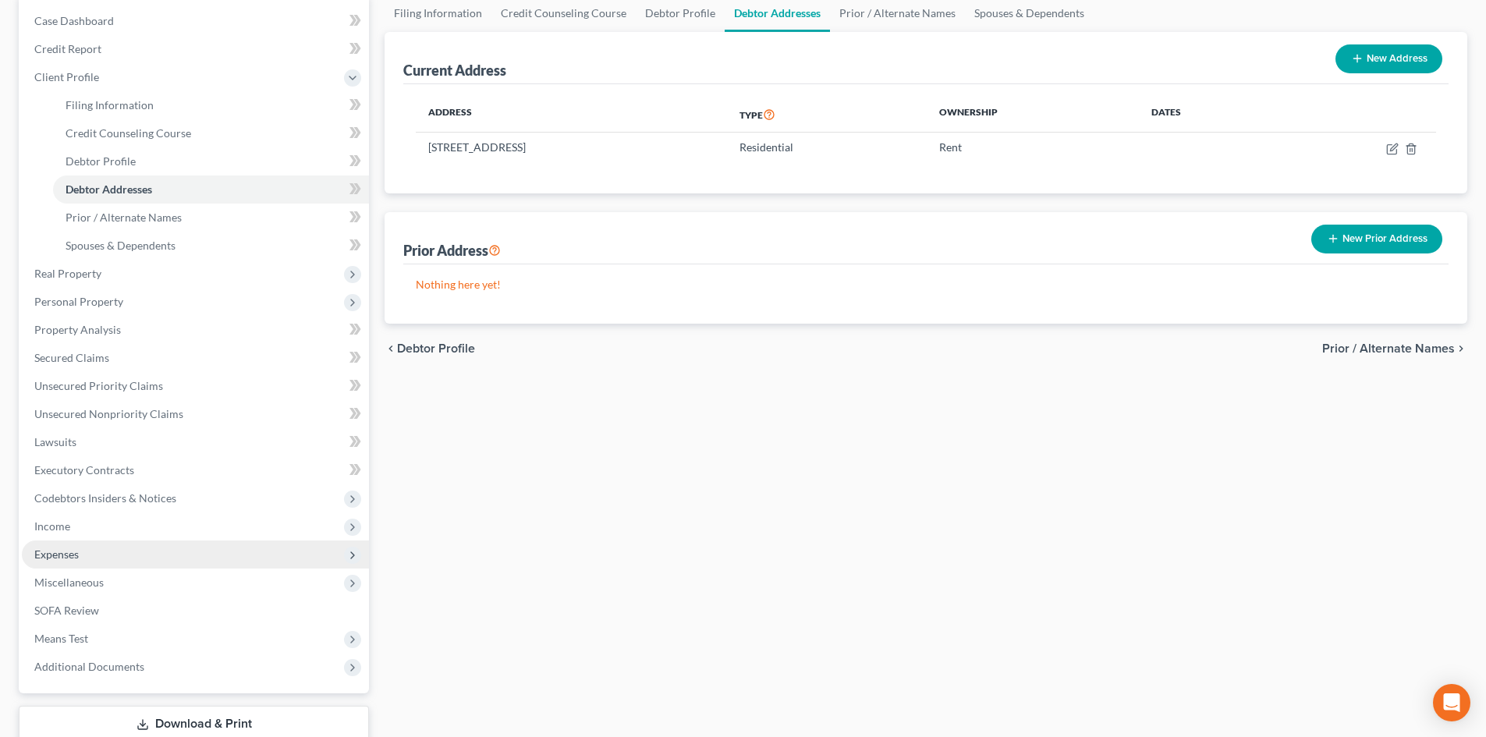
scroll to position [156, 0]
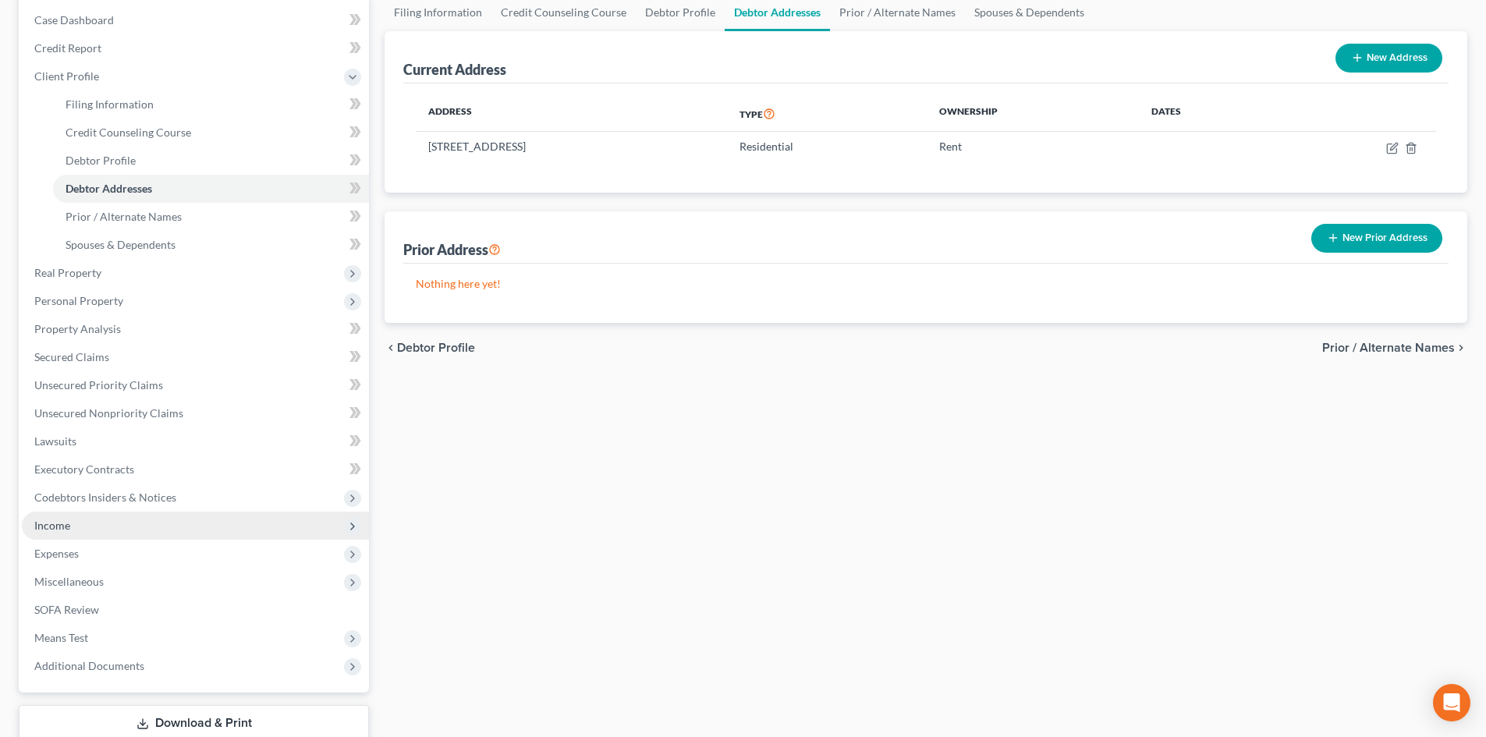
click at [87, 529] on span "Income" at bounding box center [195, 526] width 347 height 28
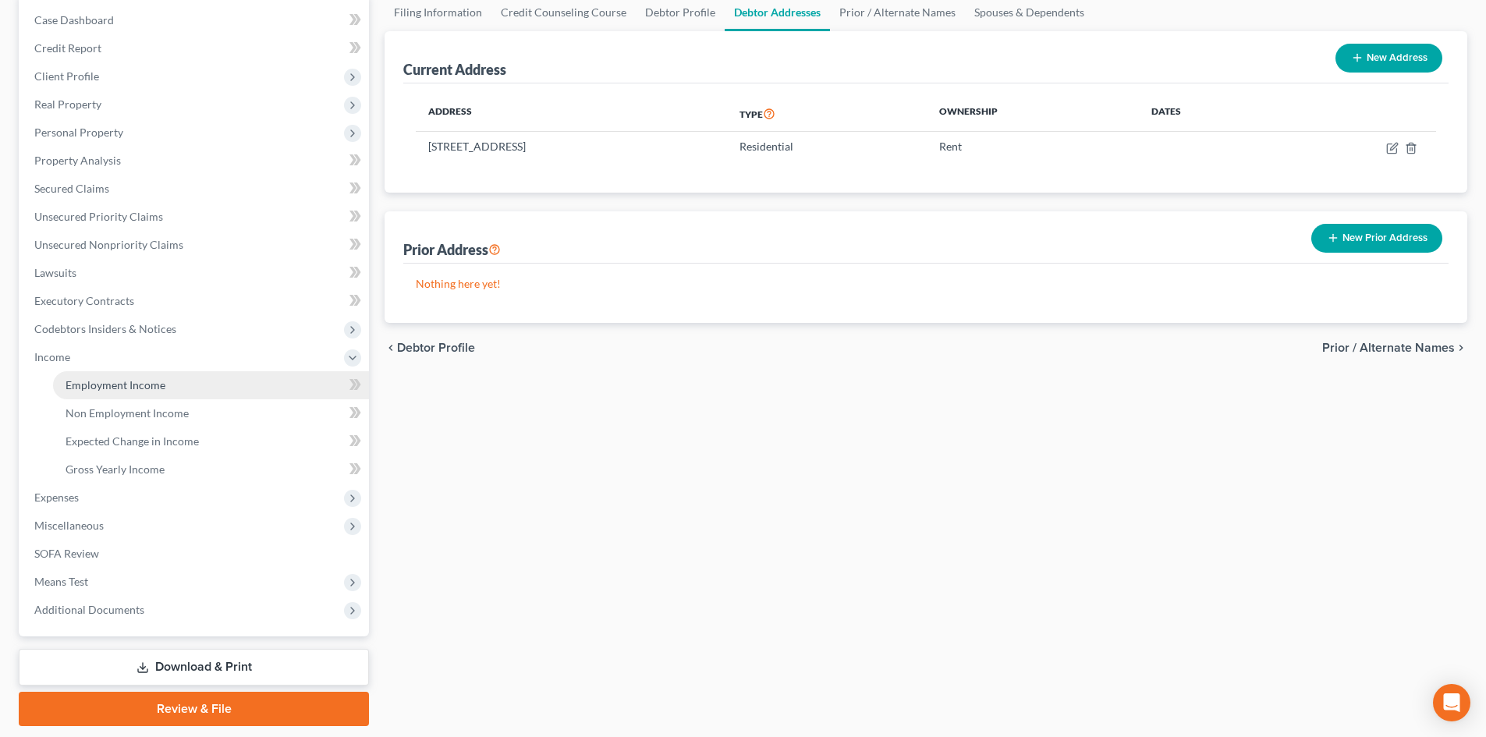
click at [167, 392] on link "Employment Income" at bounding box center [211, 385] width 316 height 28
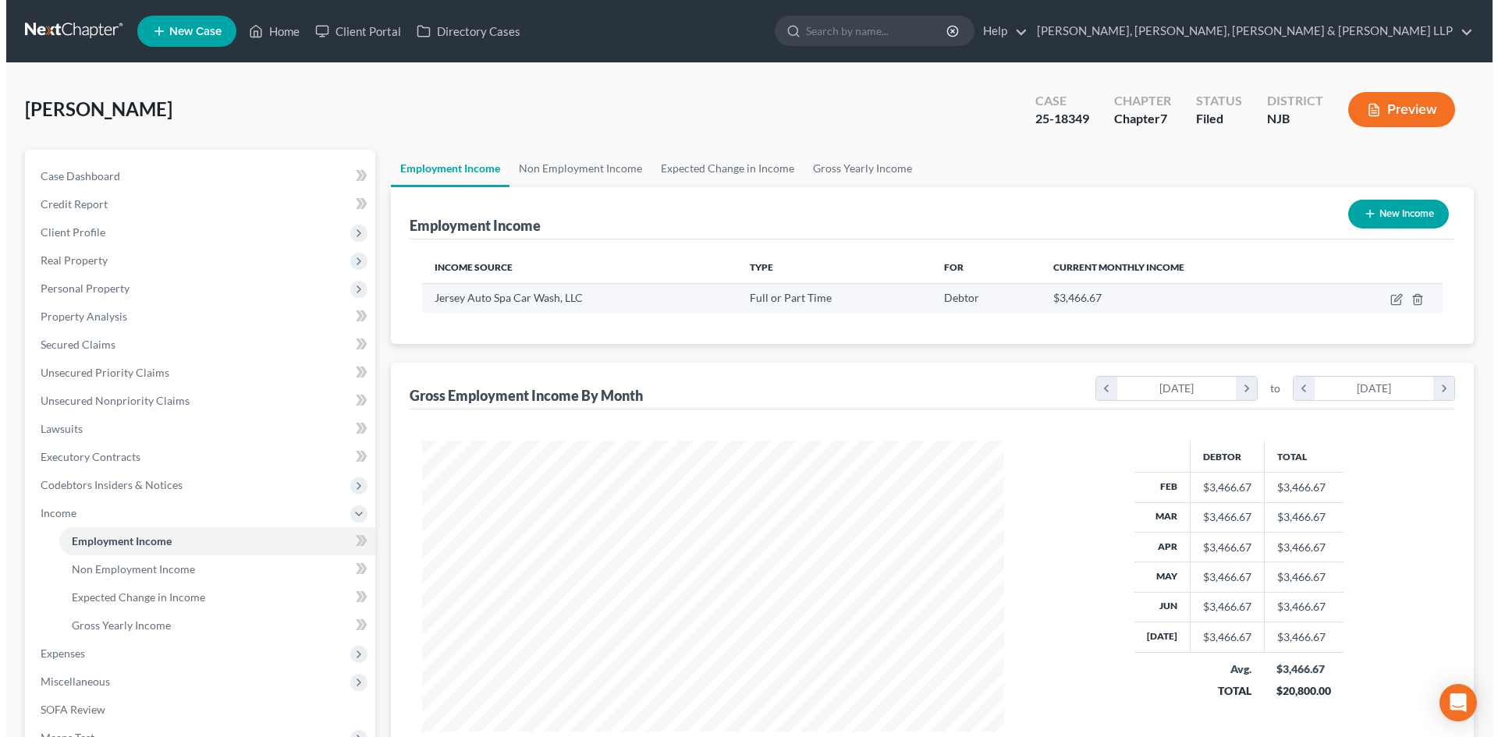
scroll to position [291, 613]
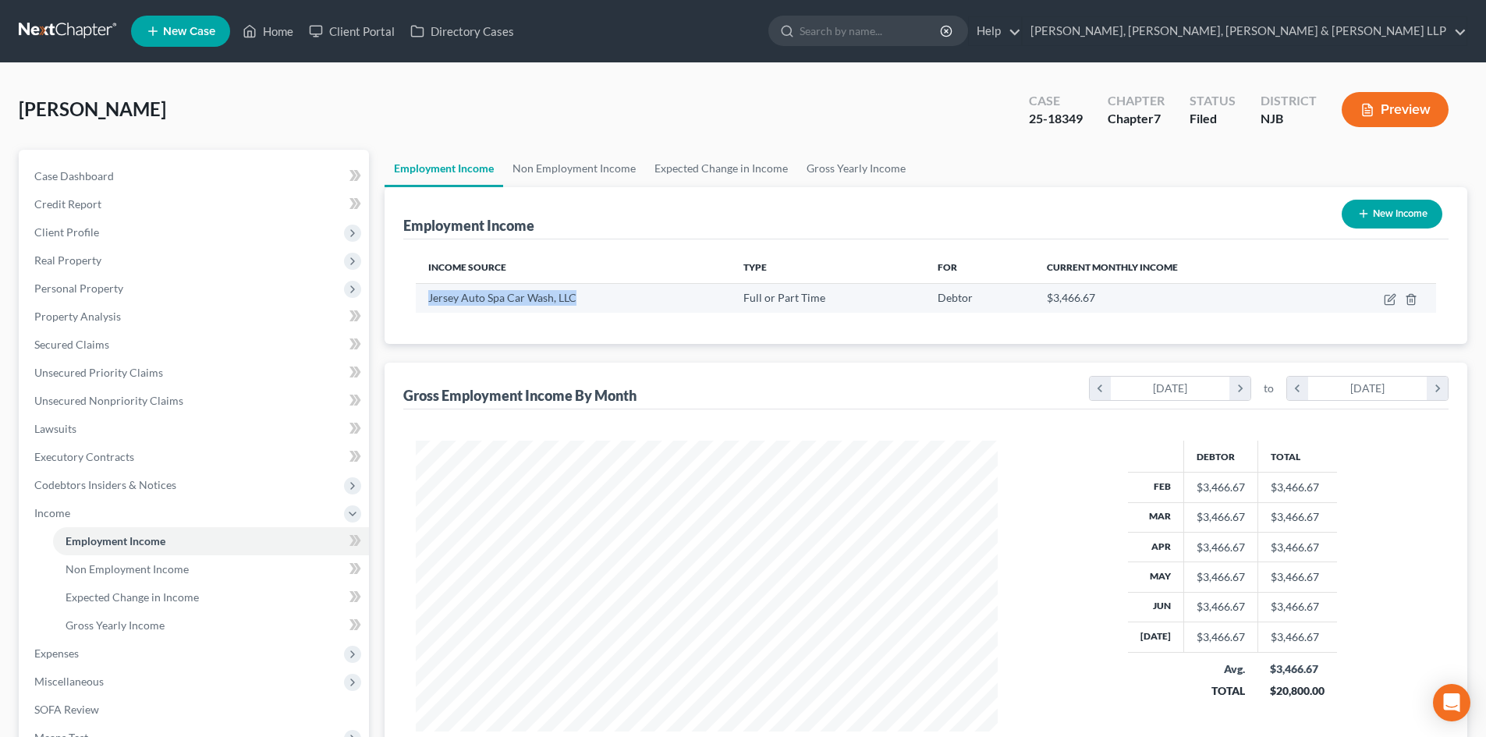
drag, startPoint x: 579, startPoint y: 297, endPoint x: 423, endPoint y: 299, distance: 156.1
click at [423, 299] on td "Jersey Auto Spa Car Wash, LLC" at bounding box center [573, 298] width 315 height 30
click at [1387, 296] on icon "button" at bounding box center [1389, 300] width 9 height 9
select select "0"
select select "33"
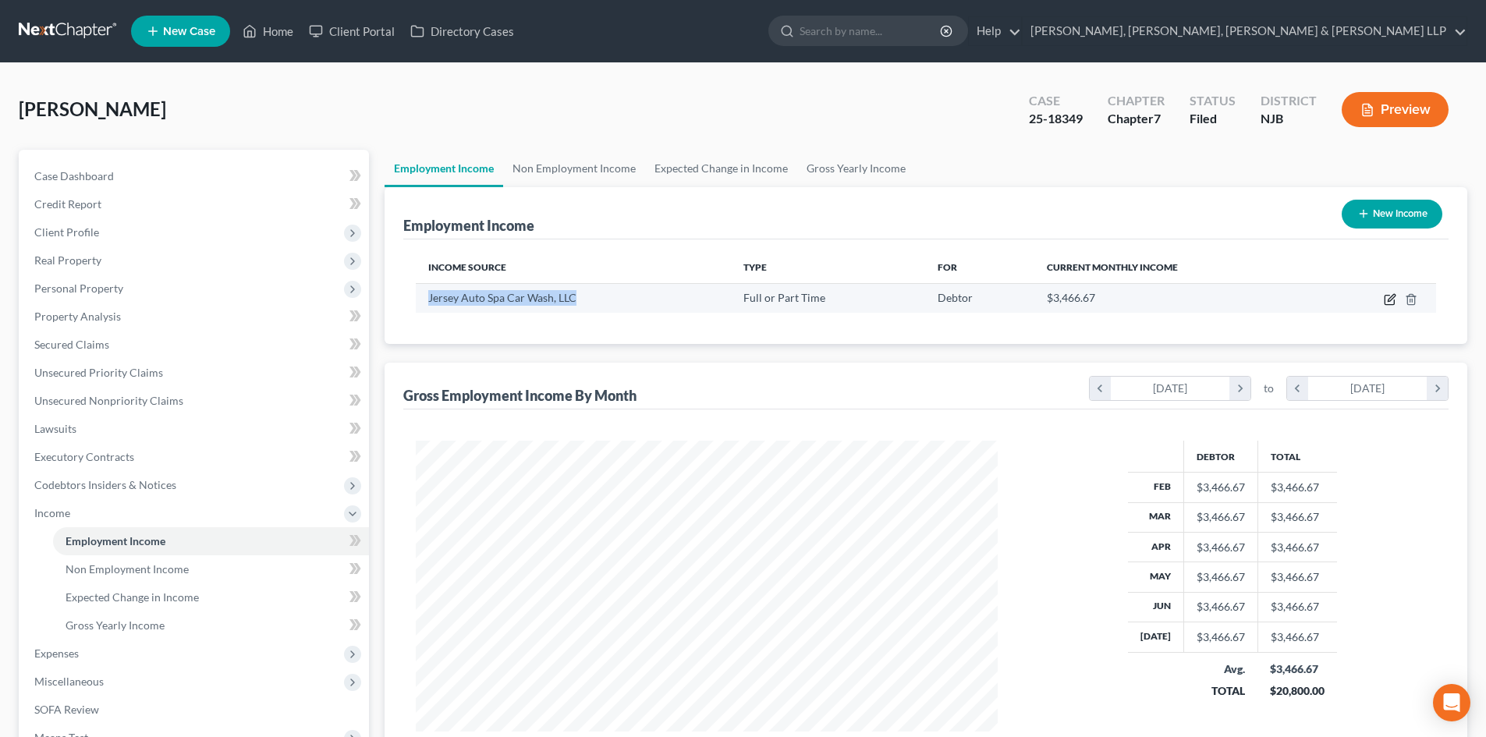
select select "3"
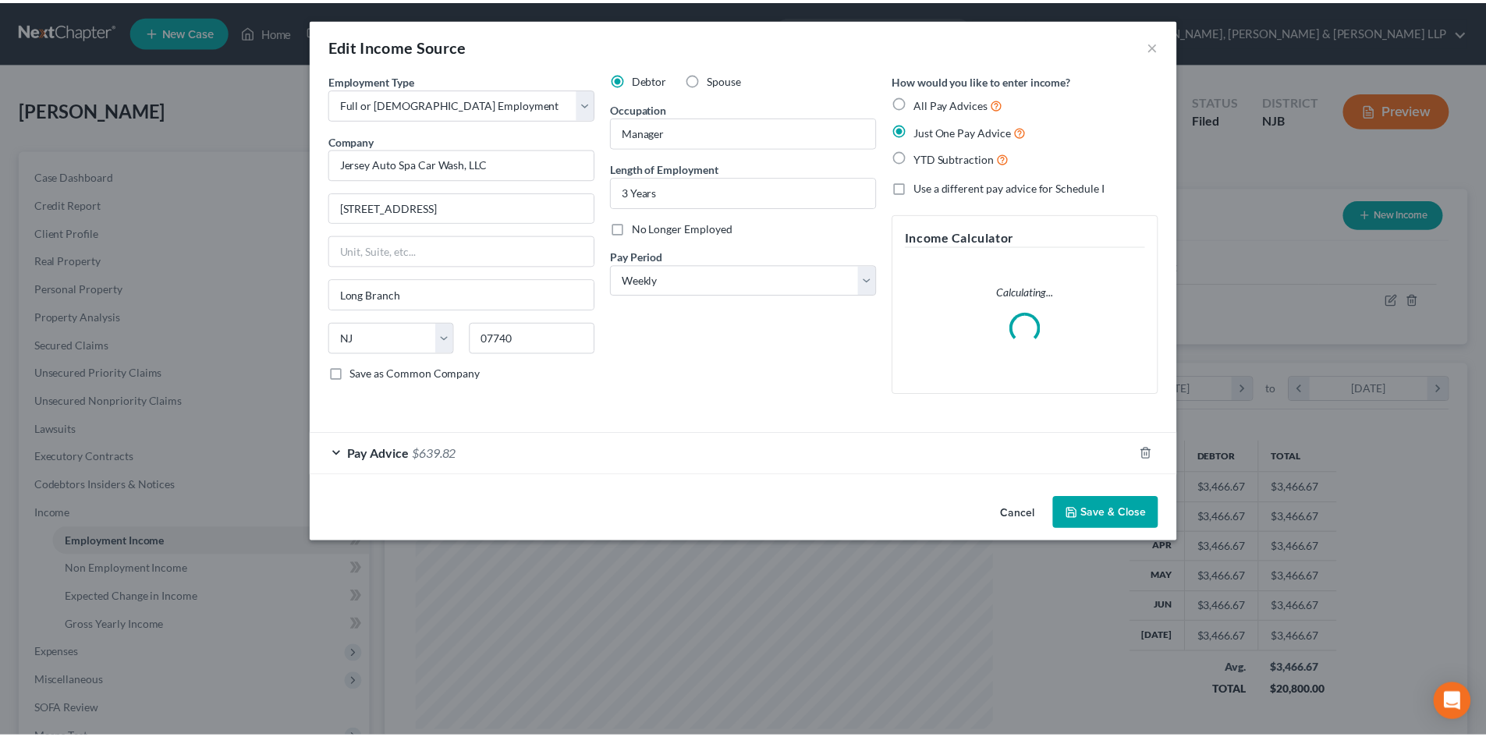
scroll to position [293, 619]
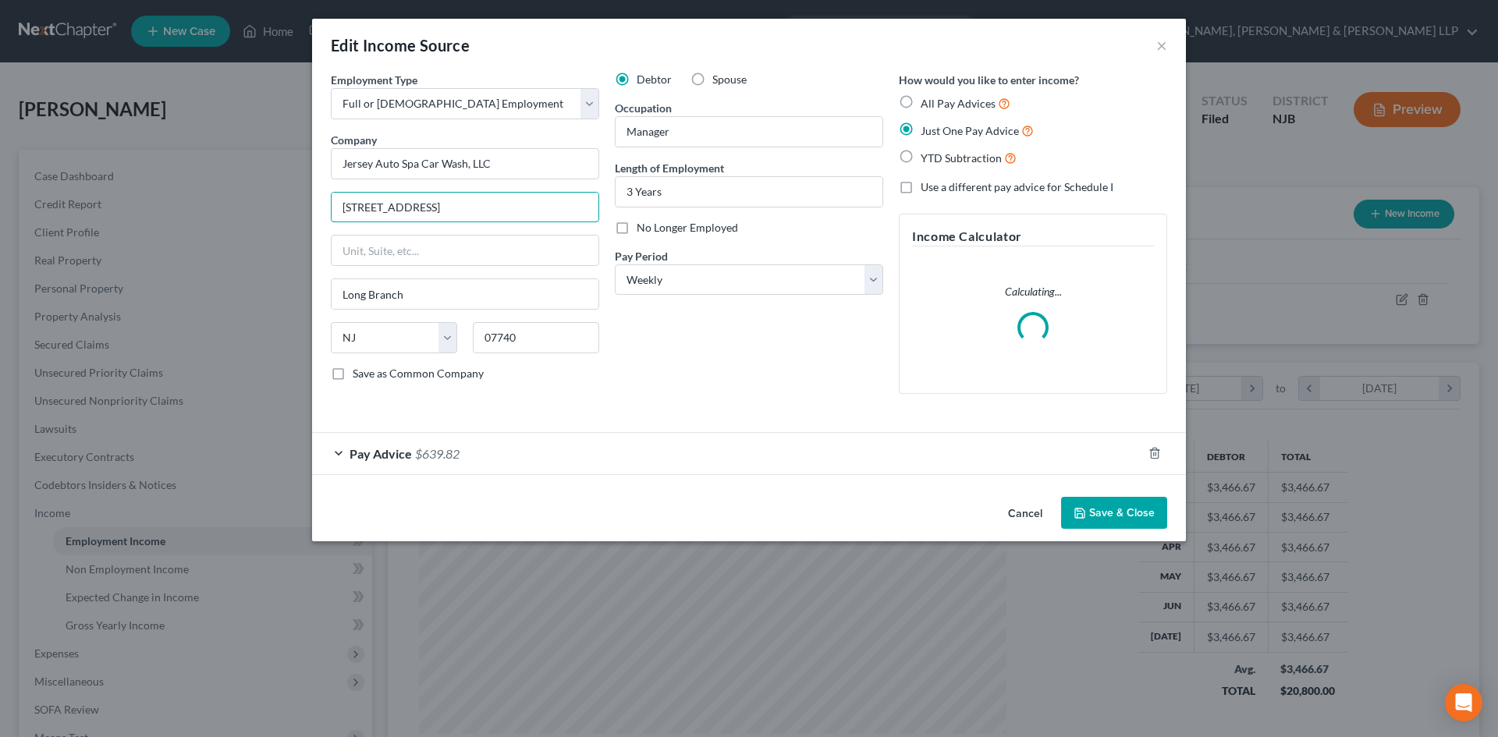
drag, startPoint x: 295, startPoint y: 208, endPoint x: 268, endPoint y: 207, distance: 27.4
click at [288, 208] on div "Edit Income Source × Employment Type * Select Full or [DEMOGRAPHIC_DATA] Employ…" at bounding box center [749, 368] width 1498 height 737
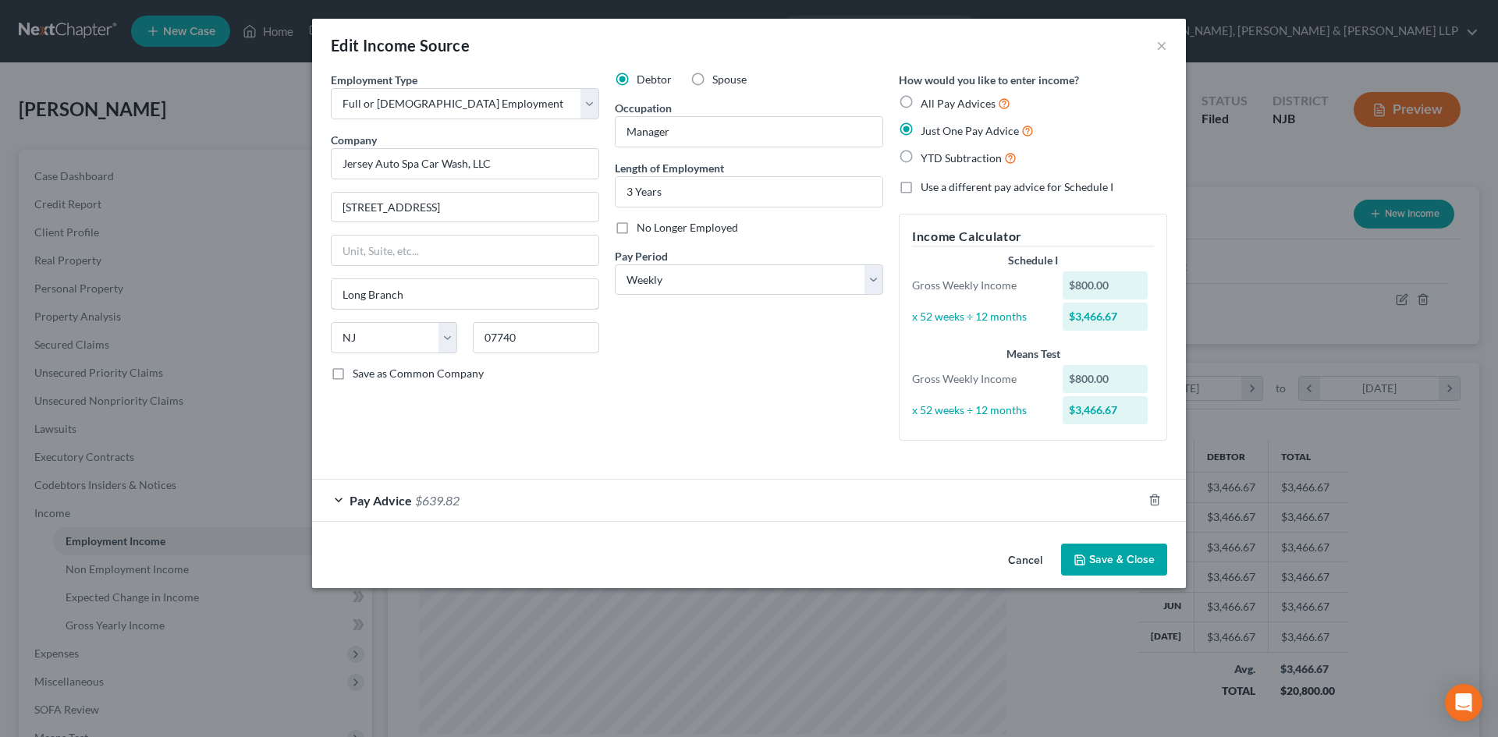
drag, startPoint x: 364, startPoint y: 297, endPoint x: 212, endPoint y: 297, distance: 151.4
click at [273, 296] on div "Edit Income Source × Employment Type * Select Full or [DEMOGRAPHIC_DATA] Employ…" at bounding box center [749, 368] width 1498 height 737
click at [1158, 43] on button "×" at bounding box center [1161, 45] width 11 height 19
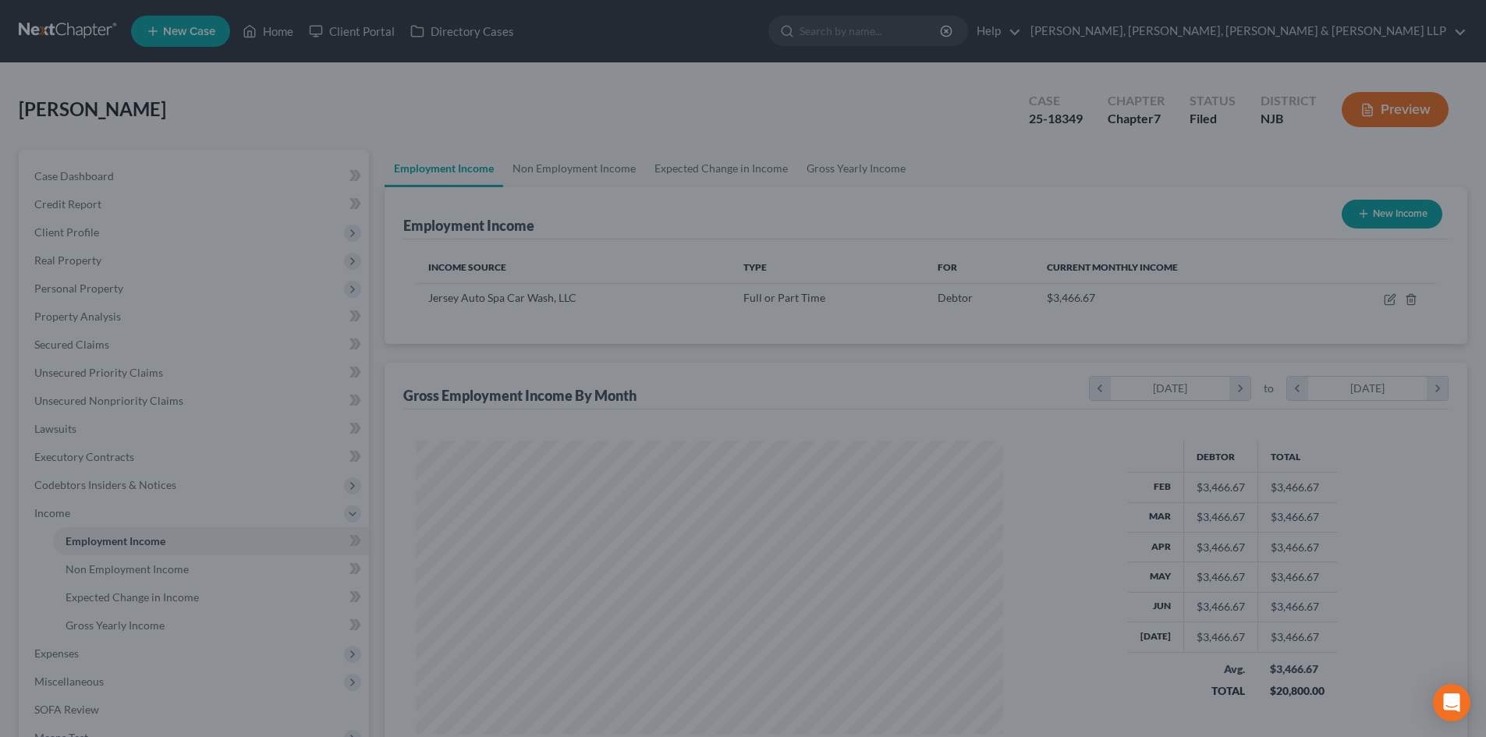
scroll to position [780013, 779691]
